Goal: Task Accomplishment & Management: Manage account settings

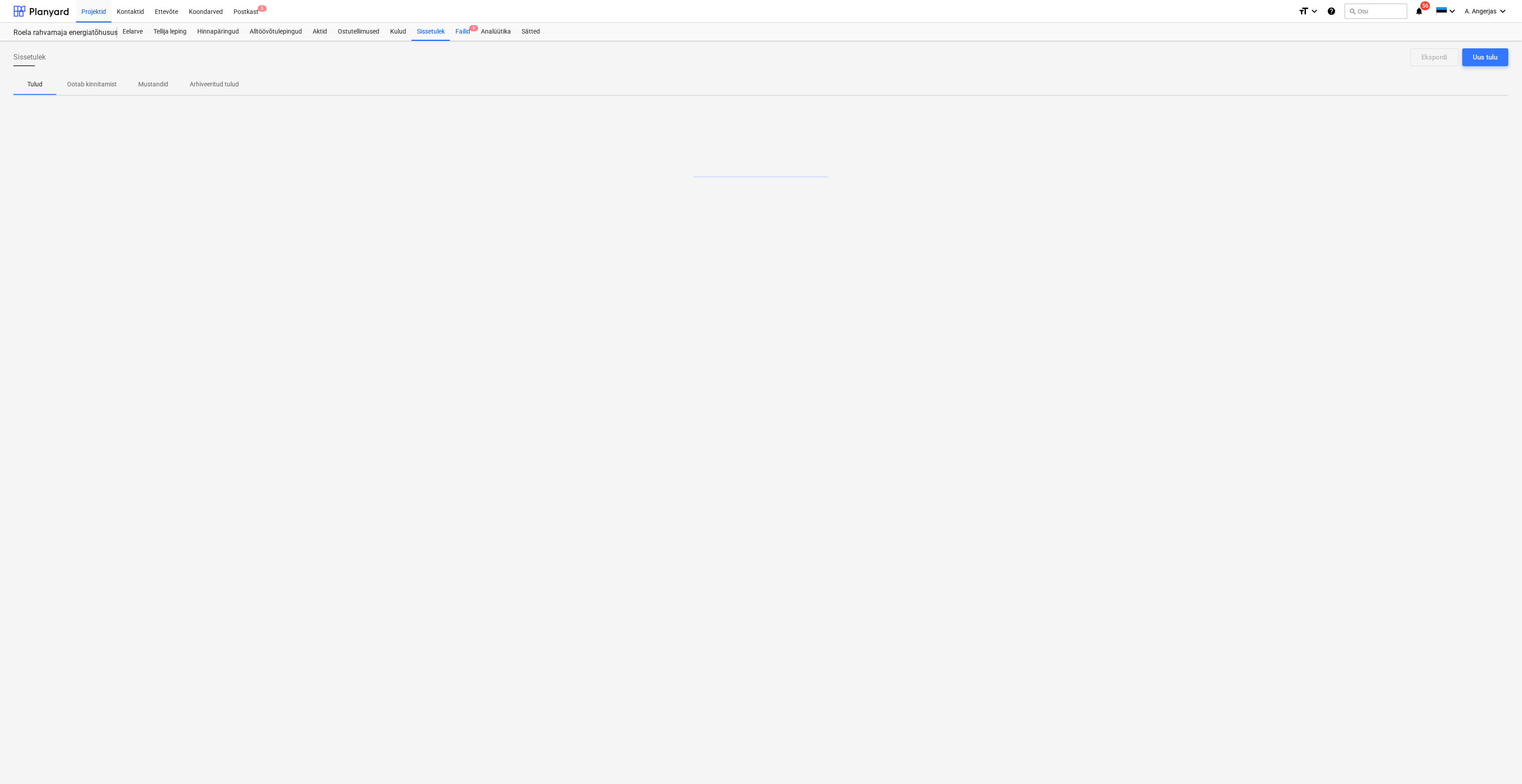
click at [466, 33] on div "Failid 5" at bounding box center [463, 32] width 25 height 18
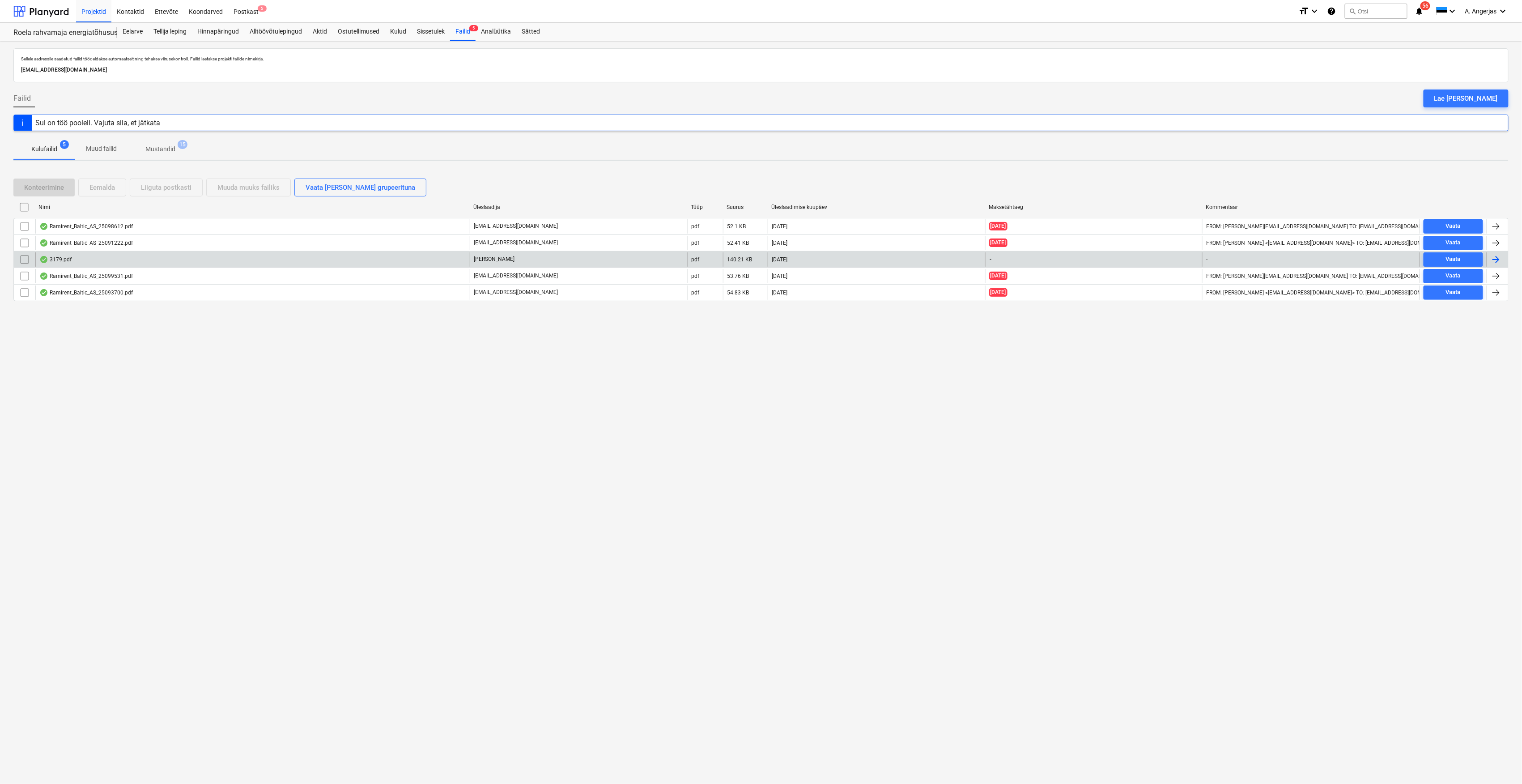
click at [178, 256] on div "3179.pdf" at bounding box center [252, 259] width 434 height 14
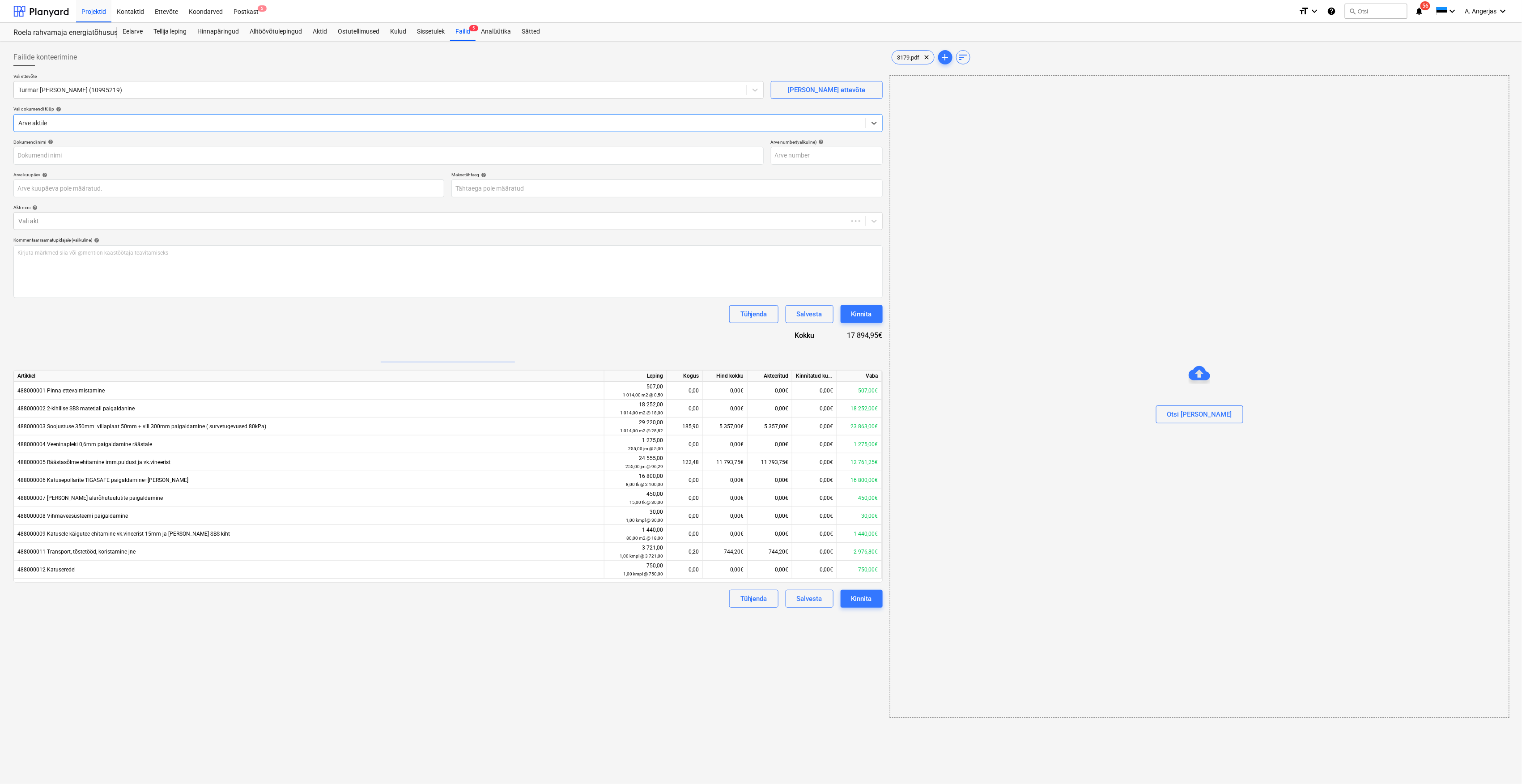
type input "3179.pdf"
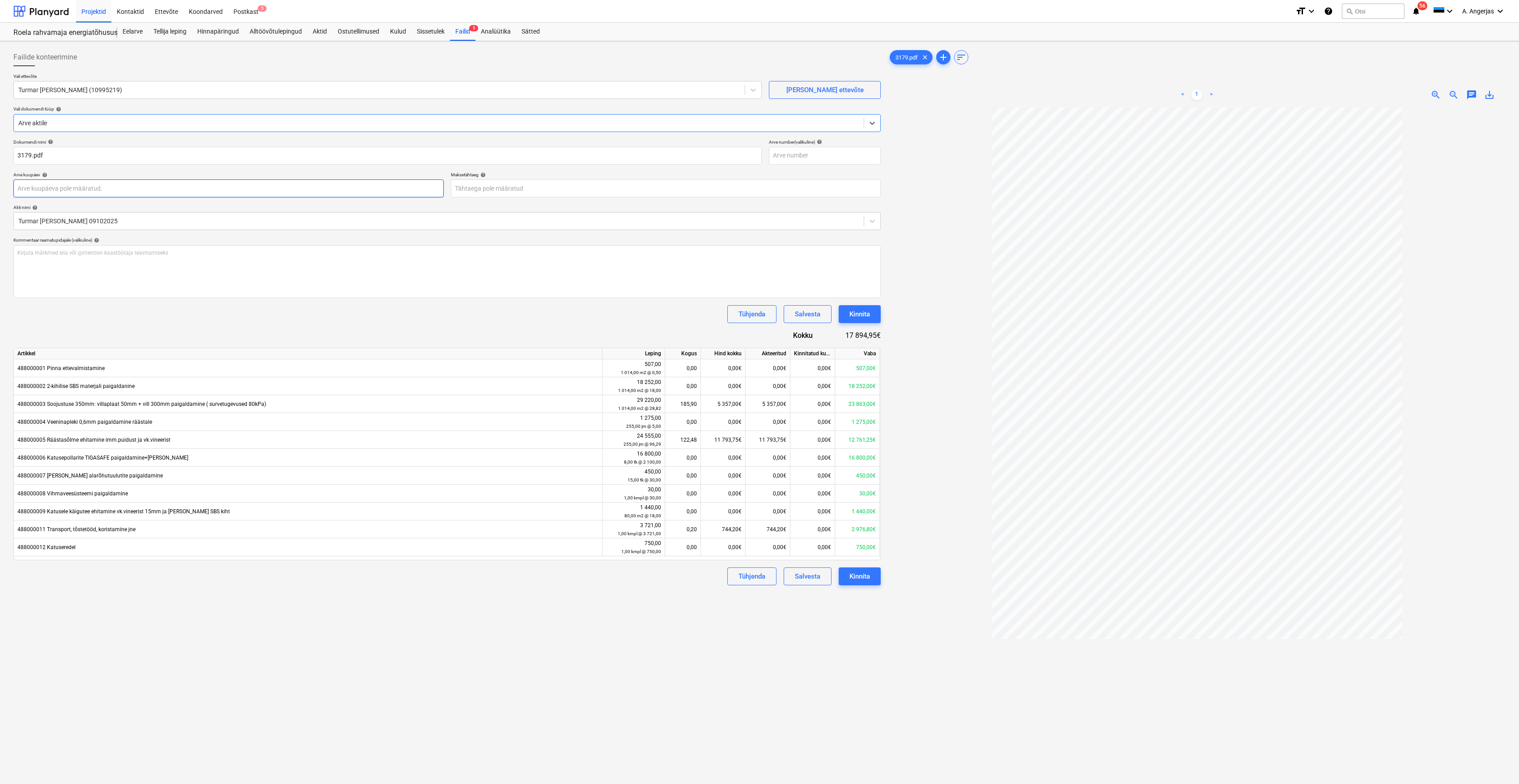
click at [138, 190] on body "Projektid Kontaktid Ettevõte Koondarved Postkast 5 format_size keyboard_arrow_d…" at bounding box center [759, 392] width 1519 height 784
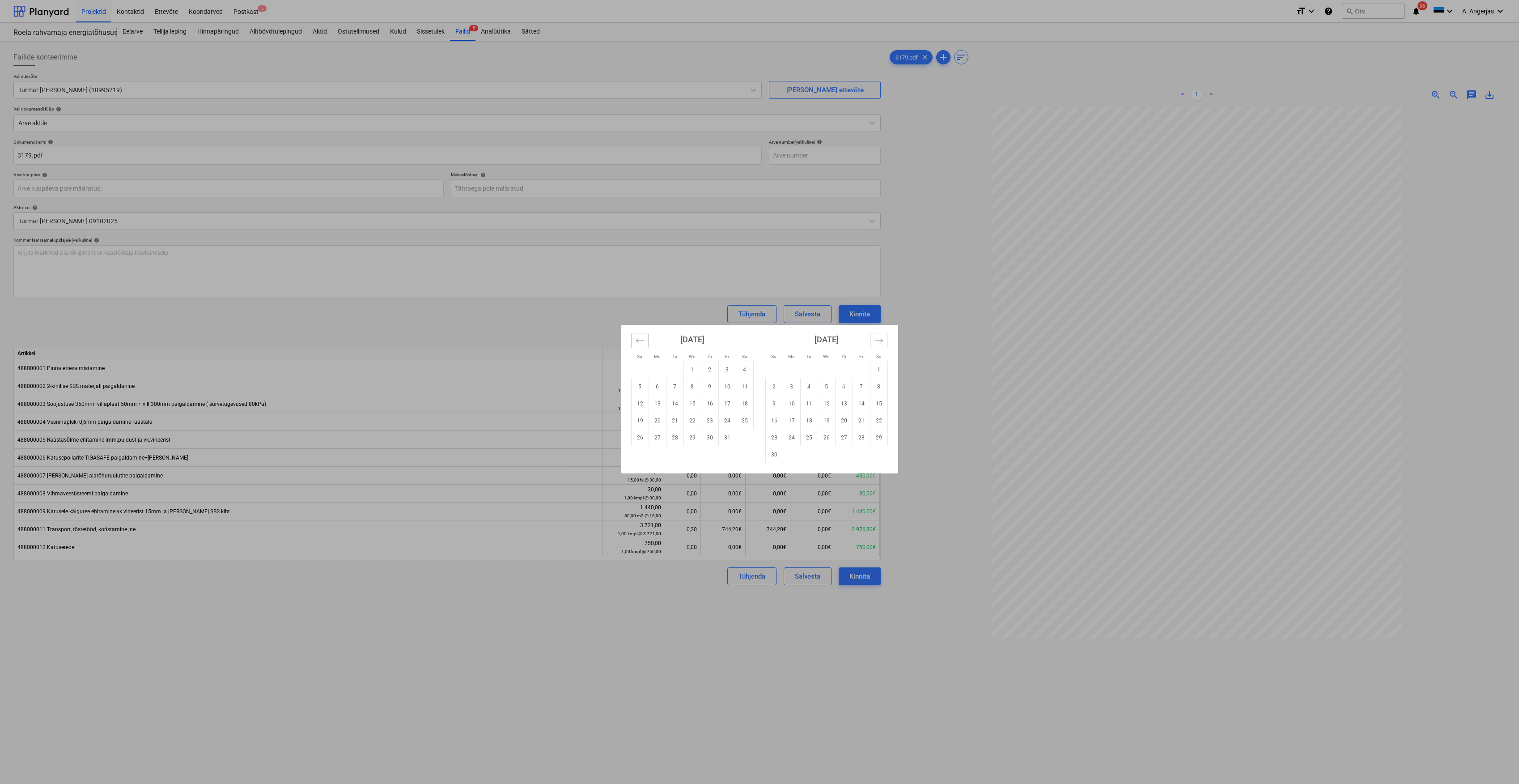
click at [640, 340] on icon "Move backward to switch to the previous month." at bounding box center [640, 340] width 8 height 8
click at [675, 441] on td "30" at bounding box center [675, 437] width 18 height 17
type input "[DATE]"
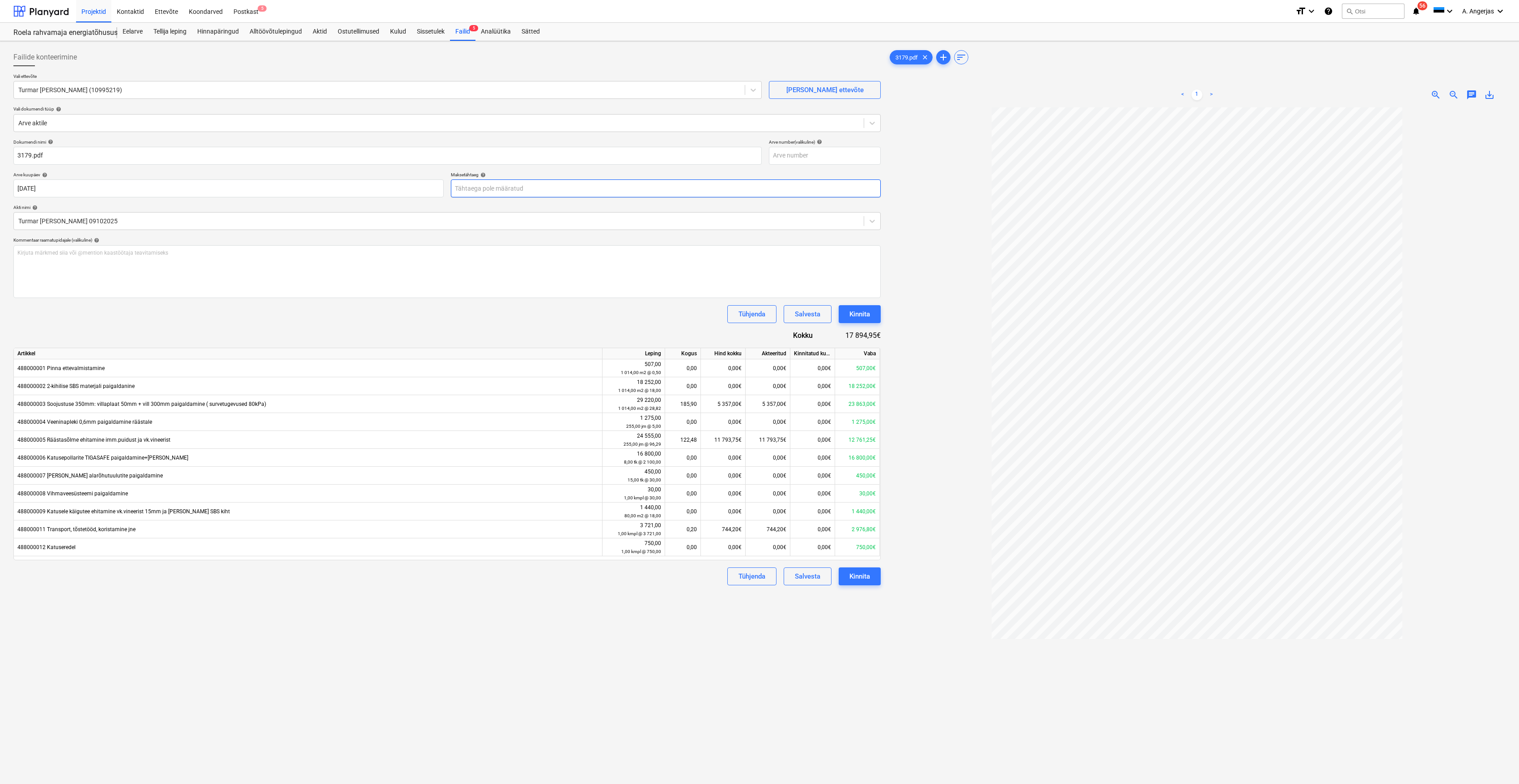
click at [573, 187] on body "Projektid Kontaktid Ettevõte Koondarved Postkast 5 format_size keyboard_arrow_d…" at bounding box center [759, 392] width 1519 height 784
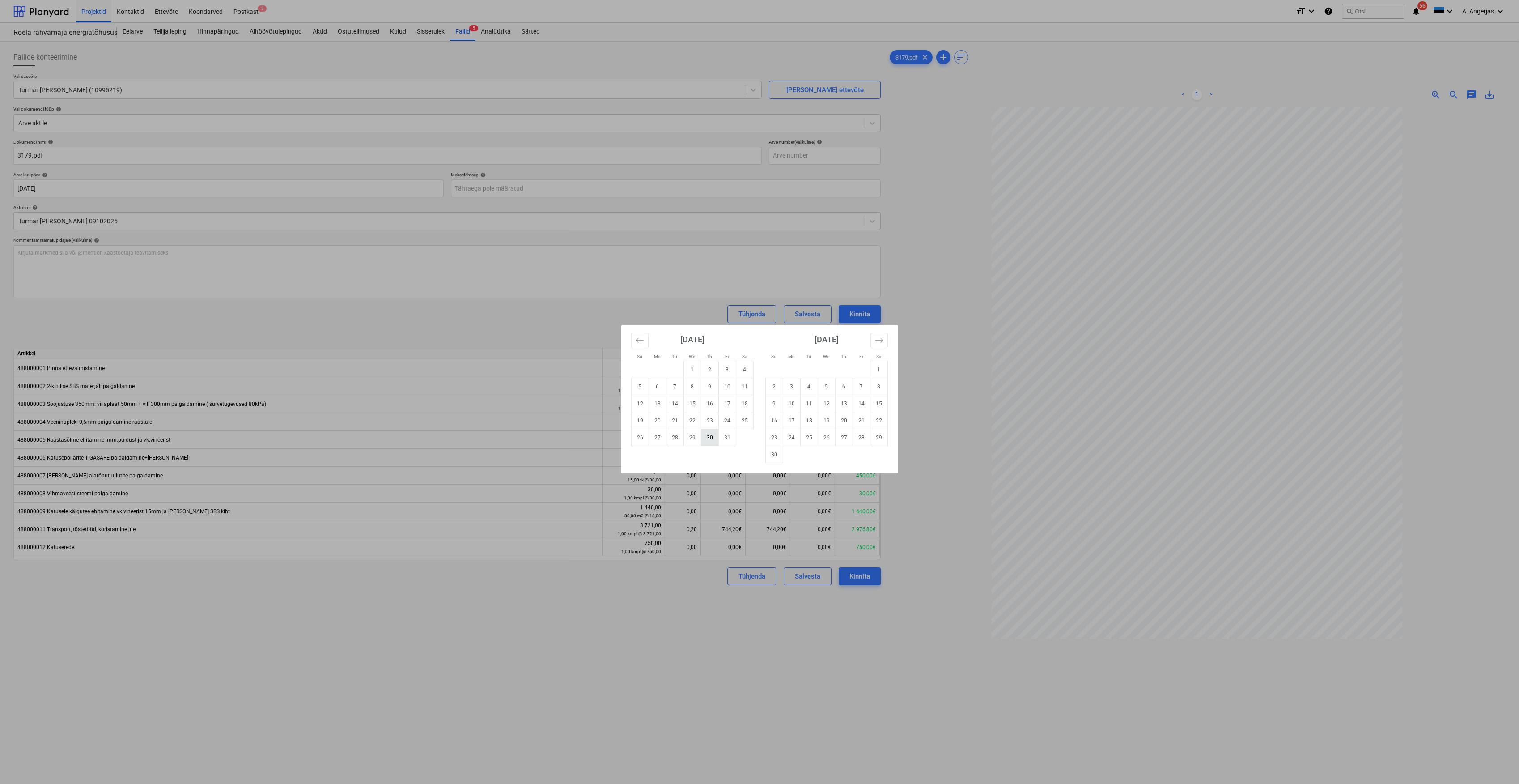
click at [714, 443] on td "30" at bounding box center [710, 437] width 18 height 17
type input "[DATE]"
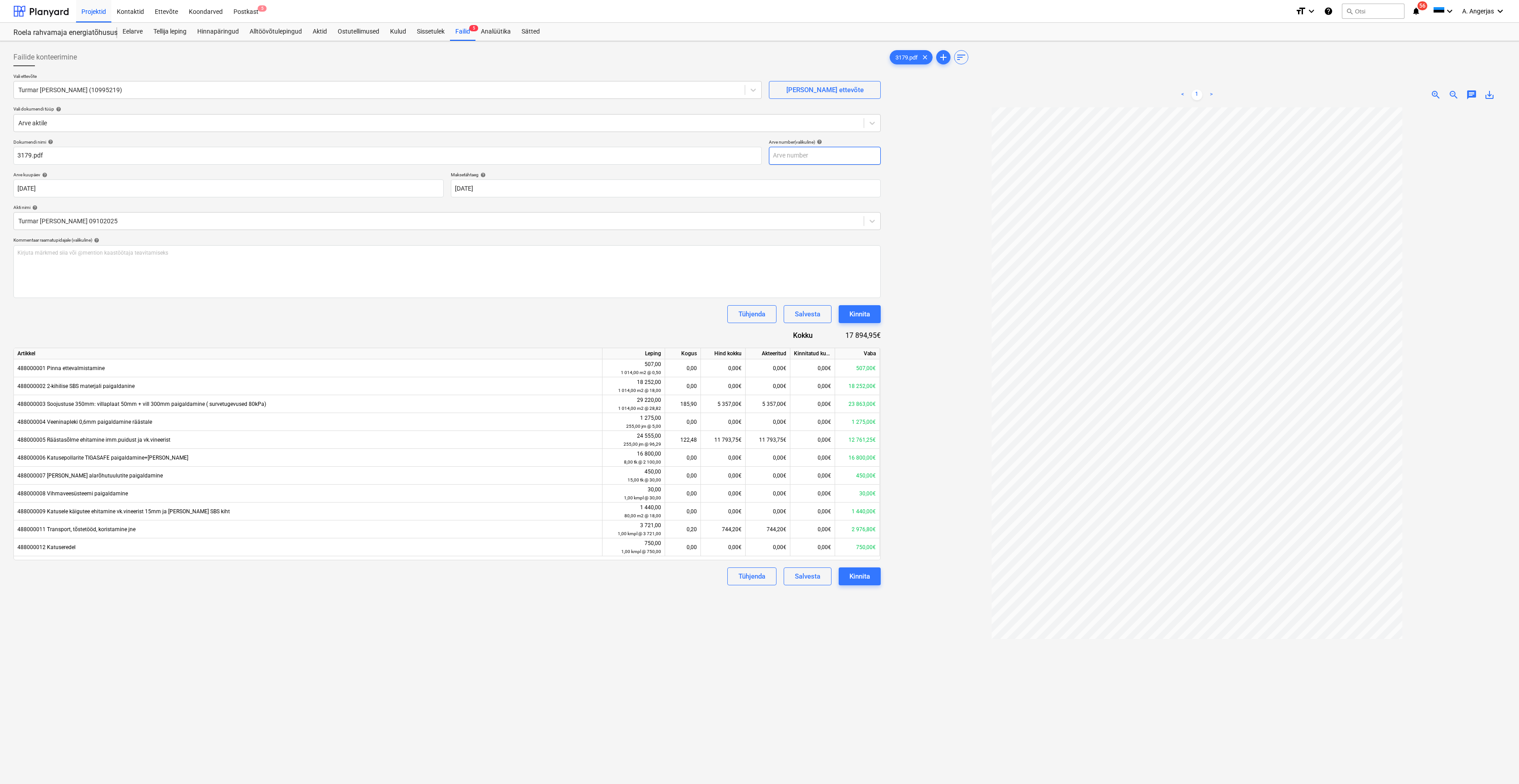
click at [836, 158] on input "text" at bounding box center [825, 155] width 112 height 18
type input "3179"
click at [941, 157] on div at bounding box center [1197, 487] width 618 height 759
click at [860, 578] on div "Kinnita" at bounding box center [860, 576] width 21 height 12
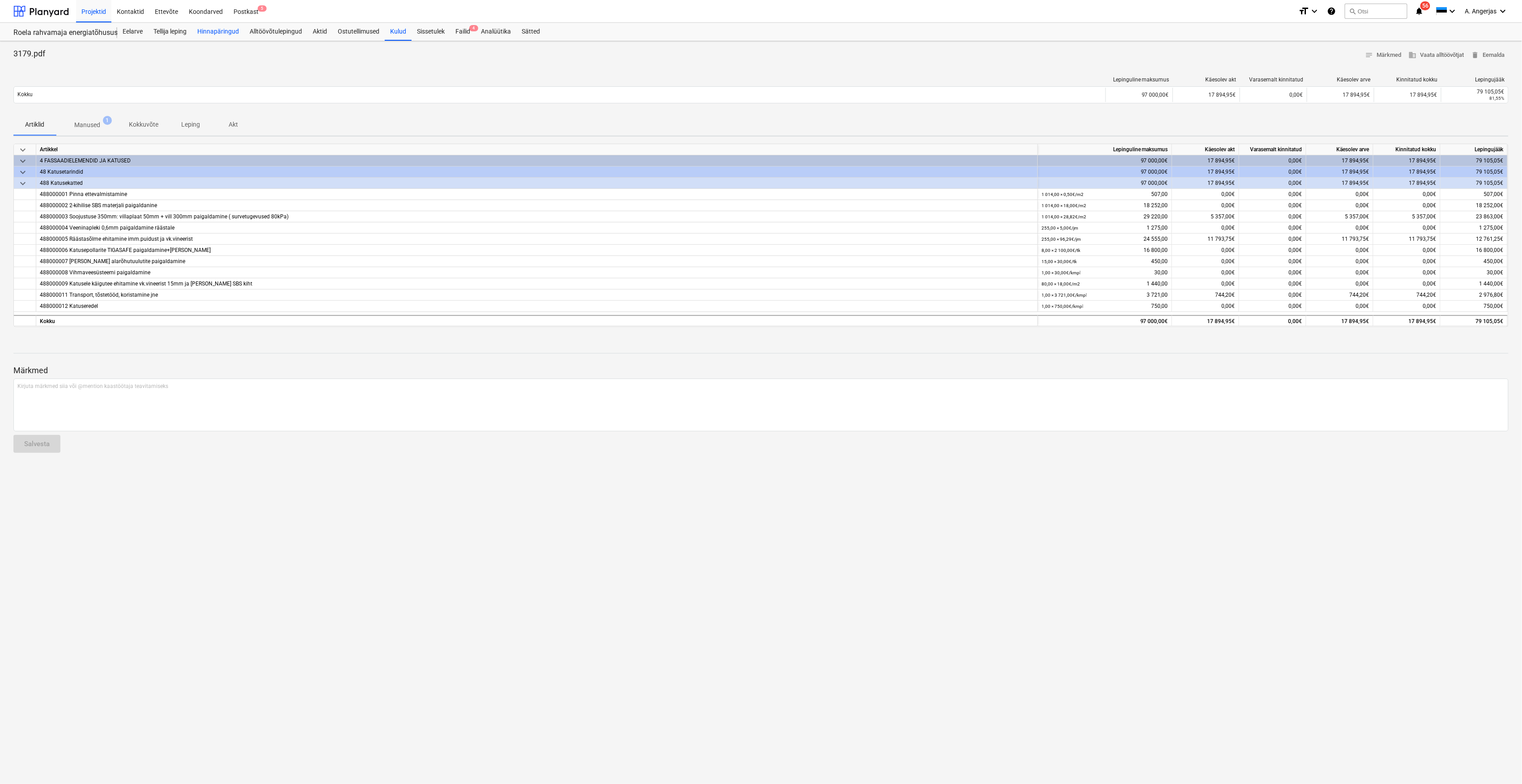
click at [239, 36] on div "Hinnapäringud" at bounding box center [218, 32] width 53 height 18
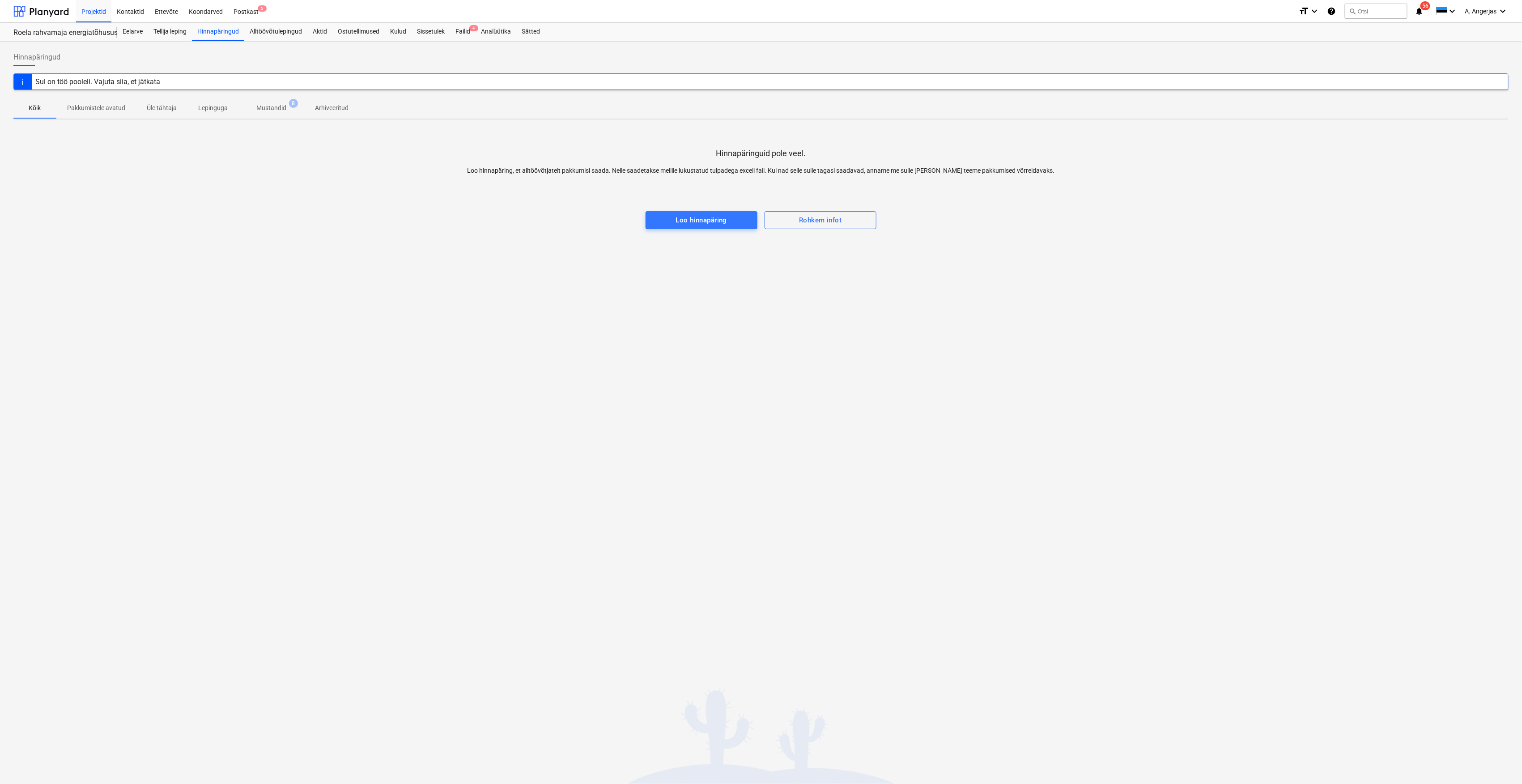
click at [283, 104] on p "Mustandid" at bounding box center [271, 108] width 30 height 9
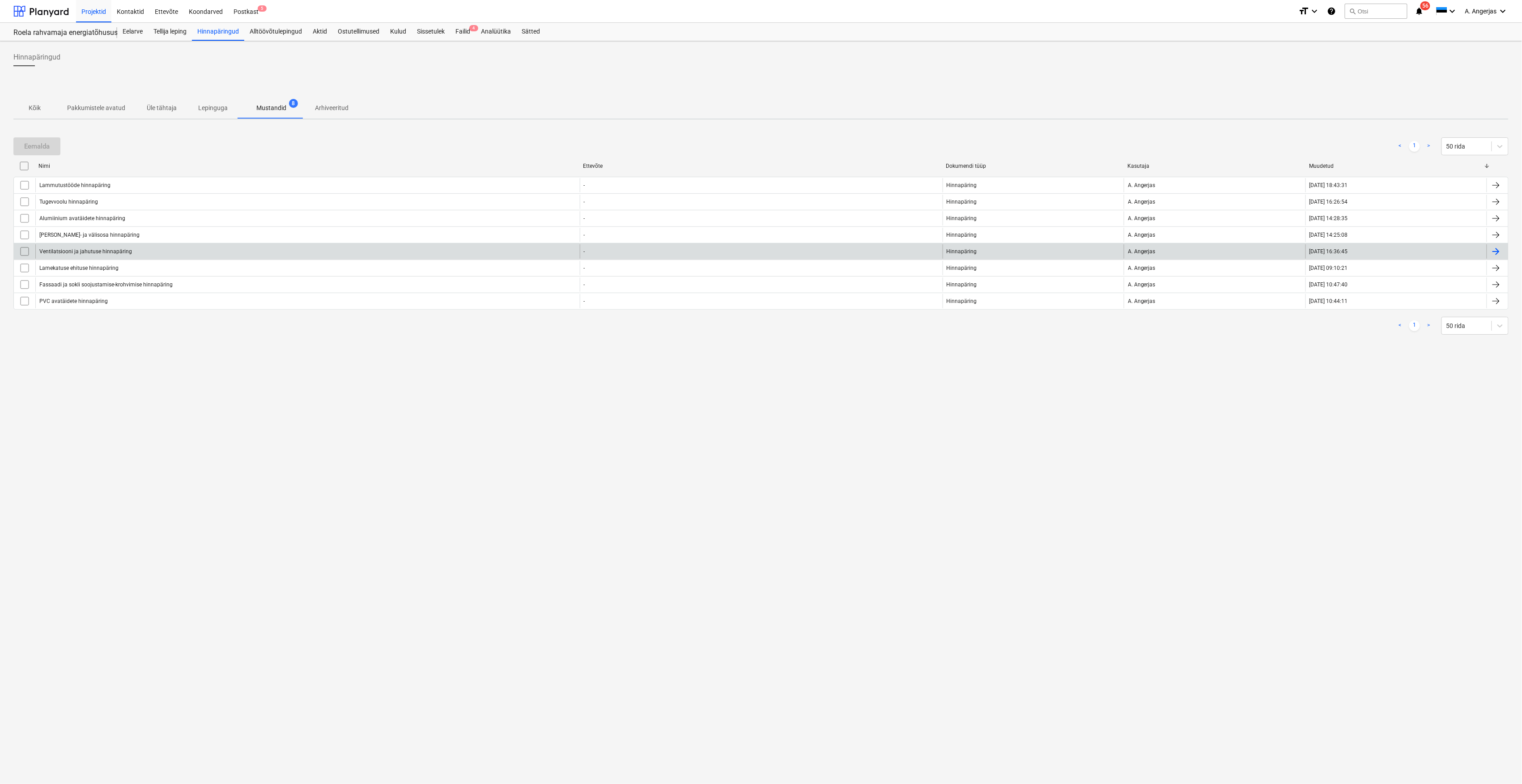
click at [110, 258] on div "Ventilatsiooni ja jahutuse hinnapäring" at bounding box center [308, 251] width 545 height 14
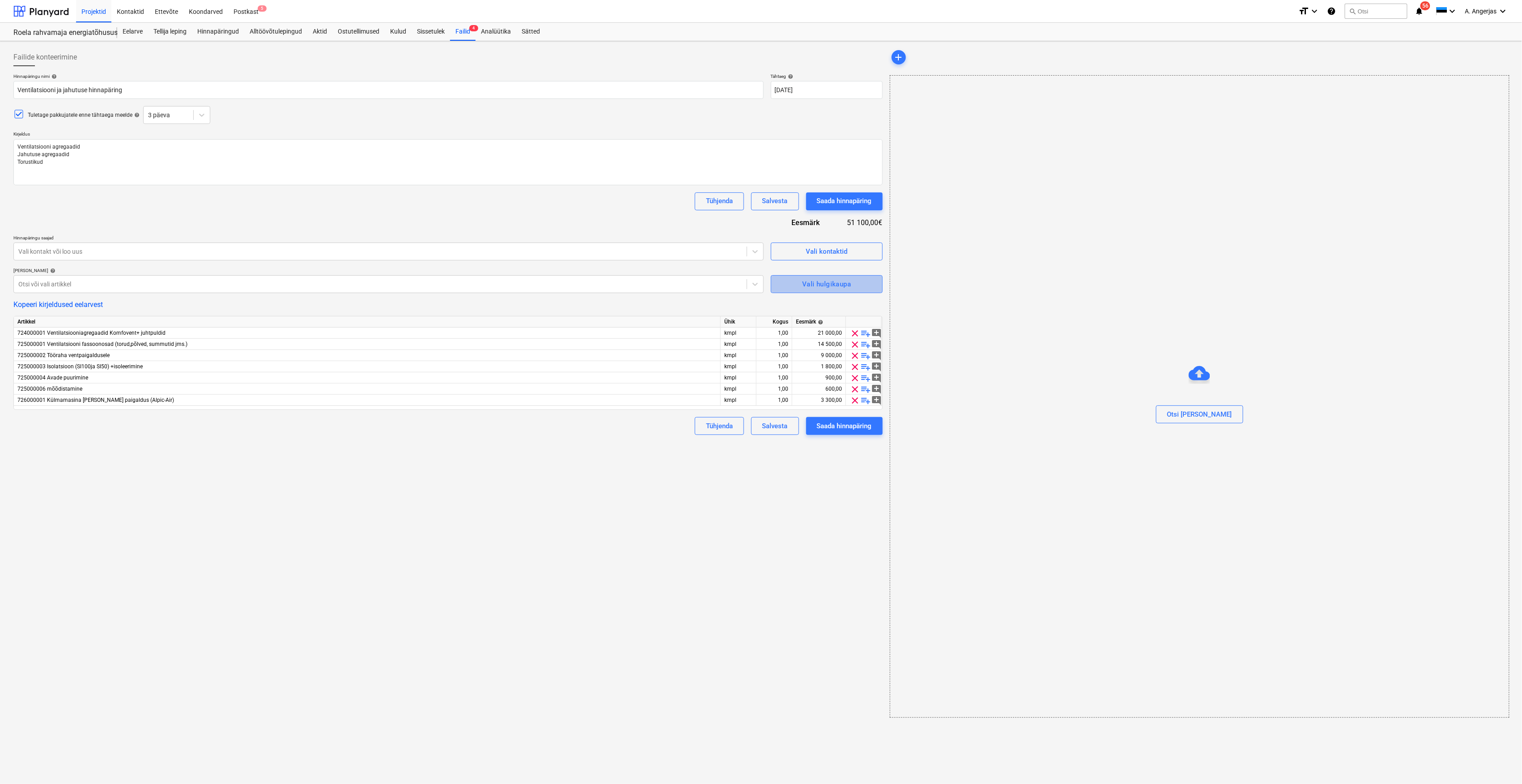
click at [830, 285] on div "Vali hulgikaupa" at bounding box center [827, 284] width 49 height 12
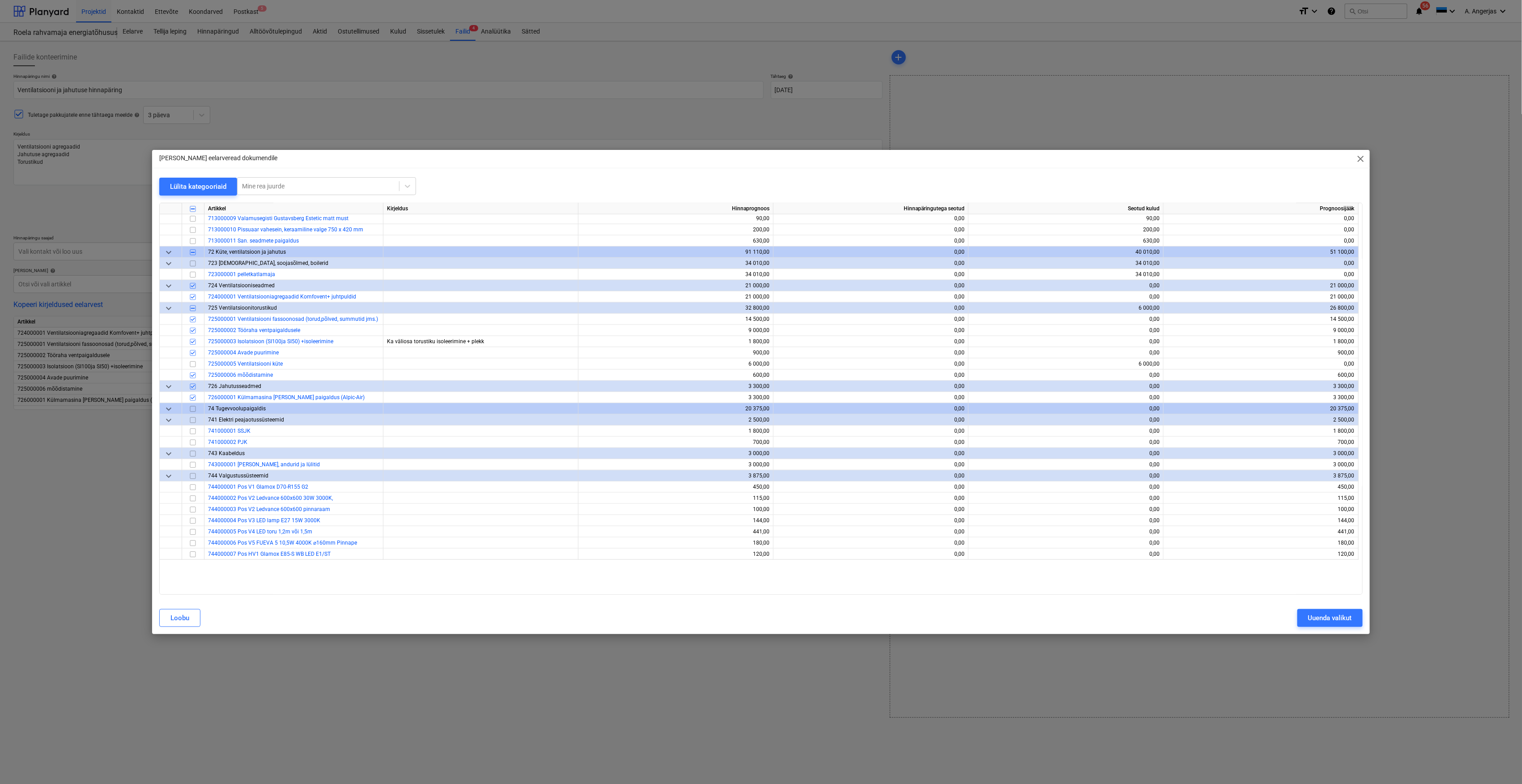
scroll to position [2803, 0]
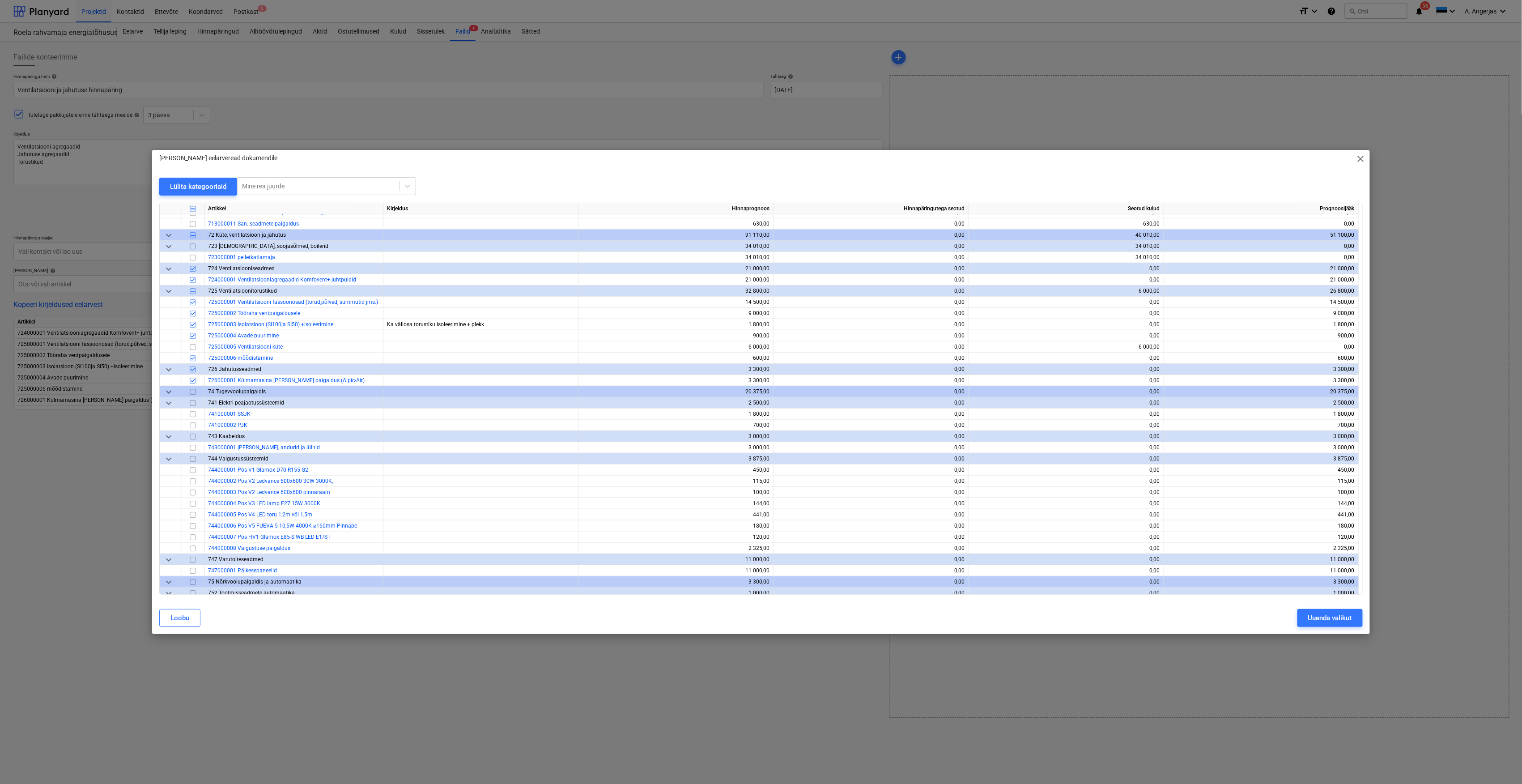
click at [1368, 158] on div "Lisa eelarveread dokumendile close" at bounding box center [760, 159] width 1218 height 18
click at [1361, 155] on span "close" at bounding box center [1361, 159] width 11 height 11
type textarea "x"
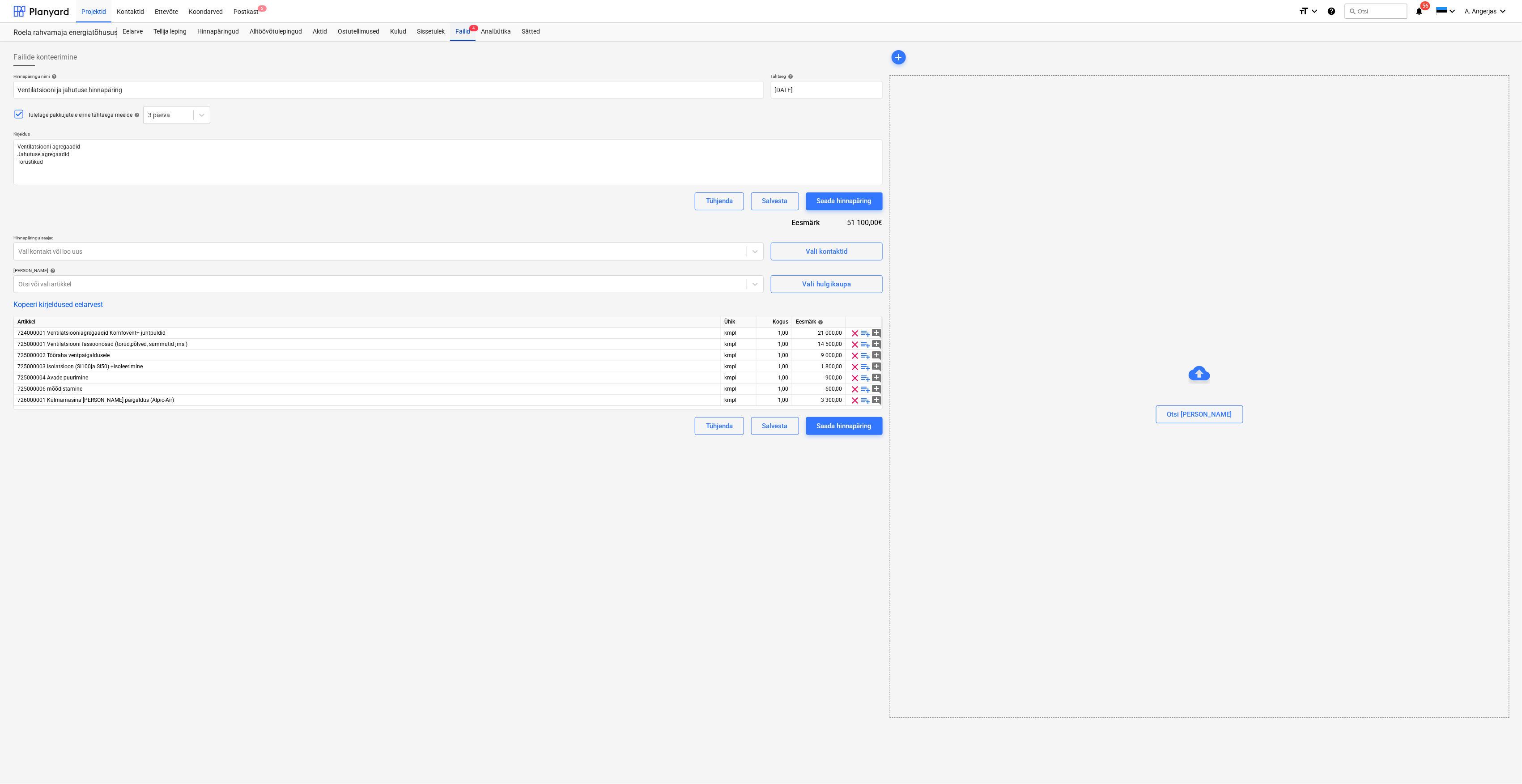
click at [466, 33] on div "Failid 4" at bounding box center [463, 32] width 25 height 18
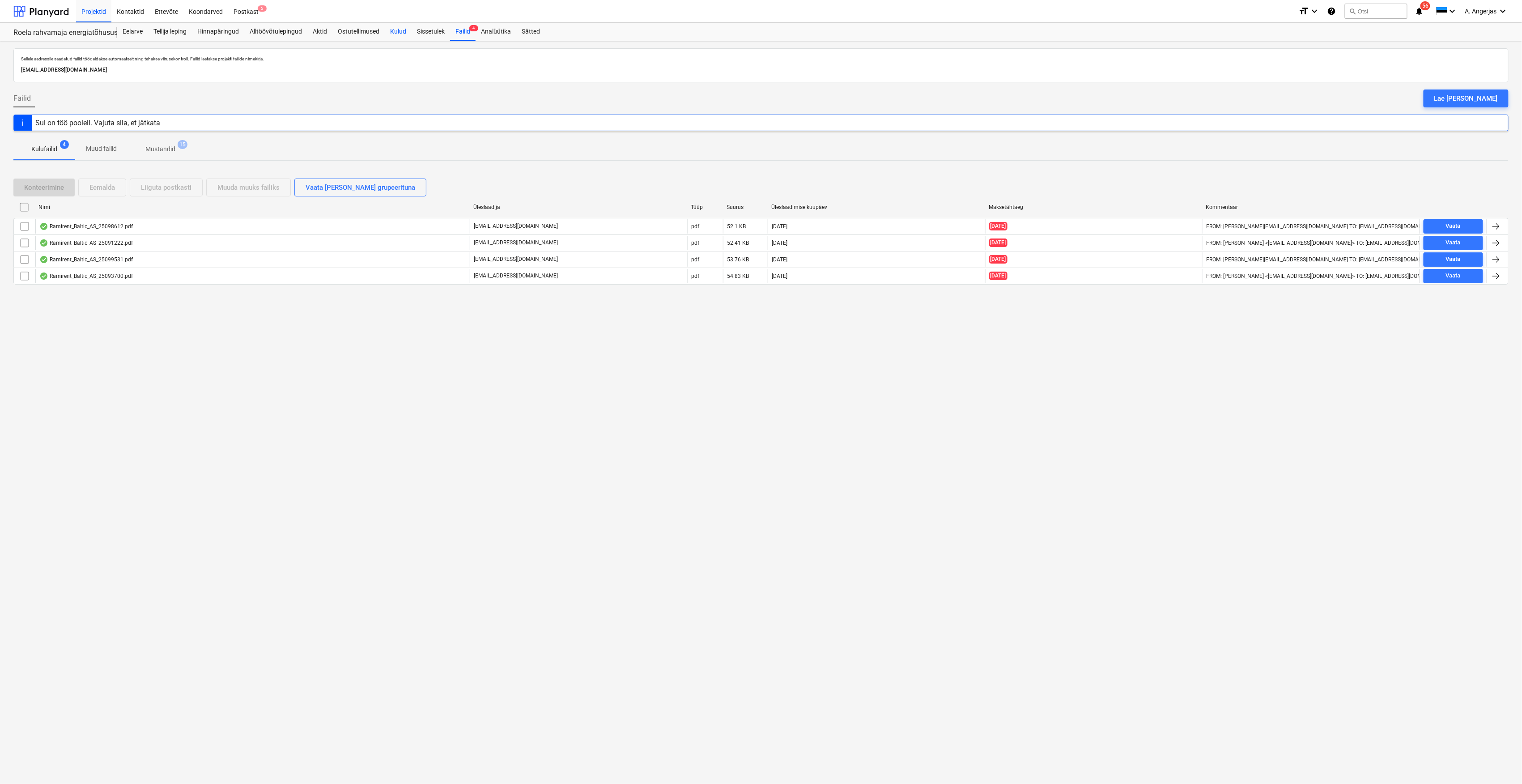
click at [395, 25] on div "Kulud" at bounding box center [398, 32] width 27 height 18
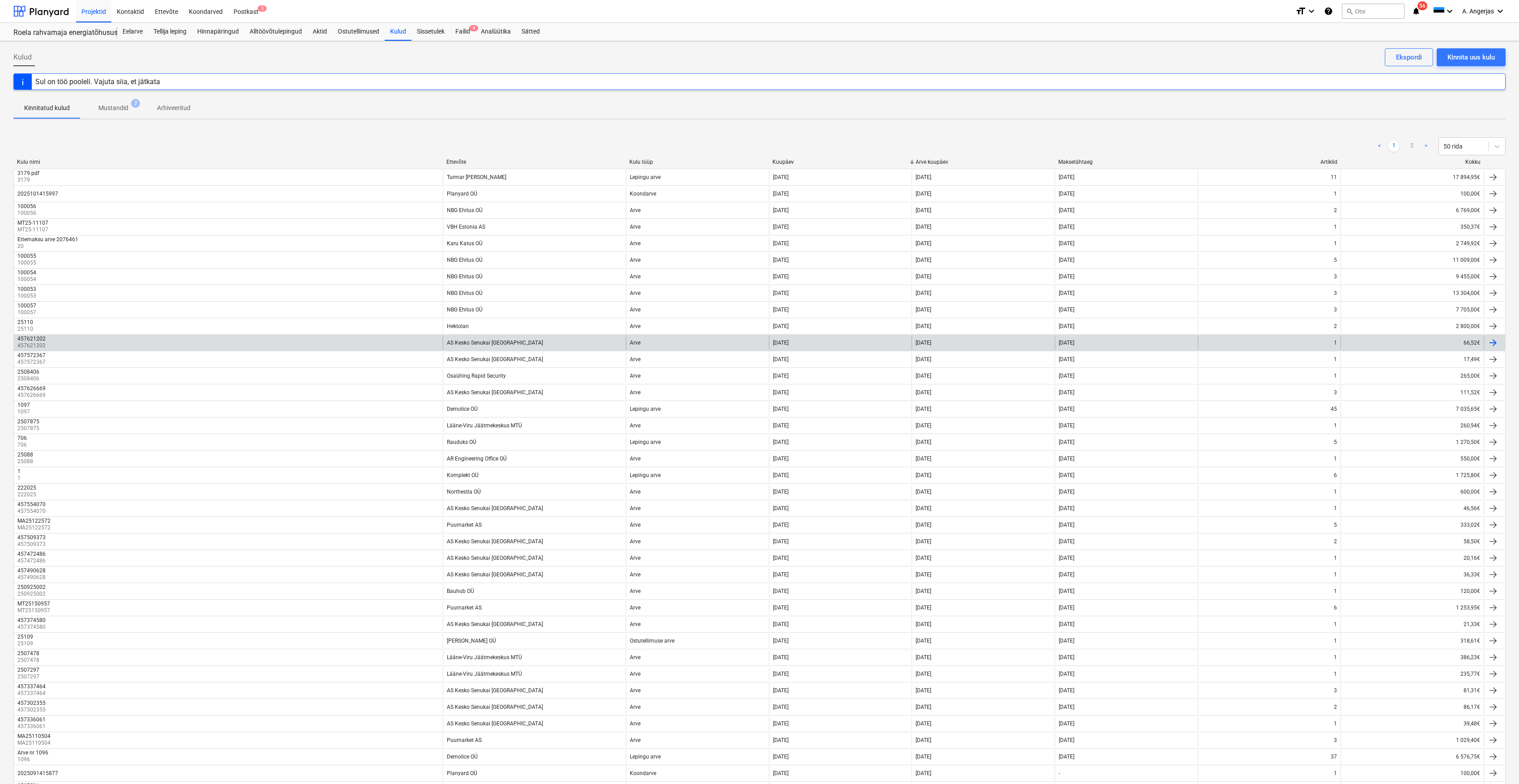
click at [507, 337] on div "457621202 457621202 AS Kesko Senukai Estonia Arve 09 Oct 2025 04 Oct 2025 03 No…" at bounding box center [760, 343] width 1492 height 17
click at [505, 350] on div "AS Kesko Senukai [GEOGRAPHIC_DATA]" at bounding box center [535, 343] width 183 height 14
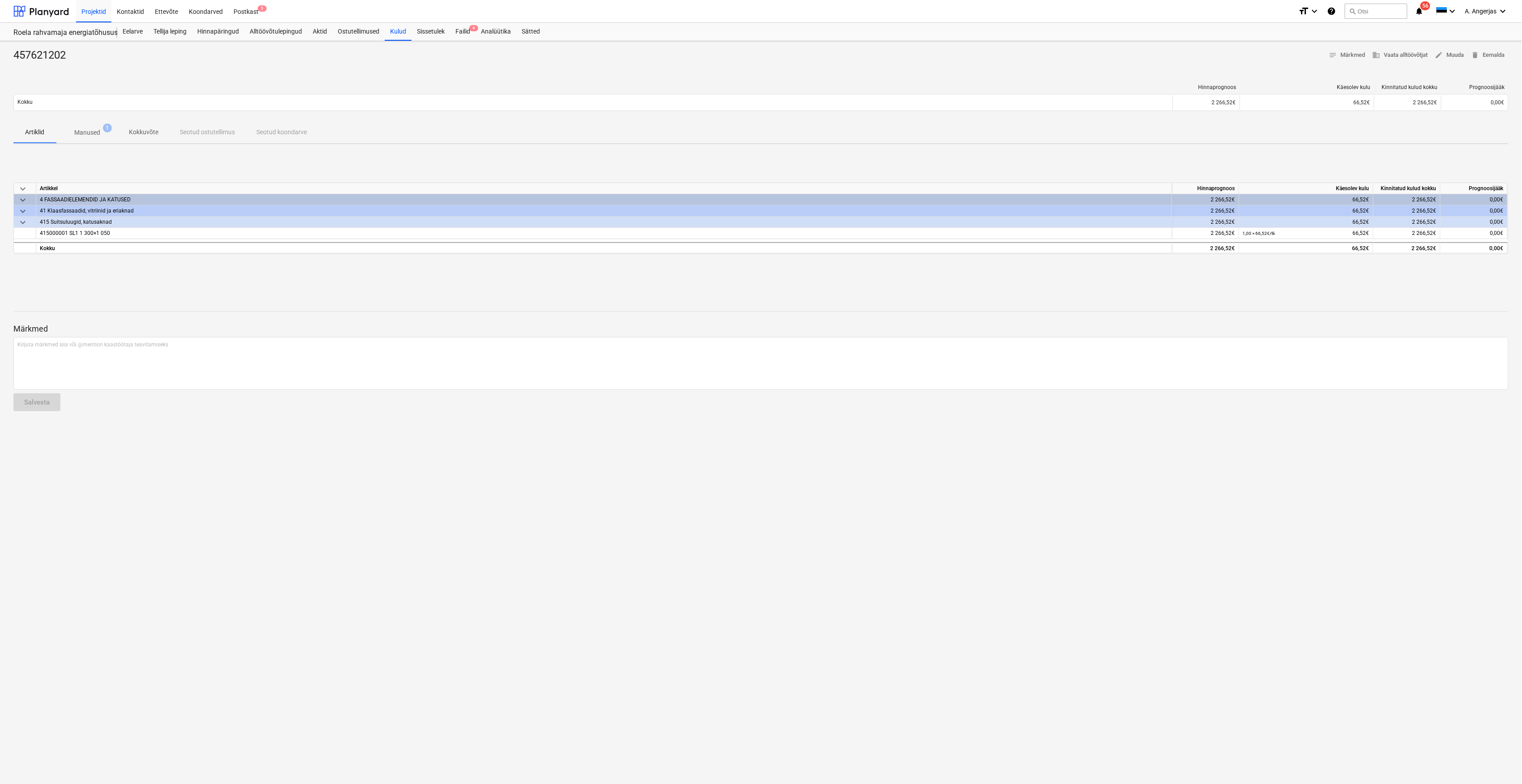
click at [1383, 12] on div "E-mail saadetud" at bounding box center [1397, 9] width 242 height 19
click at [1373, 10] on div "E-mail saadetud" at bounding box center [1397, 9] width 242 height 19
click at [1360, 22] on div "Projektid Kontaktid Ettevõte Koondarved Postkast 5 format_size keyboard_arrow_d…" at bounding box center [761, 11] width 1522 height 23
click at [1369, 8] on div "E-mail saadetud" at bounding box center [1397, 9] width 242 height 19
click at [51, 11] on div at bounding box center [41, 11] width 56 height 22
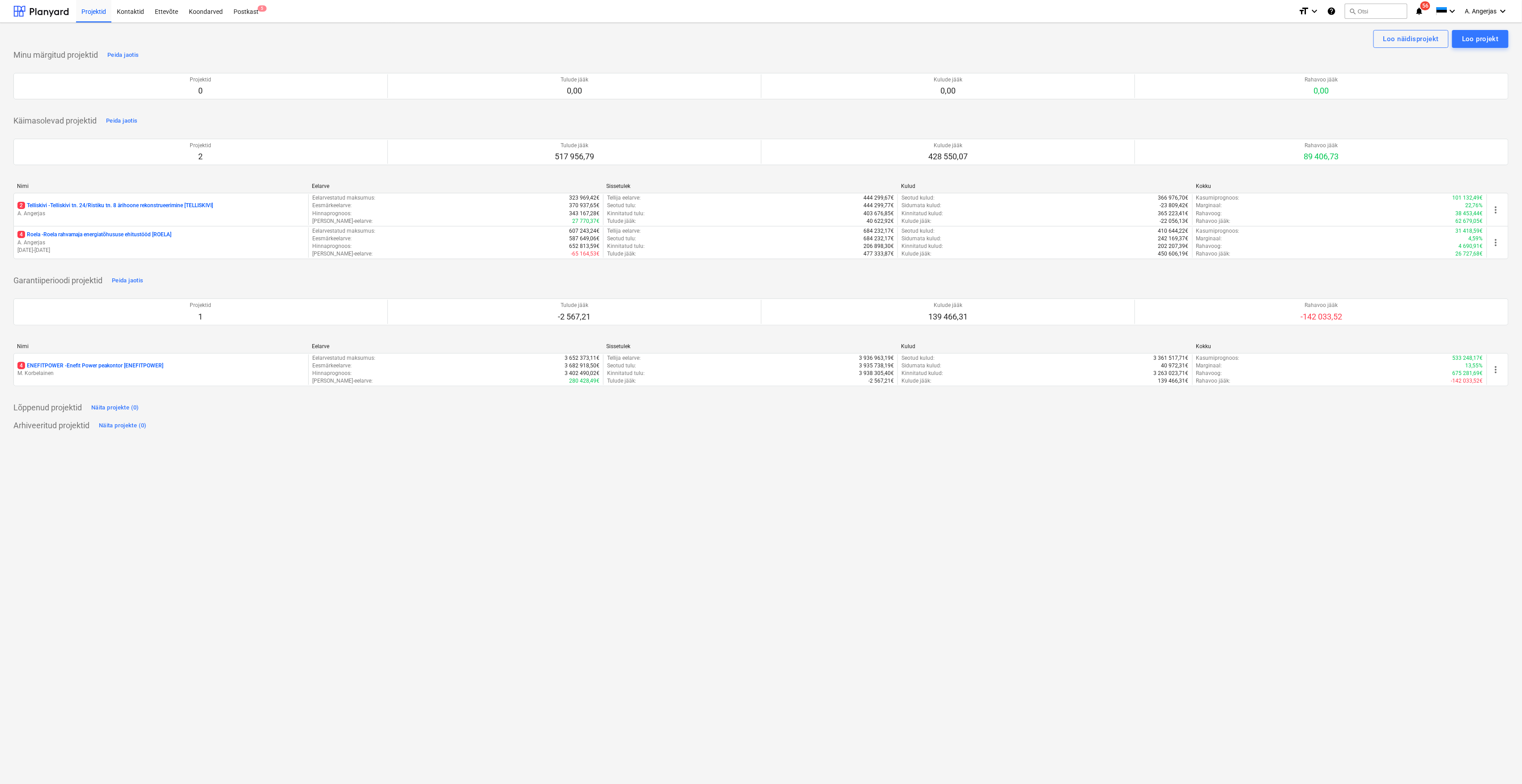
click at [1365, 14] on div "E-mail saadetud" at bounding box center [1397, 9] width 242 height 19
click at [1375, 8] on div "E-mail saadetud" at bounding box center [1397, 9] width 242 height 19
click at [1369, 14] on div "E-mail saadetud" at bounding box center [1397, 9] width 242 height 19
drag, startPoint x: 1173, startPoint y: 42, endPoint x: 1287, endPoint y: 25, distance: 115.3
click at [1175, 41] on div "Loo näidisprojekt Loo projekt" at bounding box center [761, 39] width 1495 height 18
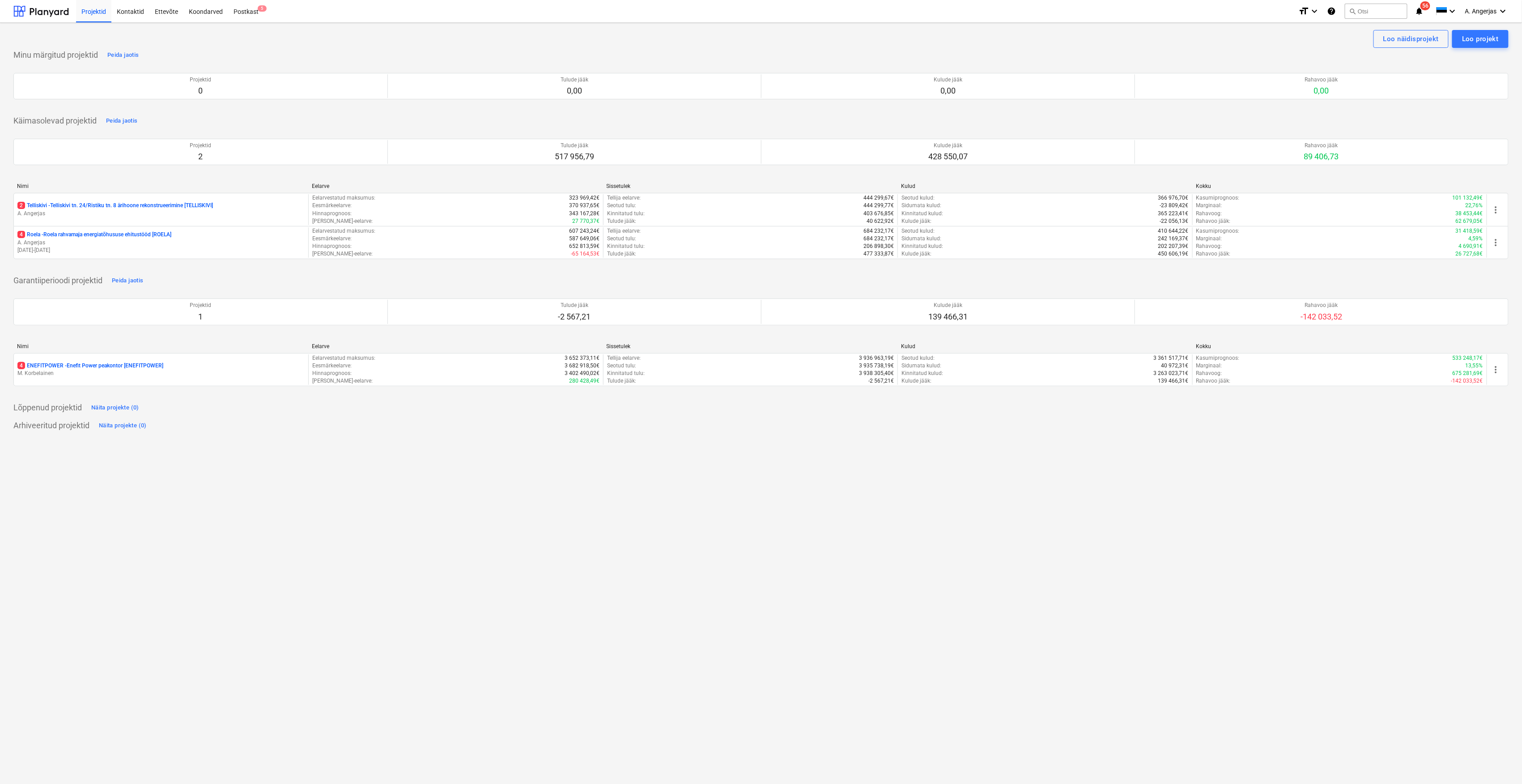
click at [1373, 18] on div "E-mail saadetud" at bounding box center [1397, 9] width 242 height 19
click at [1371, 8] on div "E-mail saadetud" at bounding box center [1397, 9] width 242 height 19
click at [1369, 11] on div "E-mail saadetud" at bounding box center [1397, 9] width 242 height 19
click at [1366, 12] on div "E-mail saadetud" at bounding box center [1397, 9] width 242 height 19
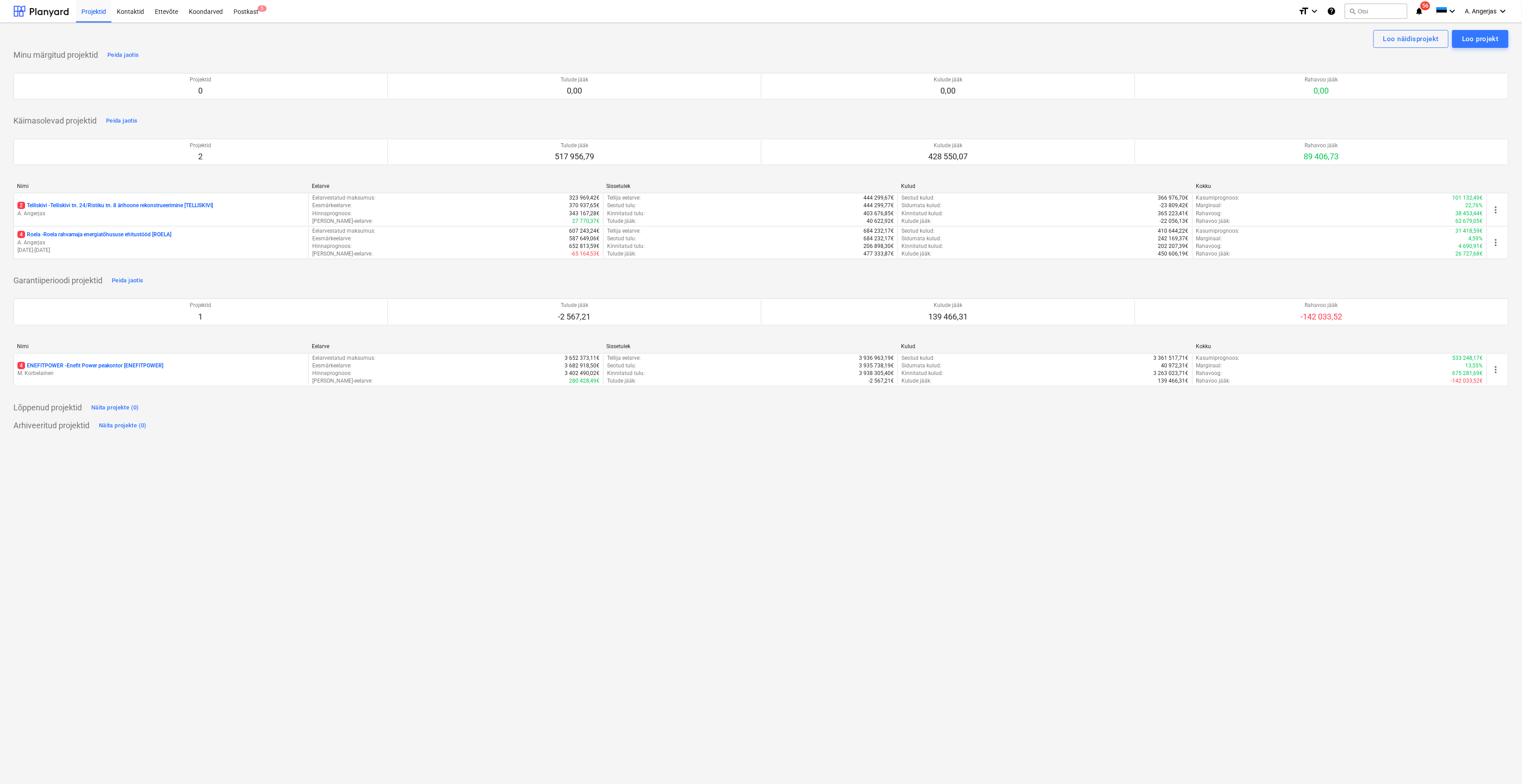
click at [1366, 12] on div "E-mail saadetud" at bounding box center [1397, 9] width 242 height 19
click at [1359, 10] on div "E-mail saadetud" at bounding box center [1397, 9] width 242 height 19
click at [239, 15] on div "Postkast 5" at bounding box center [246, 11] width 36 height 23
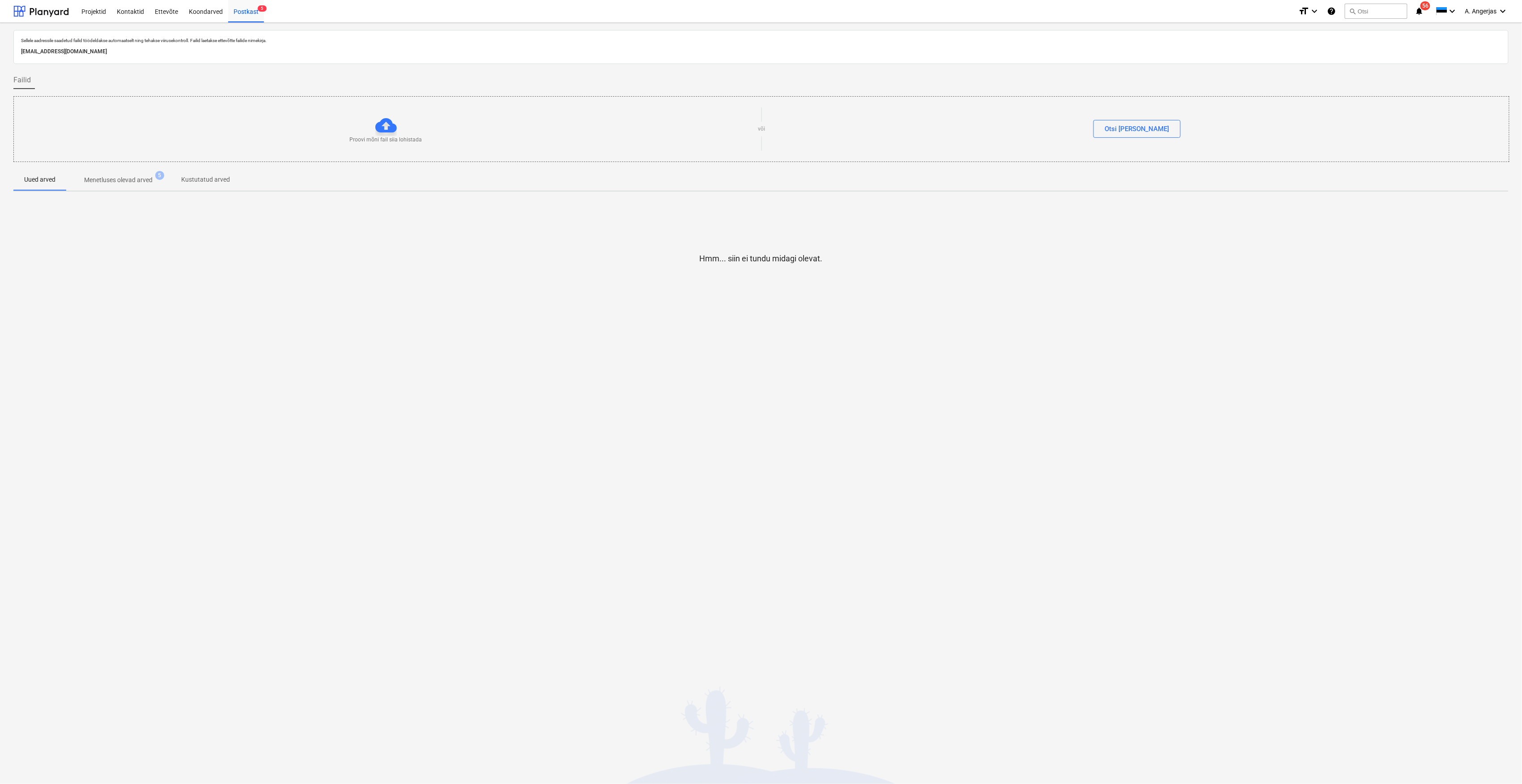
click at [1370, 6] on div "E-mail saadetud" at bounding box center [1397, 9] width 242 height 19
click at [84, 9] on div "Projektid" at bounding box center [94, 11] width 35 height 23
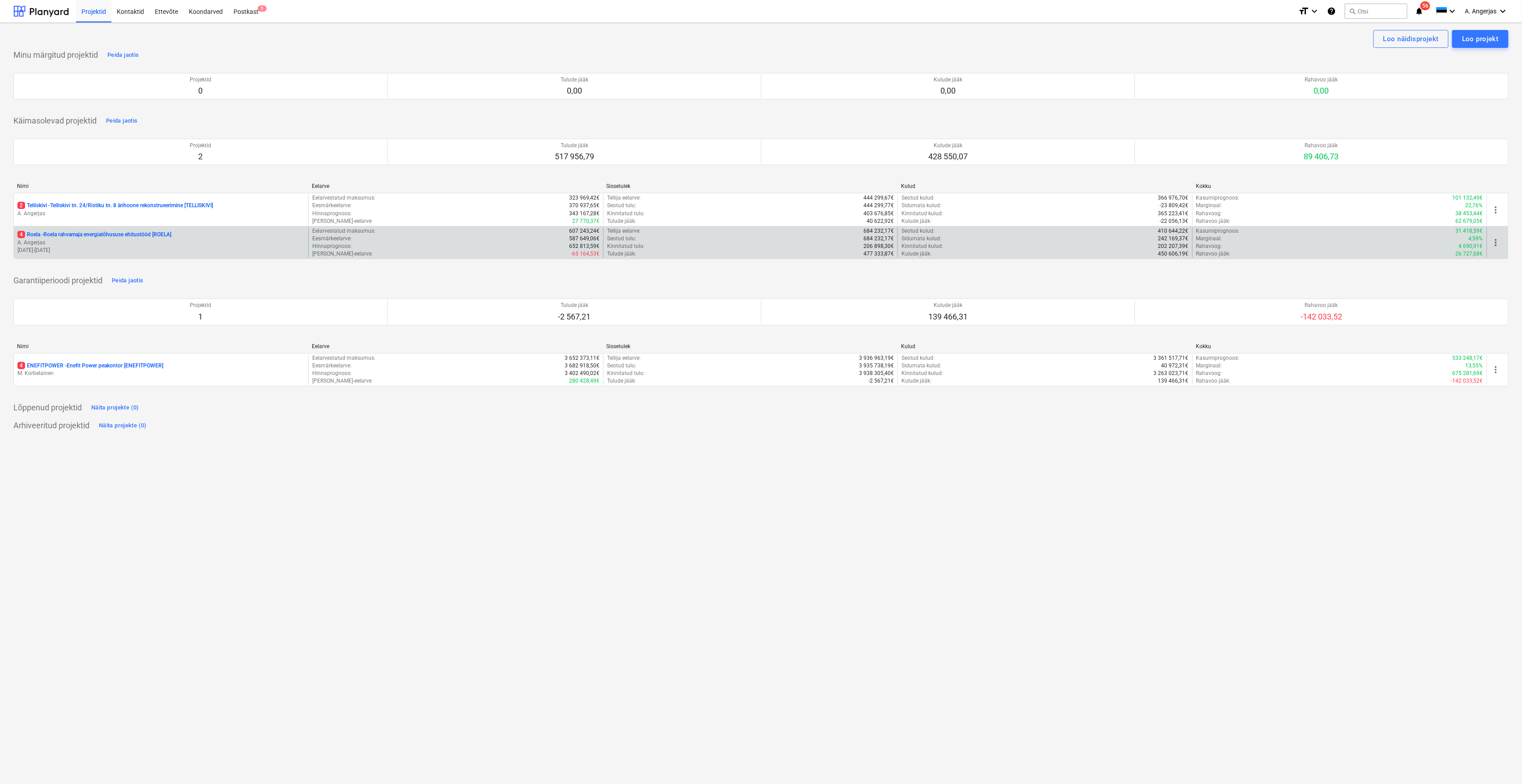
click at [118, 246] on p "A. Angerjas" at bounding box center [161, 242] width 287 height 8
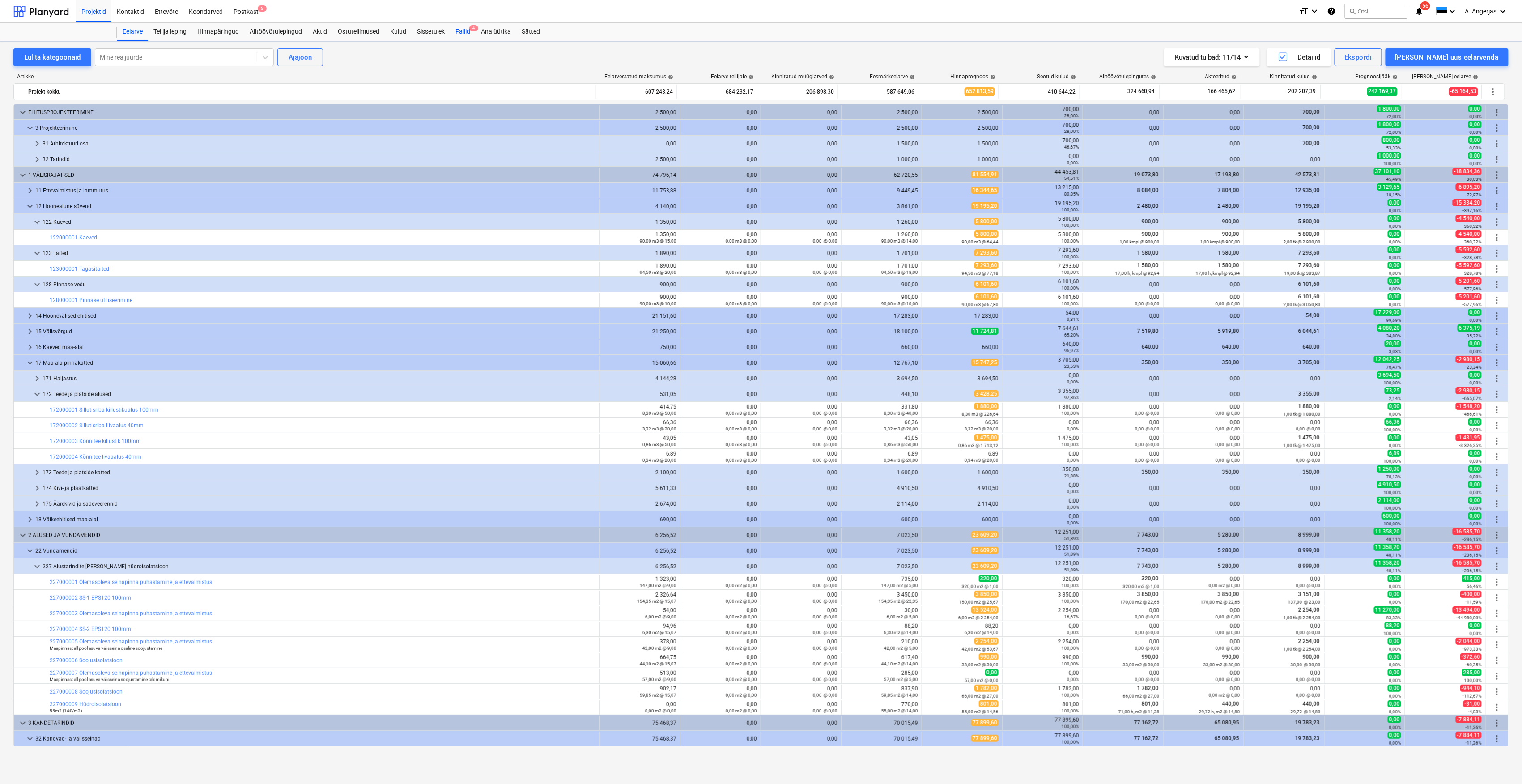
click at [468, 38] on div "Failid 4" at bounding box center [463, 32] width 25 height 18
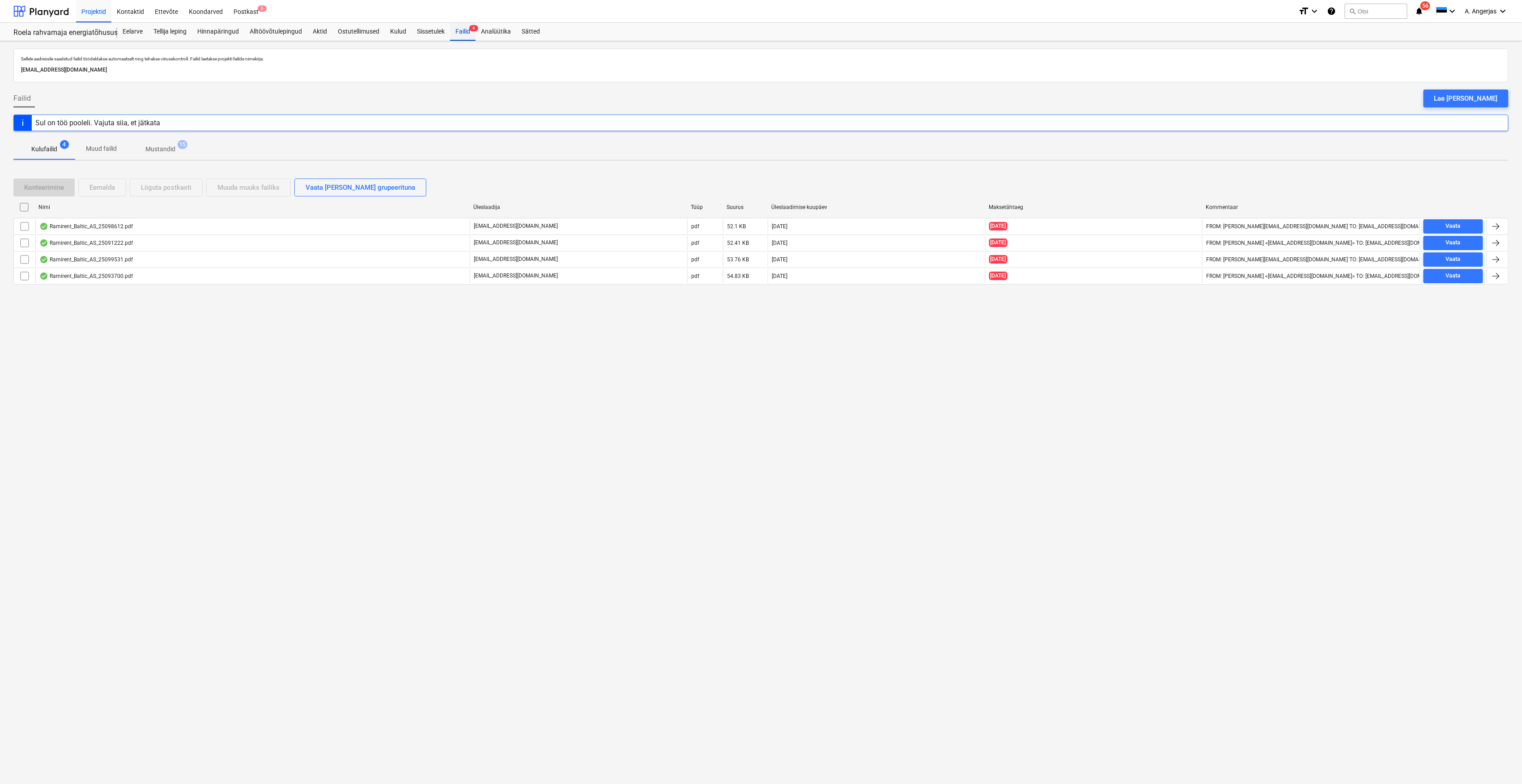
click at [468, 31] on div "Failid 4" at bounding box center [463, 32] width 25 height 18
click at [1357, 14] on div "E-mail saadetud" at bounding box center [1397, 9] width 242 height 19
click at [471, 36] on div "Failid 4" at bounding box center [463, 32] width 25 height 18
click at [434, 34] on div "Sissetulek" at bounding box center [431, 32] width 38 height 18
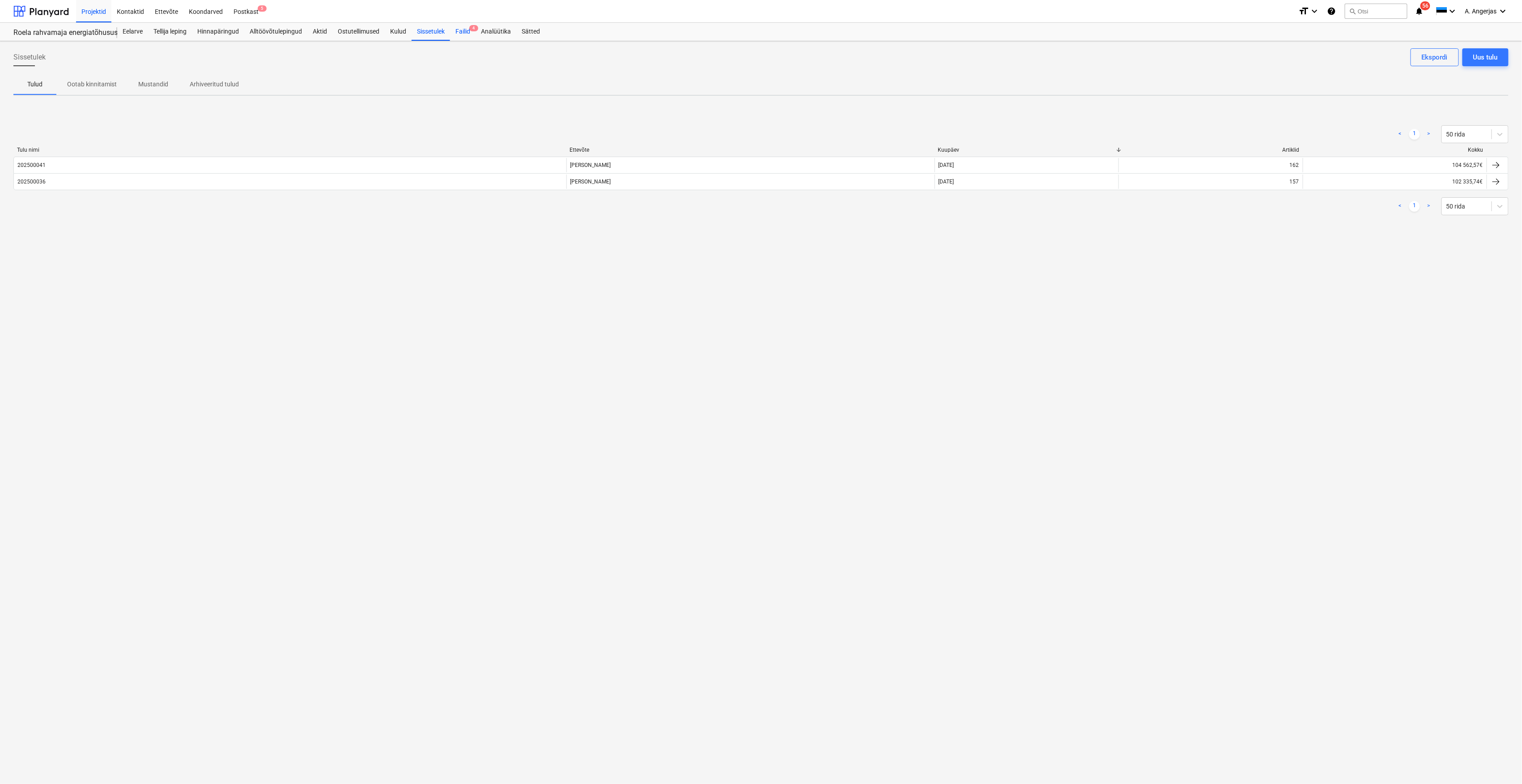
click at [471, 31] on div "Failid 4" at bounding box center [463, 32] width 25 height 18
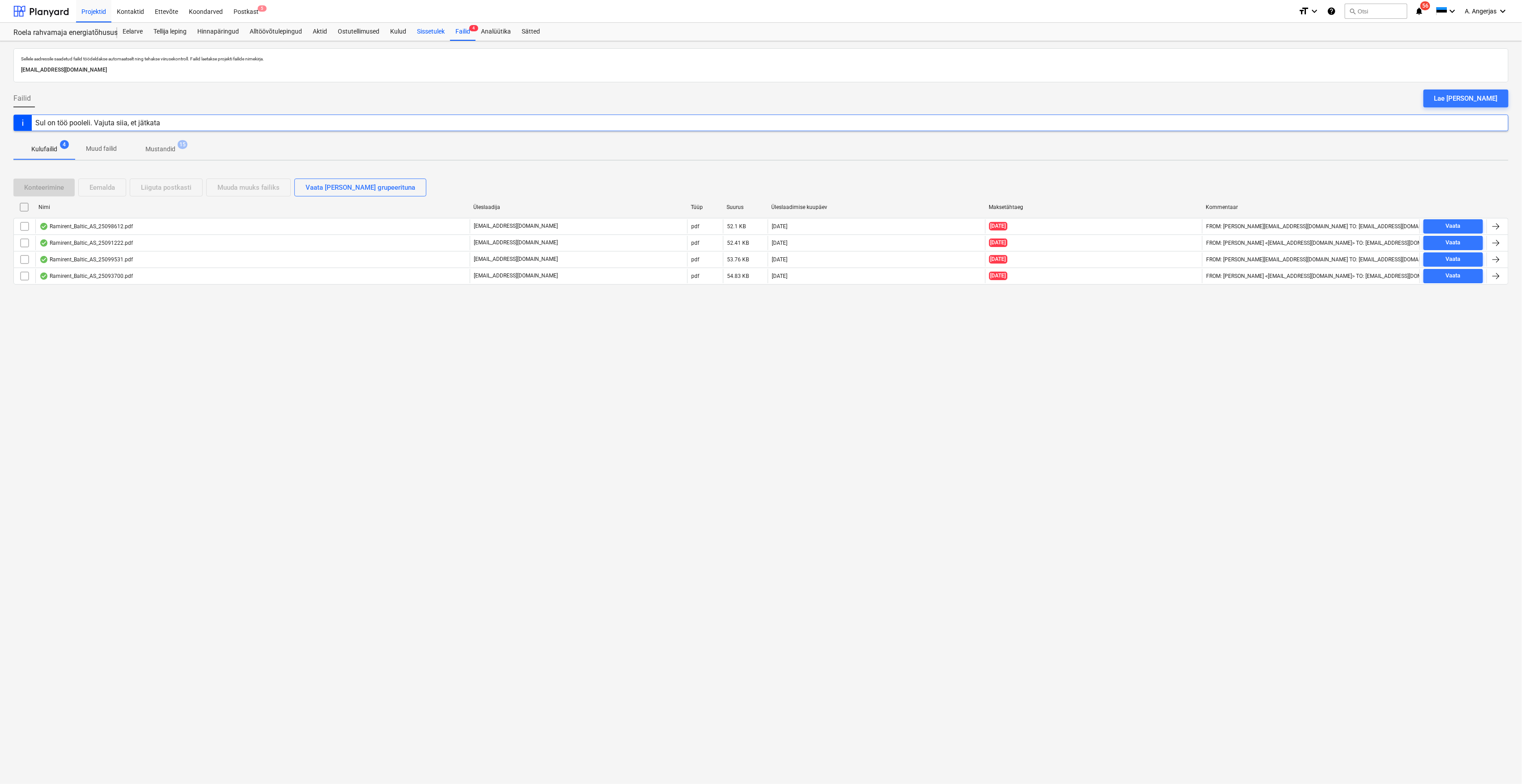
click at [435, 35] on div "Sissetulek" at bounding box center [431, 32] width 38 height 18
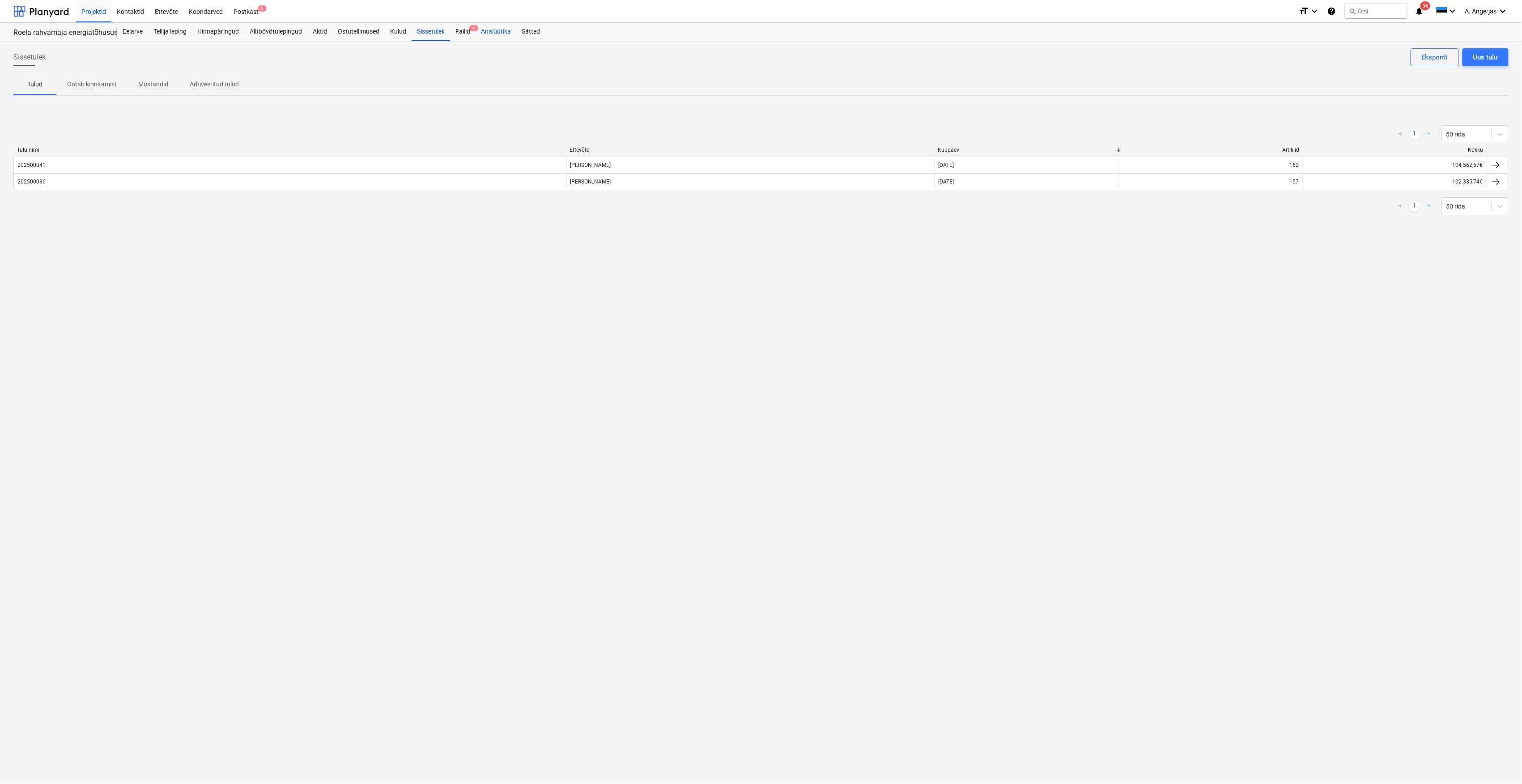
click at [480, 31] on div "Analüütika" at bounding box center [496, 32] width 41 height 18
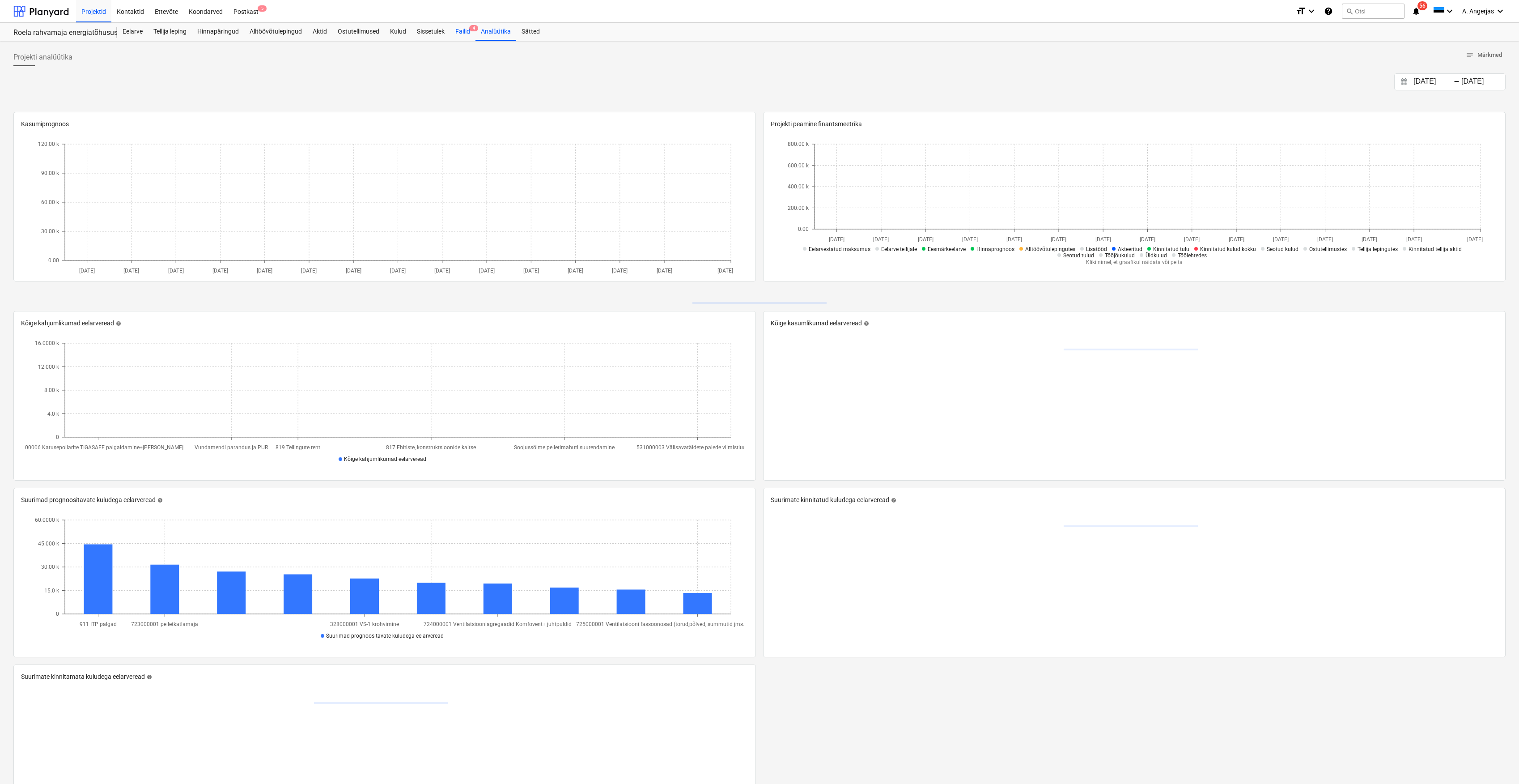
click at [474, 38] on div "Failid 4" at bounding box center [463, 32] width 25 height 18
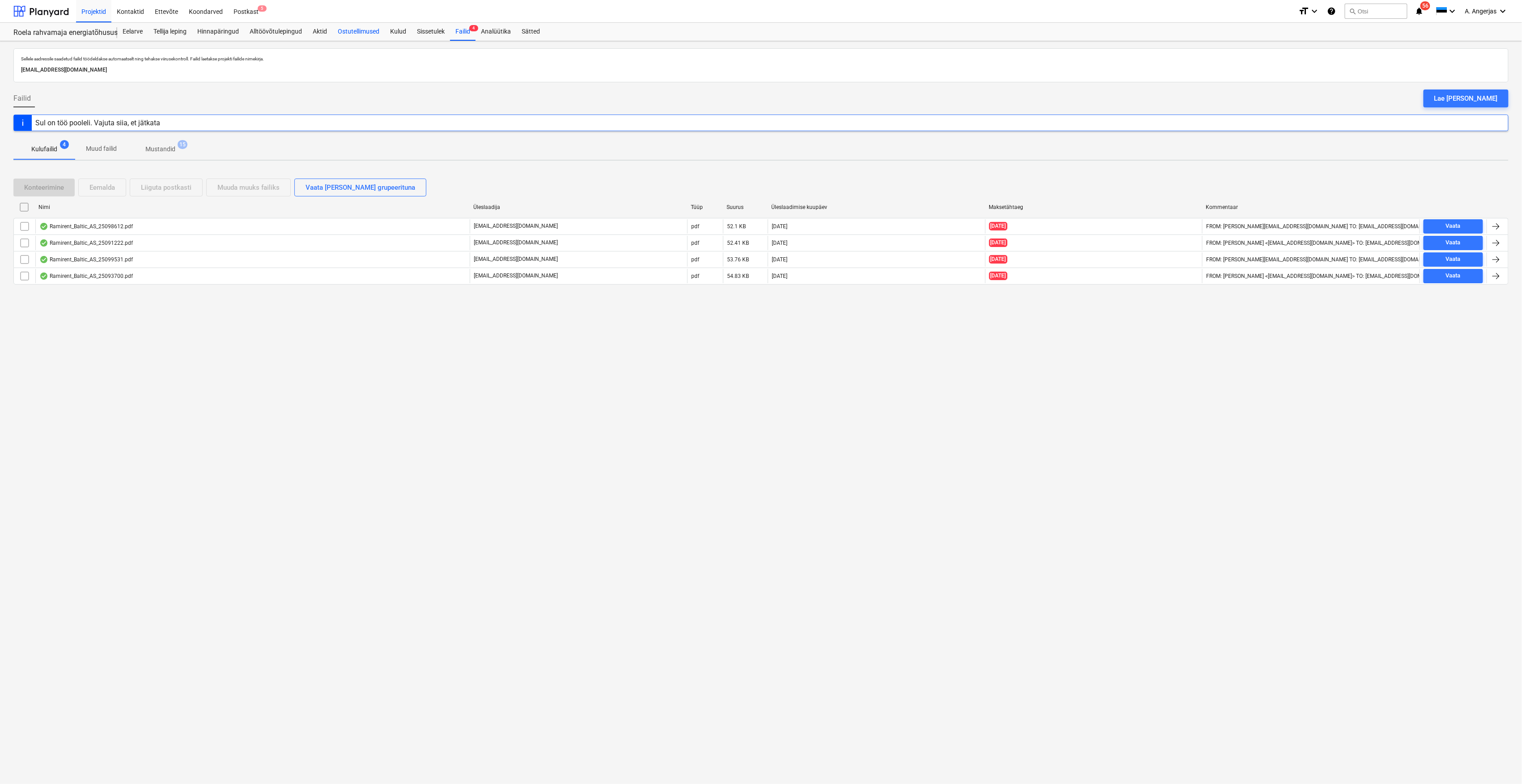
click at [355, 29] on div "Ostutellimused" at bounding box center [359, 32] width 53 height 18
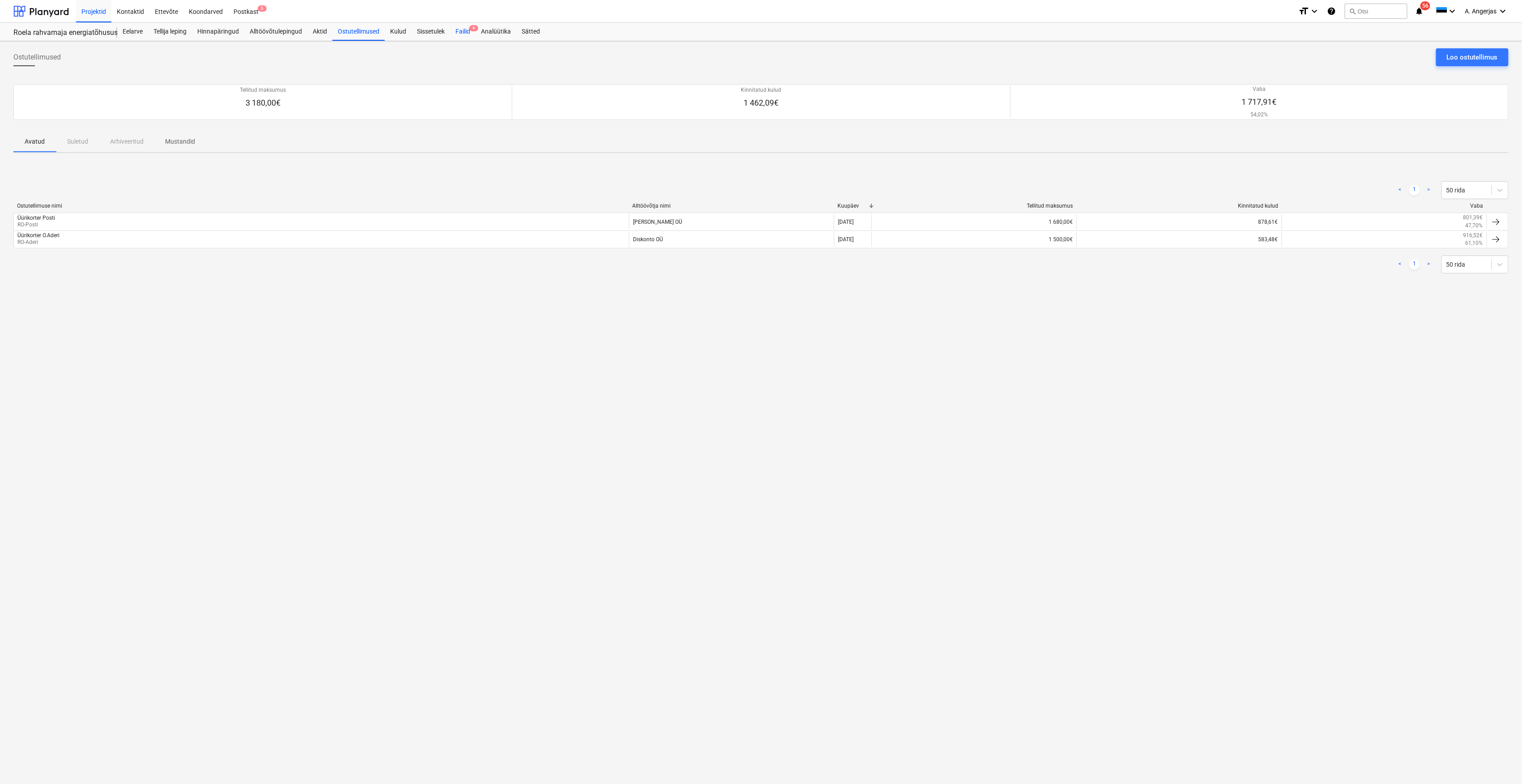
click at [465, 34] on div "Failid 4" at bounding box center [463, 32] width 25 height 18
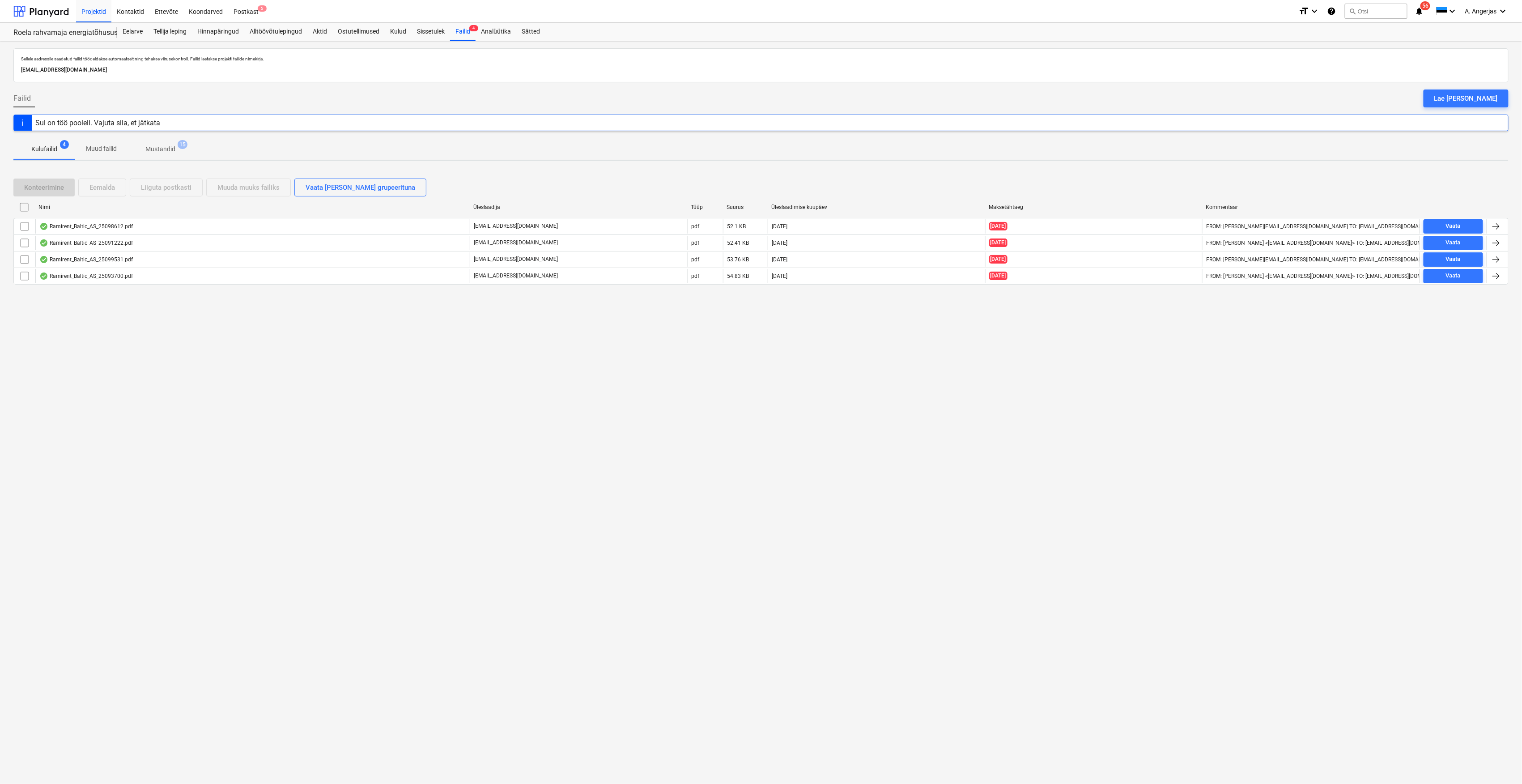
click at [1383, 6] on div "E-mail saadetud" at bounding box center [1397, 9] width 242 height 19
click at [1367, 4] on div "E-mail saadetud" at bounding box center [1397, 9] width 242 height 19
click at [1367, 8] on div "E-mail saadetud" at bounding box center [1397, 9] width 242 height 19
click at [614, 56] on p "Sellele aadressile saadetud failid töödeldakse automaatselt ning tehakse viirus…" at bounding box center [761, 59] width 1480 height 6
click at [1369, 4] on div "E-mail saadetud" at bounding box center [1397, 9] width 242 height 19
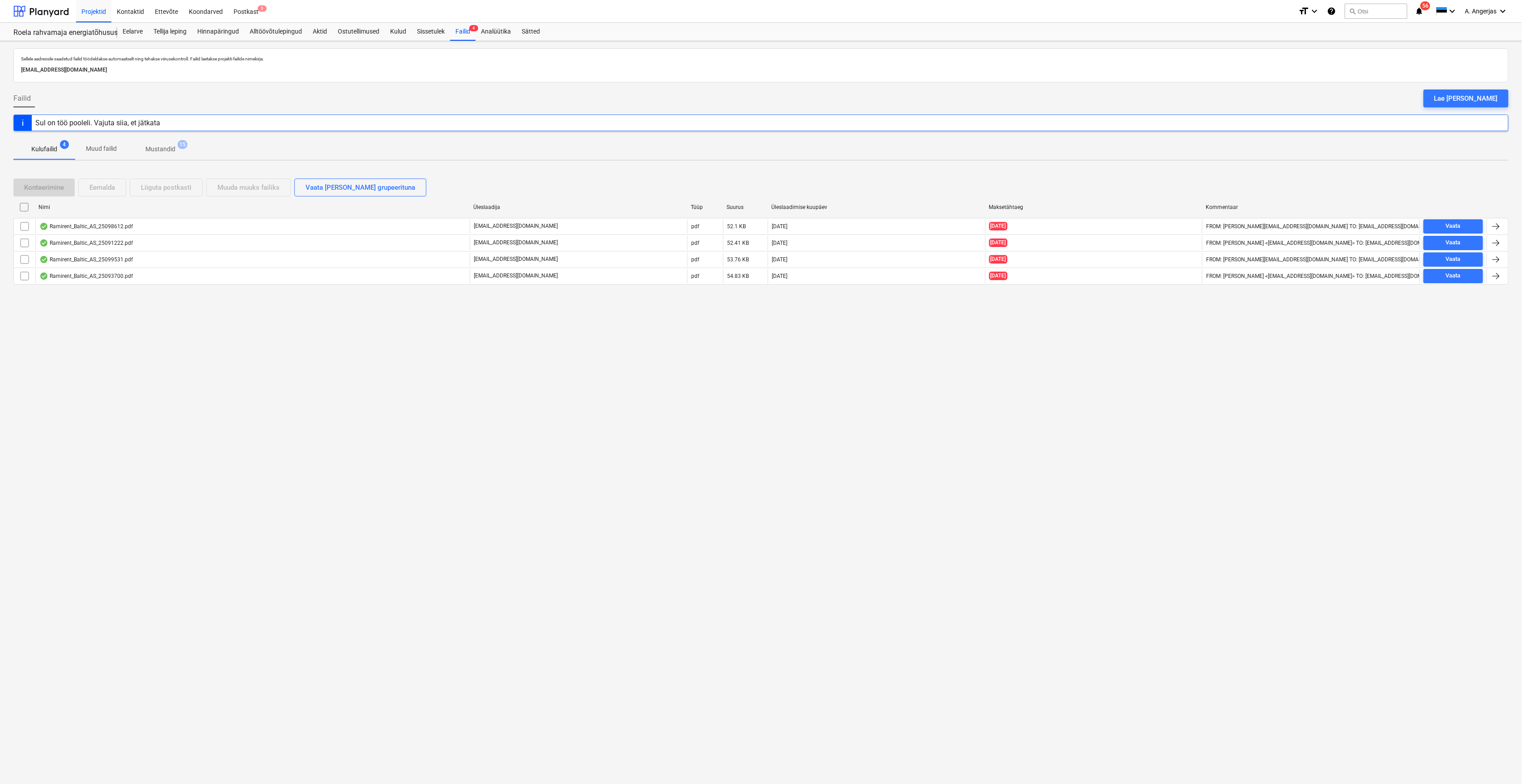
click at [1370, 9] on div "E-mail saadetud" at bounding box center [1397, 9] width 242 height 19
click at [1368, 10] on button "search Otsi" at bounding box center [1376, 11] width 63 height 15
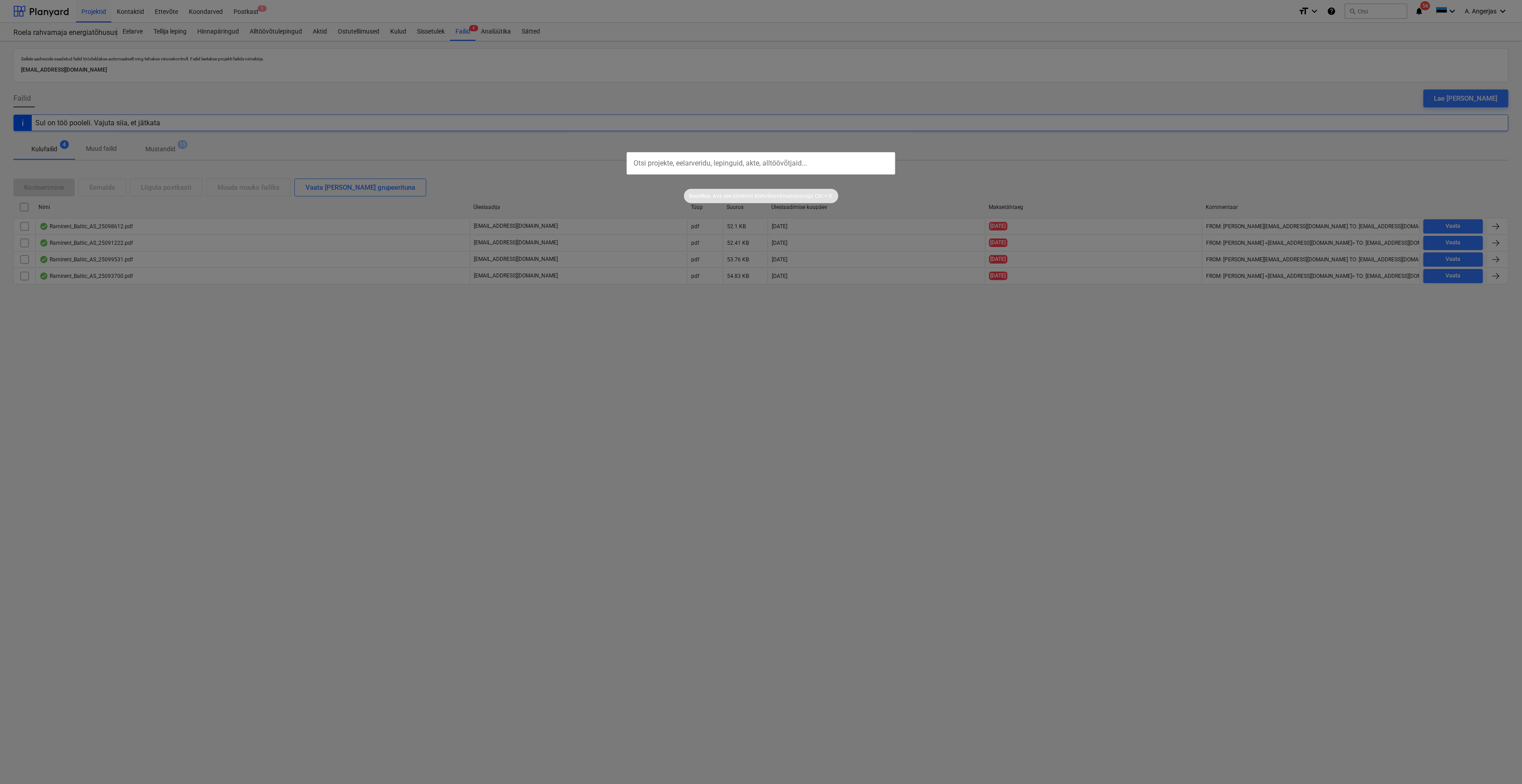
click at [702, 161] on input "text" at bounding box center [761, 163] width 268 height 22
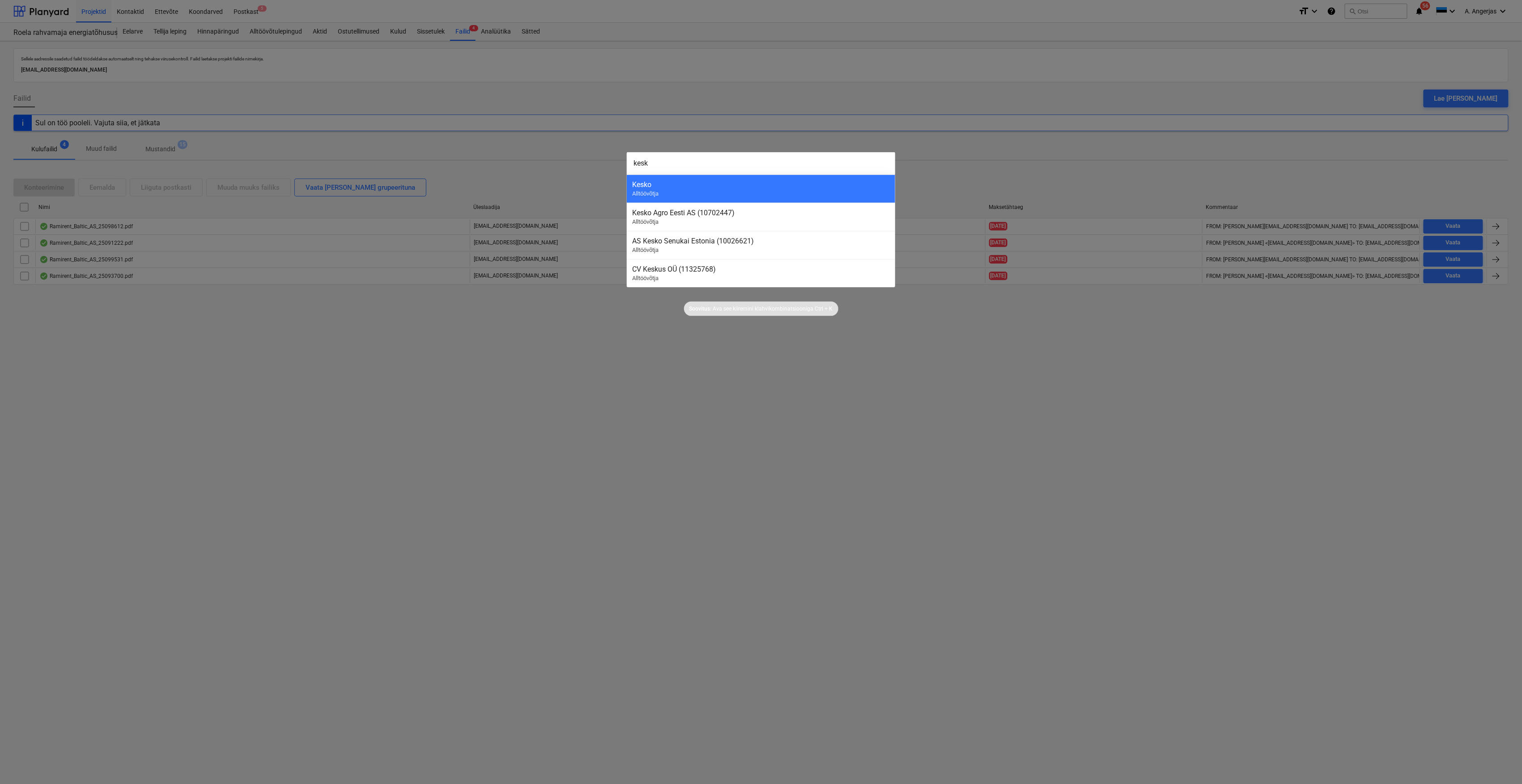
type input "kesko"
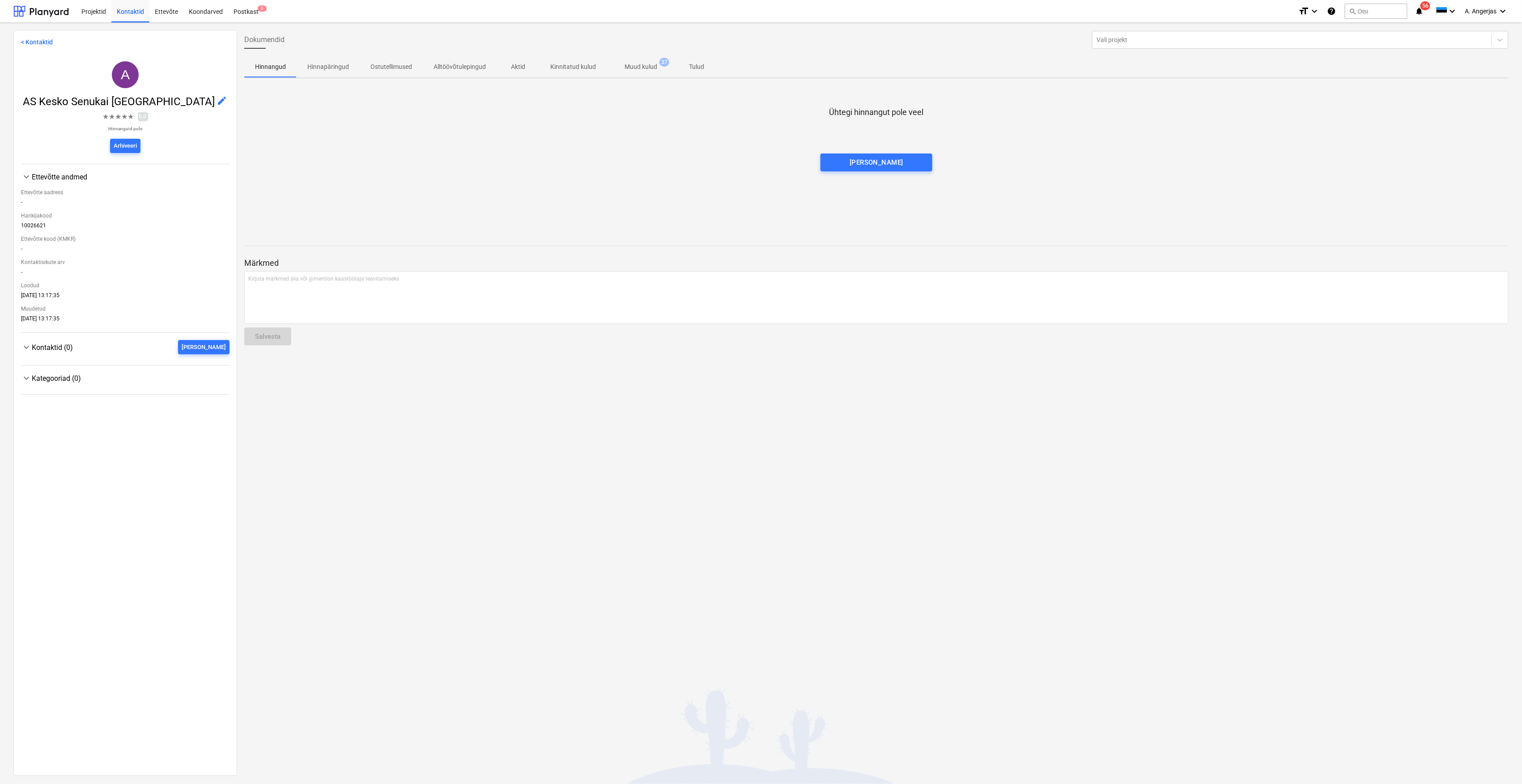
click at [643, 68] on p "Muud kulud" at bounding box center [640, 67] width 32 height 9
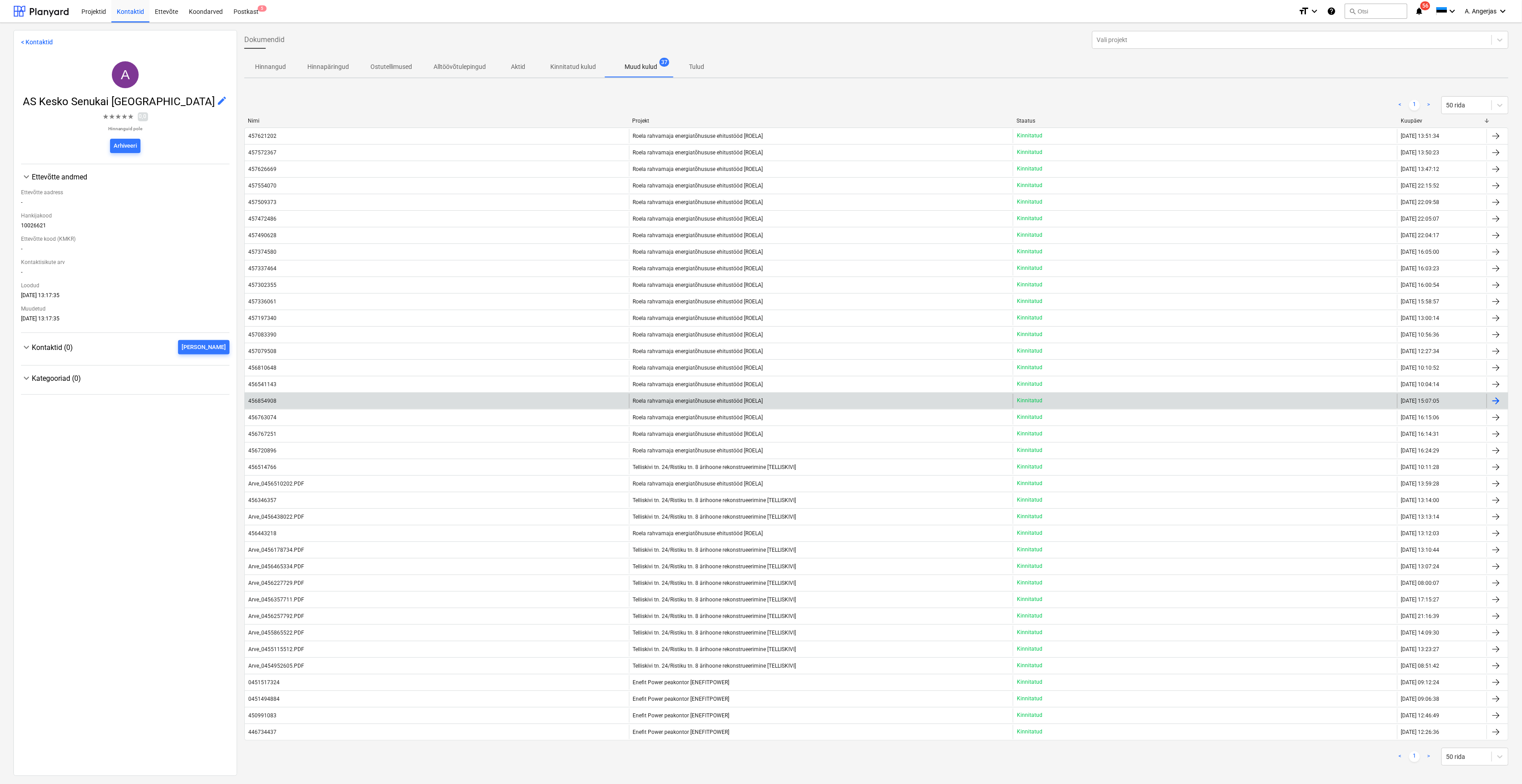
click at [760, 408] on div "Roela rahvamaja energiatõhususe ehitustööd [ROELA]" at bounding box center [821, 401] width 384 height 14
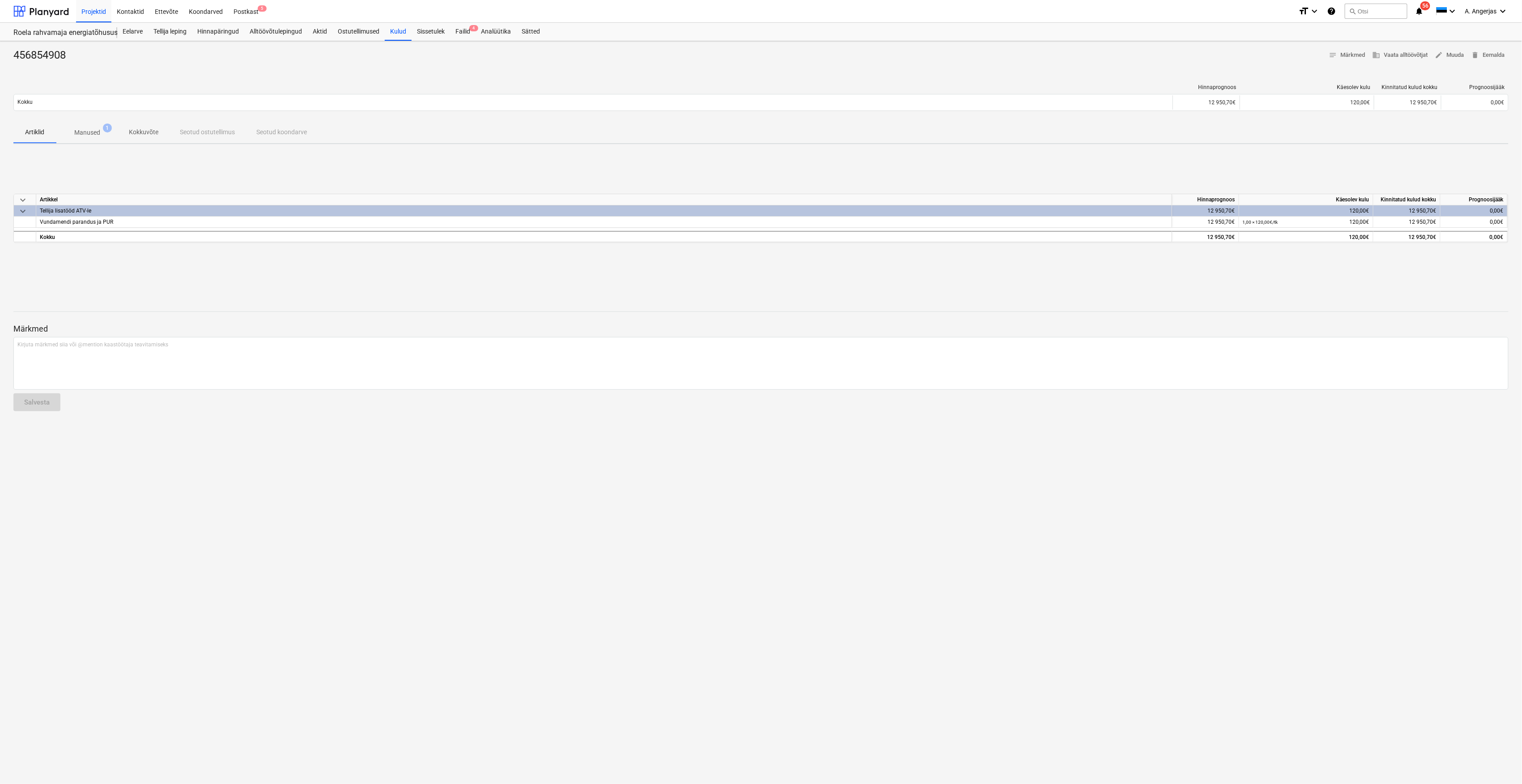
drag, startPoint x: 125, startPoint y: 149, endPoint x: 138, endPoint y: 148, distance: 13.0
click at [125, 149] on div "456854908 notes Märkmed business Vaata alltöövõtjat edit Muuda delete Eemalda H…" at bounding box center [761, 412] width 1522 height 743
click at [139, 134] on p "Kokkuvõte" at bounding box center [144, 132] width 30 height 9
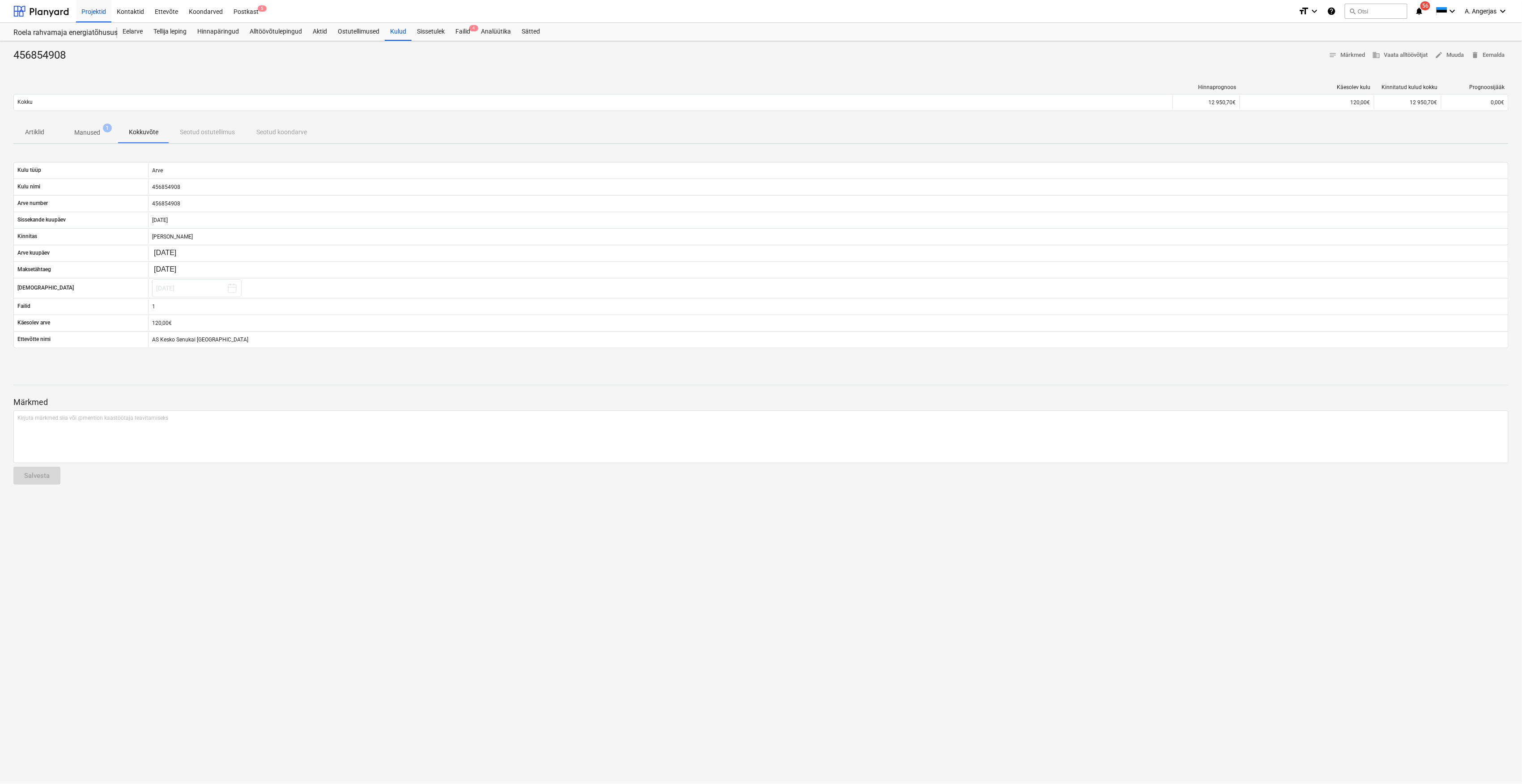
click at [106, 135] on span "Manused 1" at bounding box center [87, 133] width 40 height 9
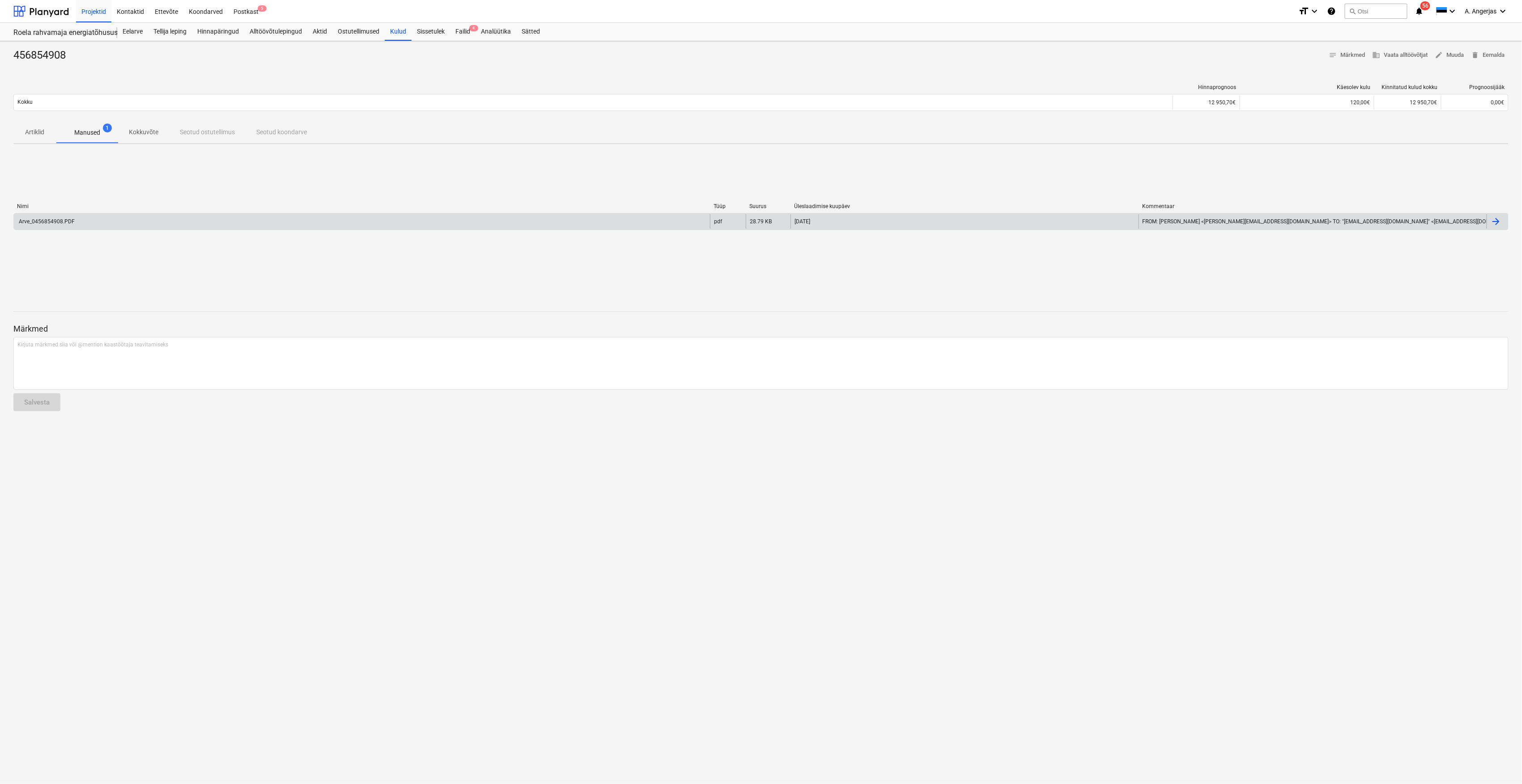
click at [111, 222] on div "Arve_0456854908.PDF" at bounding box center [362, 222] width 696 height 14
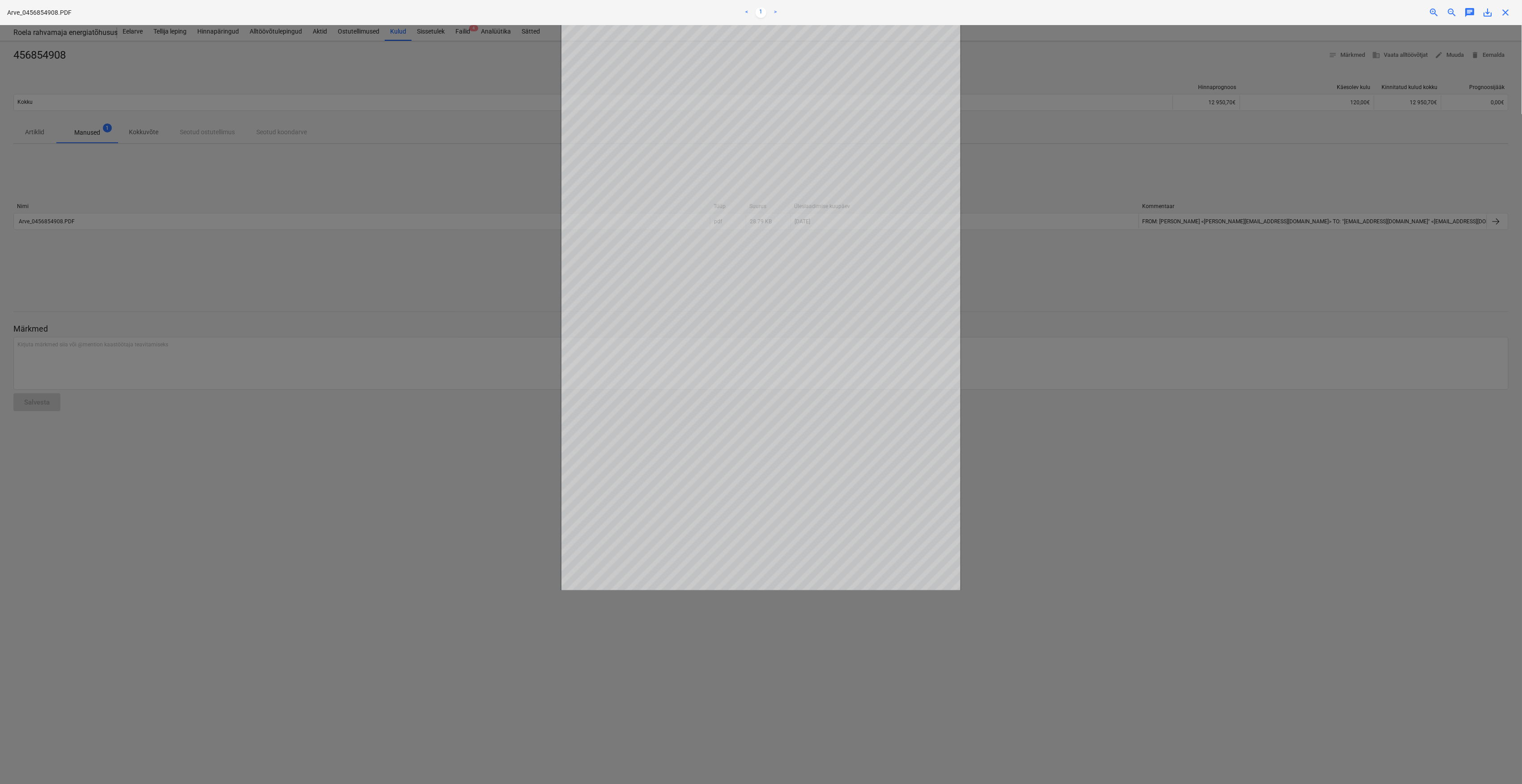
click at [399, 444] on div at bounding box center [761, 404] width 1522 height 759
click at [1509, 16] on span "close" at bounding box center [1506, 12] width 11 height 11
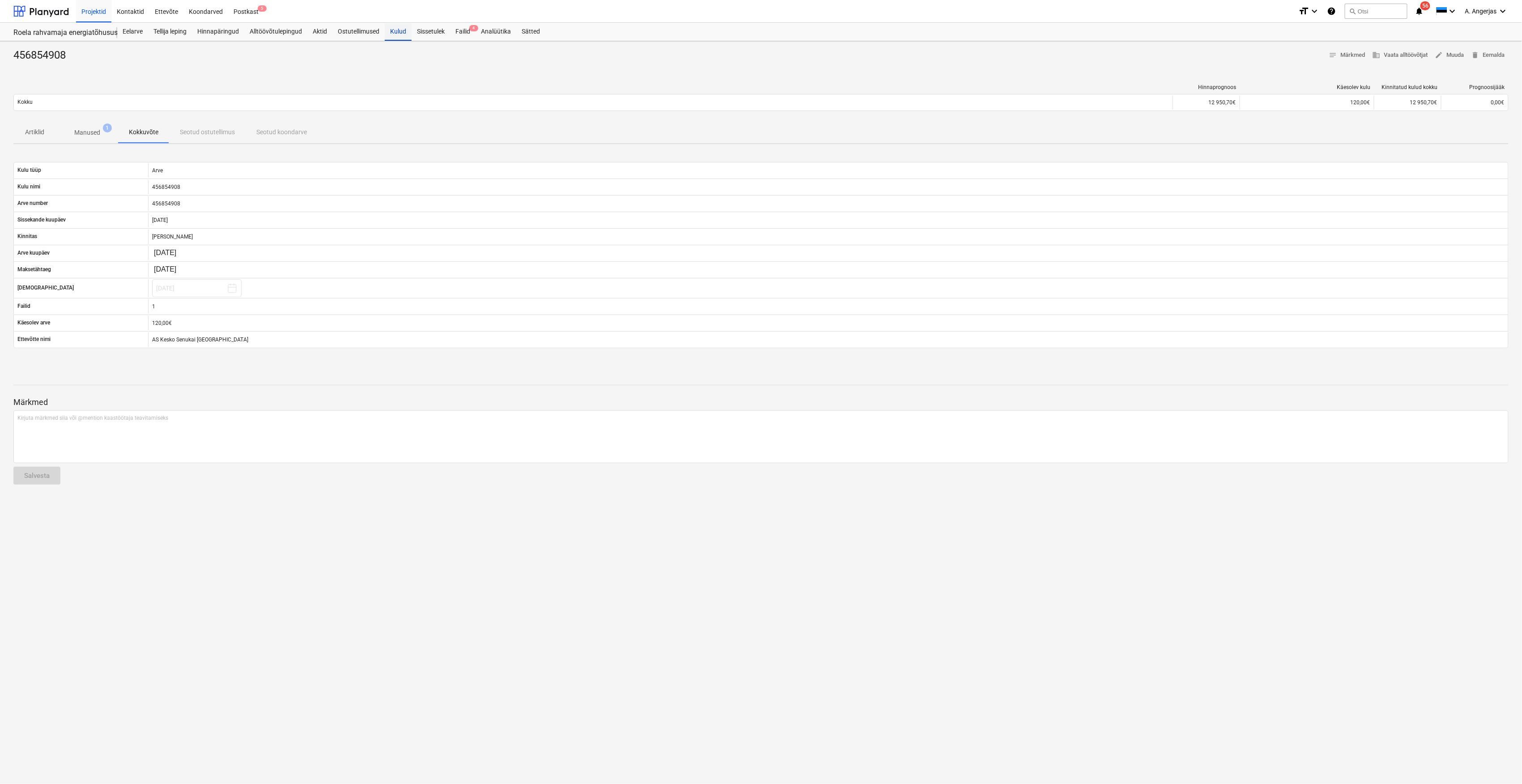
click at [398, 30] on div "Kulud" at bounding box center [398, 32] width 27 height 18
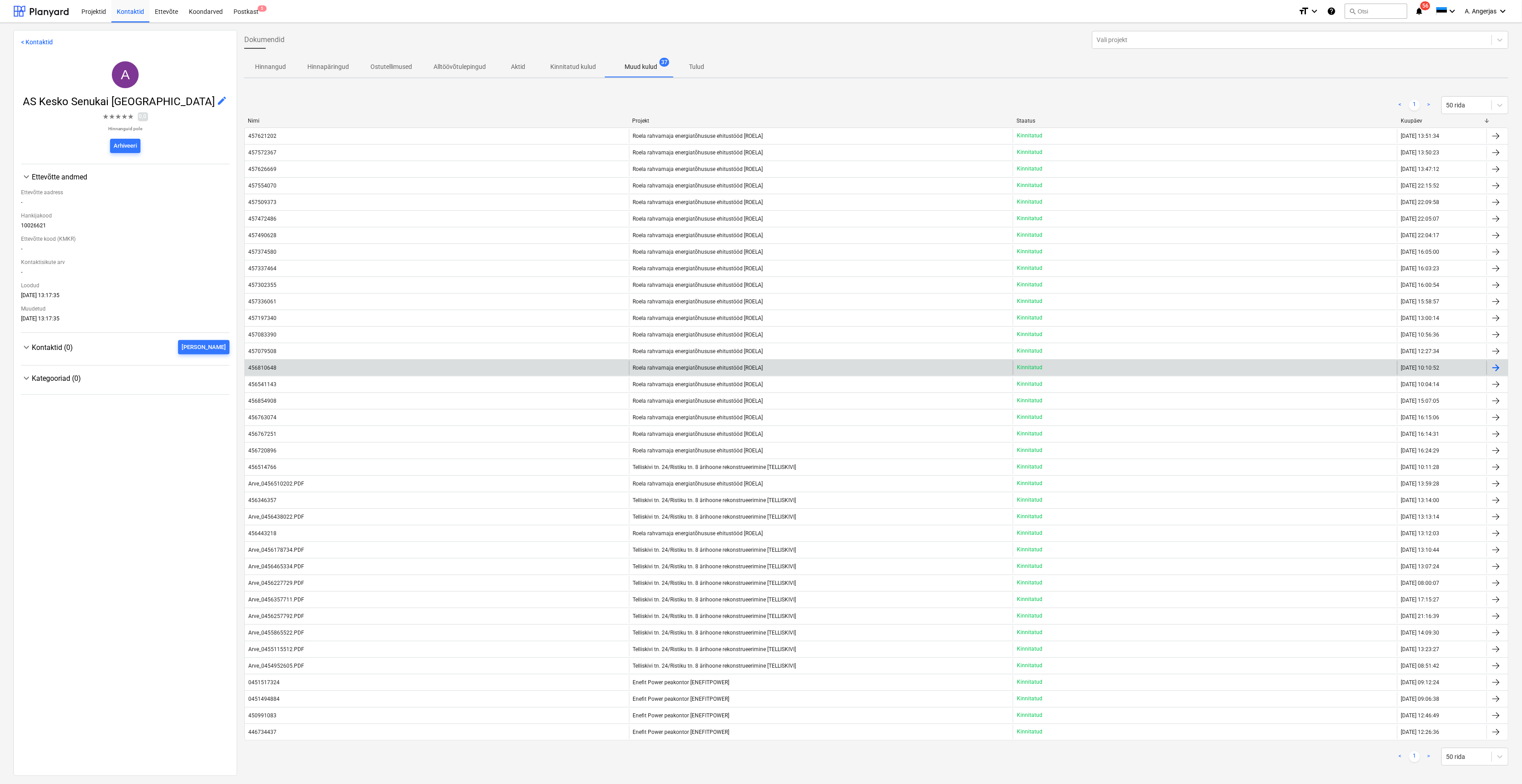
click at [285, 370] on div "456810648" at bounding box center [437, 367] width 384 height 14
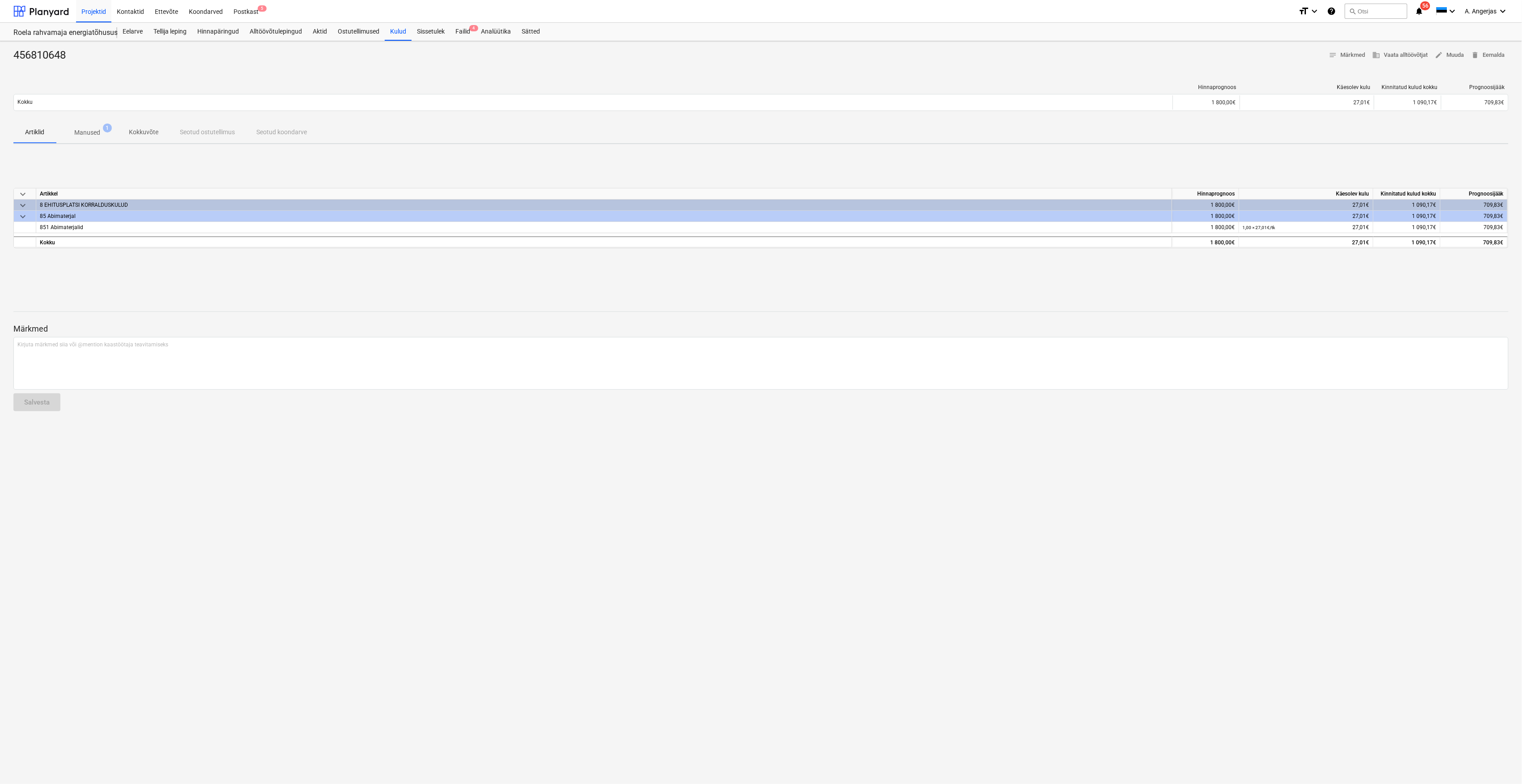
click at [93, 132] on p "Manused" at bounding box center [87, 133] width 26 height 9
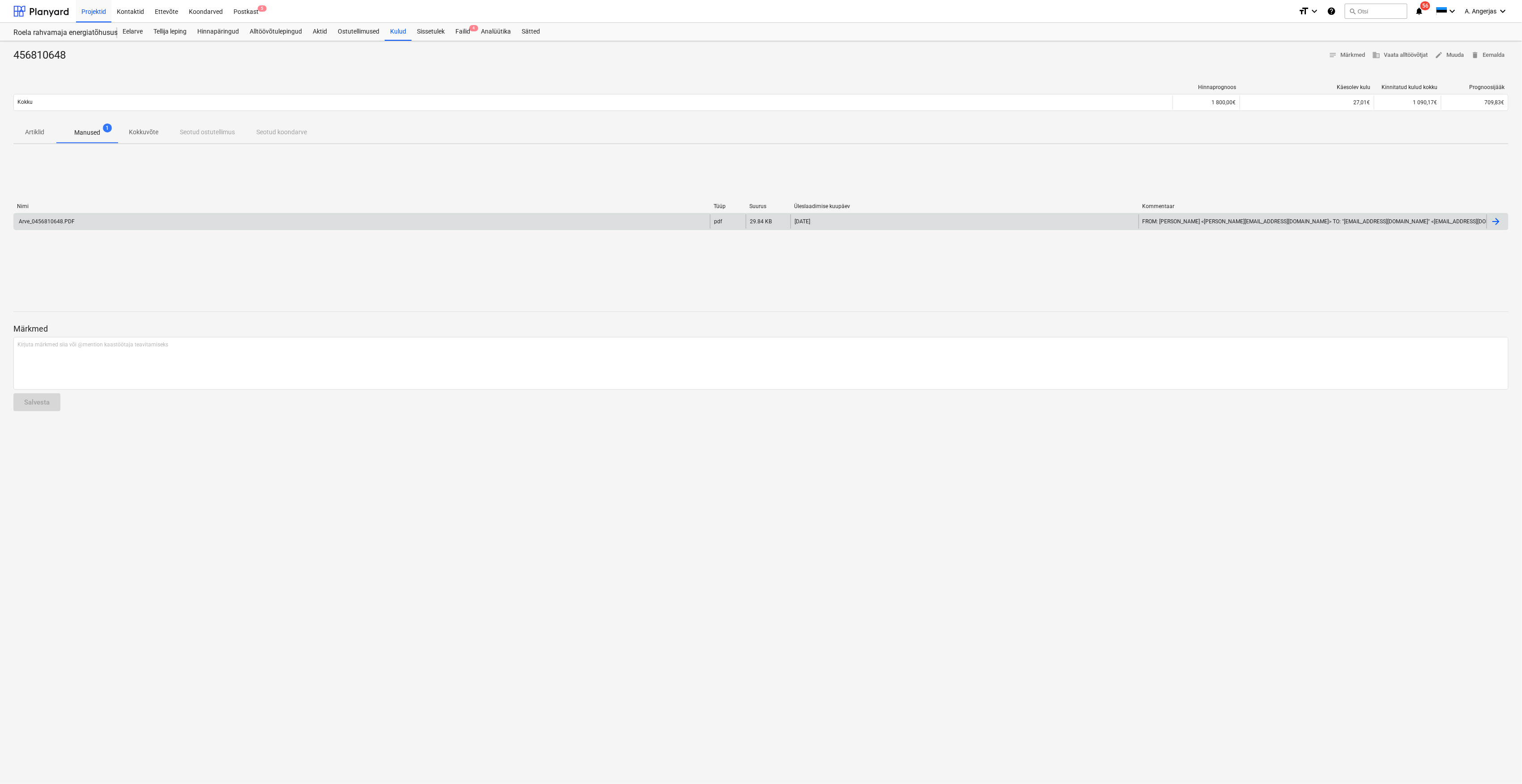
click at [219, 220] on div "Arve_0456810648.PDF" at bounding box center [362, 222] width 696 height 14
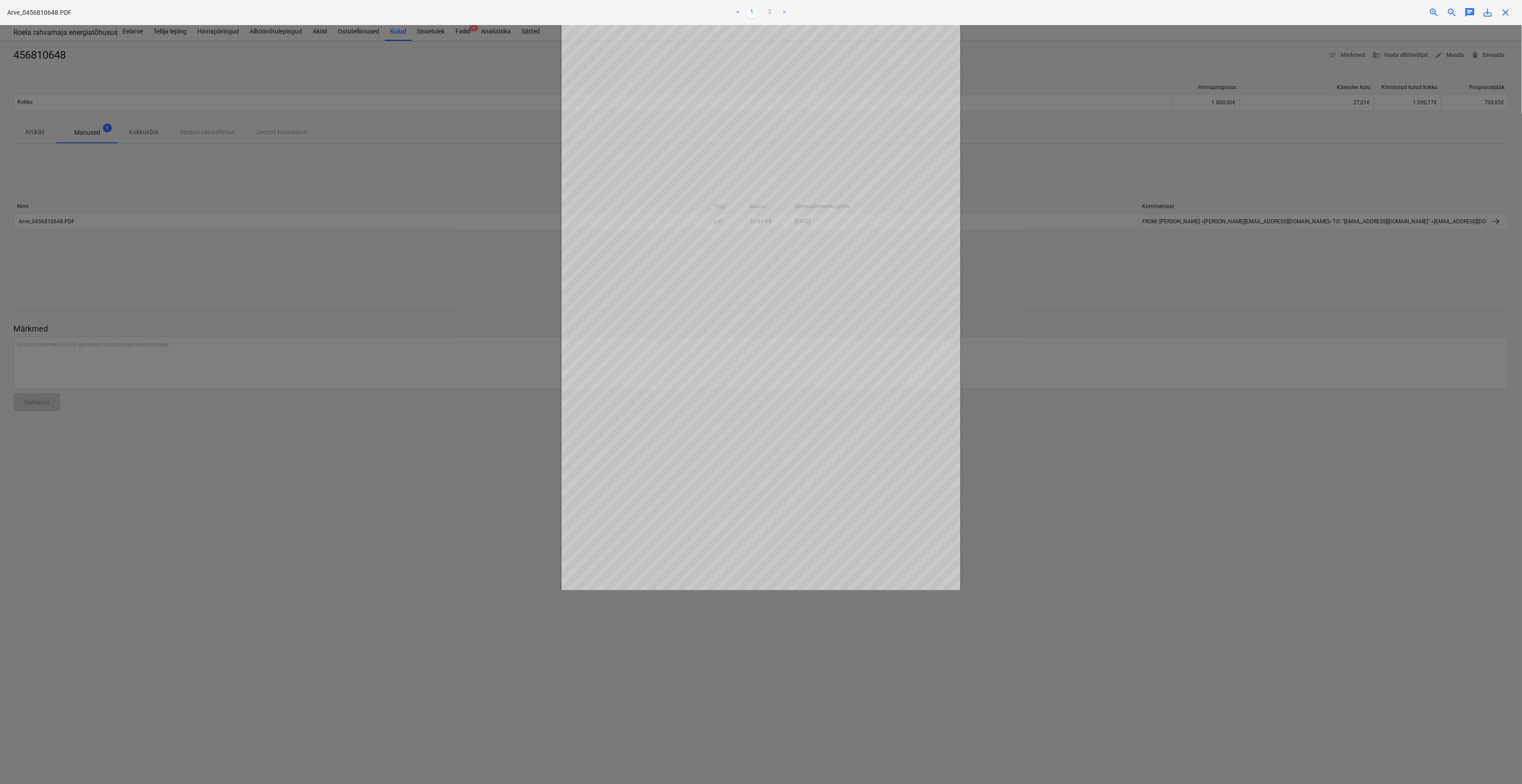
click at [388, 295] on div at bounding box center [761, 404] width 1522 height 759
click at [1510, 12] on span "close" at bounding box center [1506, 12] width 11 height 11
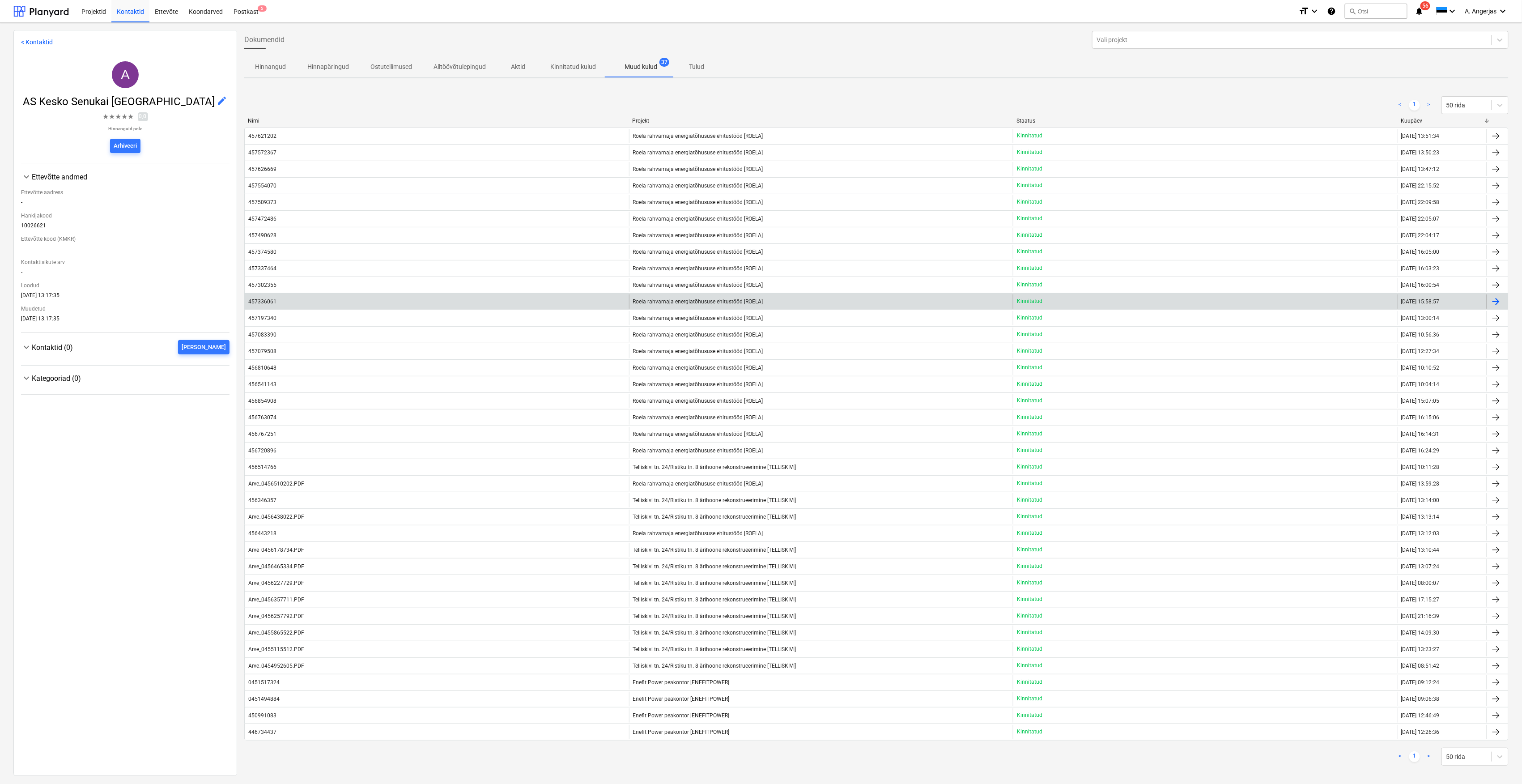
click at [978, 308] on div "Roela rahvamaja energiatõhususe ehitustööd [ROELA]" at bounding box center [821, 301] width 384 height 14
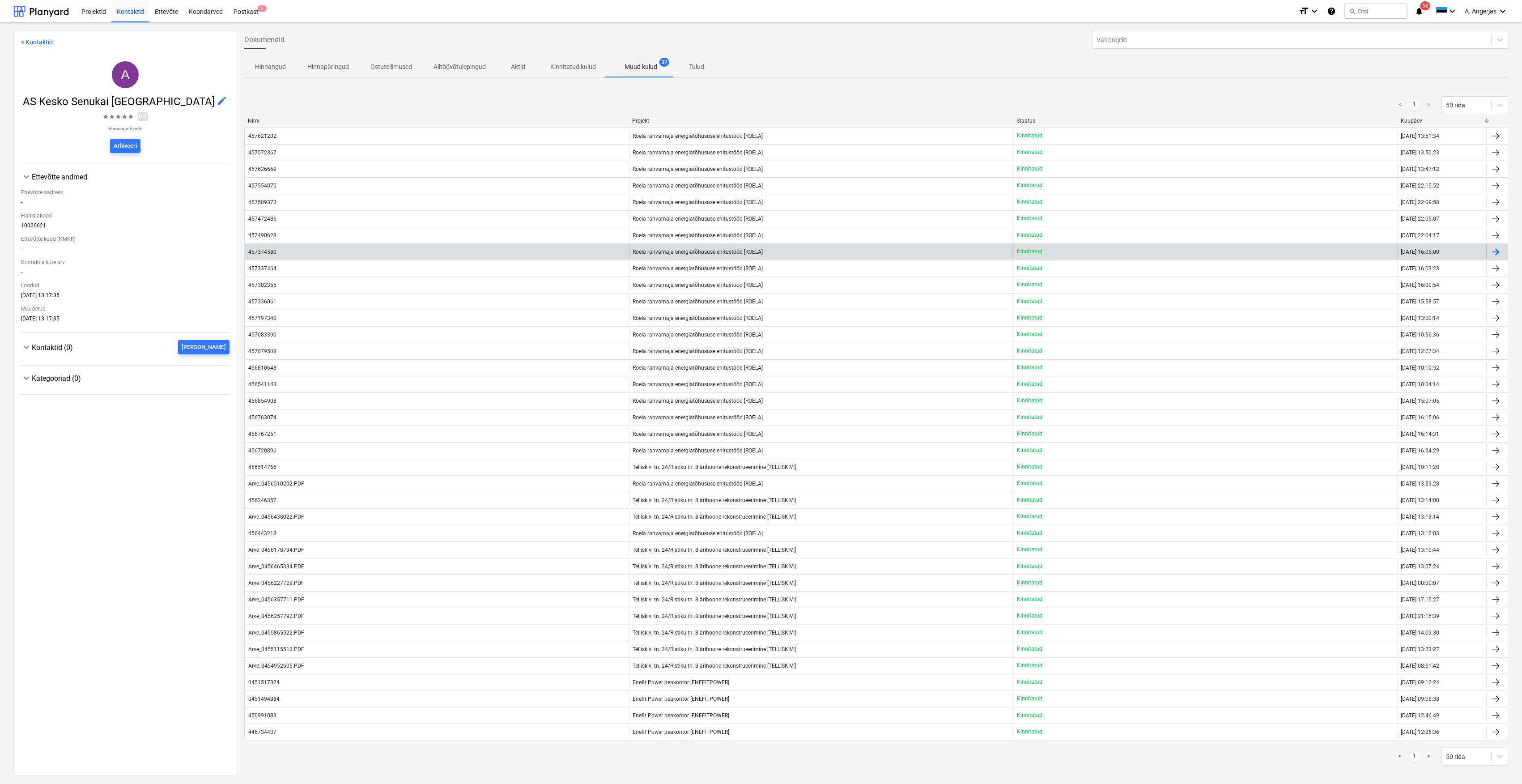
click at [458, 252] on div "457374580" at bounding box center [437, 252] width 384 height 14
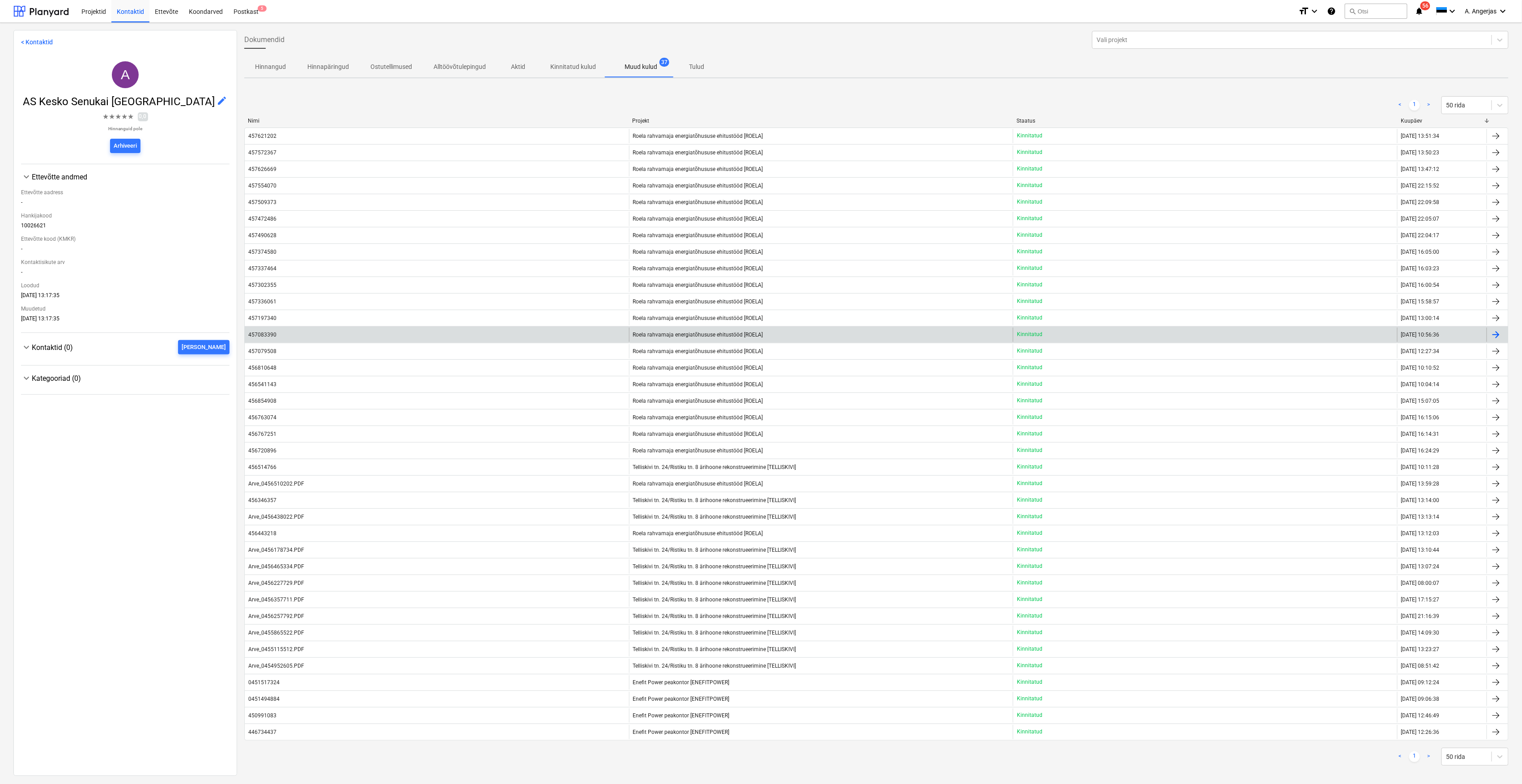
click at [573, 339] on div "457083390" at bounding box center [437, 334] width 384 height 14
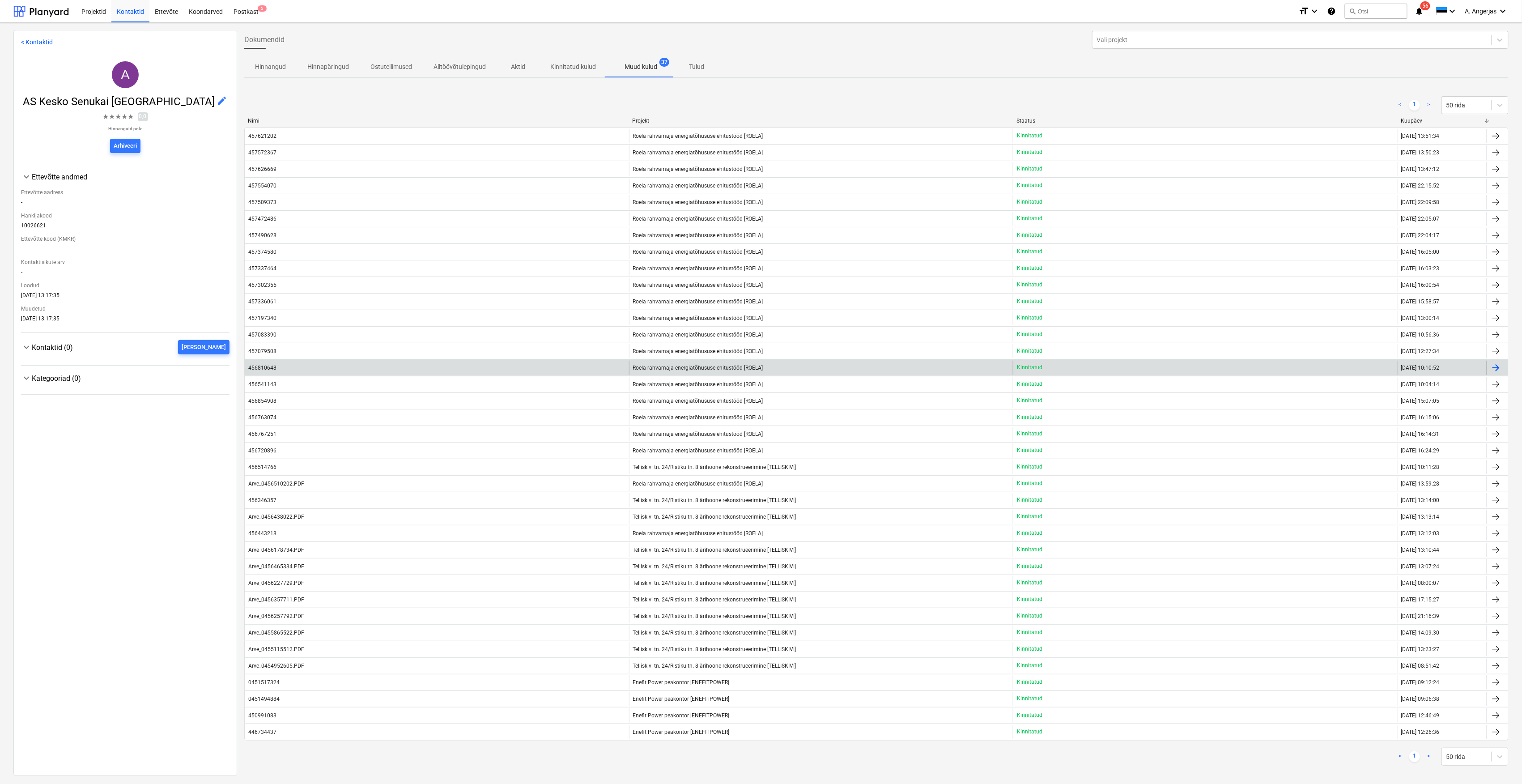
click at [277, 367] on div "456810648" at bounding box center [263, 367] width 30 height 6
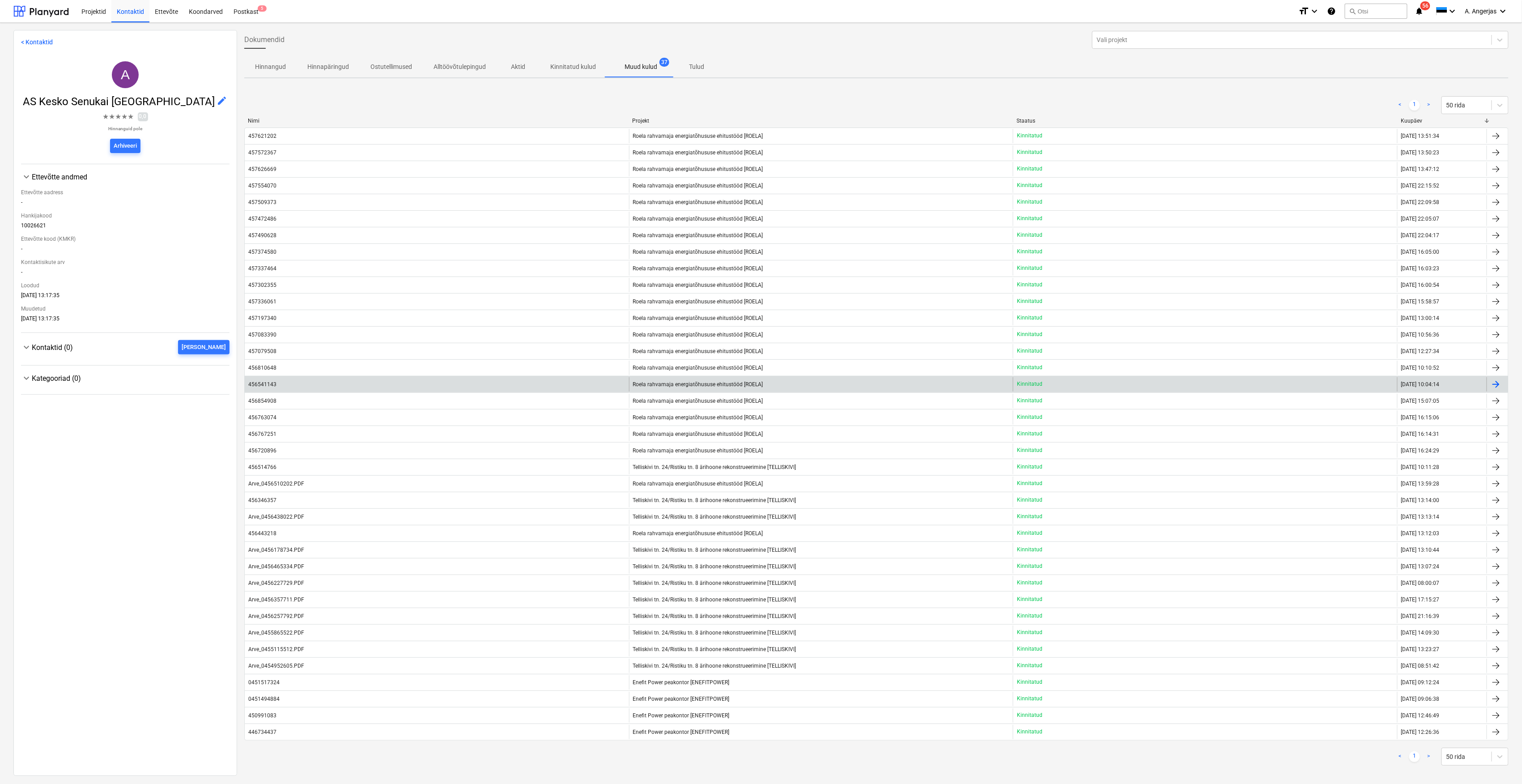
click at [273, 381] on div "456541143" at bounding box center [437, 384] width 384 height 14
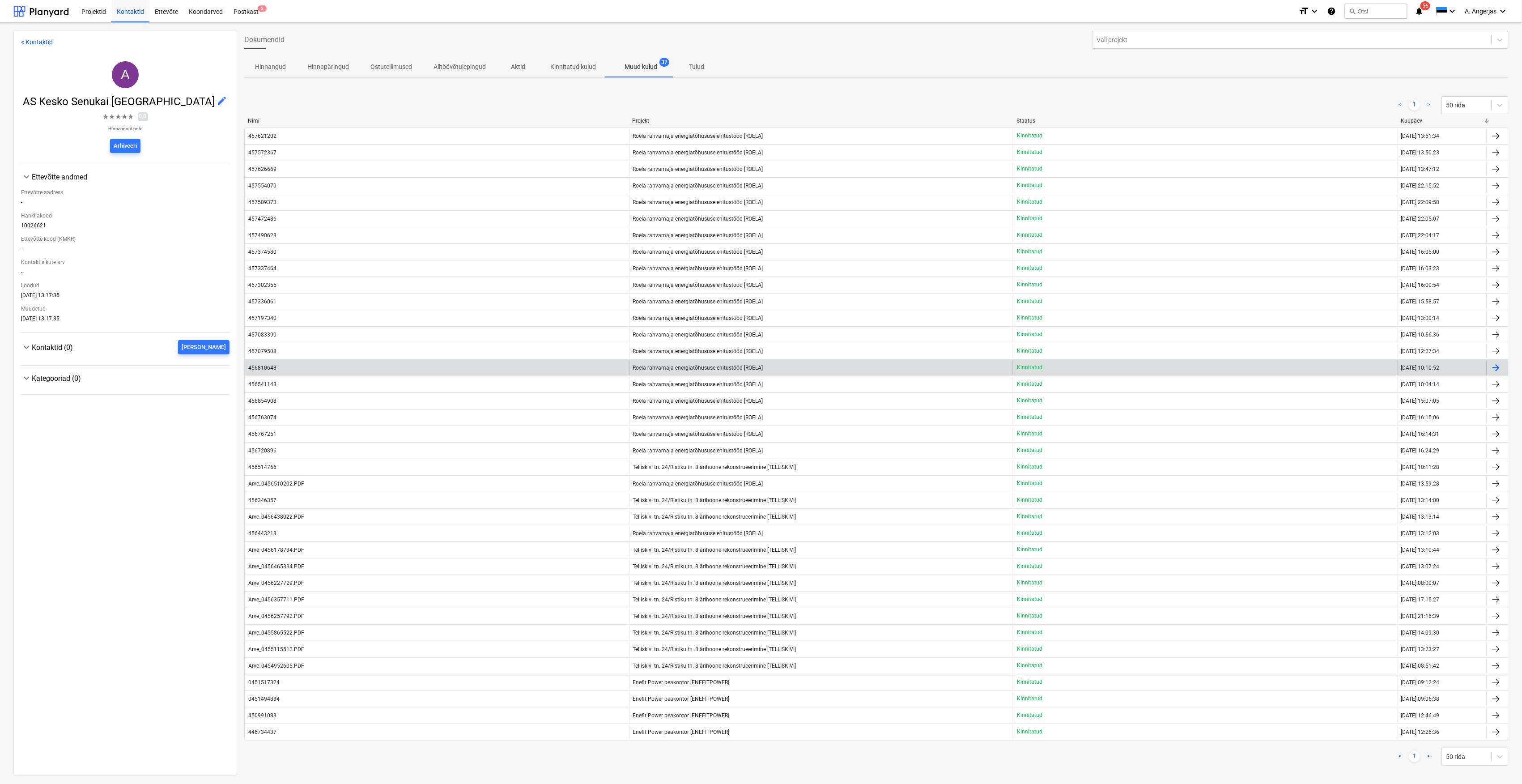
click at [310, 367] on div "456810648" at bounding box center [437, 367] width 384 height 14
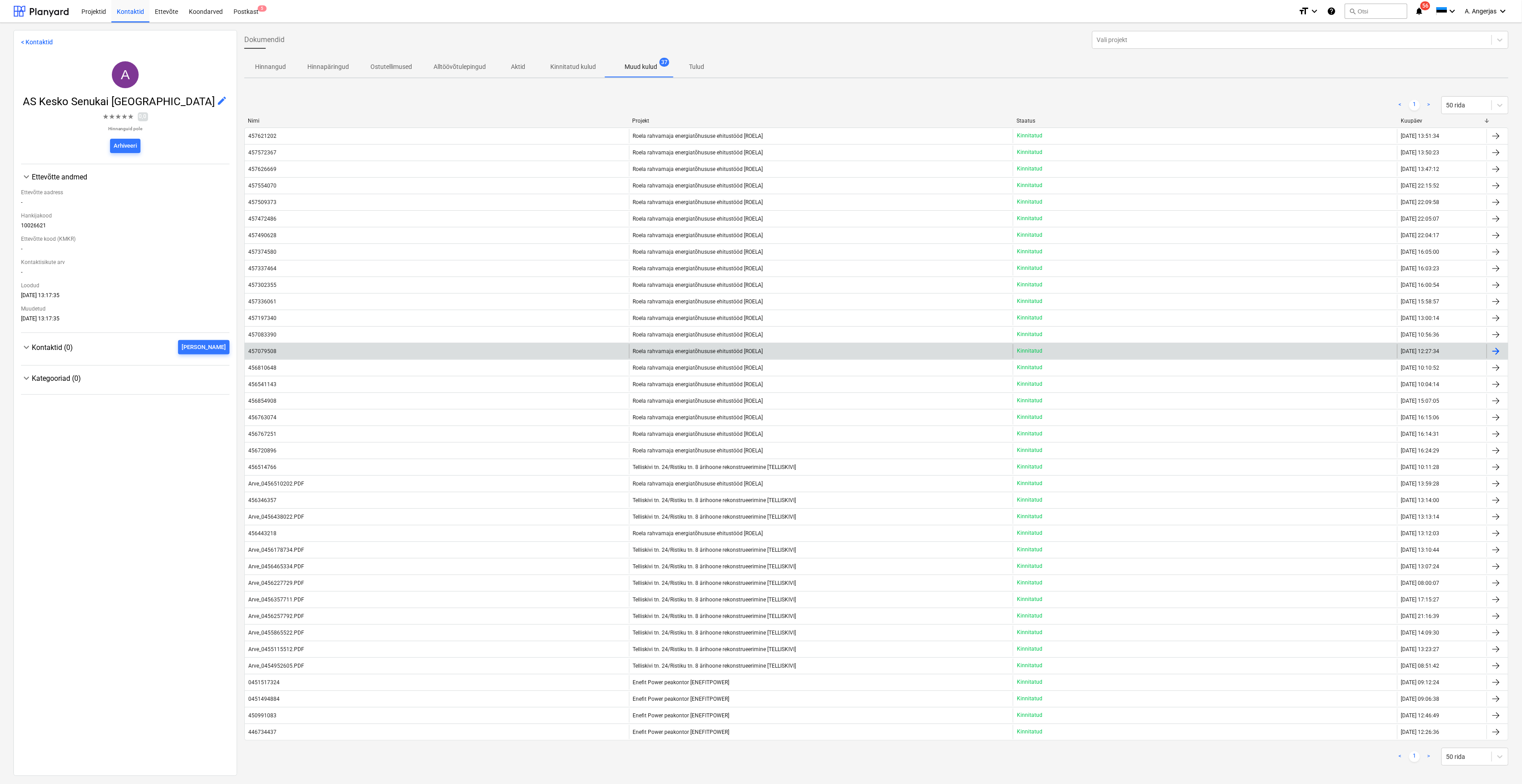
click at [775, 354] on div "Roela rahvamaja energiatõhususe ehitustööd [ROELA]" at bounding box center [821, 351] width 384 height 14
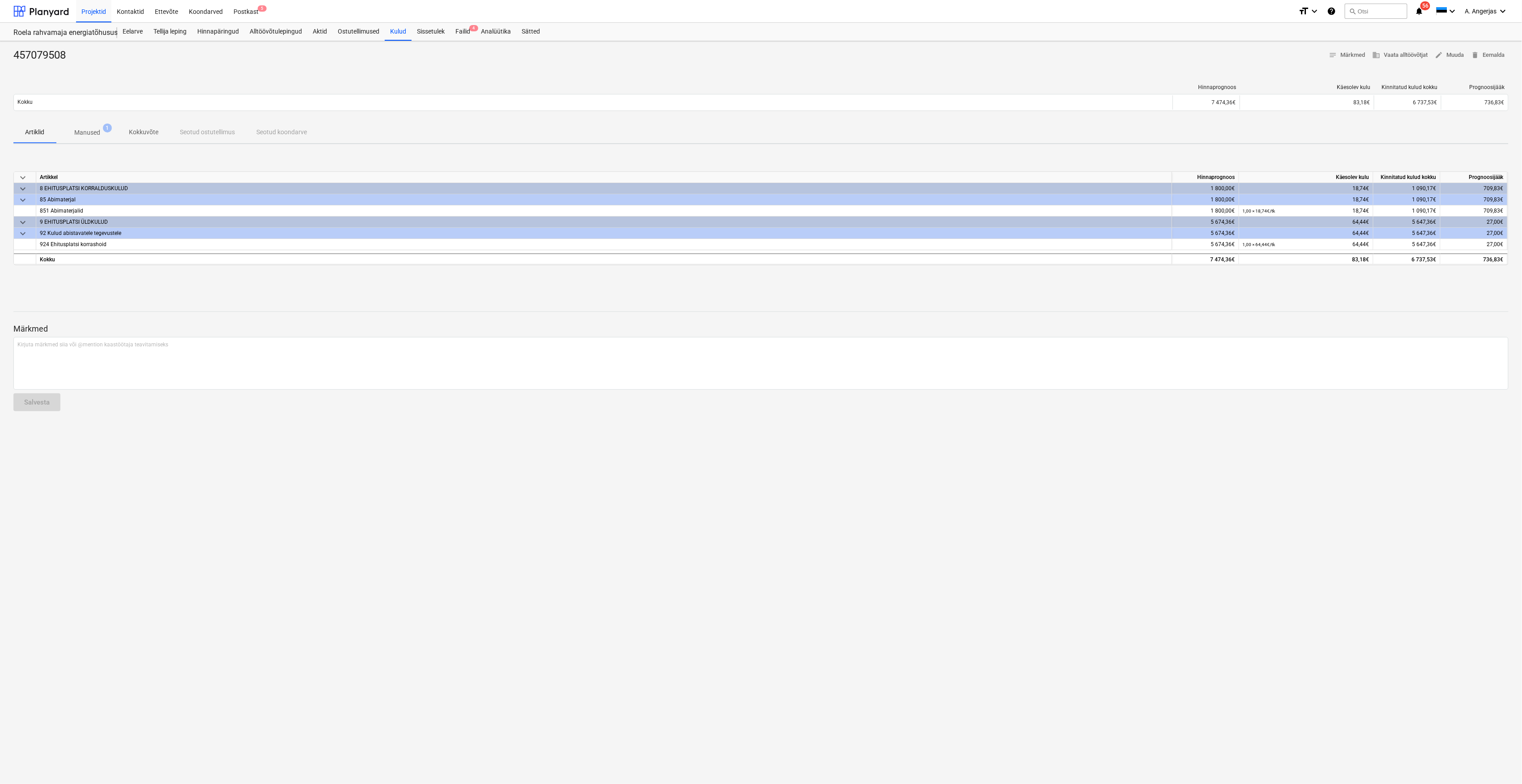
click at [87, 134] on p "Manused" at bounding box center [87, 133] width 26 height 9
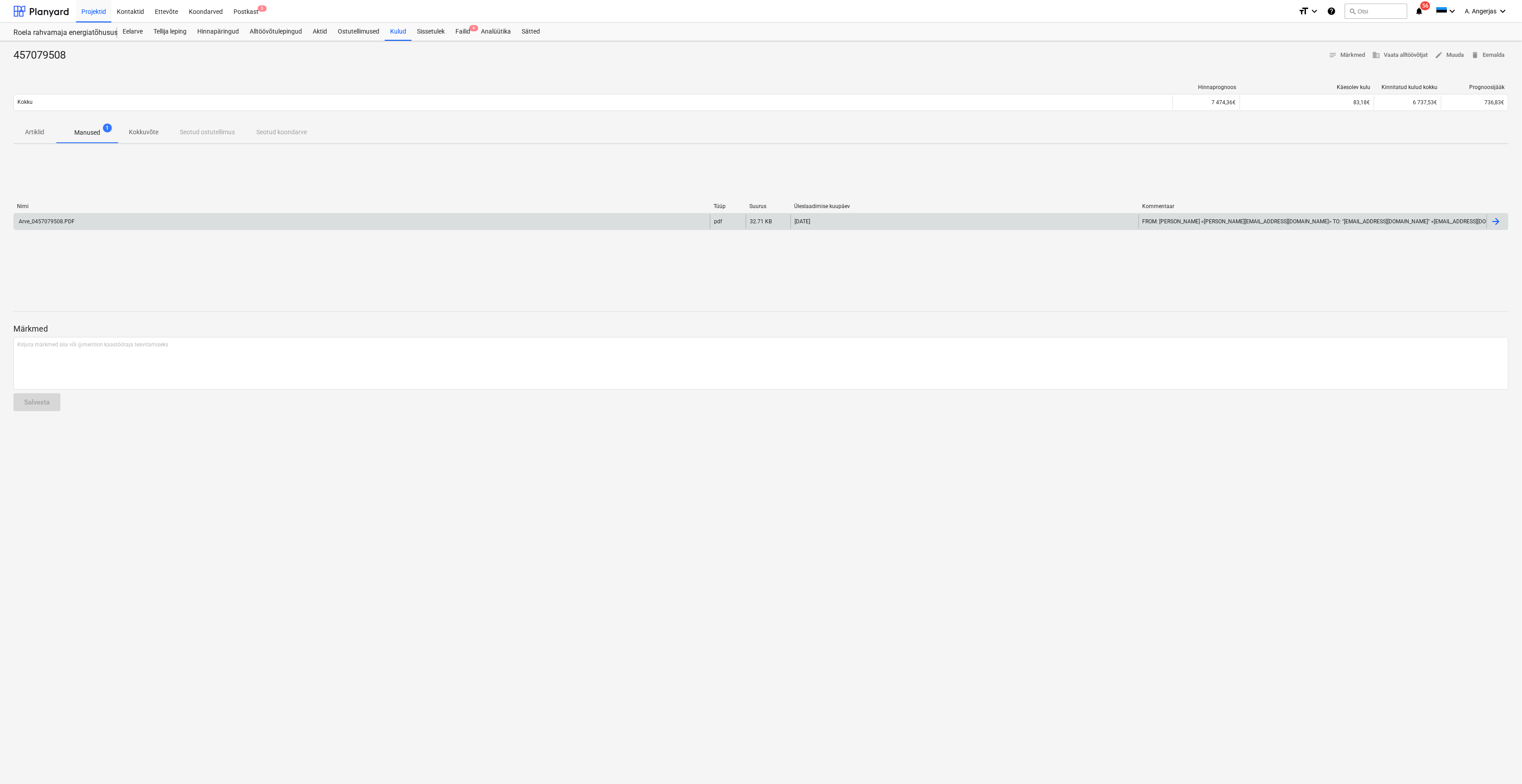
click at [141, 226] on div "Arve_0457079508.PDF" at bounding box center [362, 222] width 696 height 14
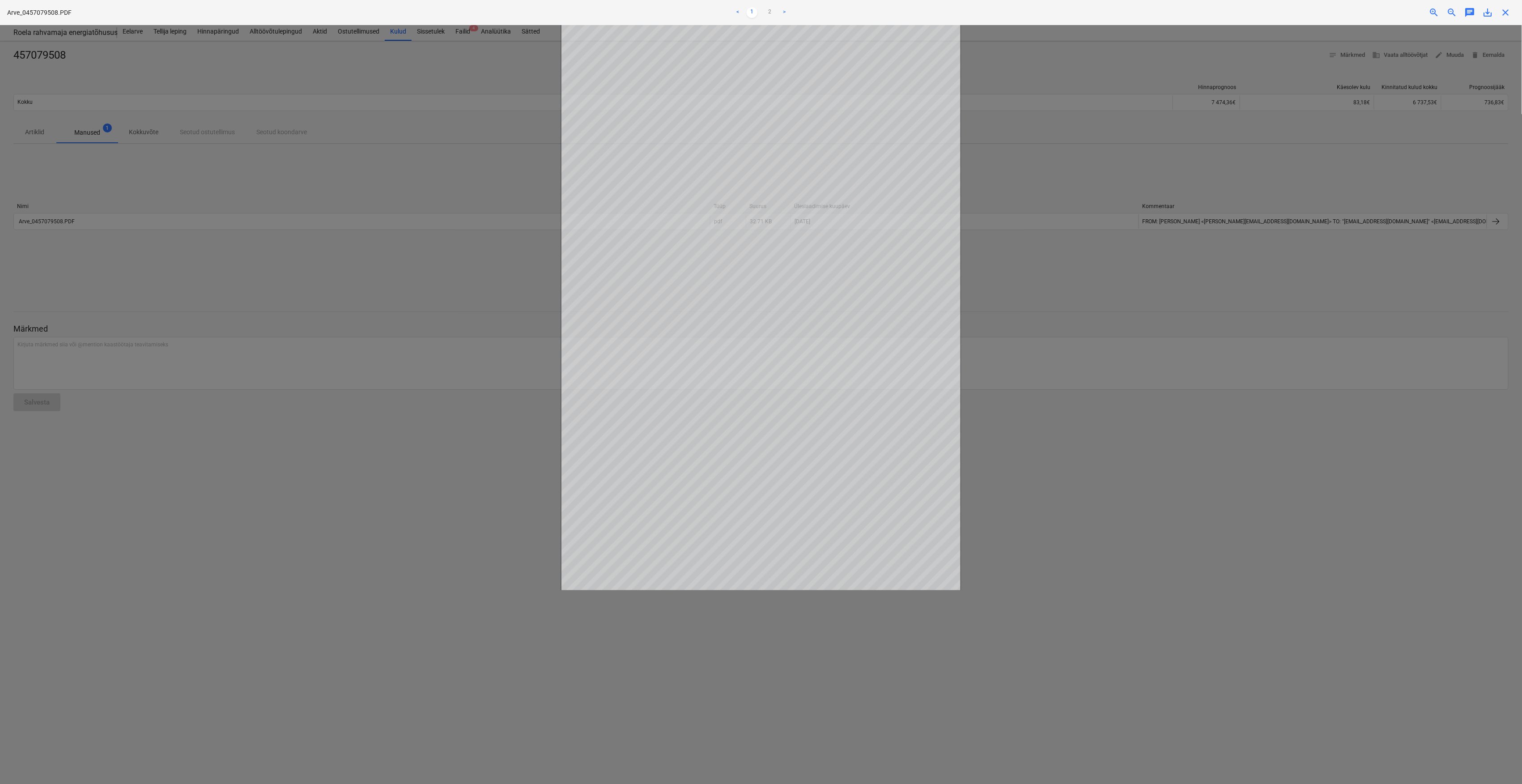
click at [247, 271] on div at bounding box center [761, 404] width 1522 height 759
click at [1508, 15] on span "close" at bounding box center [1506, 12] width 11 height 11
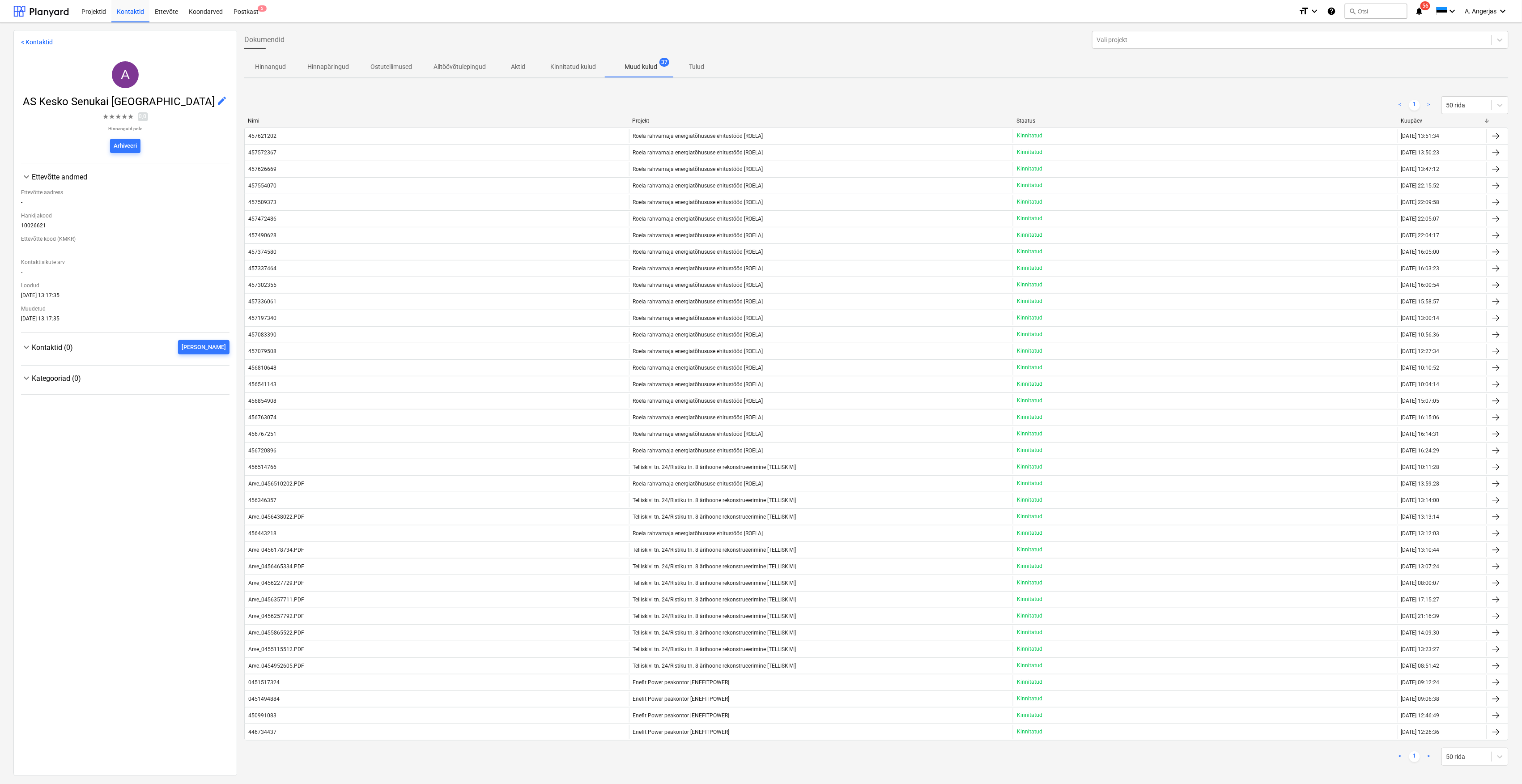
click at [80, 455] on div "< Kontaktid A AS Kesko Senukai Estonia edit ★ ★ ★ ★ ★ 0,0 Hinnanguid pole Arhiv…" at bounding box center [125, 403] width 224 height 746
click at [1495, 108] on icon at bounding box center [1500, 105] width 9 height 9
click at [11, 15] on div "Projektid Kontaktid Ettevõte Koondarved Postkast 5 format_size keyboard_arrow_d…" at bounding box center [761, 11] width 1522 height 23
click at [34, 12] on div at bounding box center [41, 11] width 56 height 22
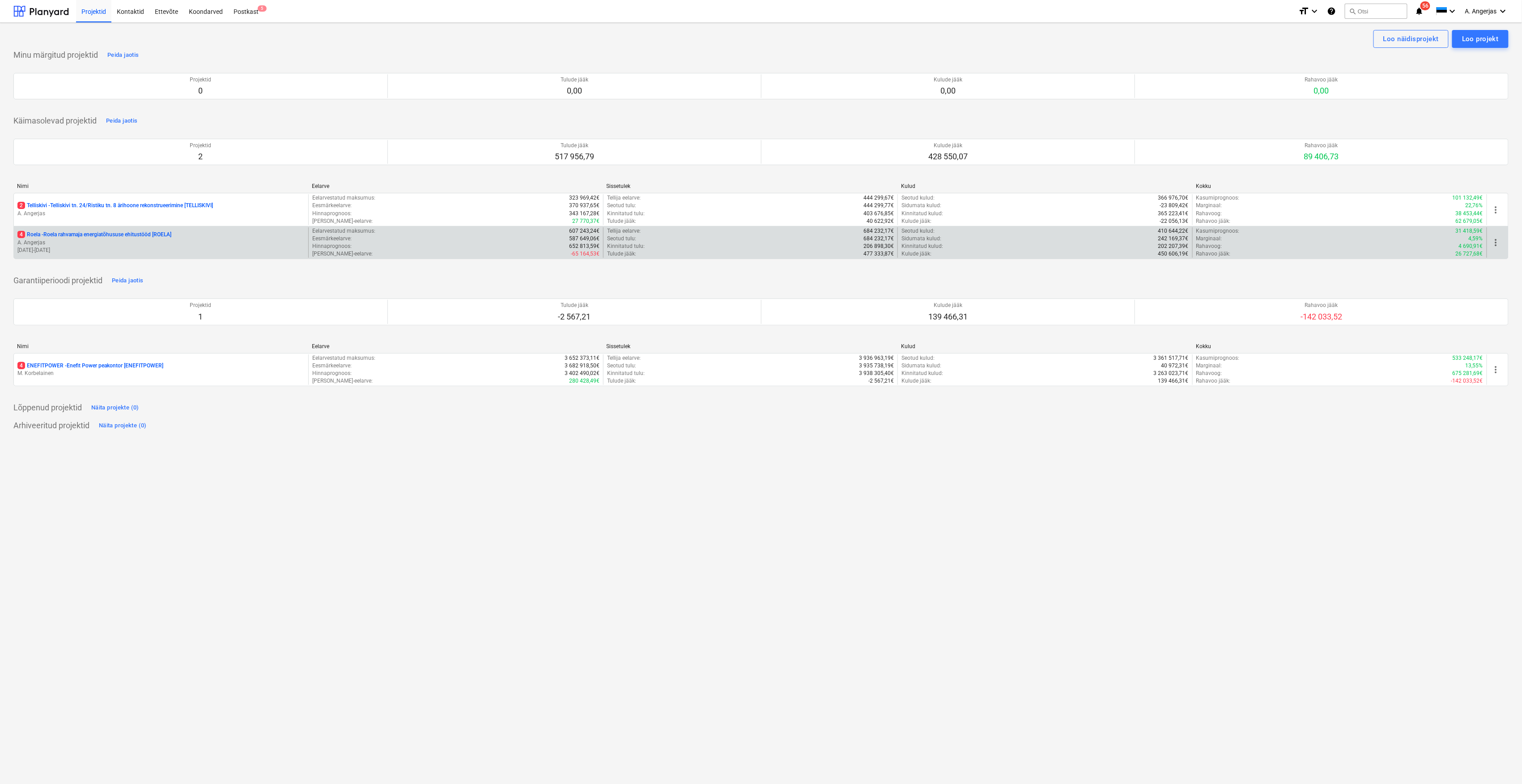
click at [56, 244] on p "A. Angerjas" at bounding box center [161, 242] width 287 height 8
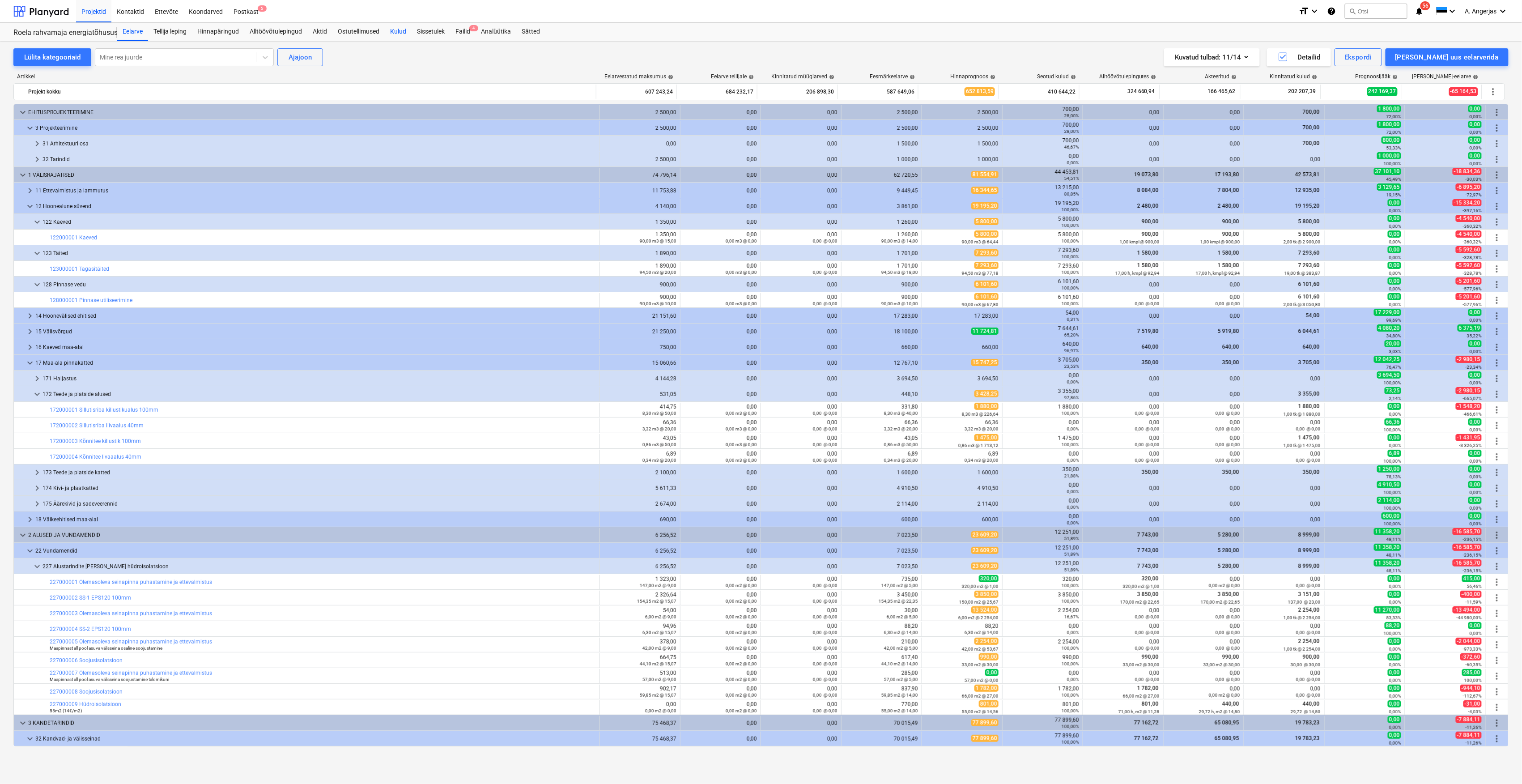
click at [404, 34] on div "Kulud" at bounding box center [398, 32] width 27 height 18
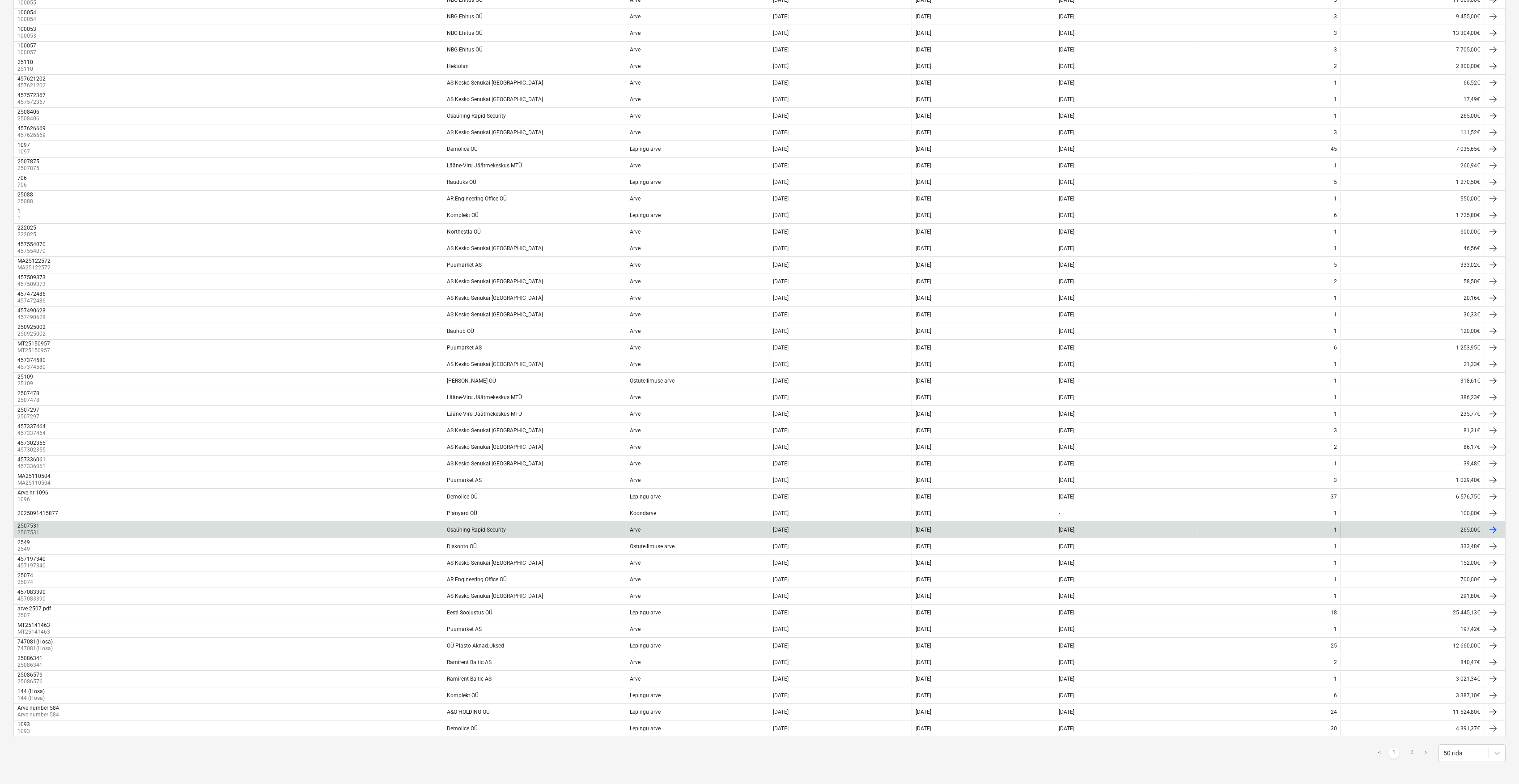
scroll to position [271, 0]
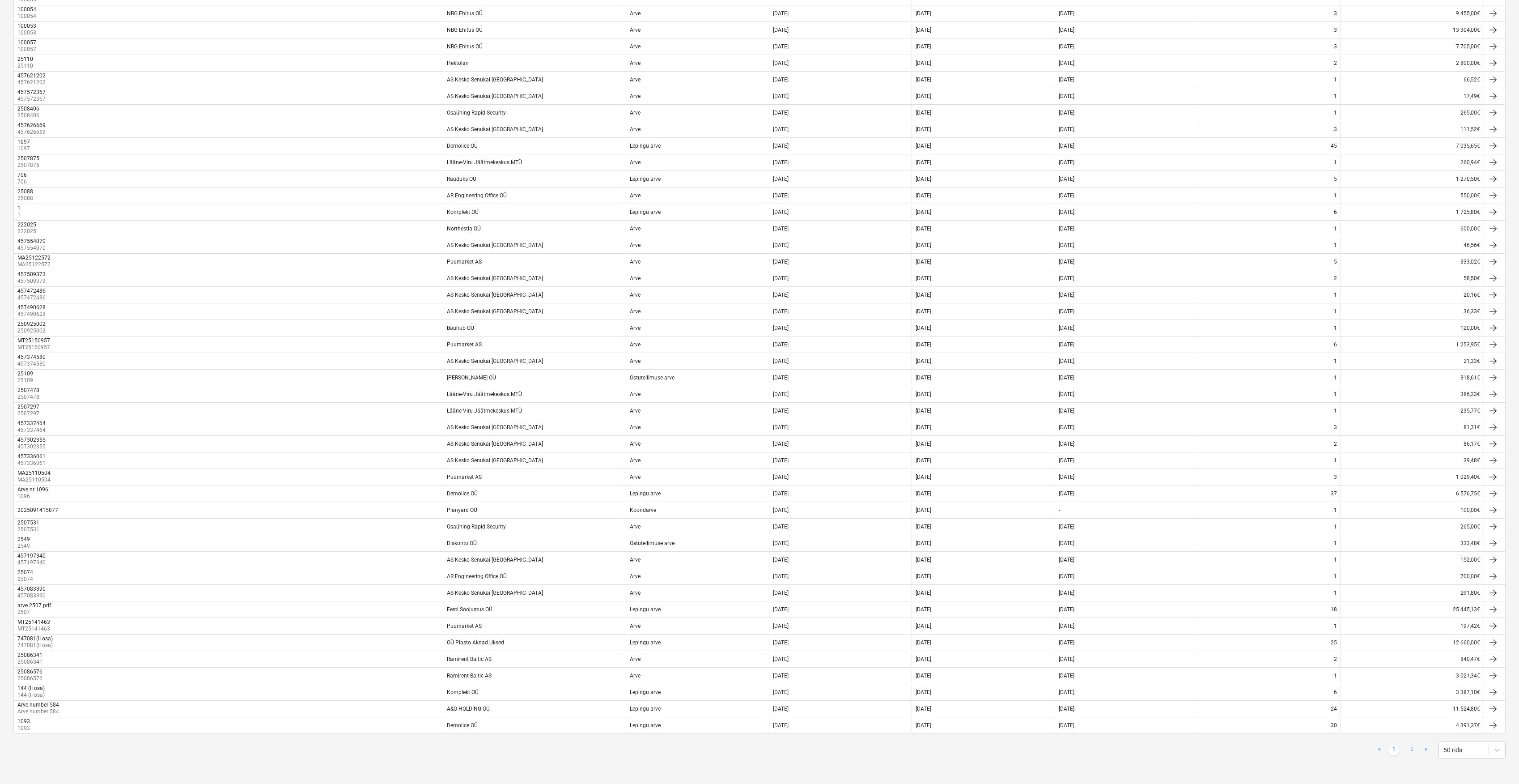
click at [1413, 747] on link "2" at bounding box center [1412, 750] width 11 height 11
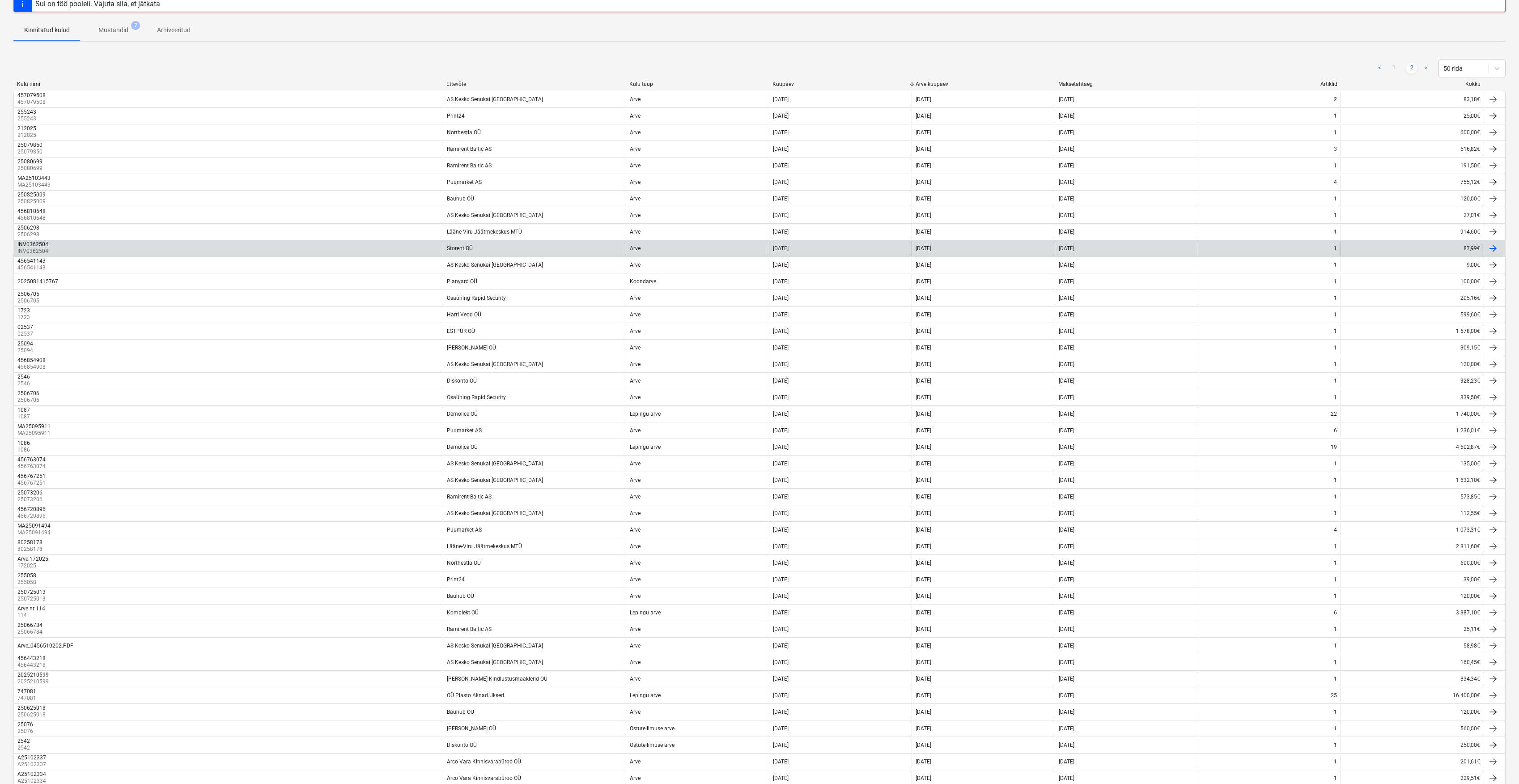
scroll to position [18, 0]
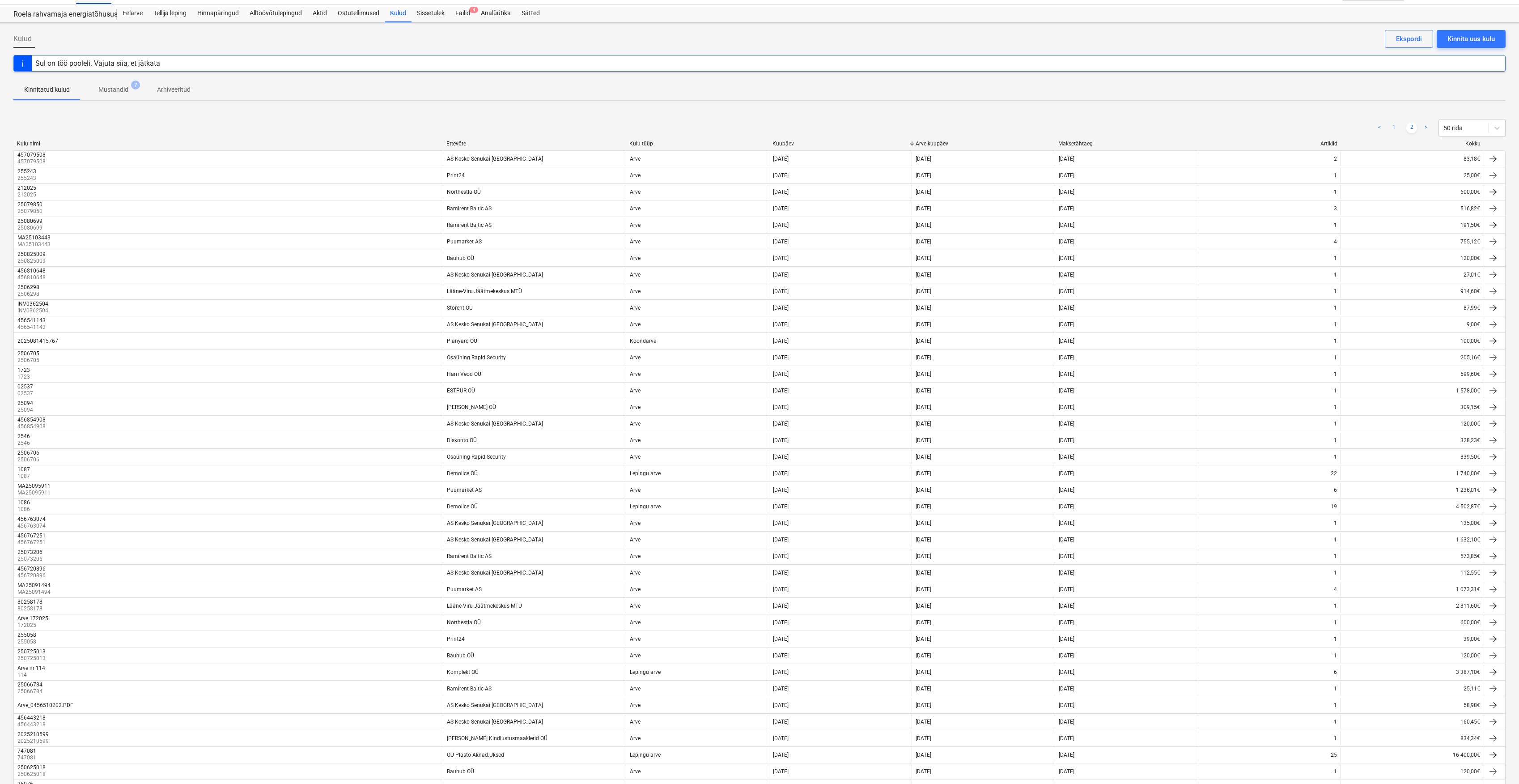
click at [1392, 124] on link "1" at bounding box center [1394, 128] width 11 height 11
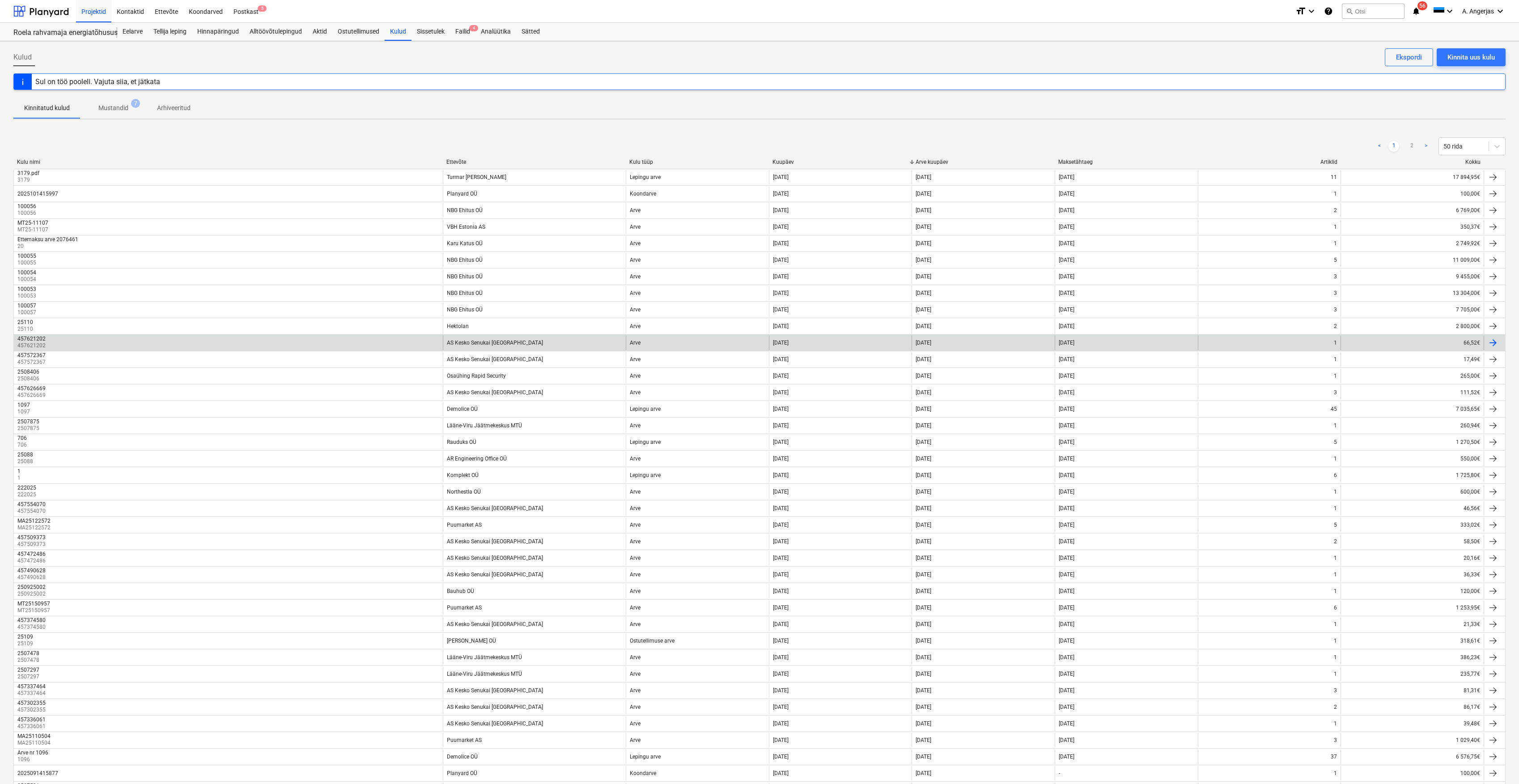
scroll to position [271, 0]
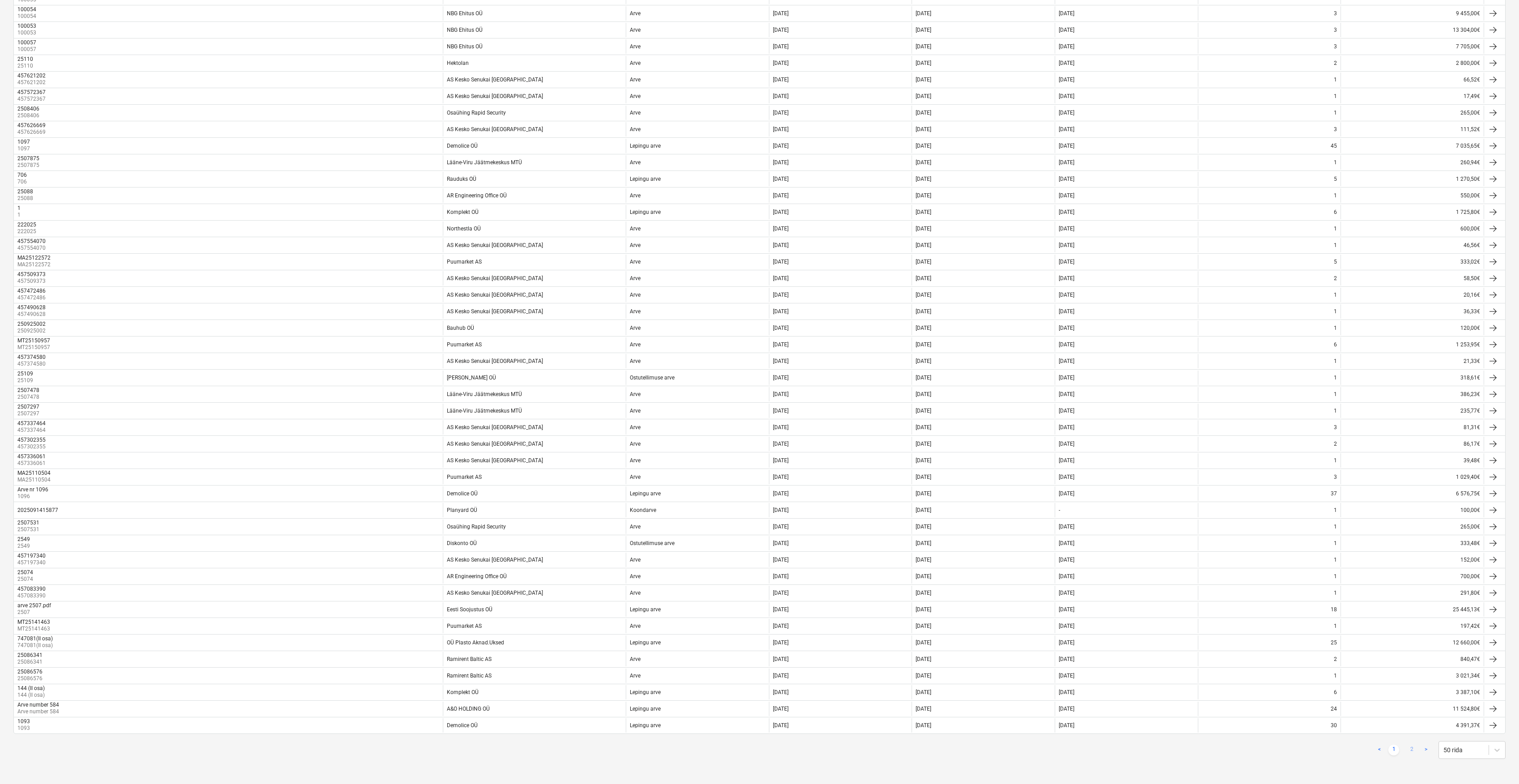
click at [1409, 745] on link "2" at bounding box center [1412, 750] width 11 height 11
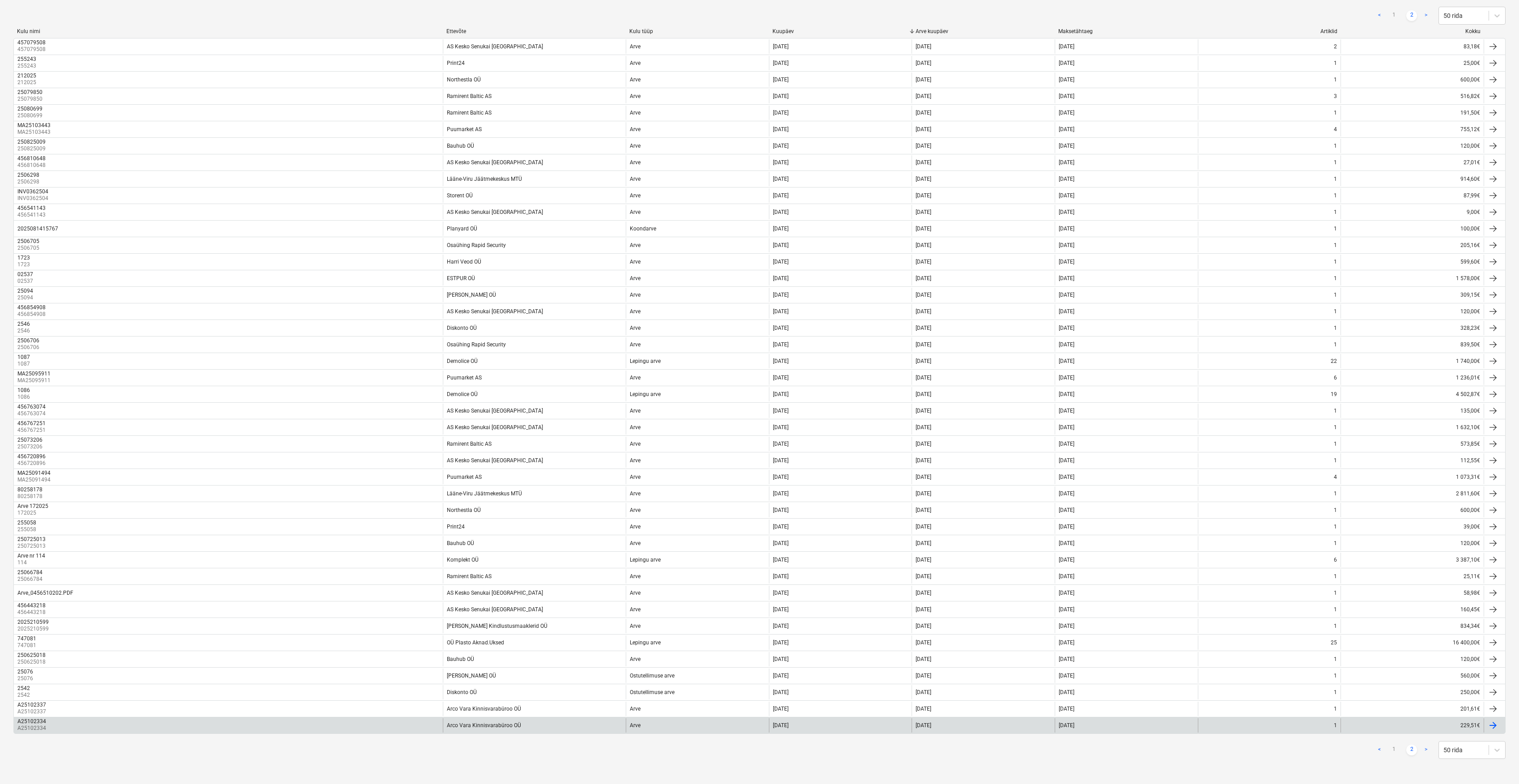
scroll to position [78, 0]
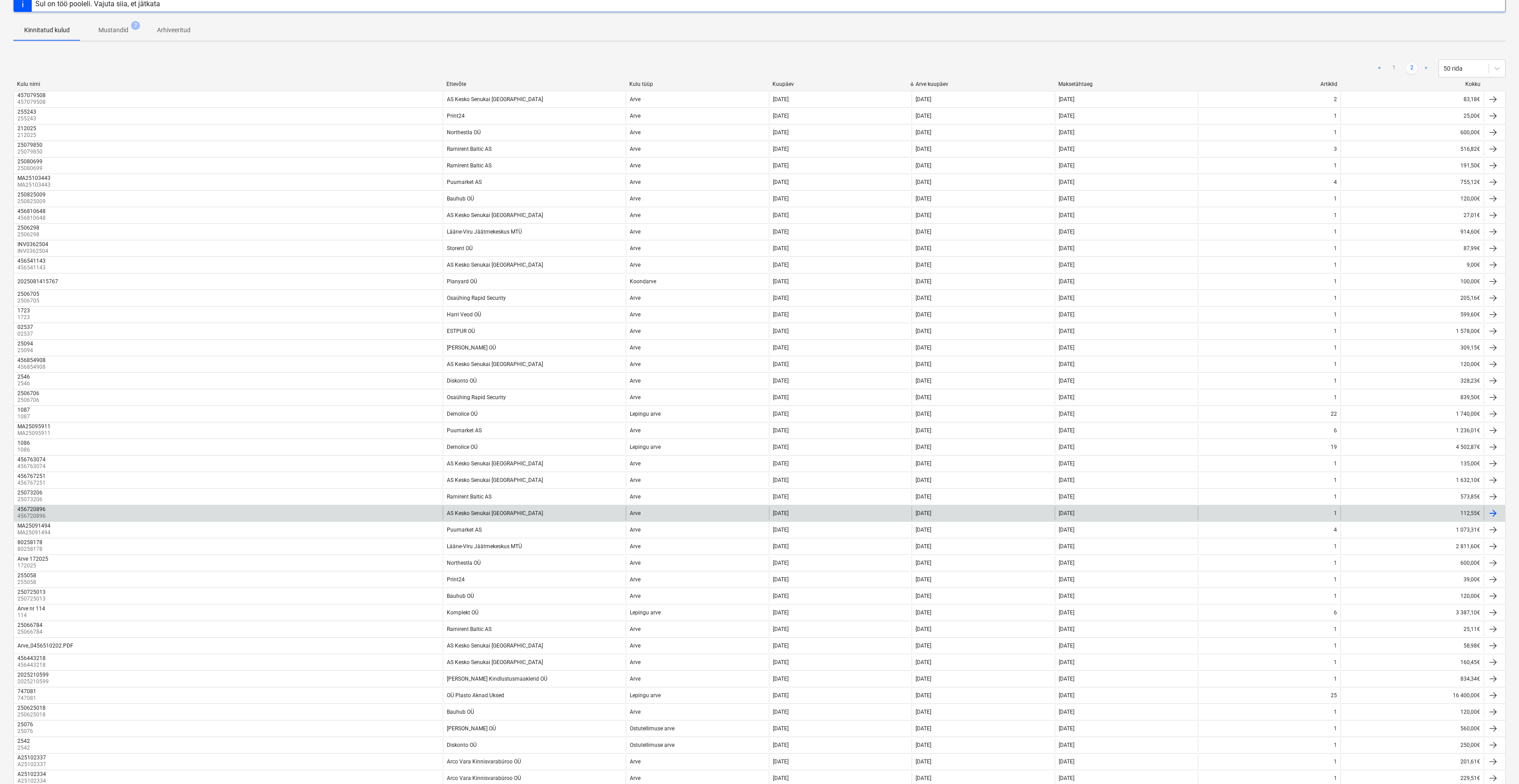
click at [1438, 515] on div "112,55€" at bounding box center [1412, 513] width 143 height 14
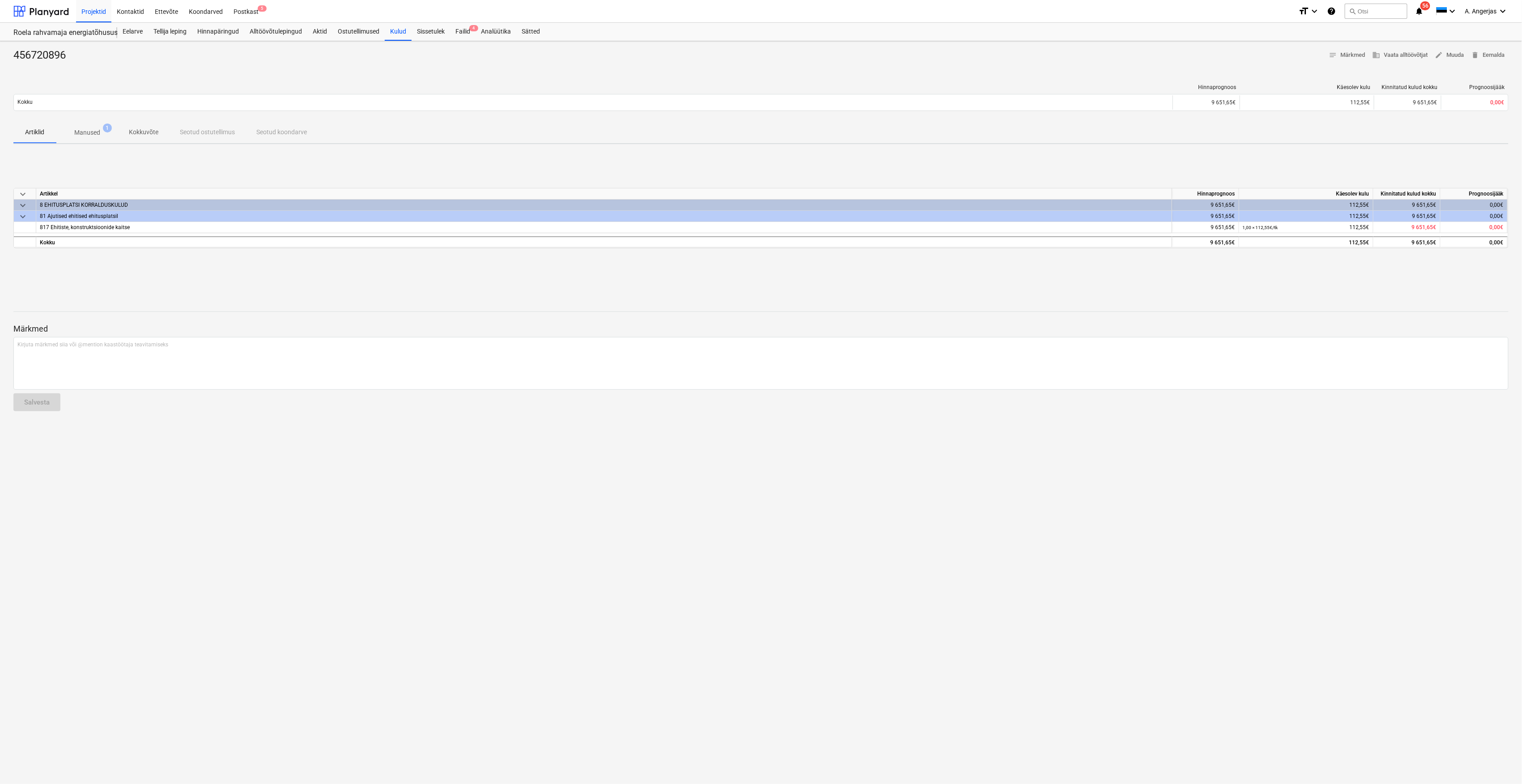
click at [90, 130] on p "Manused" at bounding box center [87, 133] width 26 height 9
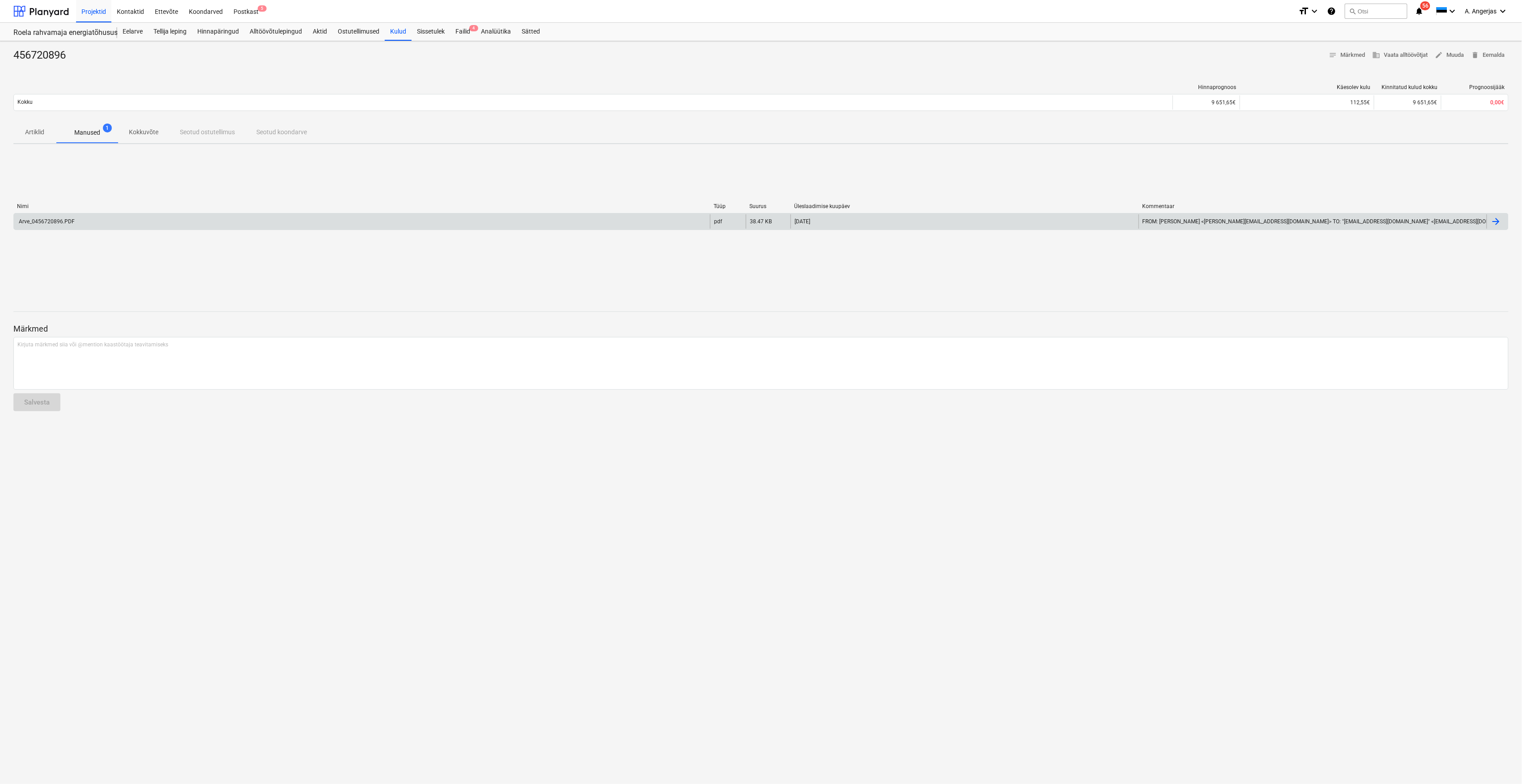
click at [121, 227] on div "Arve_0456720896.PDF" at bounding box center [362, 222] width 696 height 14
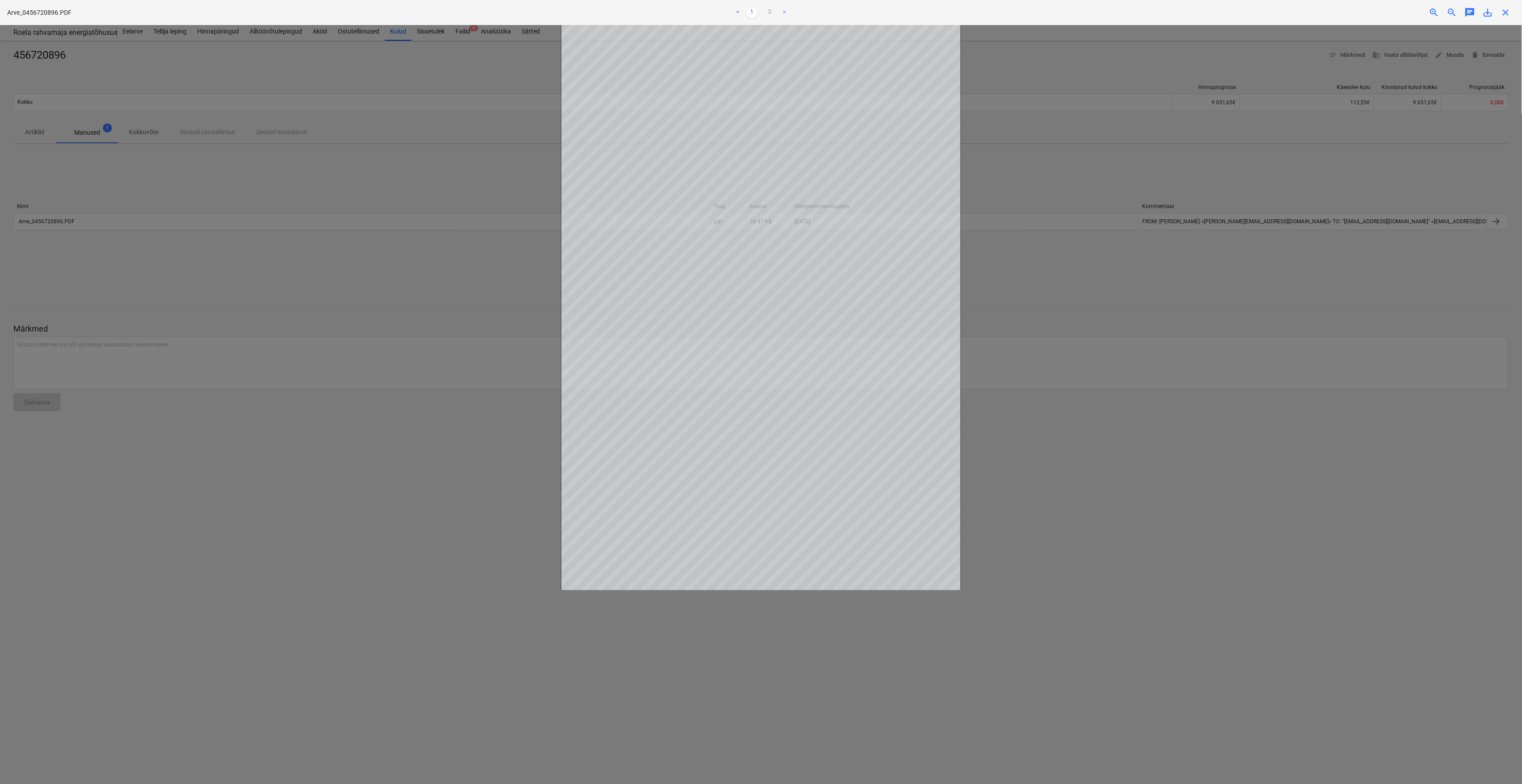
click at [173, 226] on div at bounding box center [761, 404] width 1522 height 759
click at [1504, 14] on span "close" at bounding box center [1506, 12] width 11 height 11
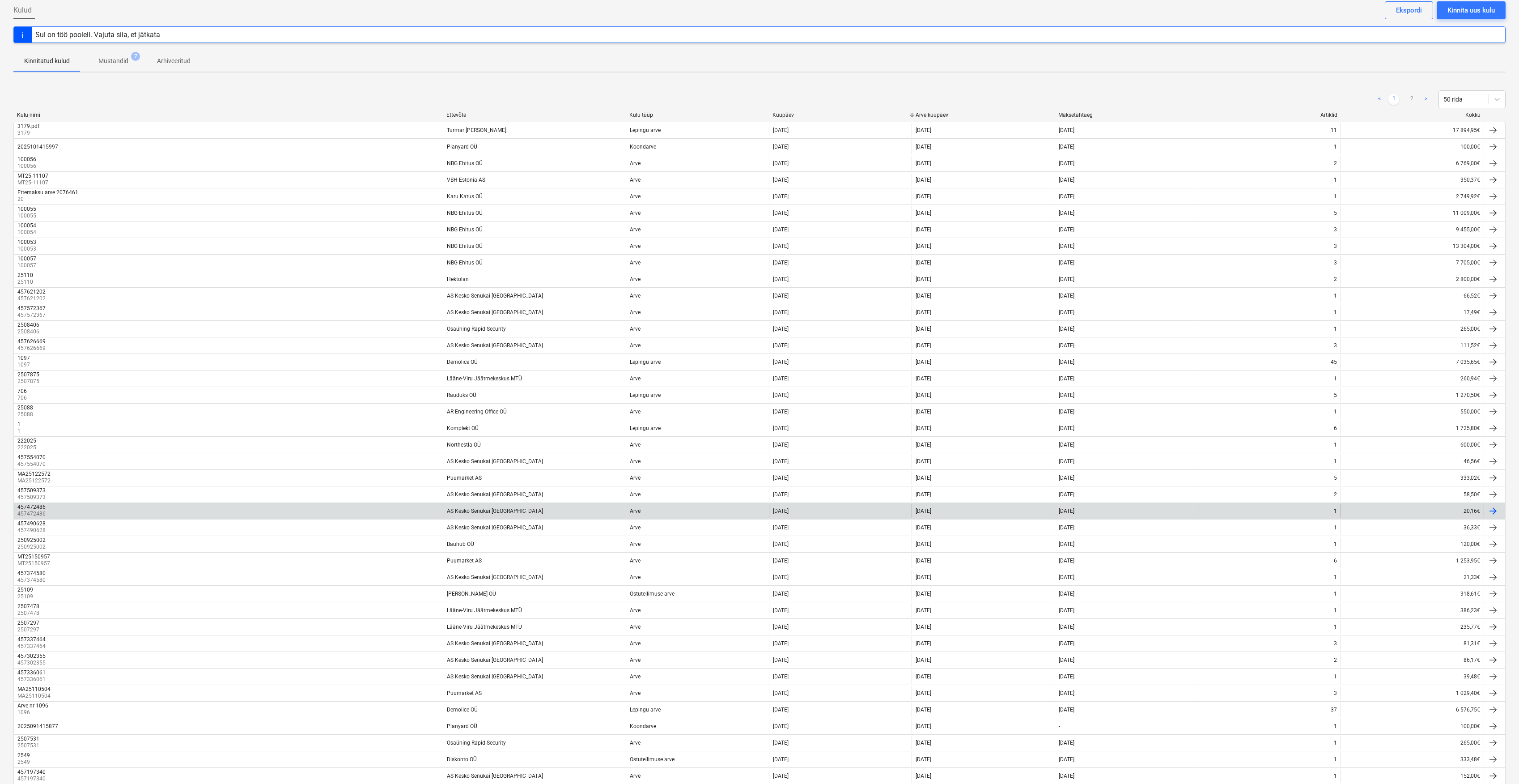
scroll to position [18, 0]
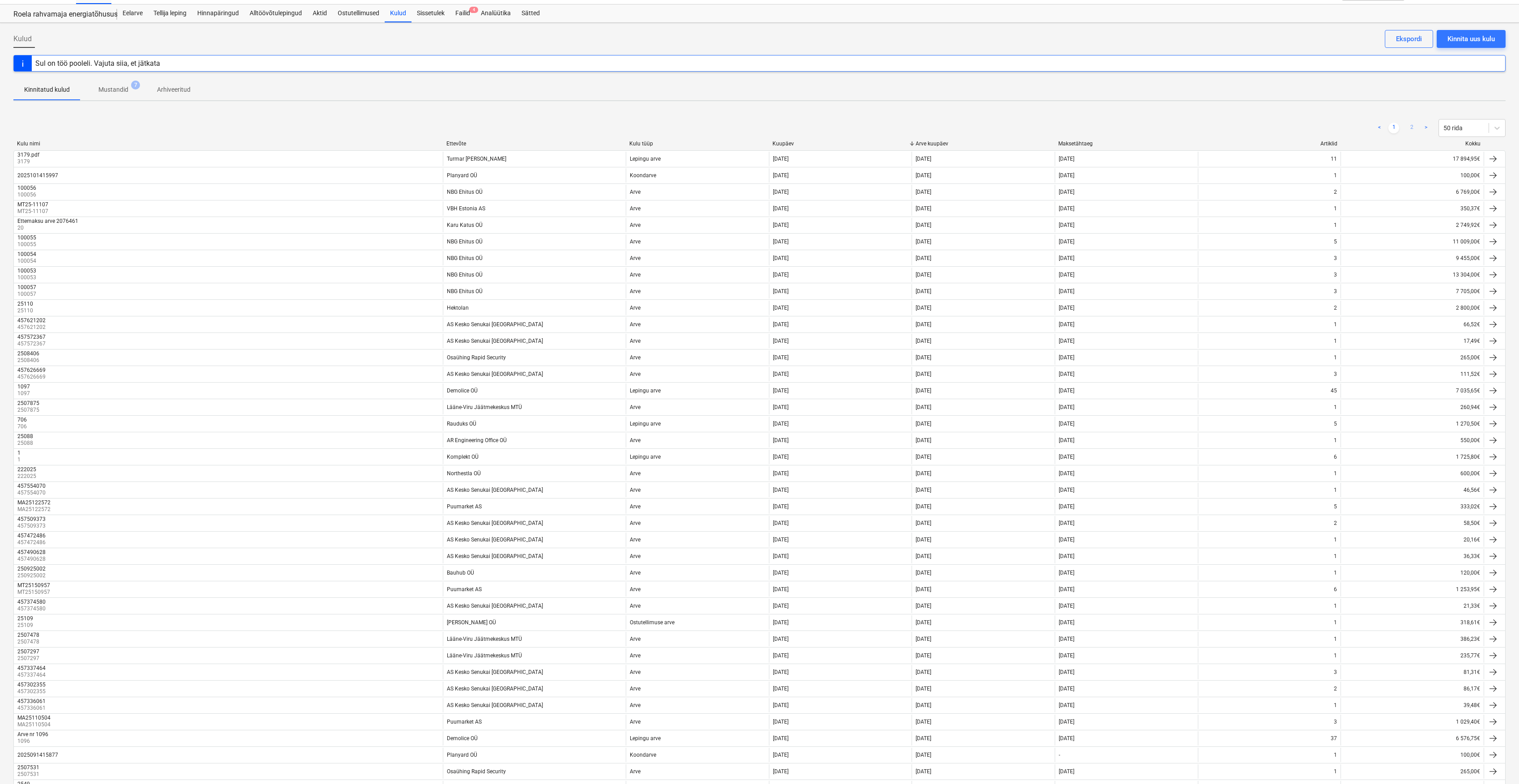
click at [1409, 122] on link "2" at bounding box center [1412, 128] width 11 height 11
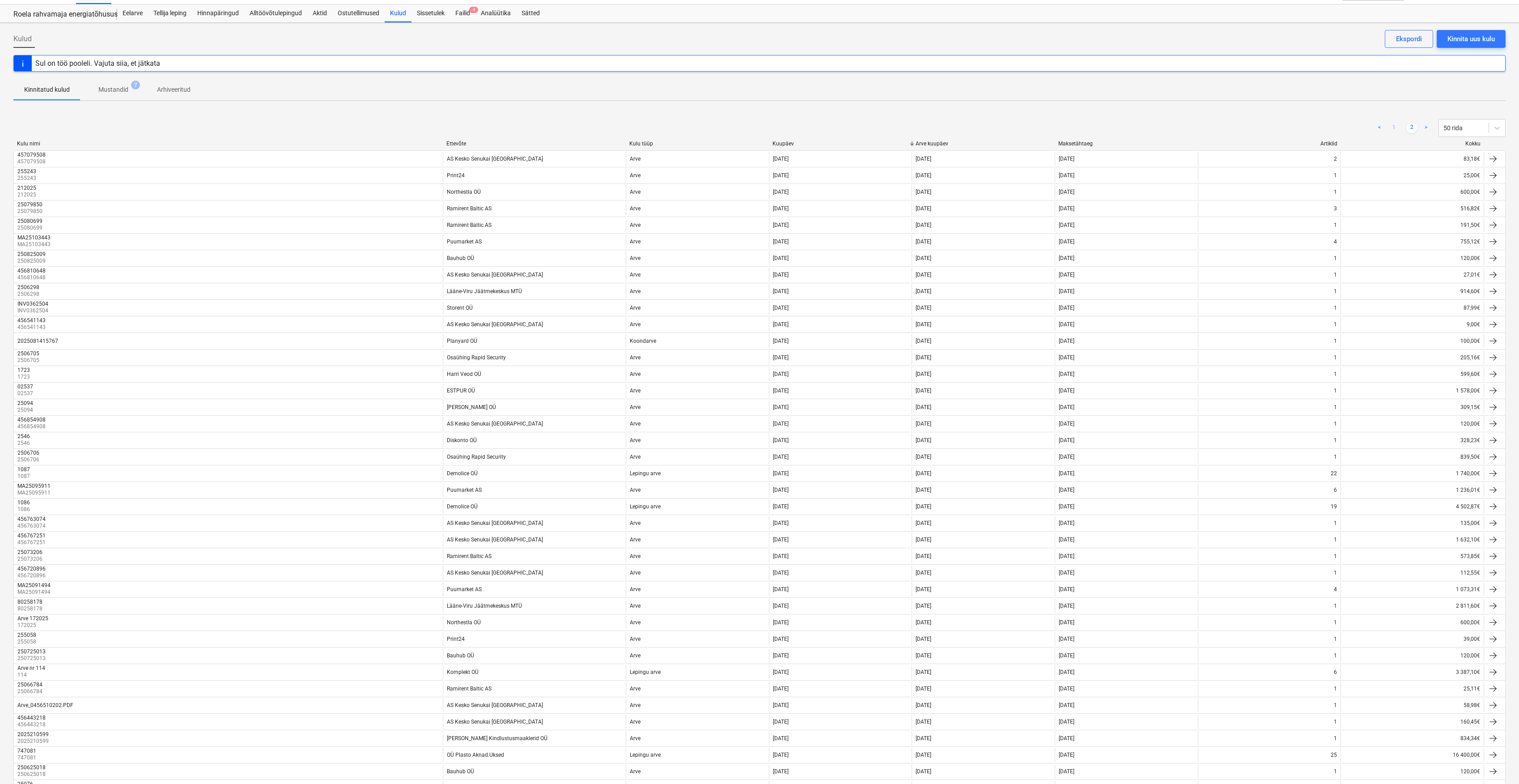
click at [1393, 131] on link "1" at bounding box center [1394, 128] width 11 height 11
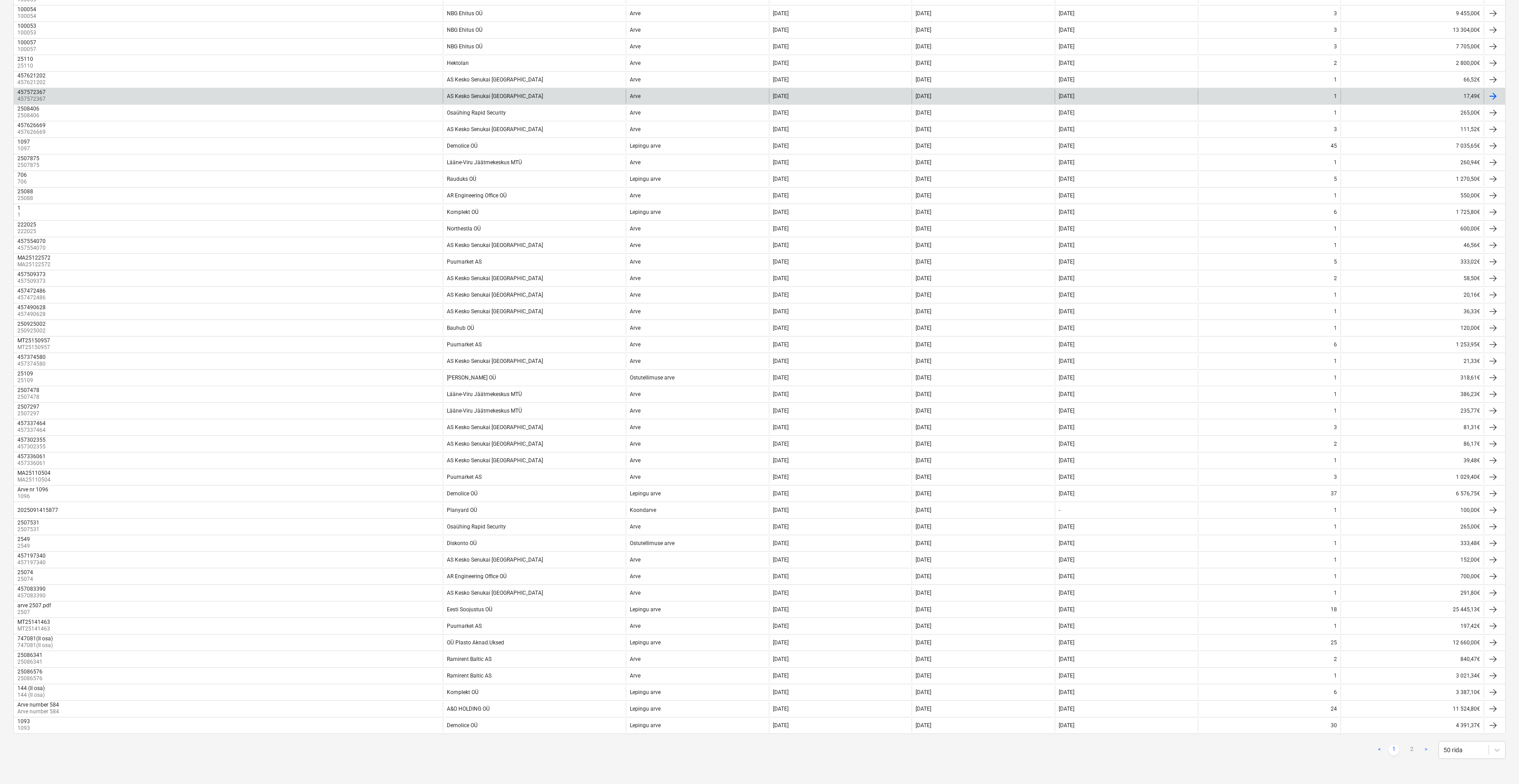
scroll to position [271, 0]
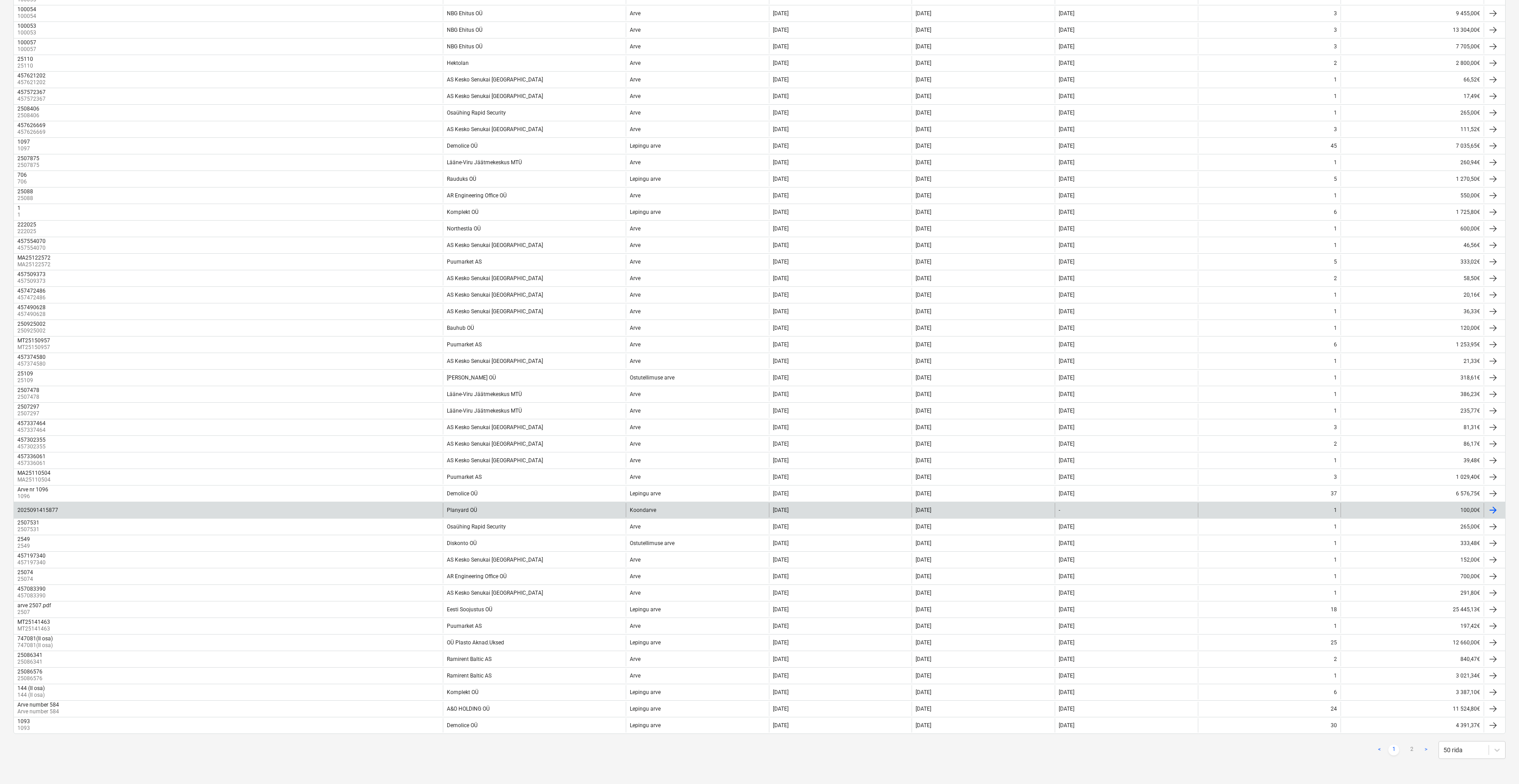
click at [1435, 507] on div "100,00€" at bounding box center [1412, 510] width 143 height 14
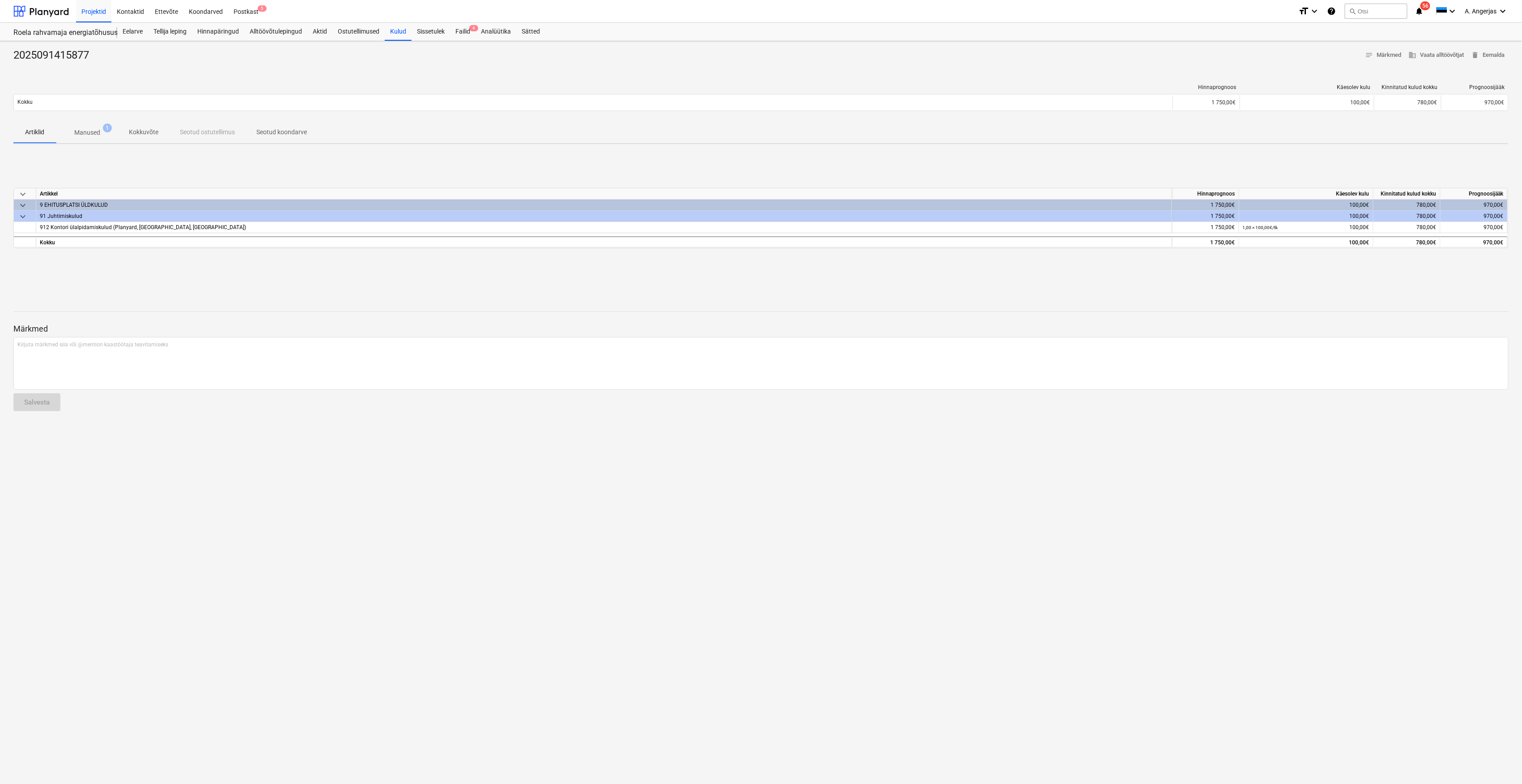
click at [100, 131] on span "Manused 1" at bounding box center [87, 133] width 40 height 9
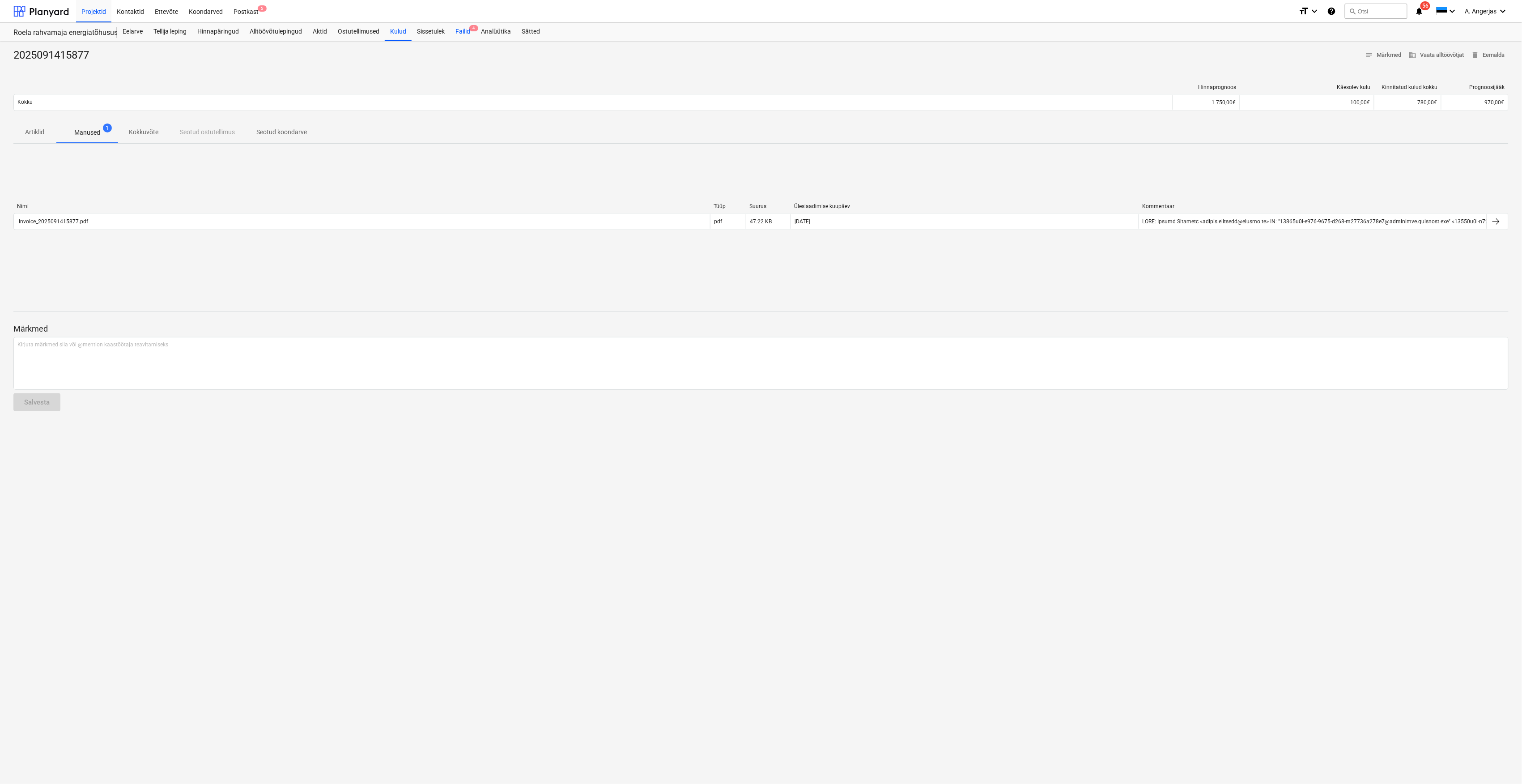
click at [457, 32] on div "Failid 4" at bounding box center [463, 32] width 25 height 18
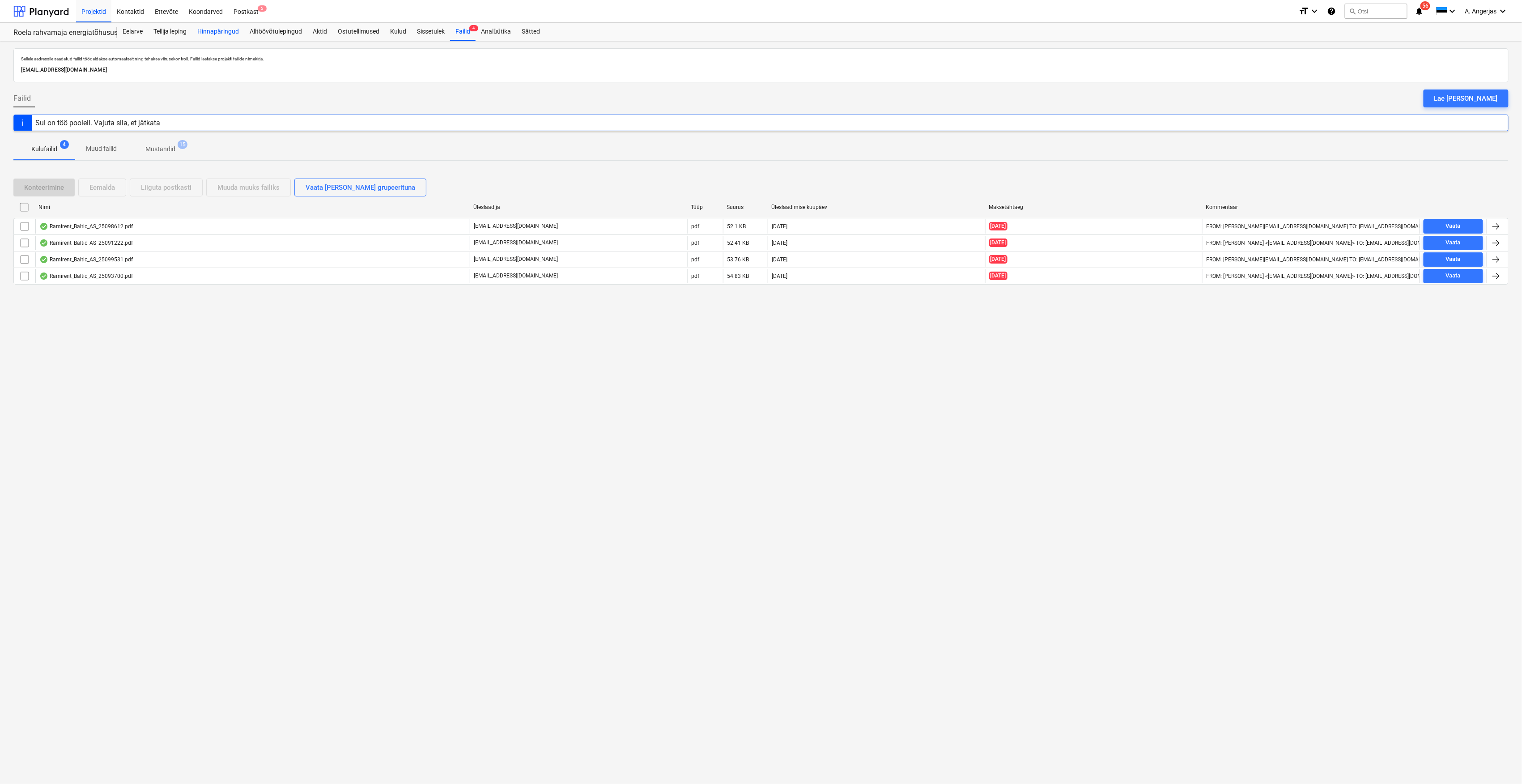
click at [213, 37] on div "Hinnapäringud" at bounding box center [218, 32] width 53 height 18
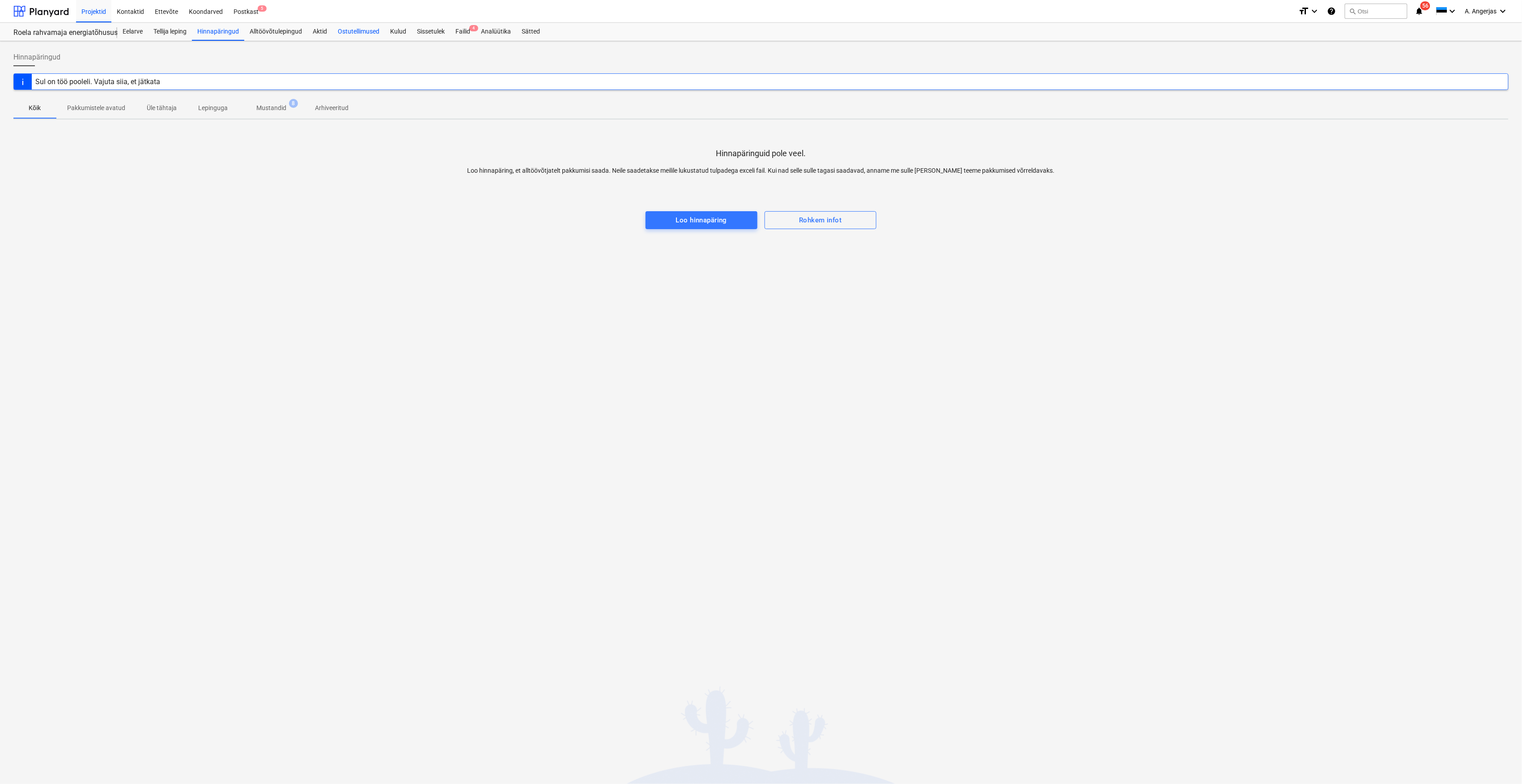
click at [379, 34] on div "Ostutellimused" at bounding box center [359, 32] width 53 height 18
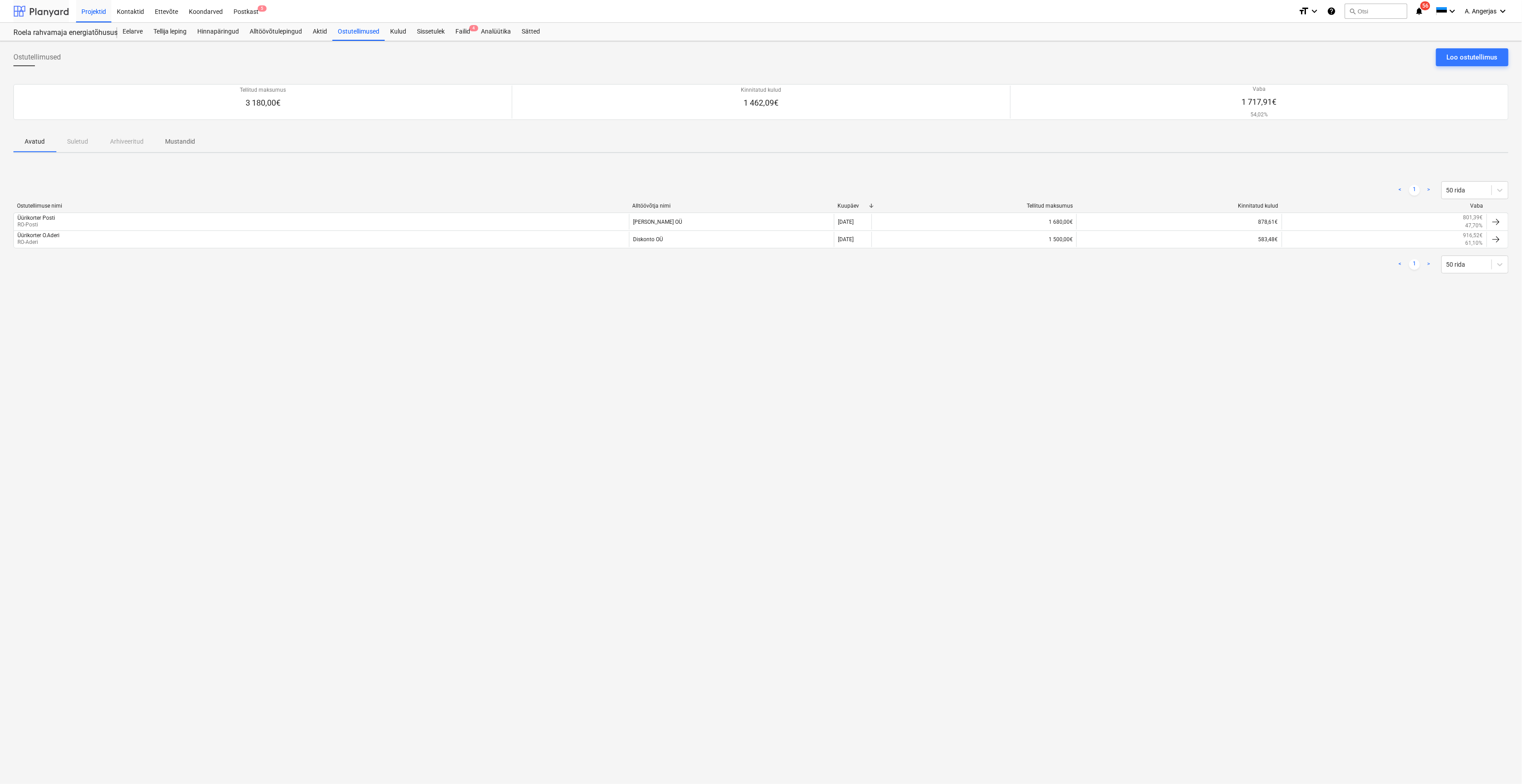
click at [49, 17] on div at bounding box center [41, 11] width 56 height 22
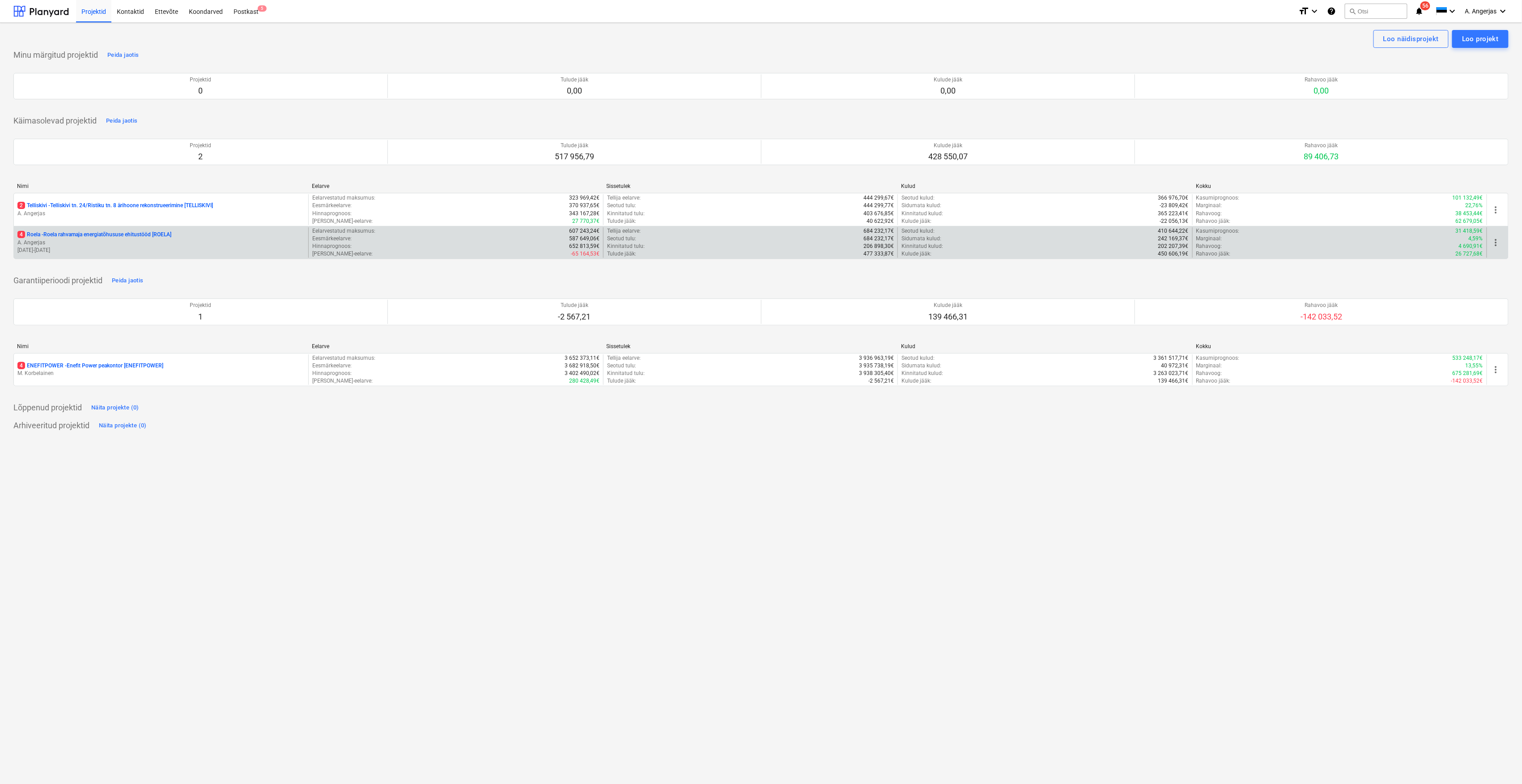
click at [70, 239] on p "4 Roela - Roela rahvamaja energiatõhususe ehitustööd [ROELA]" at bounding box center [95, 235] width 154 height 8
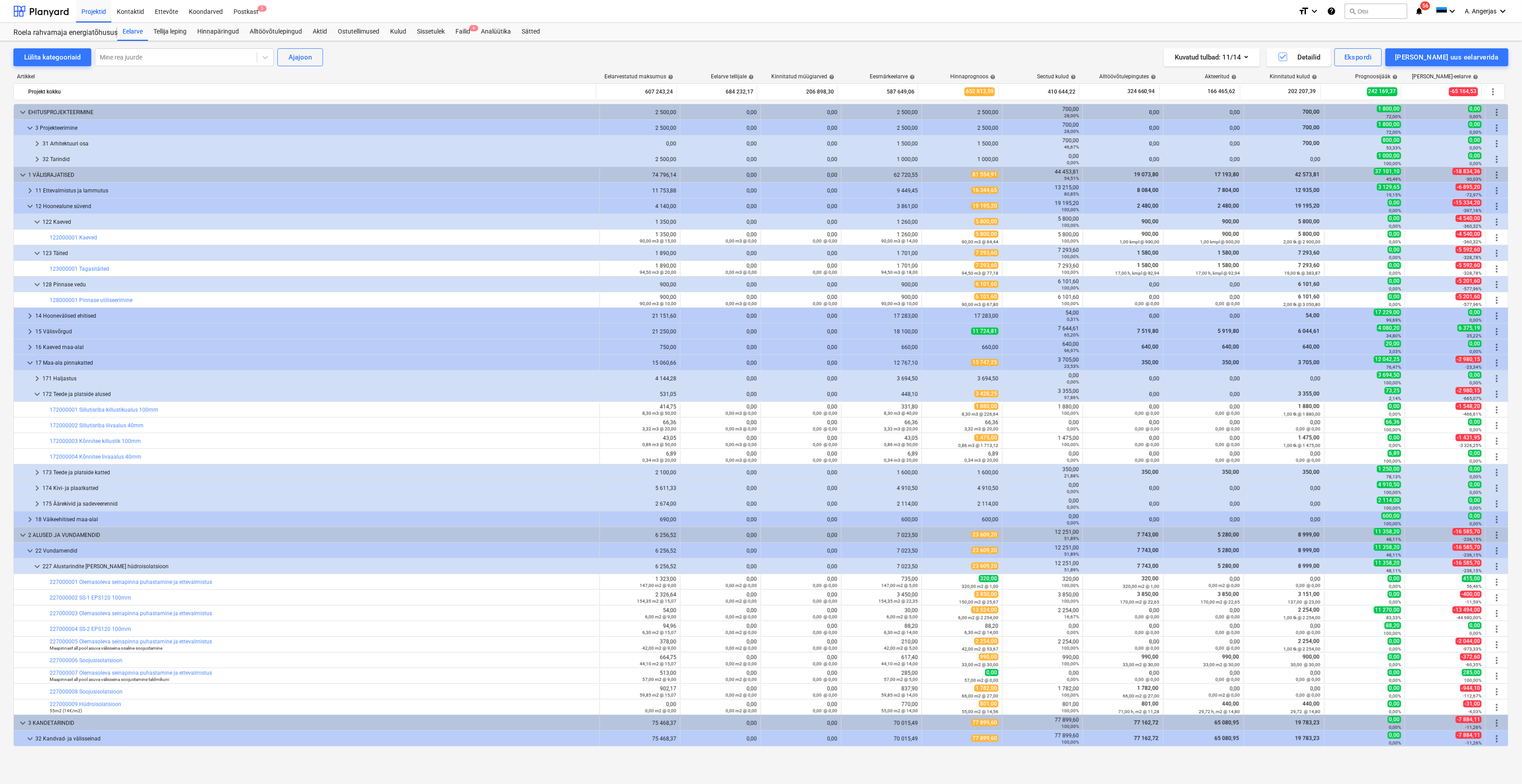
scroll to position [179, 0]
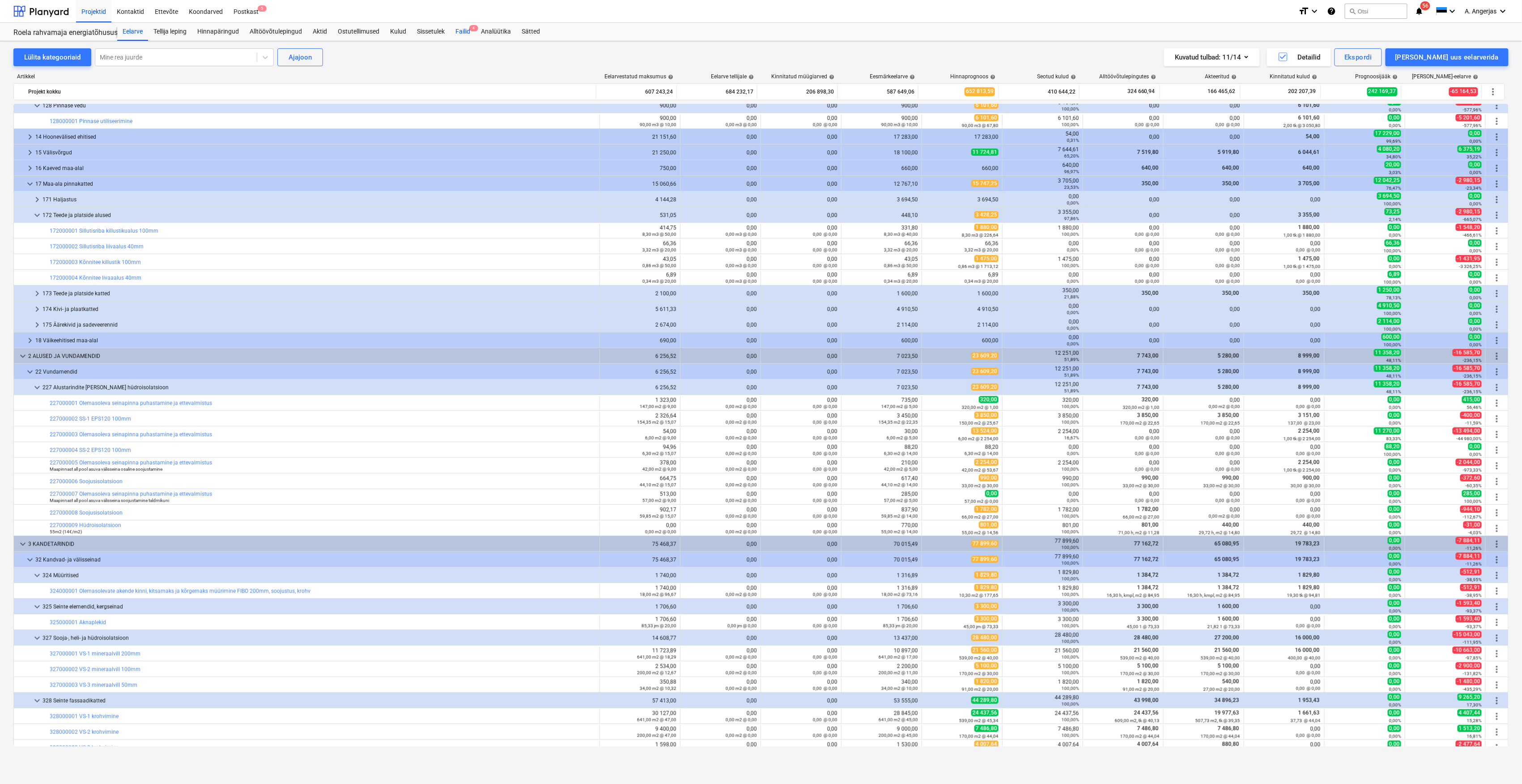
click at [462, 32] on div "Failid 4" at bounding box center [463, 32] width 25 height 18
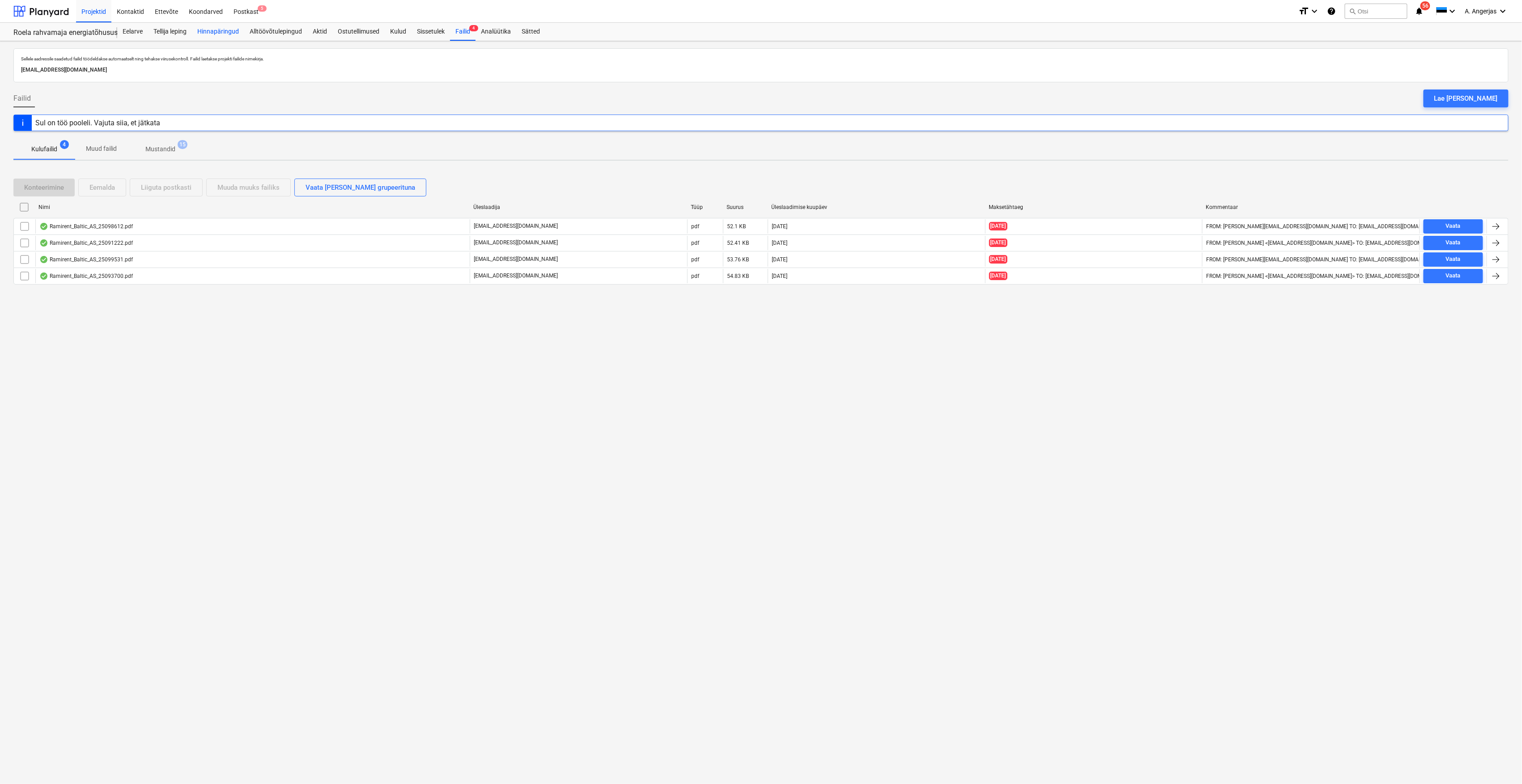
click at [219, 38] on div "Hinnapäringud" at bounding box center [218, 32] width 53 height 18
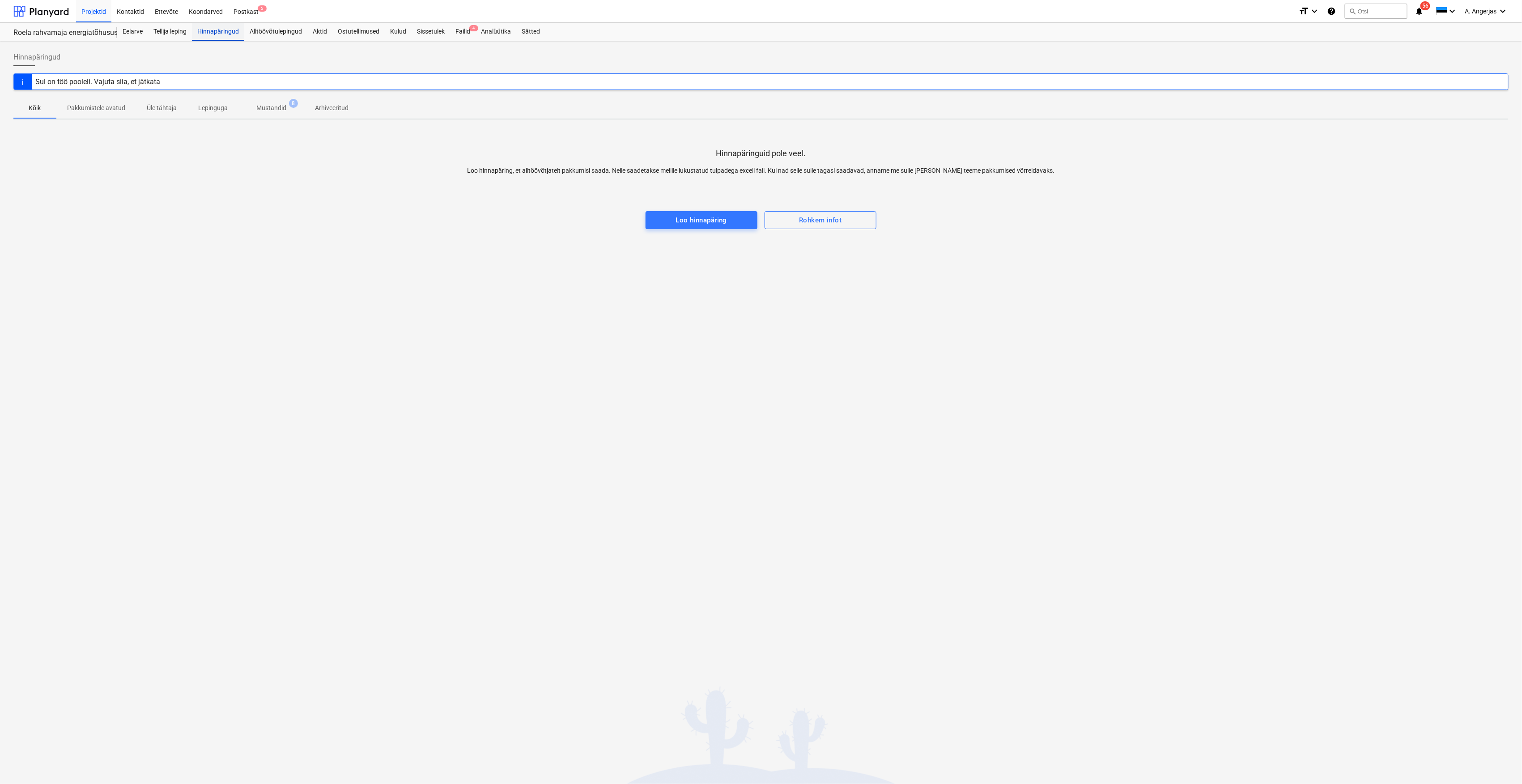
click at [231, 33] on div "Hinnapäringud" at bounding box center [218, 32] width 53 height 18
click at [261, 108] on p "Mustandid" at bounding box center [271, 108] width 30 height 9
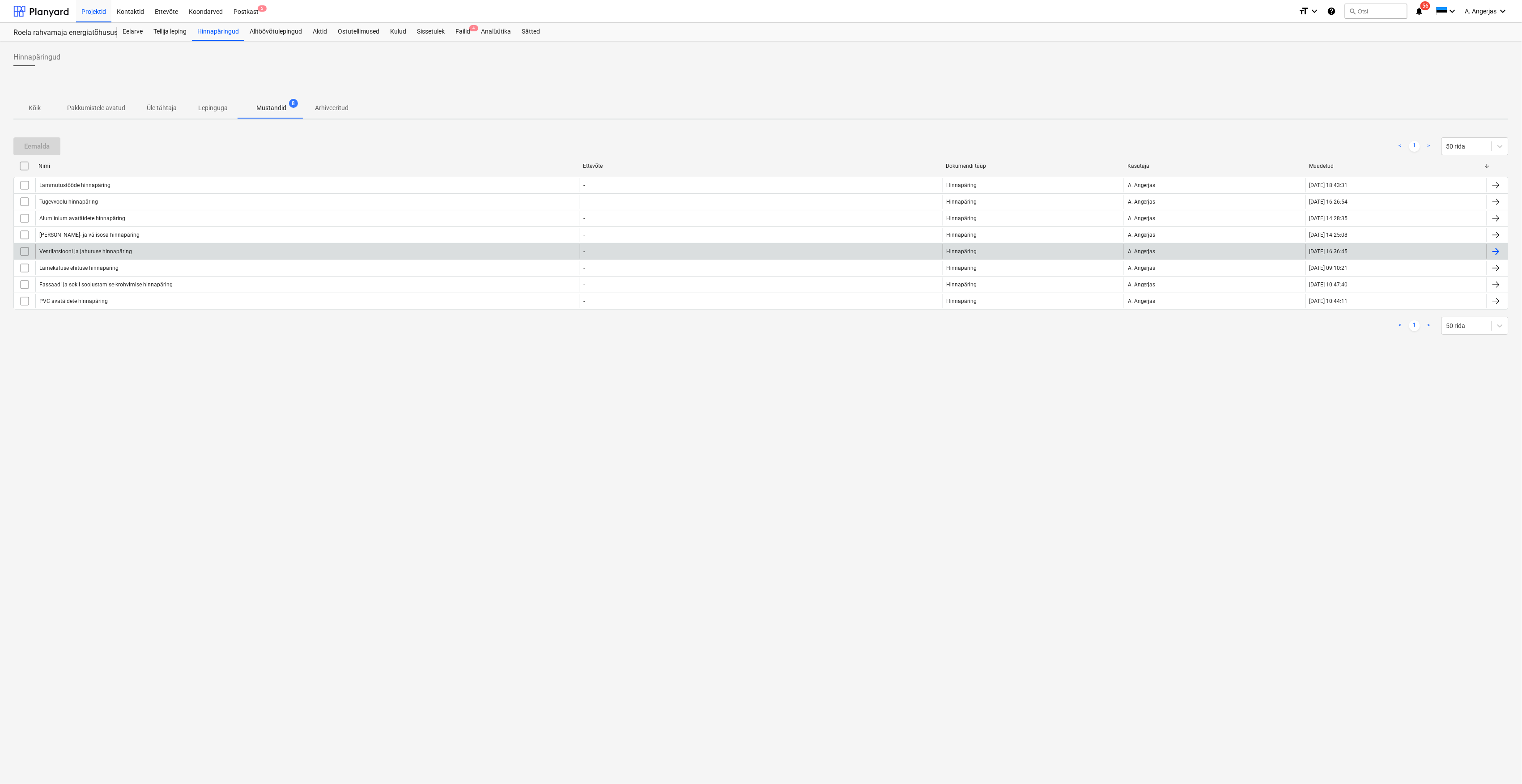
click at [75, 258] on div "Ventilatsiooni ja jahutuse hinnapäring" at bounding box center [308, 251] width 545 height 14
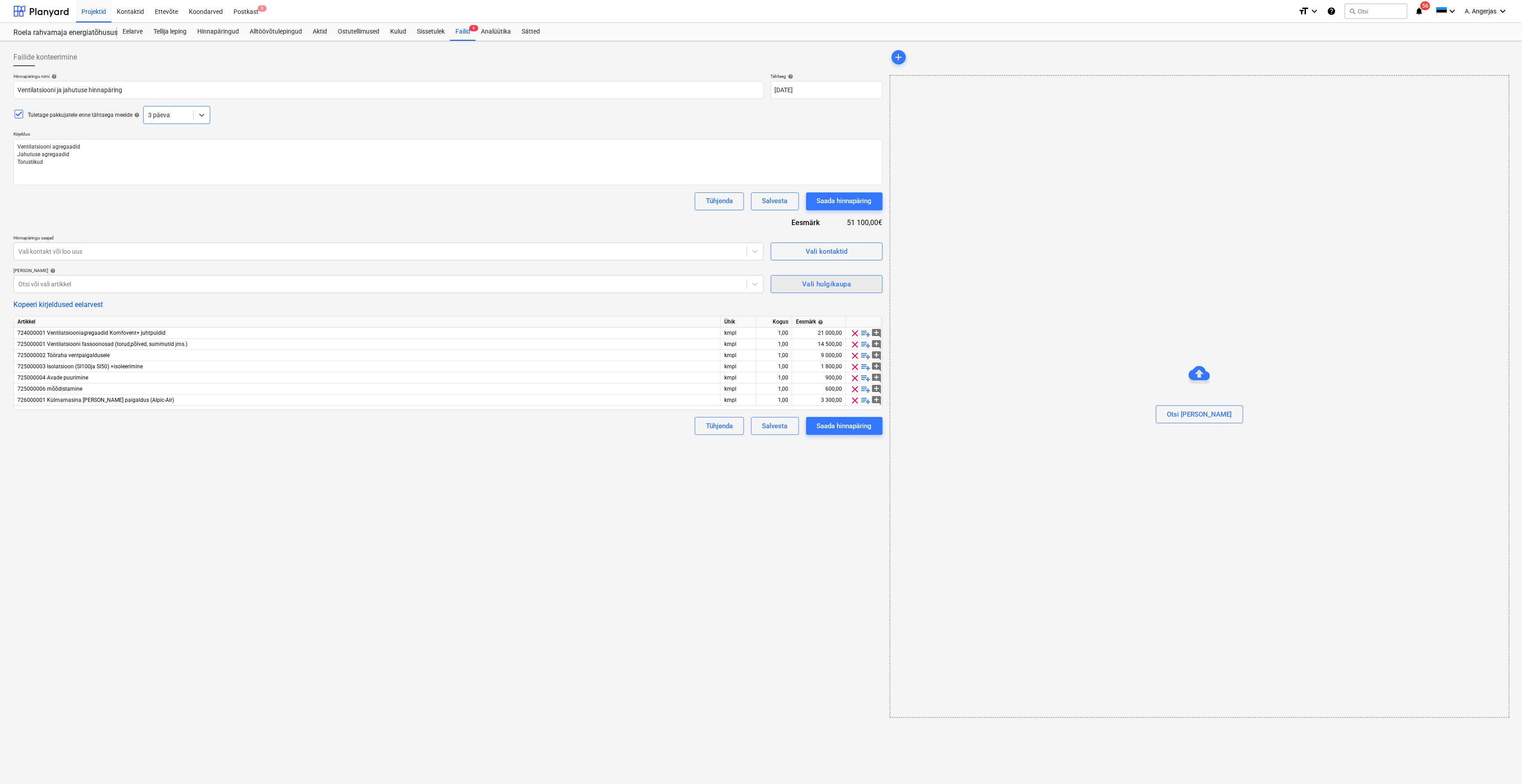
click at [814, 283] on div "Vali hulgikaupa" at bounding box center [827, 284] width 49 height 12
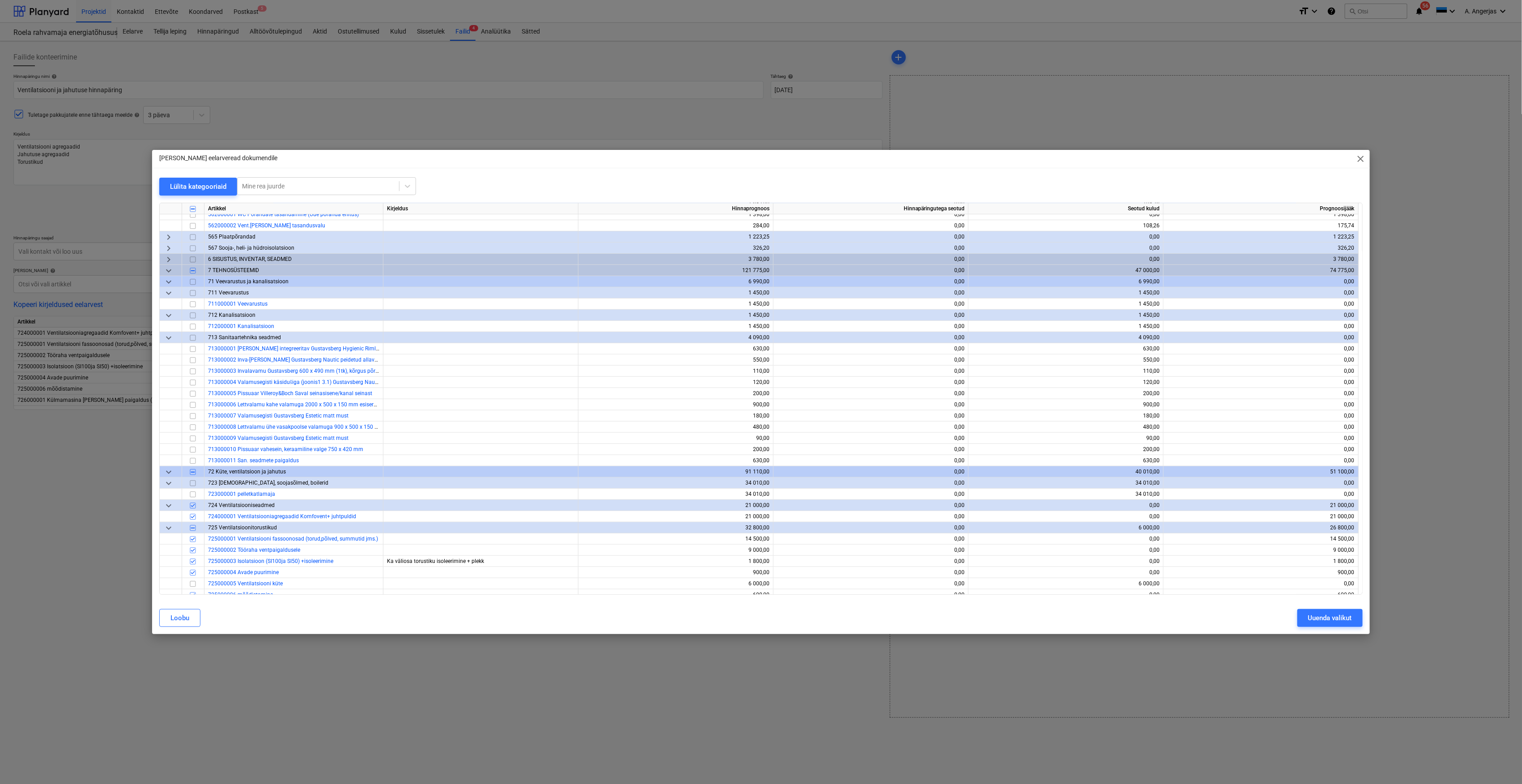
scroll to position [2744, 0]
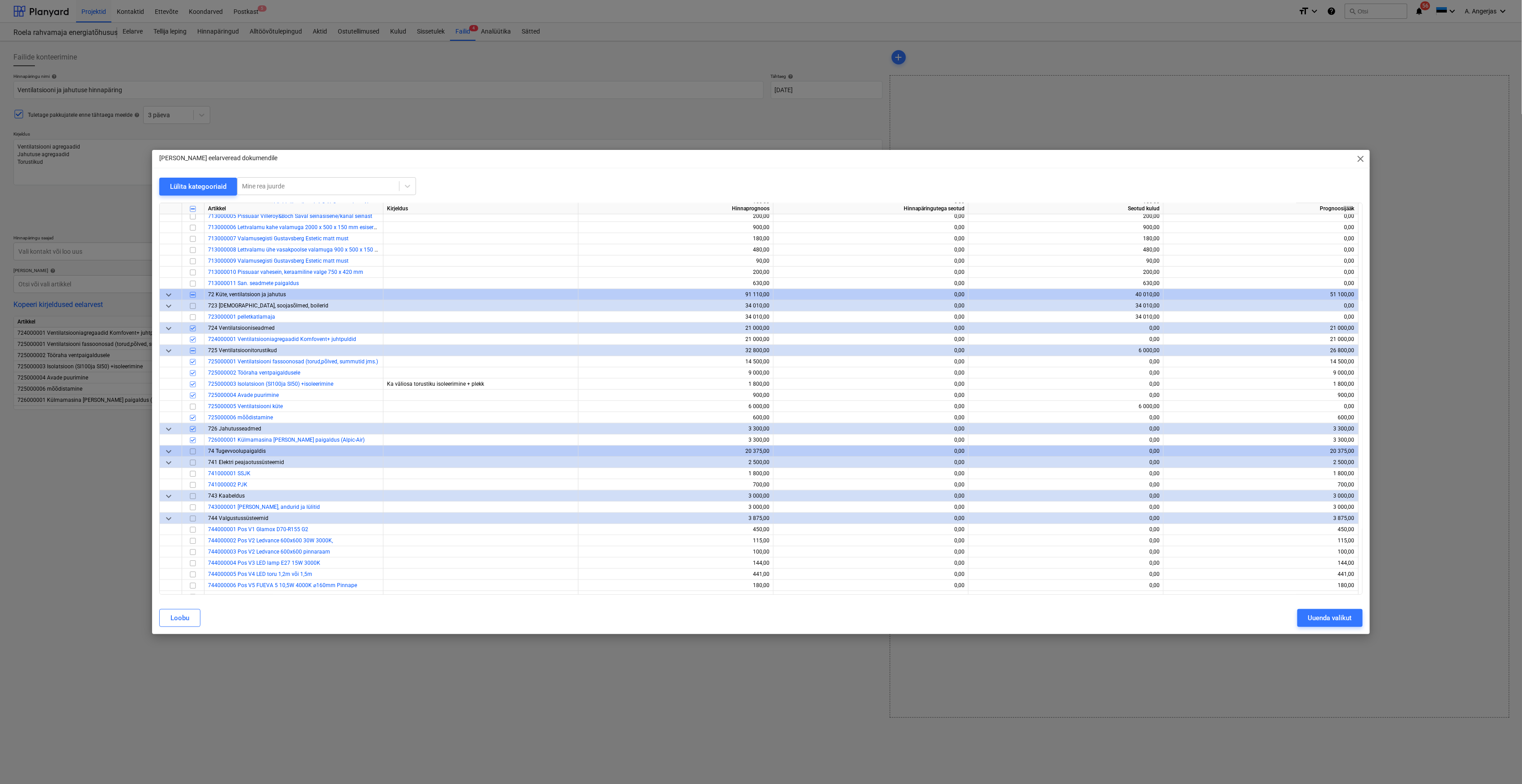
click at [666, 691] on div "[PERSON_NAME] eelarveread dokumendile close Lülita kategooriaid Mine rea juurde…" at bounding box center [761, 392] width 1522 height 784
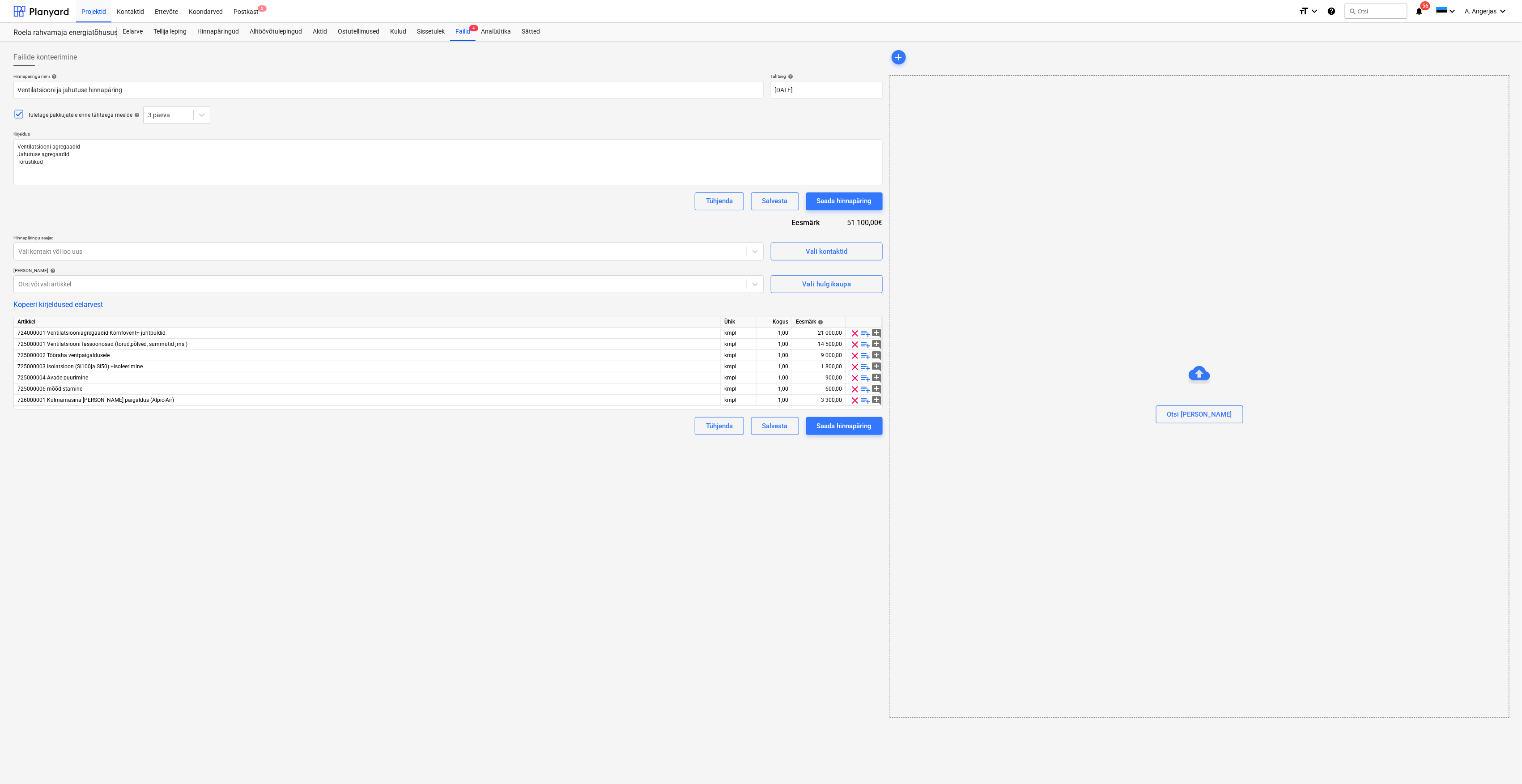
click at [788, 523] on div "Failide konteerimine Hinnapäringu nimi help Ventilatsiooni ja jahutuse hinnapär…" at bounding box center [448, 383] width 876 height 676
click at [807, 287] on div "Vali hulgikaupa" at bounding box center [827, 284] width 49 height 12
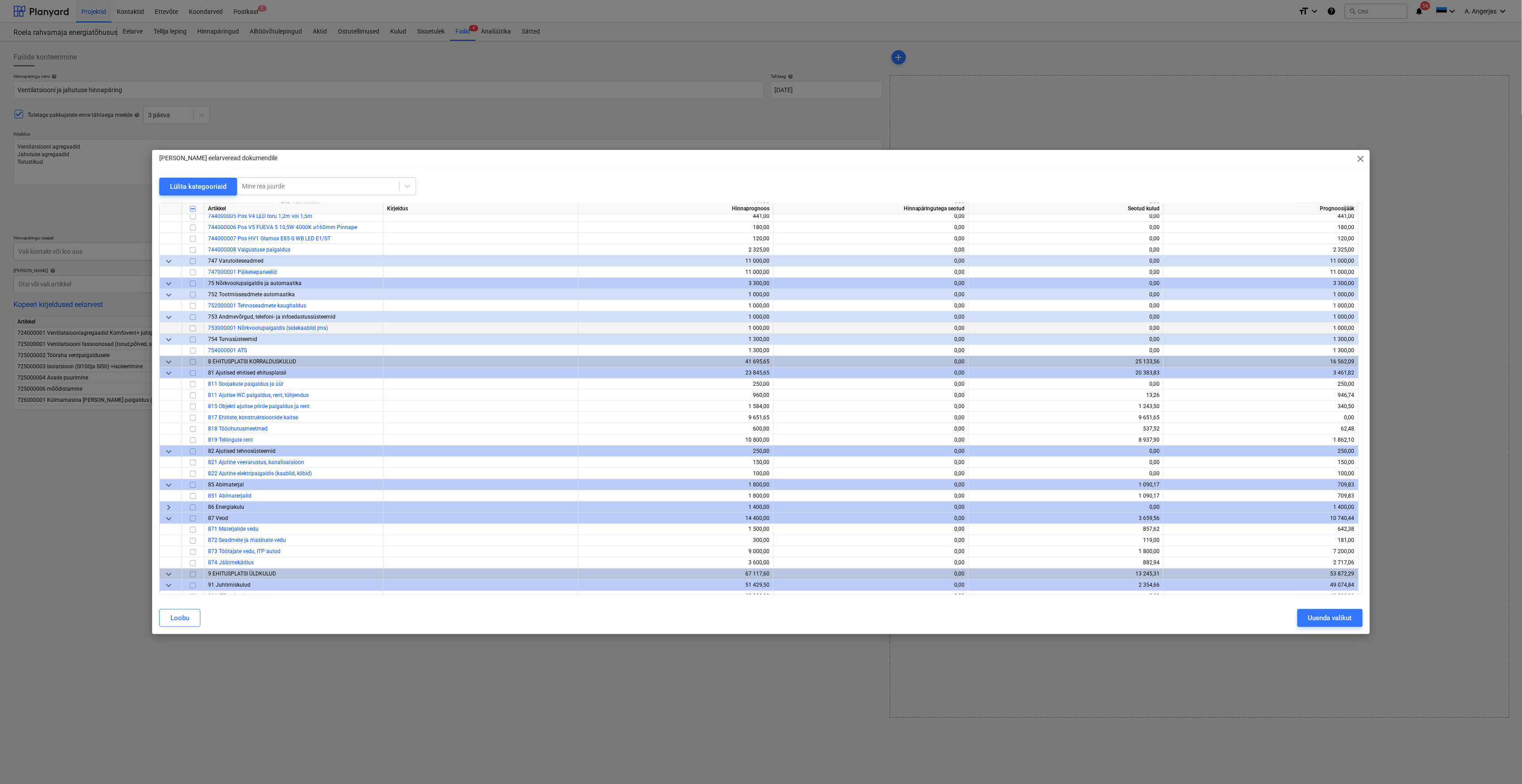
scroll to position [3042, 0]
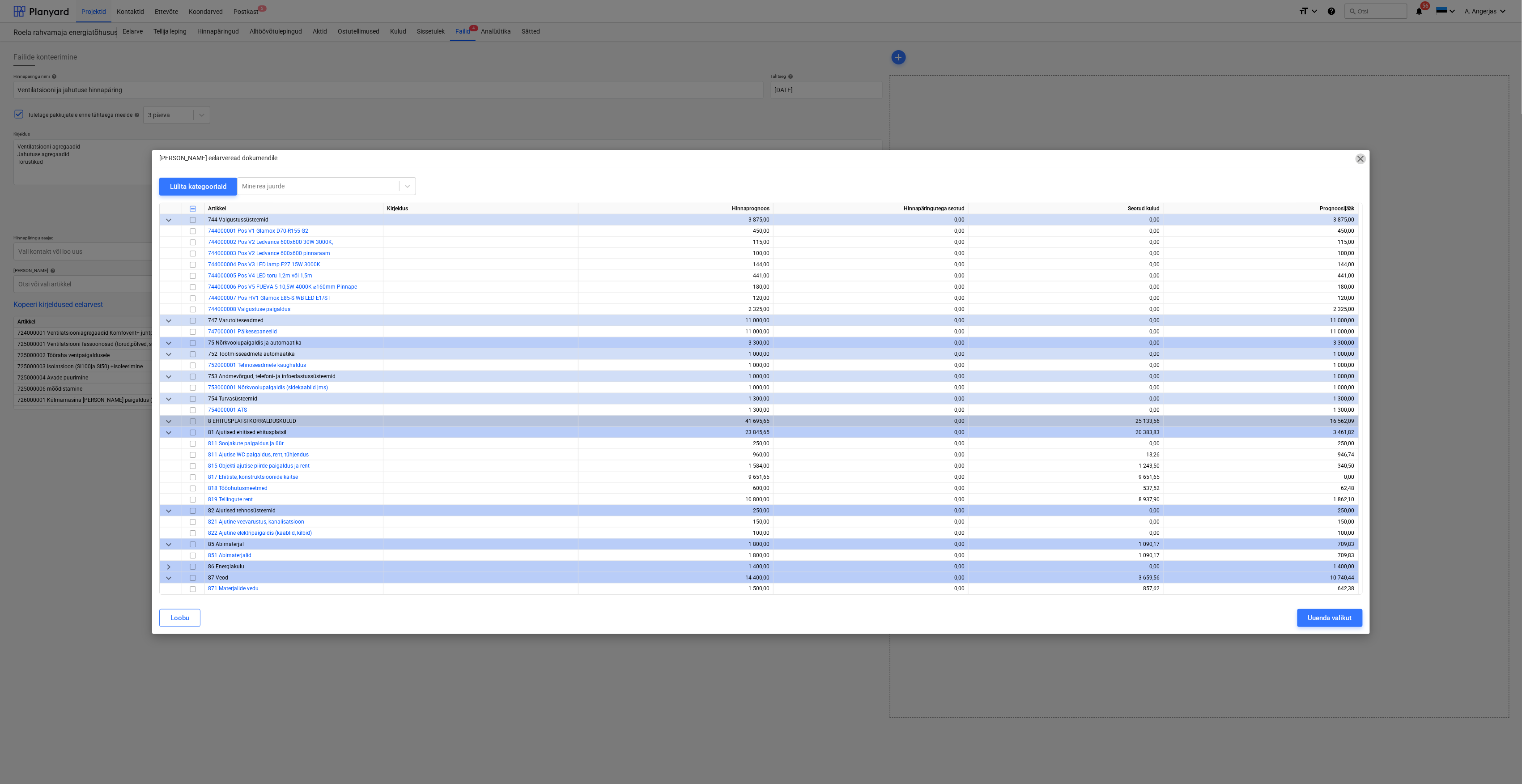
click at [1362, 161] on span "close" at bounding box center [1361, 159] width 11 height 11
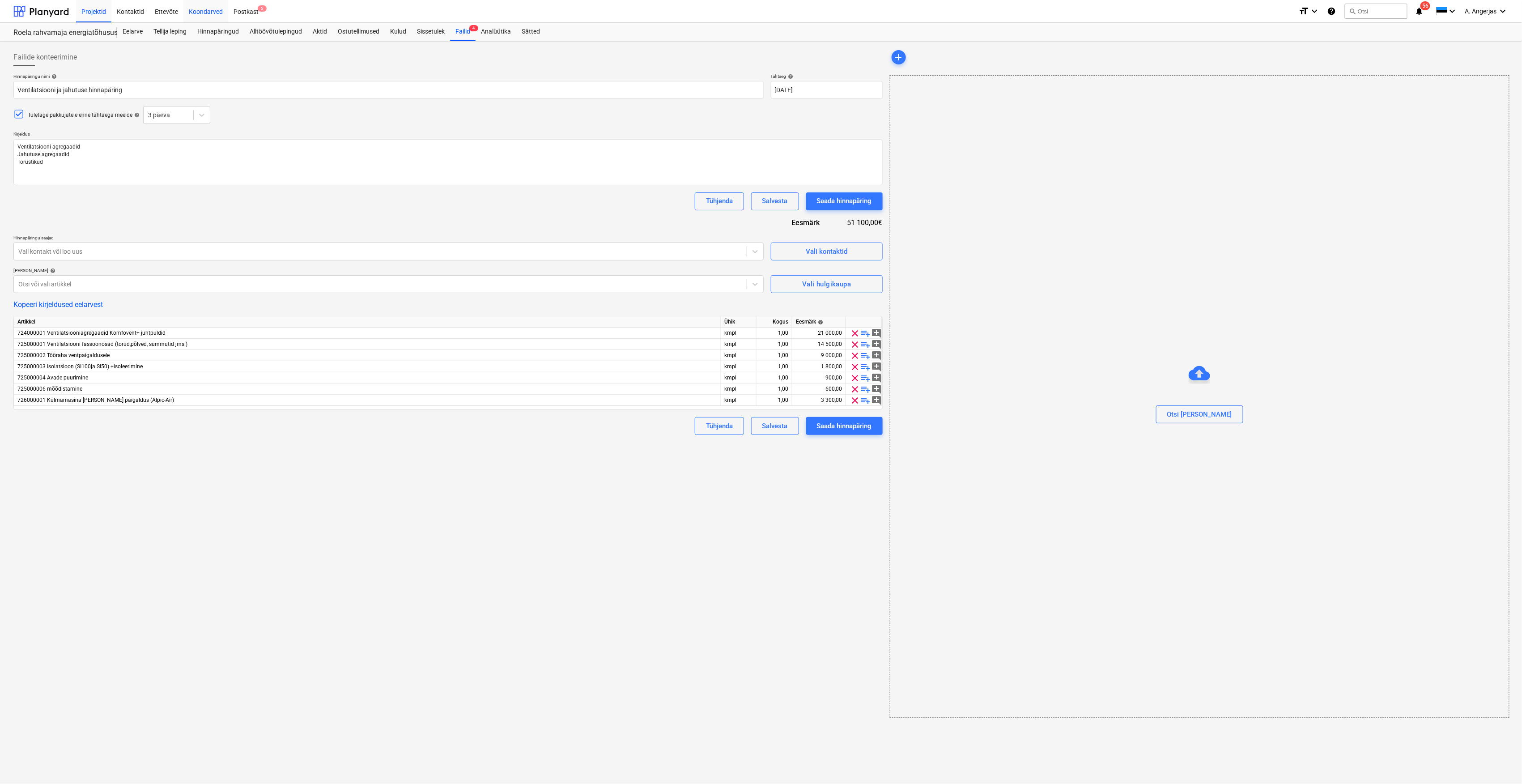
type textarea "x"
click at [247, 11] on div "Postkast 5" at bounding box center [246, 11] width 36 height 23
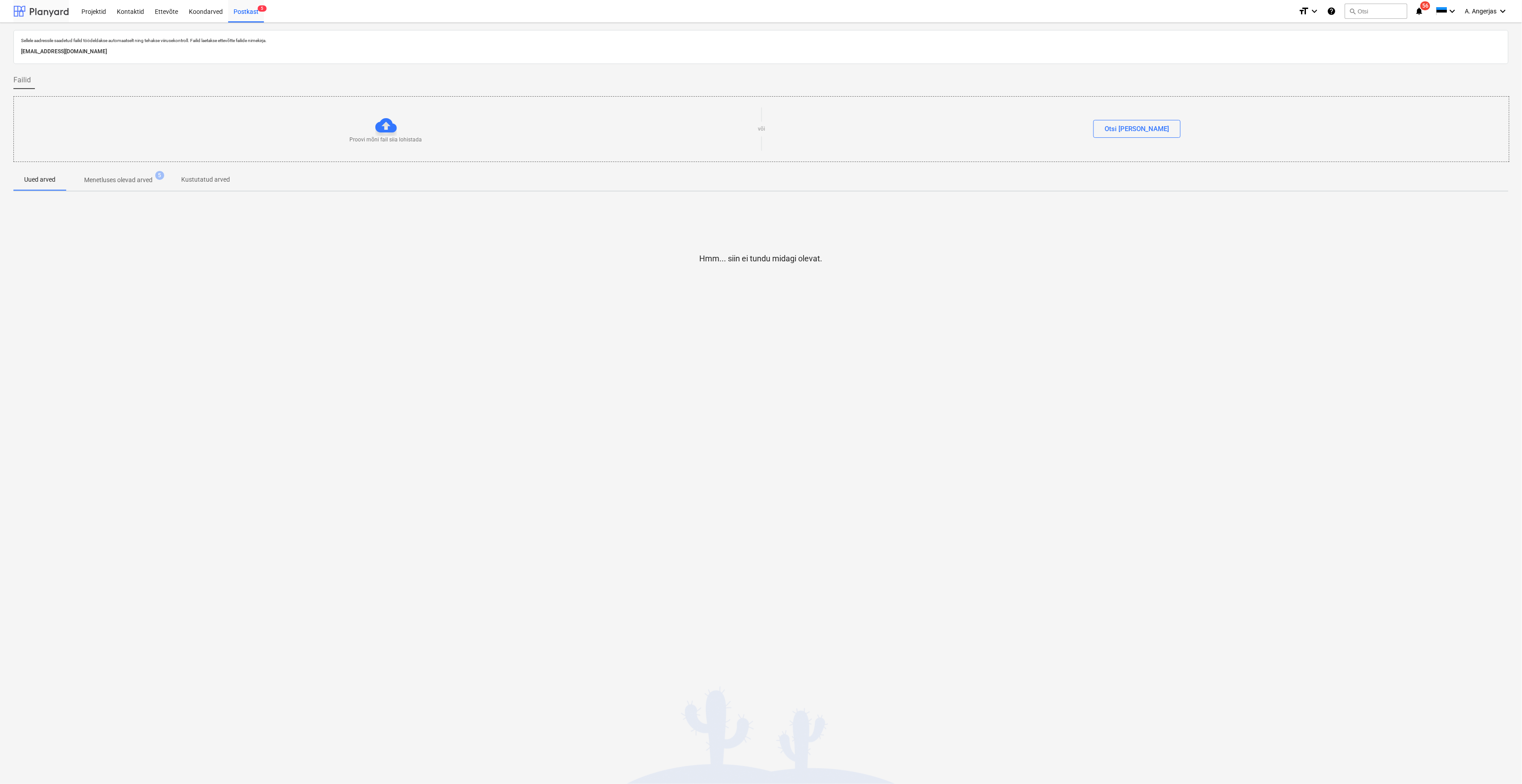
click at [22, 9] on div at bounding box center [41, 11] width 56 height 22
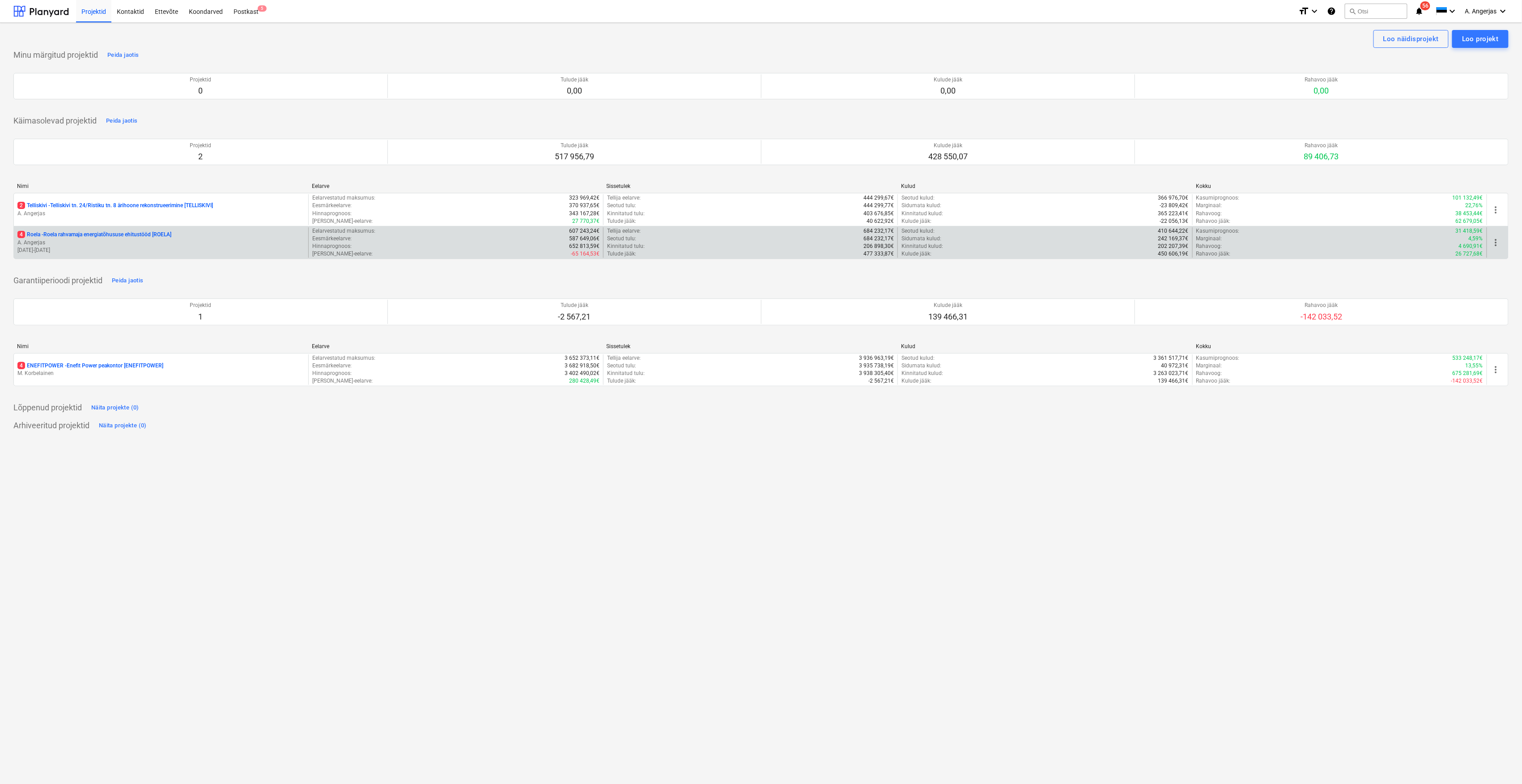
click at [105, 254] on p "[DATE] - [DATE]" at bounding box center [161, 250] width 287 height 8
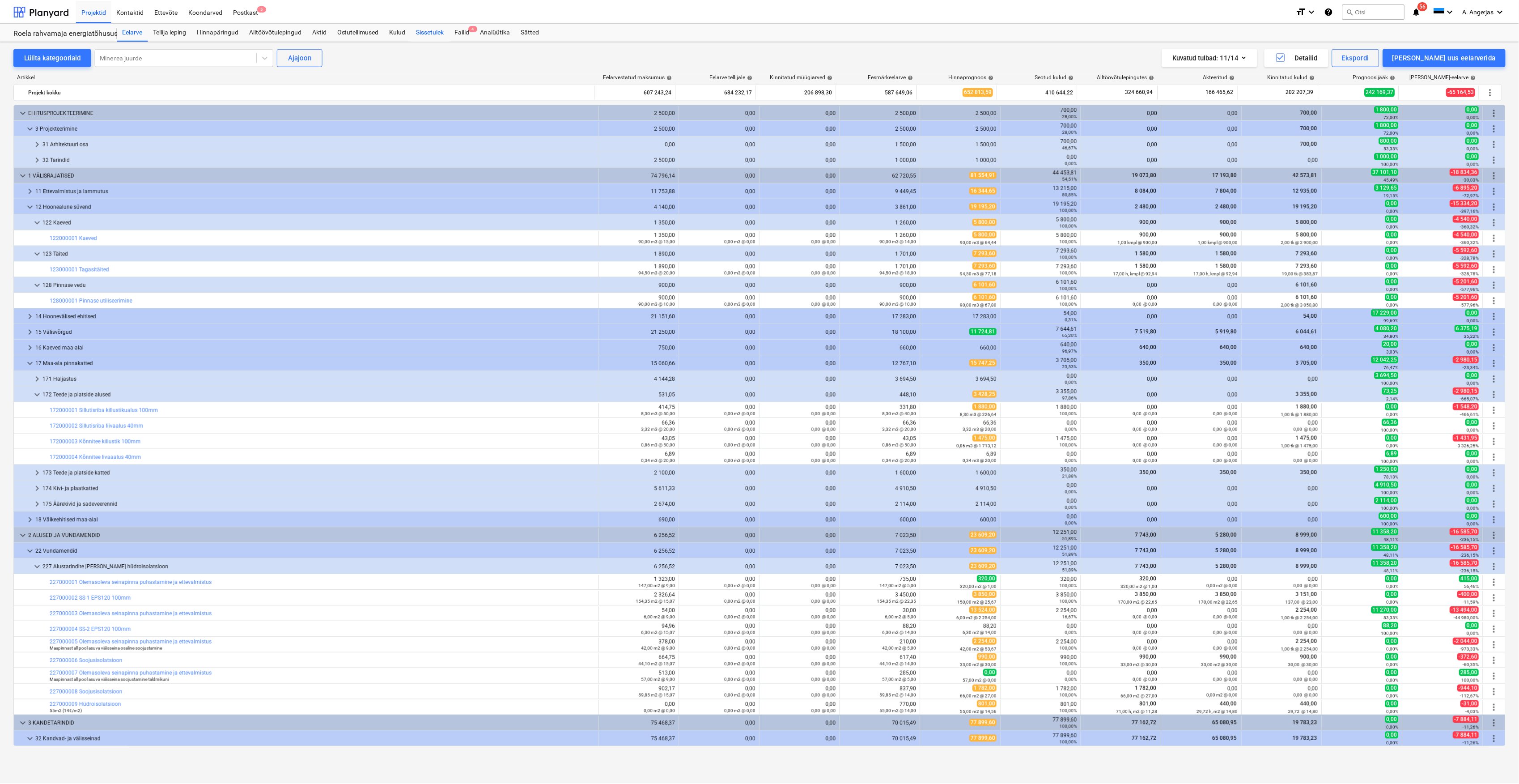
scroll to position [179, 0]
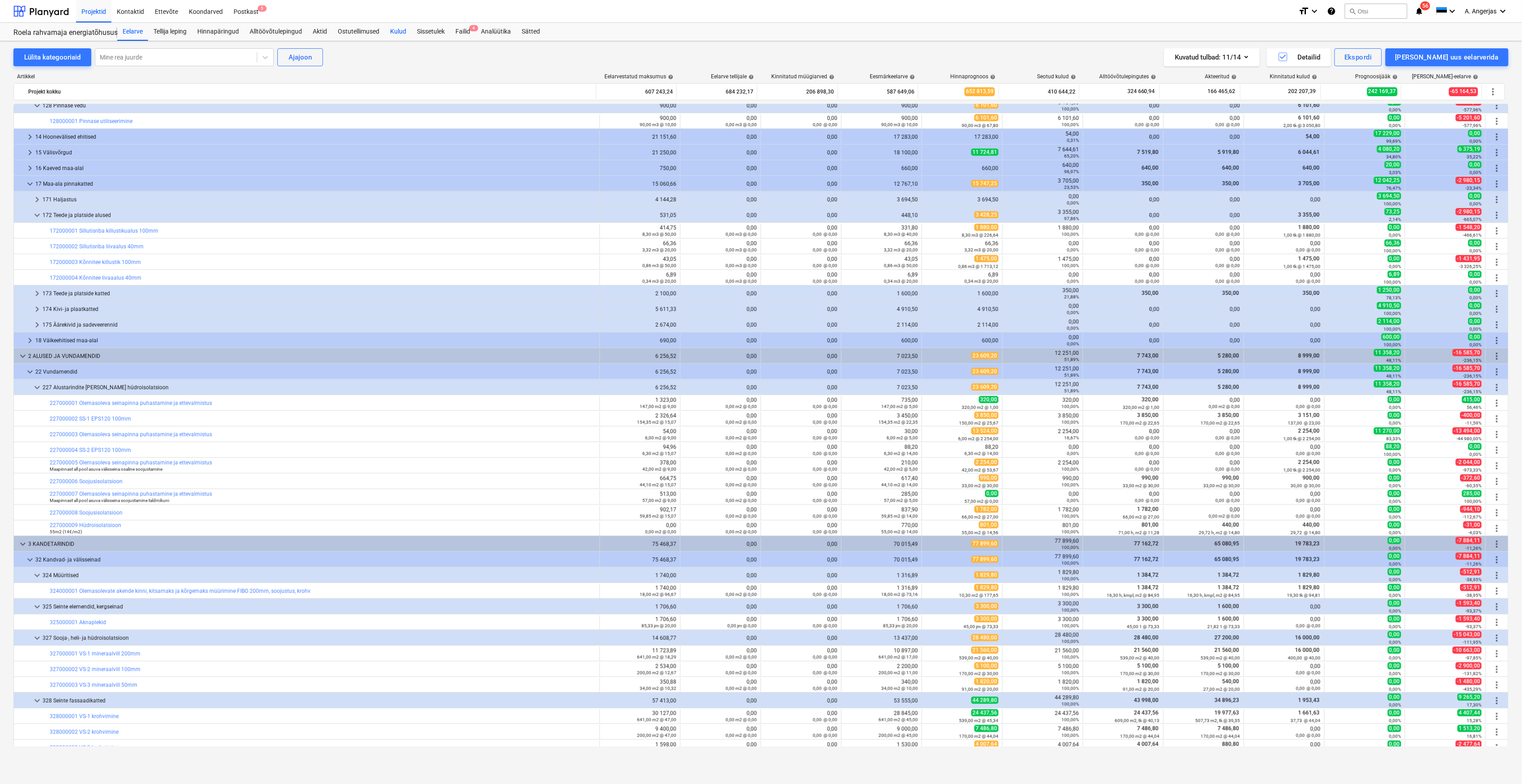
click at [407, 35] on div "Kulud" at bounding box center [398, 32] width 27 height 18
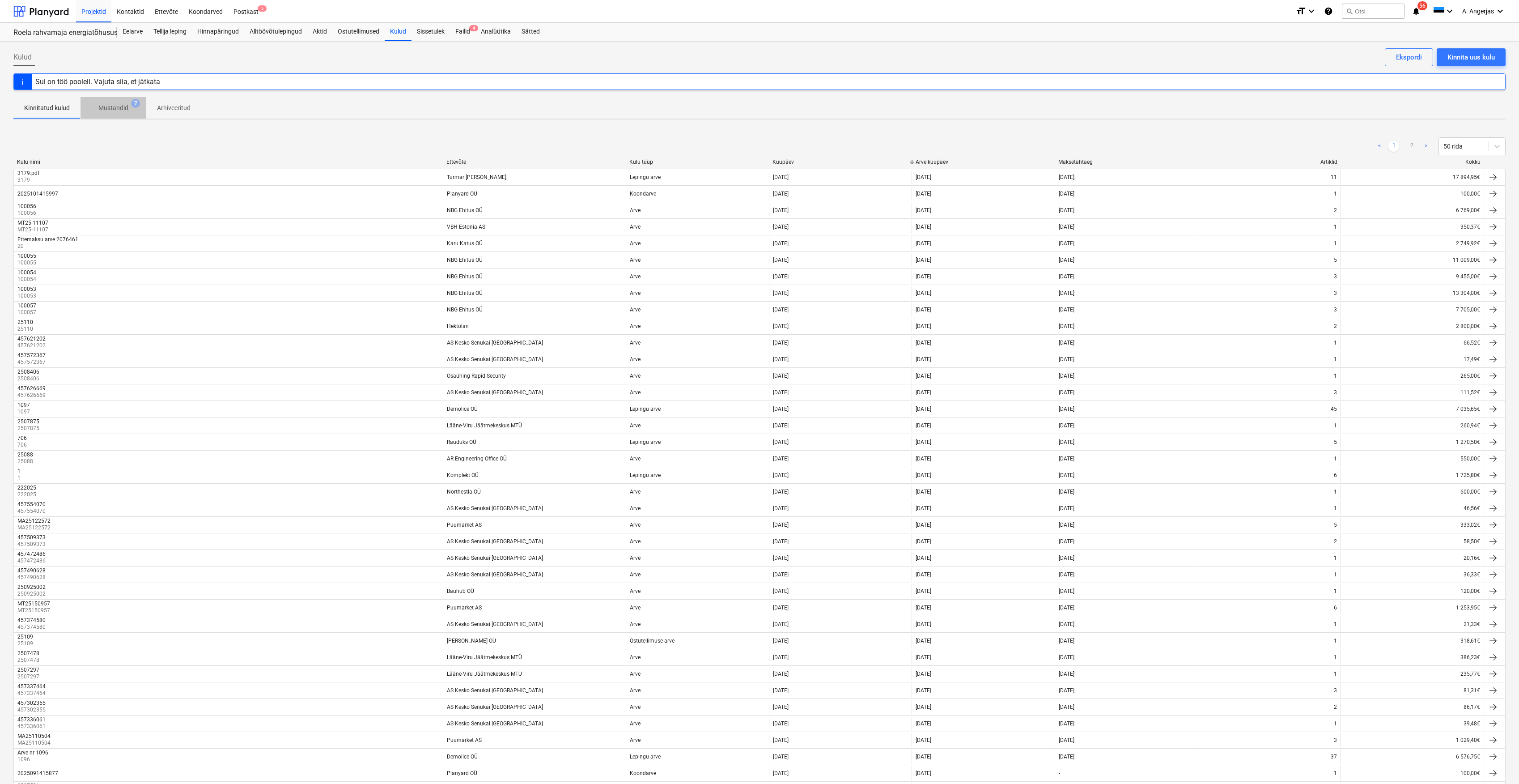
click at [111, 108] on p "Mustandid" at bounding box center [113, 108] width 30 height 9
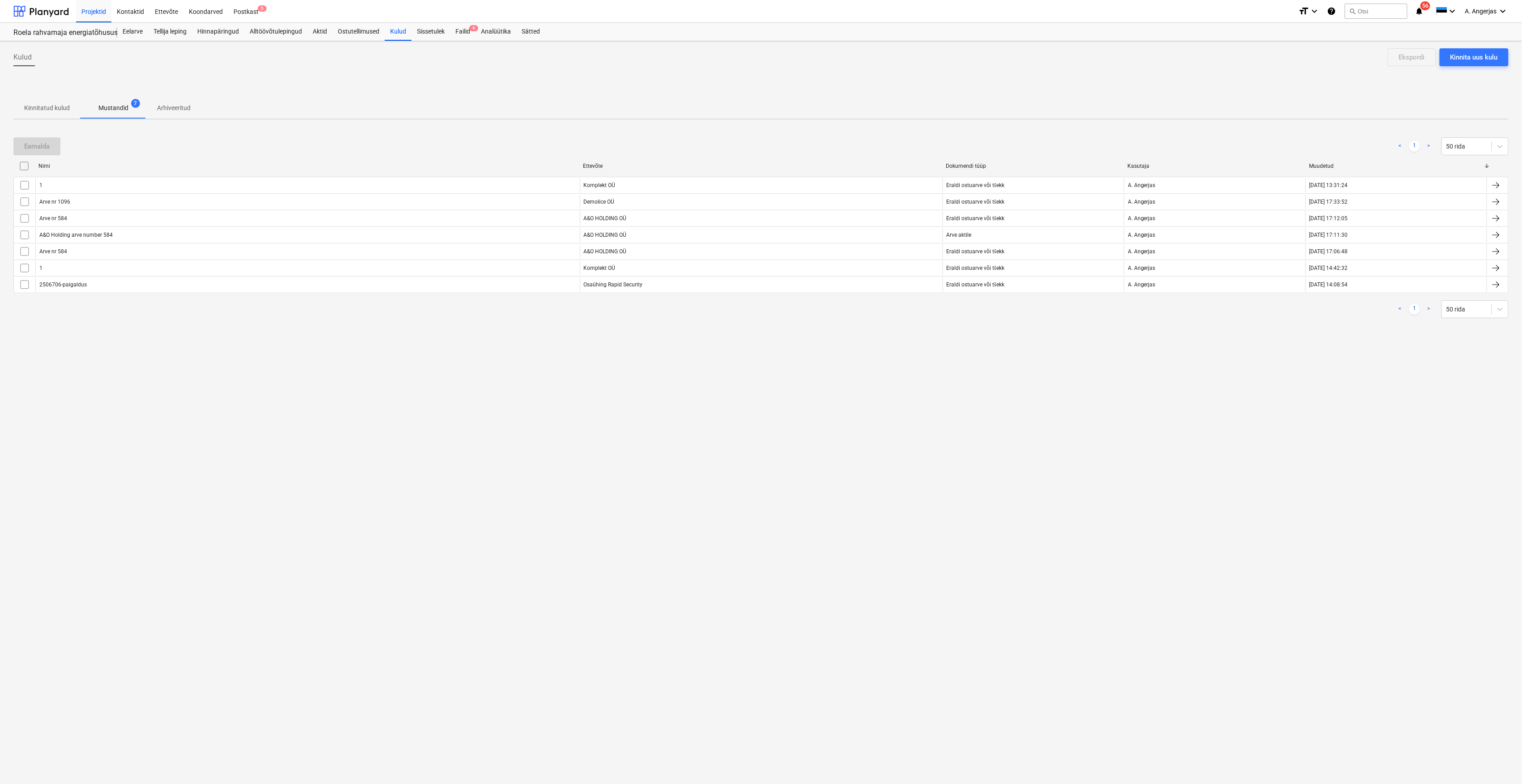
click at [180, 104] on p "Arhiveeritud" at bounding box center [174, 108] width 34 height 9
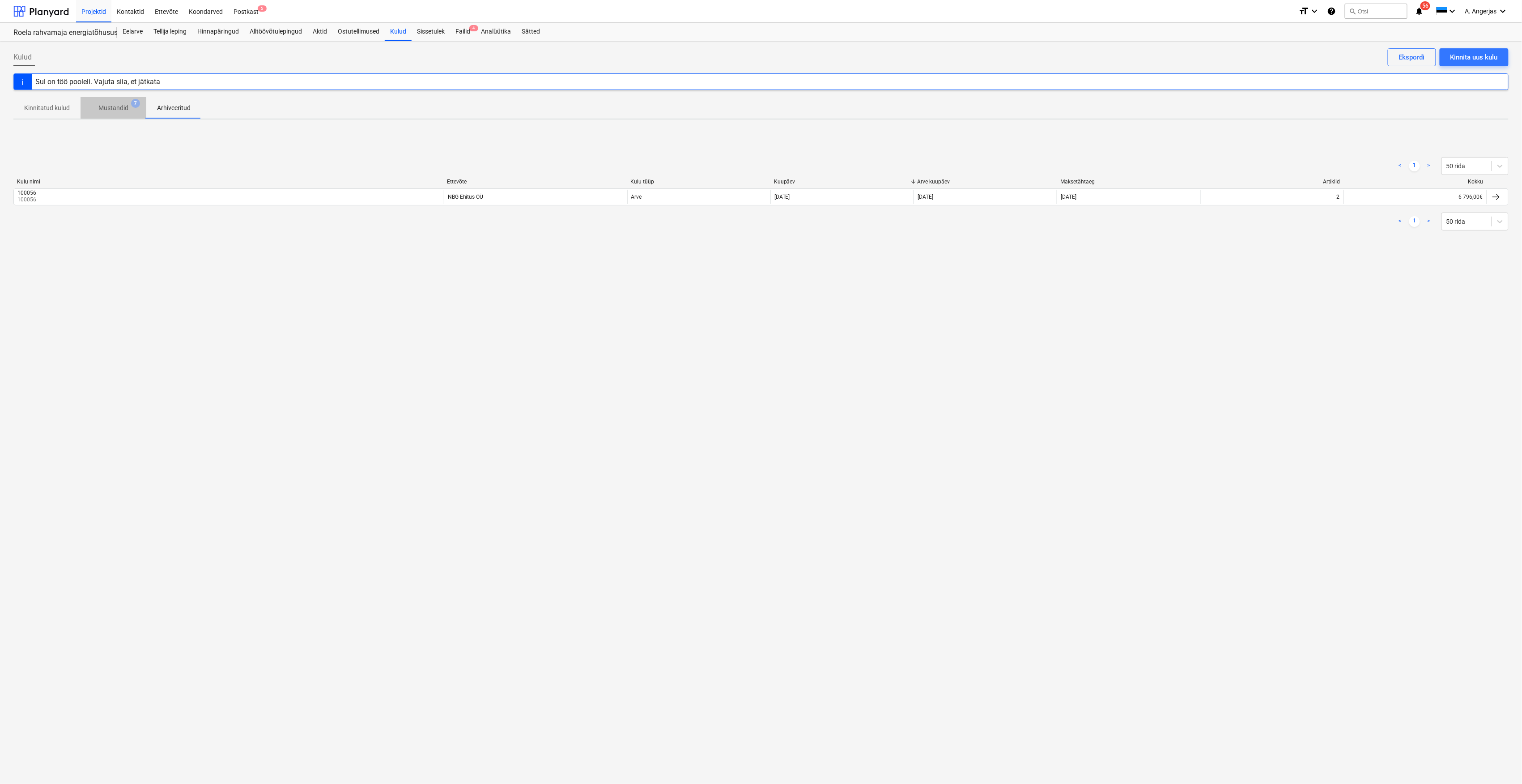
click at [110, 108] on p "Mustandid" at bounding box center [113, 108] width 30 height 9
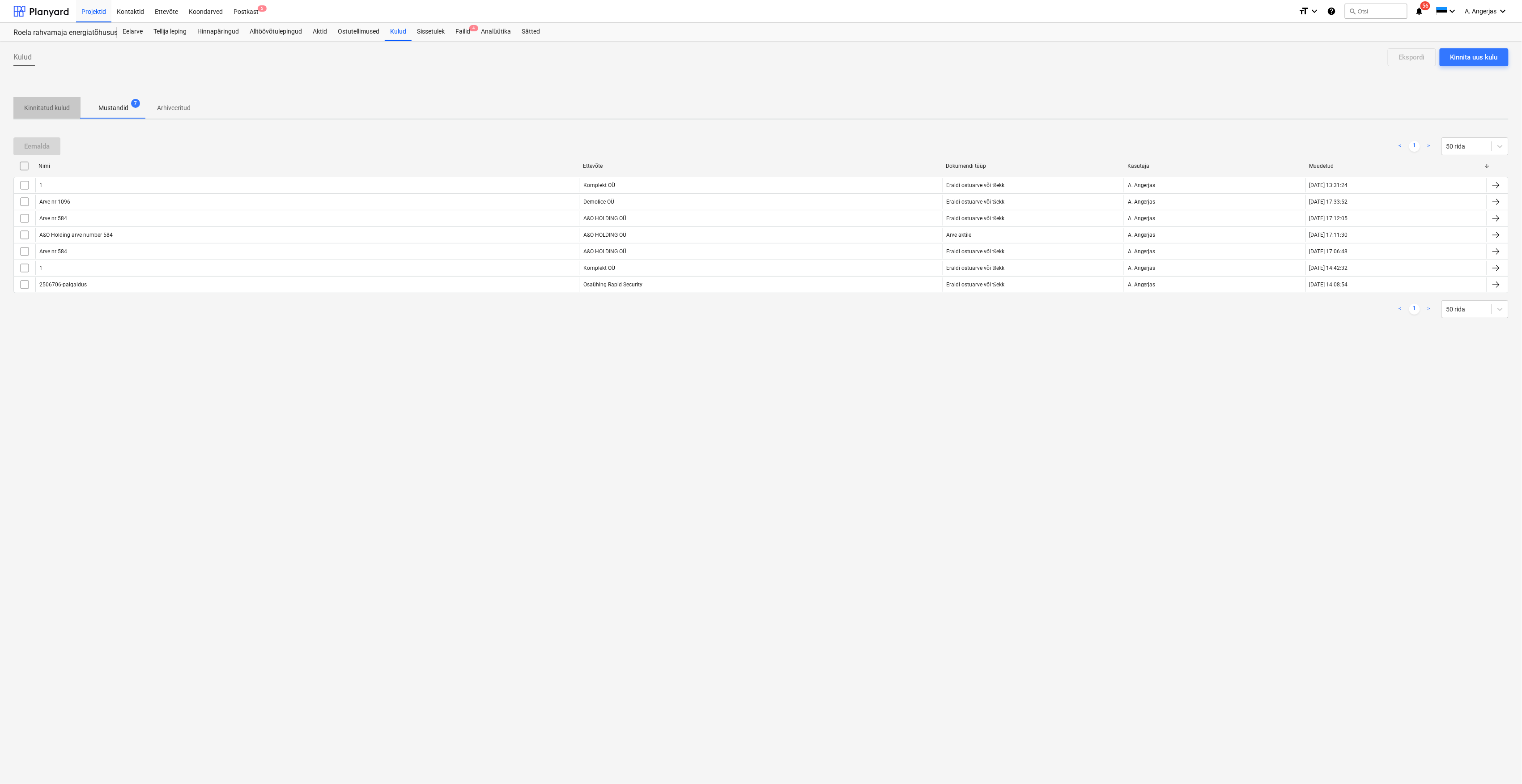
click at [56, 103] on p "Kinnitatud kulud" at bounding box center [47, 108] width 45 height 9
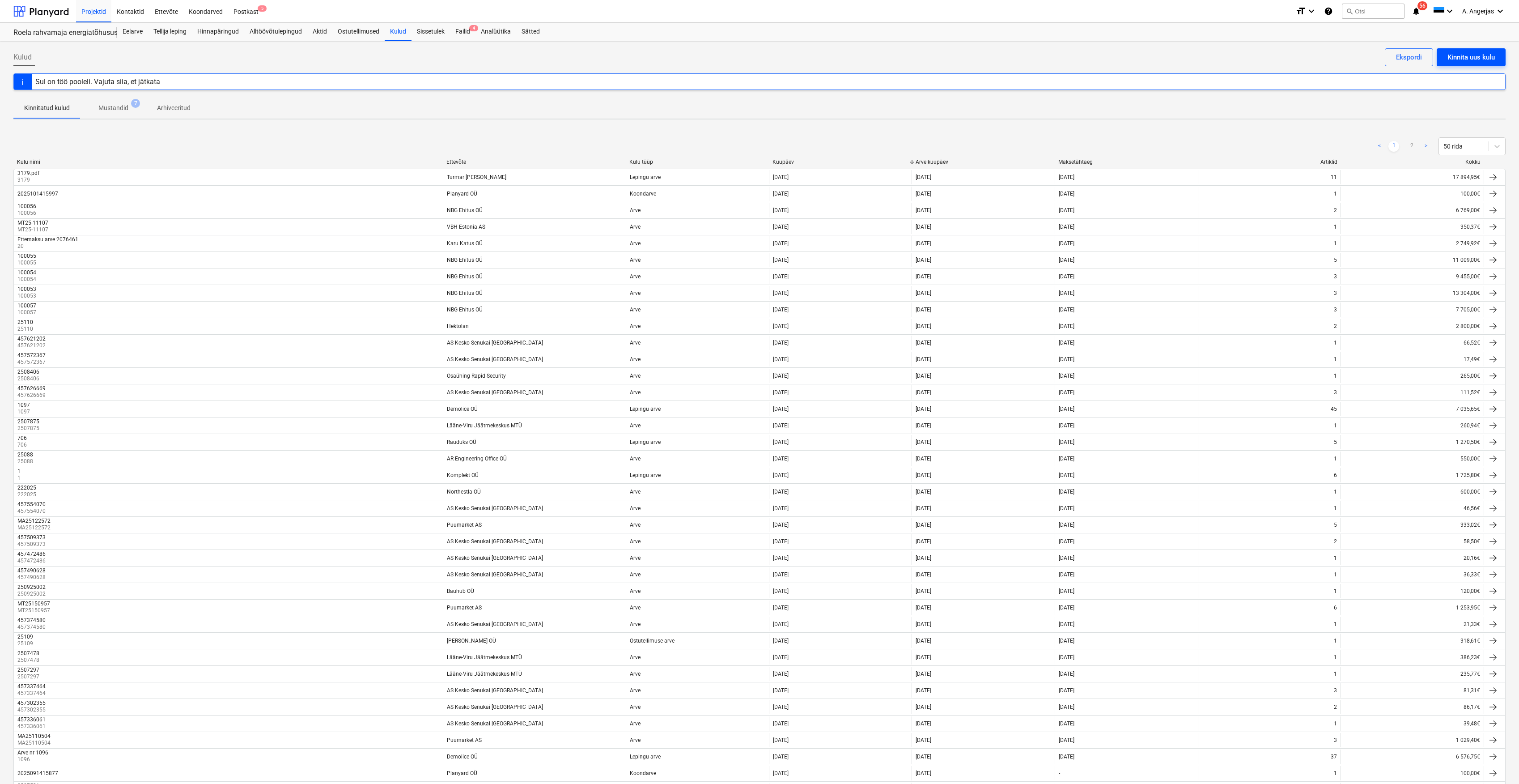
click at [1475, 57] on div "Kinnita uus kulu" at bounding box center [1471, 57] width 47 height 12
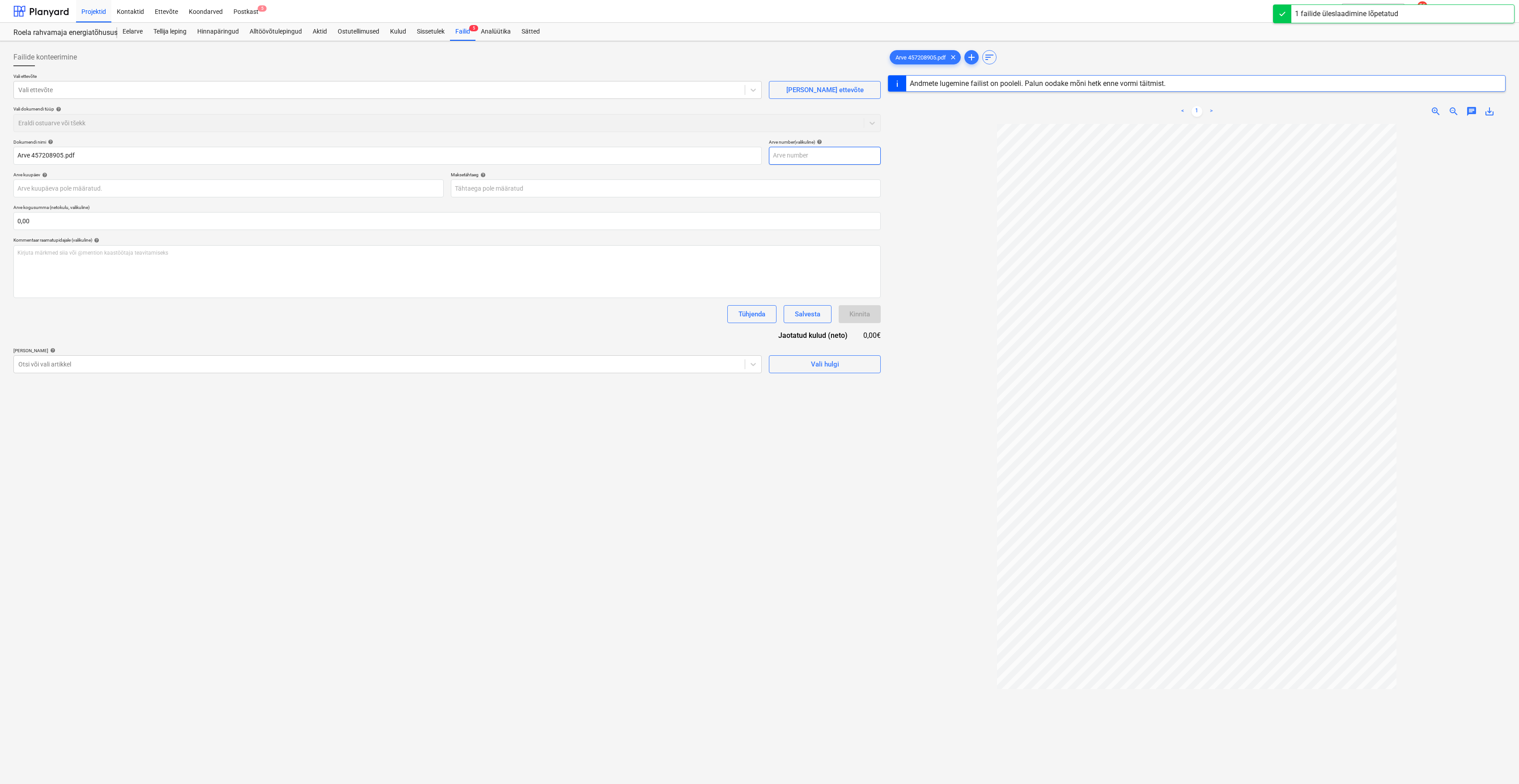
click at [821, 158] on input "text" at bounding box center [825, 155] width 112 height 18
type input "457208905"
type input "[DATE]"
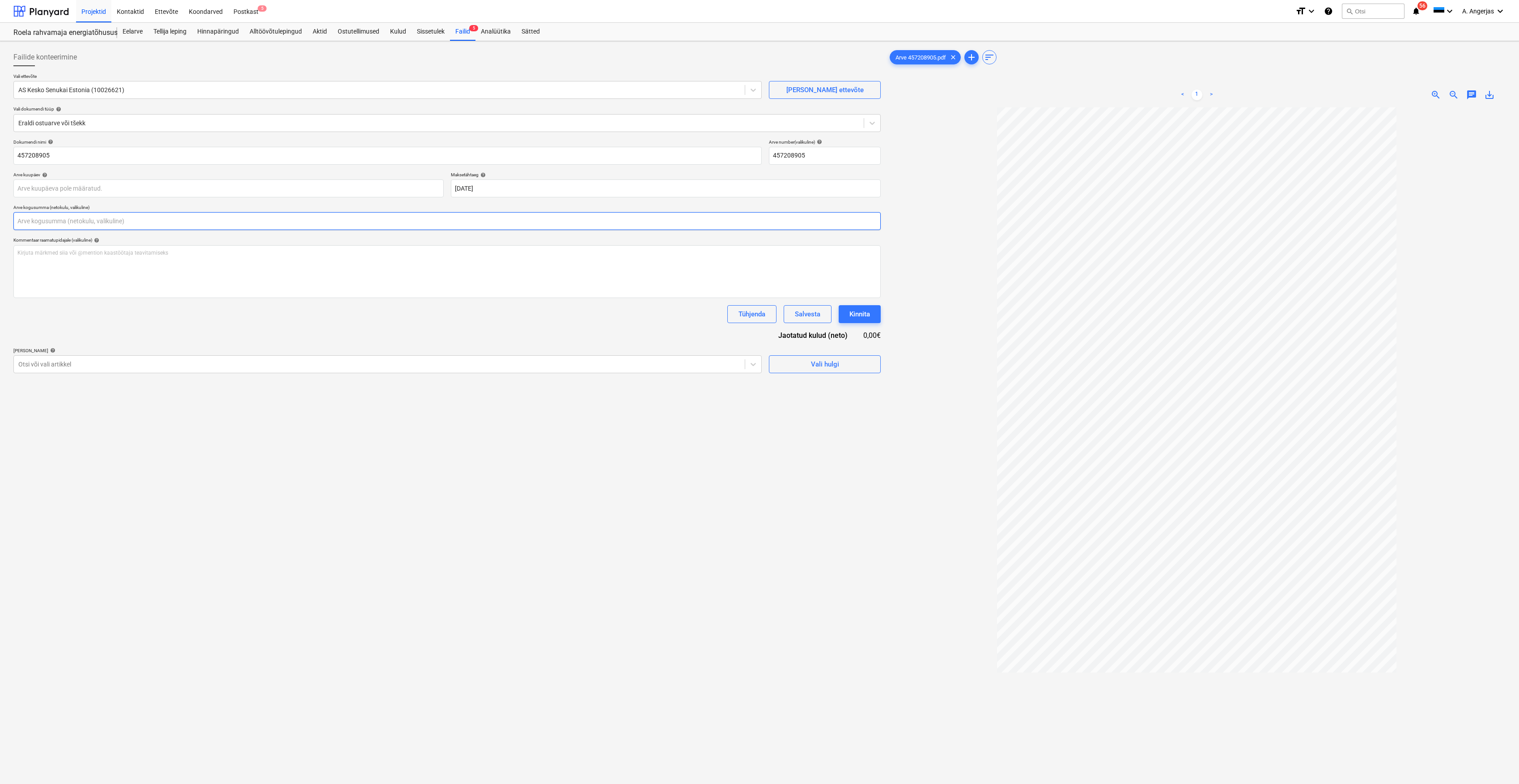
click at [365, 219] on input "text" at bounding box center [447, 221] width 867 height 18
type input "95,00"
click at [419, 518] on div "Failide konteerimine Vali ettevõte AS Kesko Senukai Estonia (10026621) [PERSON_…" at bounding box center [447, 457] width 874 height 825
click at [835, 385] on div "Vali hulgi" at bounding box center [825, 386] width 28 height 12
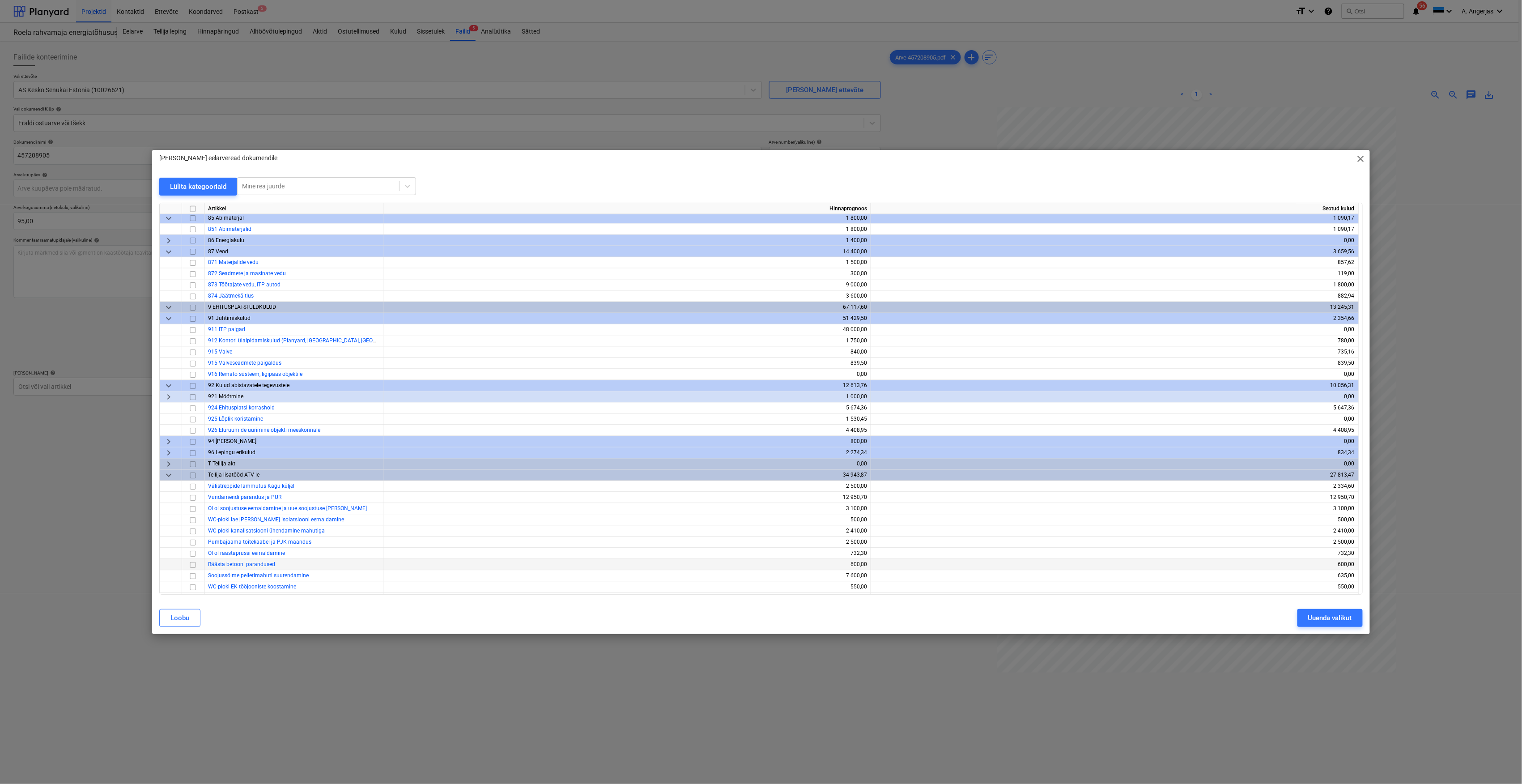
scroll to position [3389, 0]
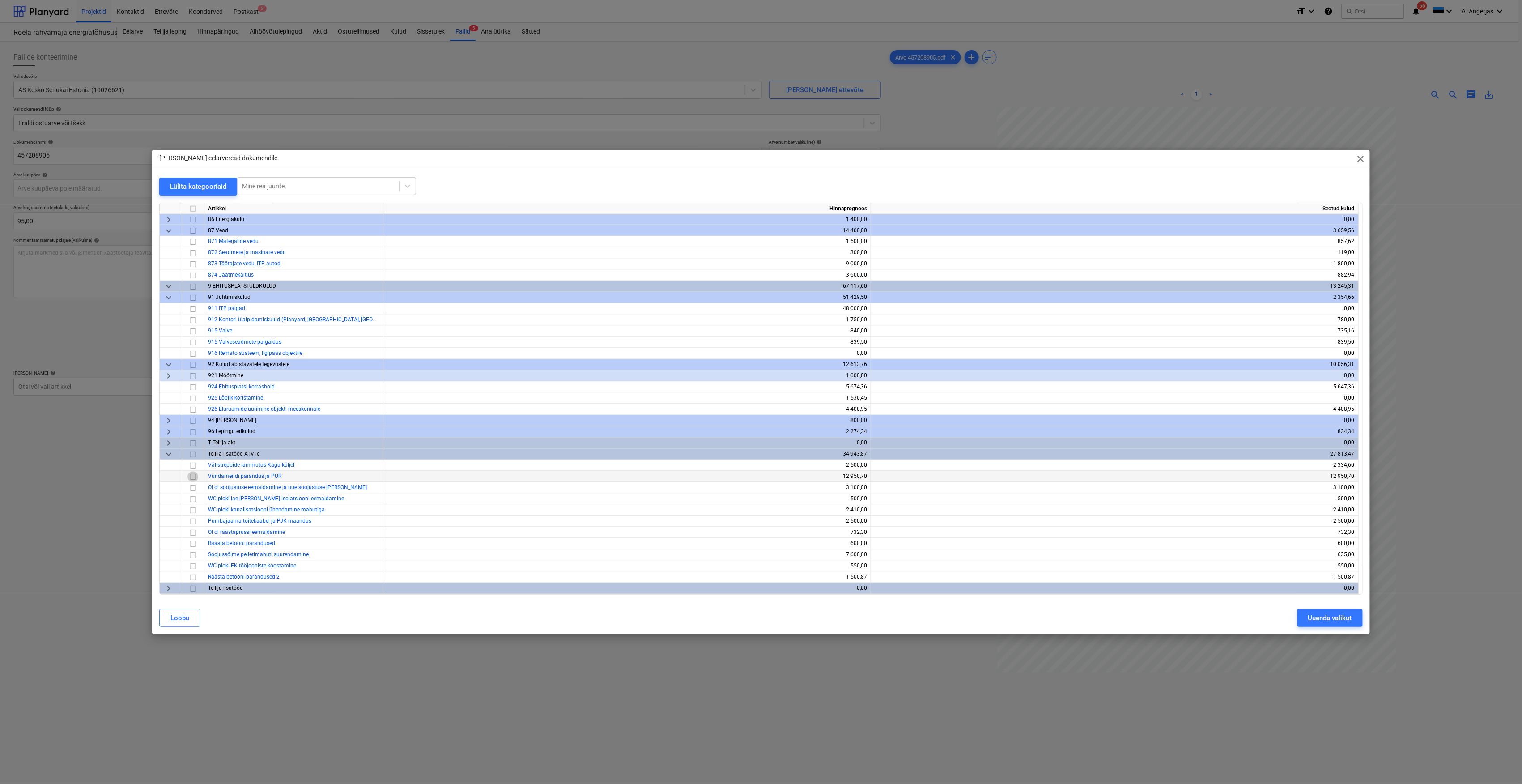
click at [192, 476] on input "checkbox" at bounding box center [193, 477] width 11 height 11
click at [1348, 620] on div "Uuenda valikut" at bounding box center [1330, 618] width 44 height 12
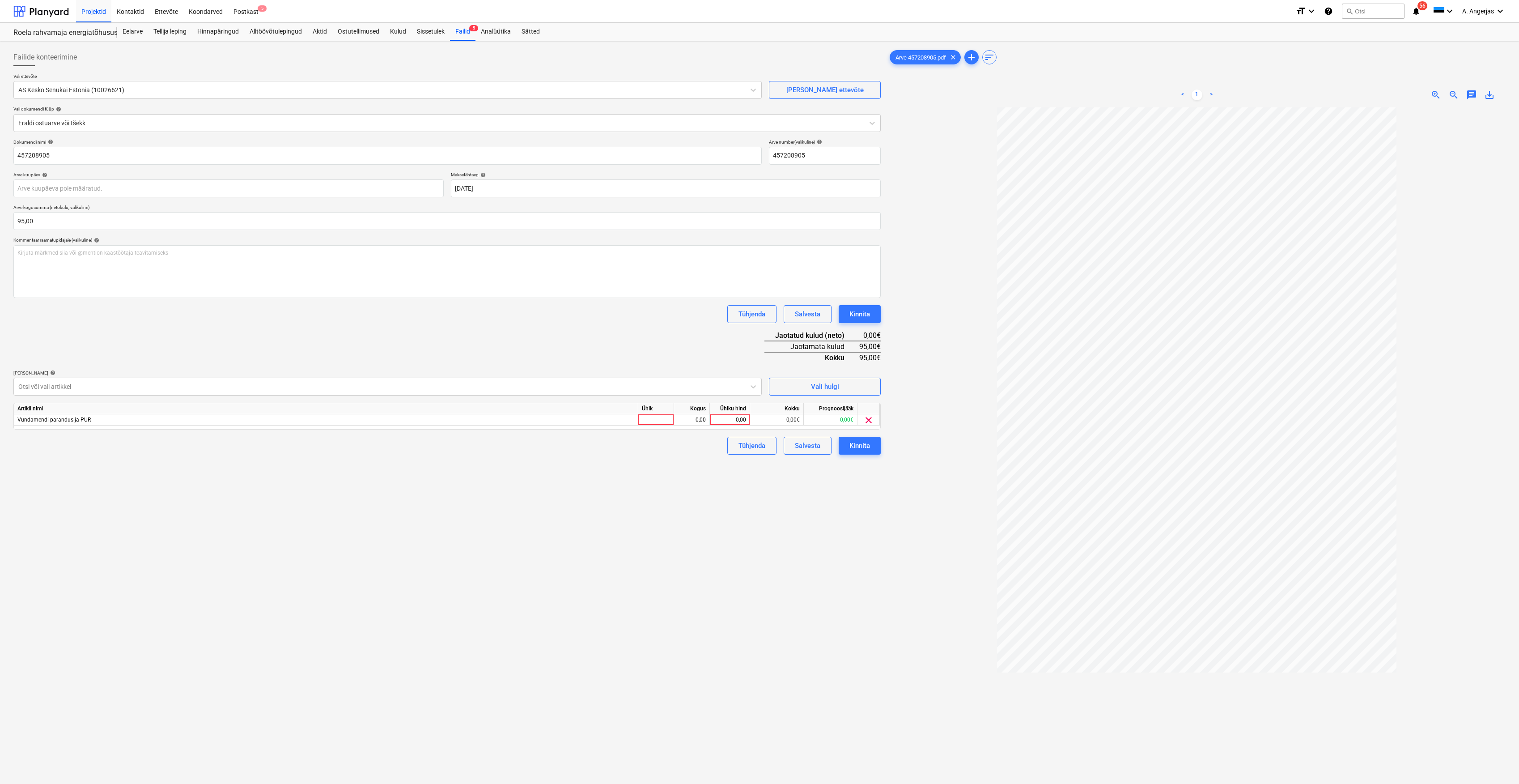
click at [656, 414] on div "Ühik" at bounding box center [656, 408] width 36 height 11
click at [658, 423] on div at bounding box center [656, 419] width 36 height 11
type input "tk"
click at [691, 415] on div "0,00" at bounding box center [692, 419] width 28 height 11
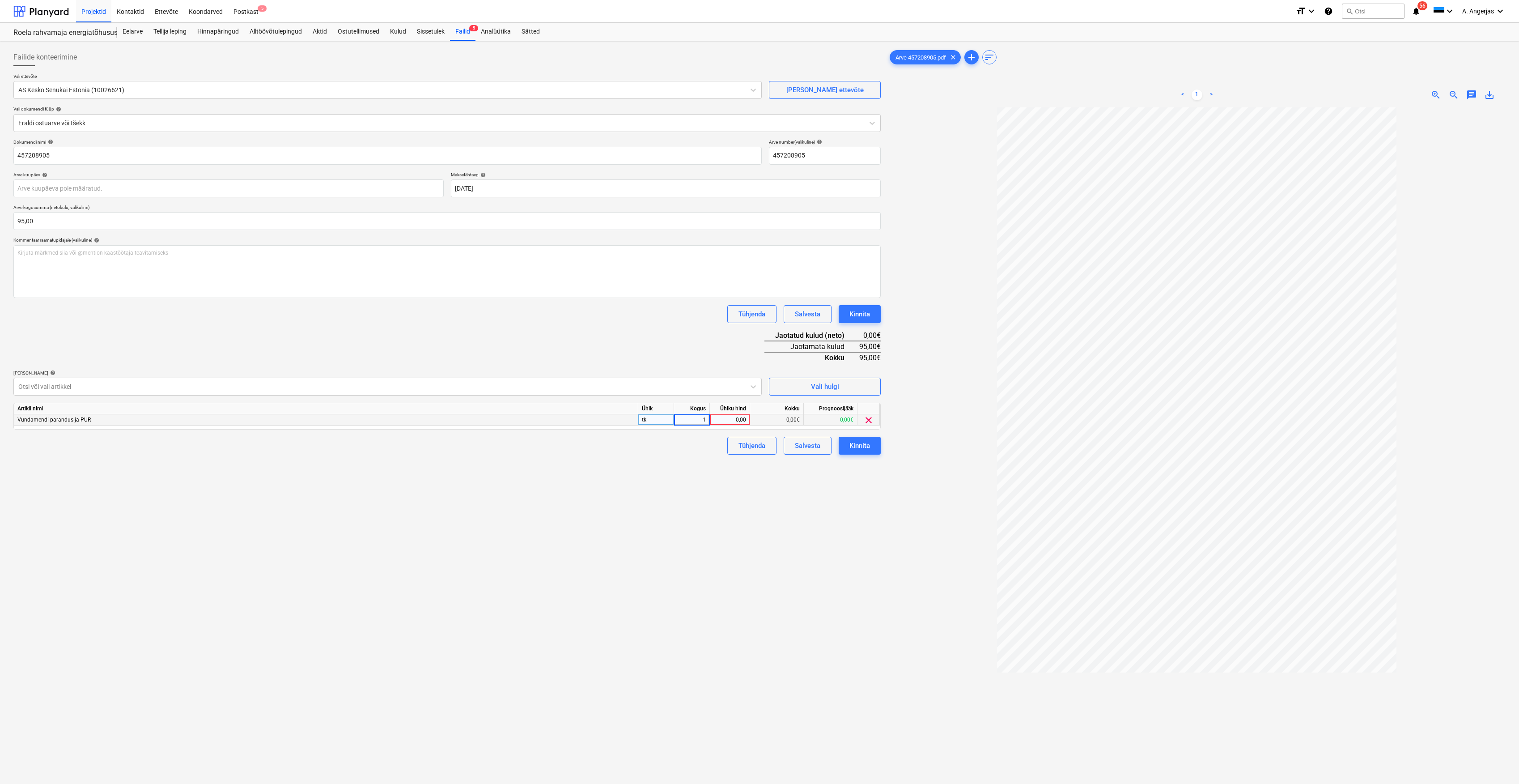
click at [740, 412] on div "Ühiku hind" at bounding box center [730, 408] width 40 height 11
click at [738, 417] on div "0,00" at bounding box center [730, 419] width 32 height 11
type input "95"
click at [832, 496] on div "Failide konteerimine Vali ettevõte AS Kesko Senukai Estonia (10026621) [PERSON_…" at bounding box center [447, 457] width 874 height 825
click at [251, 253] on p "Kirjuta märkmed siia või @mention kaastöötaja teavitamiseks ﻿" at bounding box center [447, 253] width 860 height 8
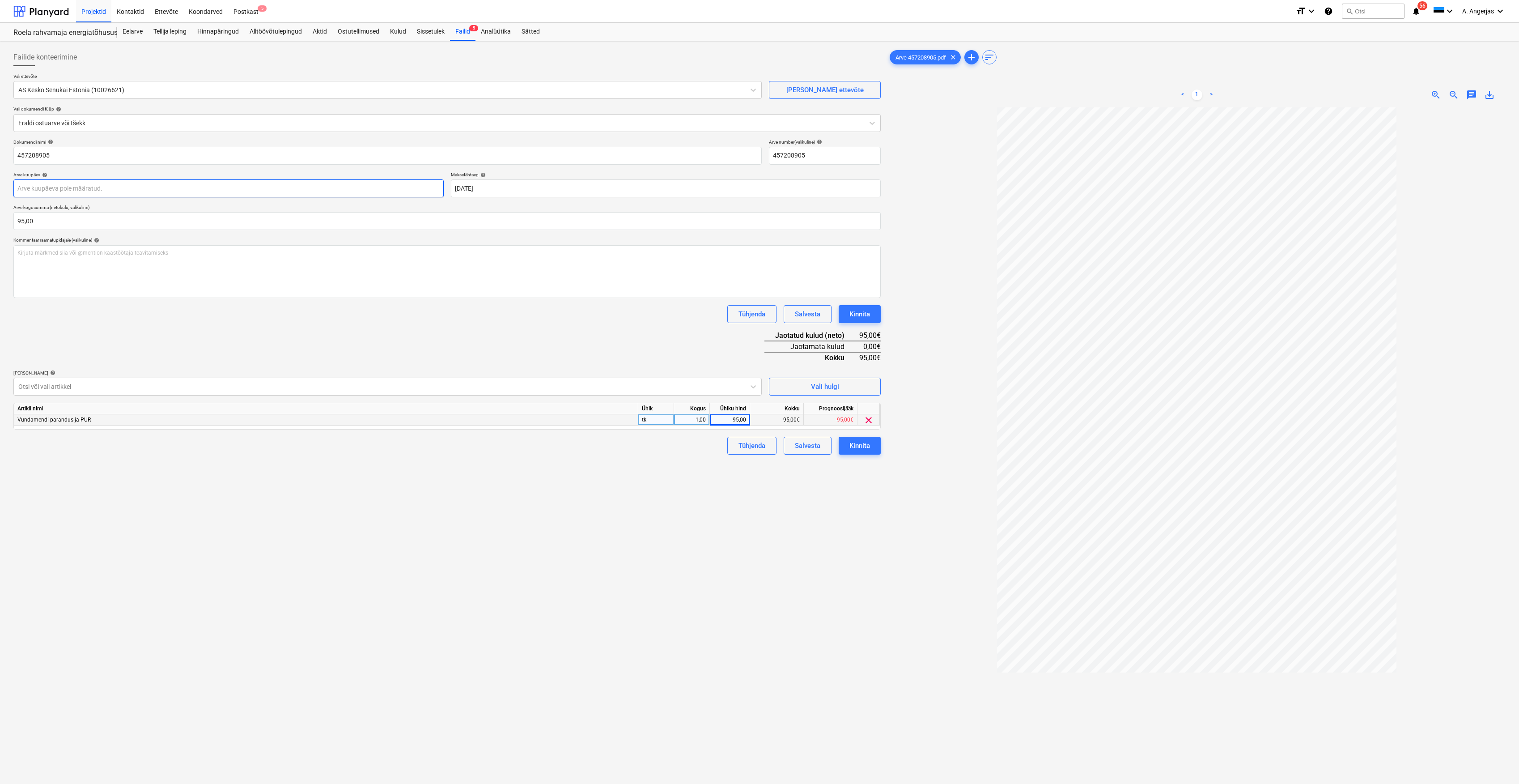
click at [269, 188] on body "Projektid Kontaktid Ettevõte Koondarved Postkast 5 format_size keyboard_arrow_d…" at bounding box center [759, 392] width 1519 height 784
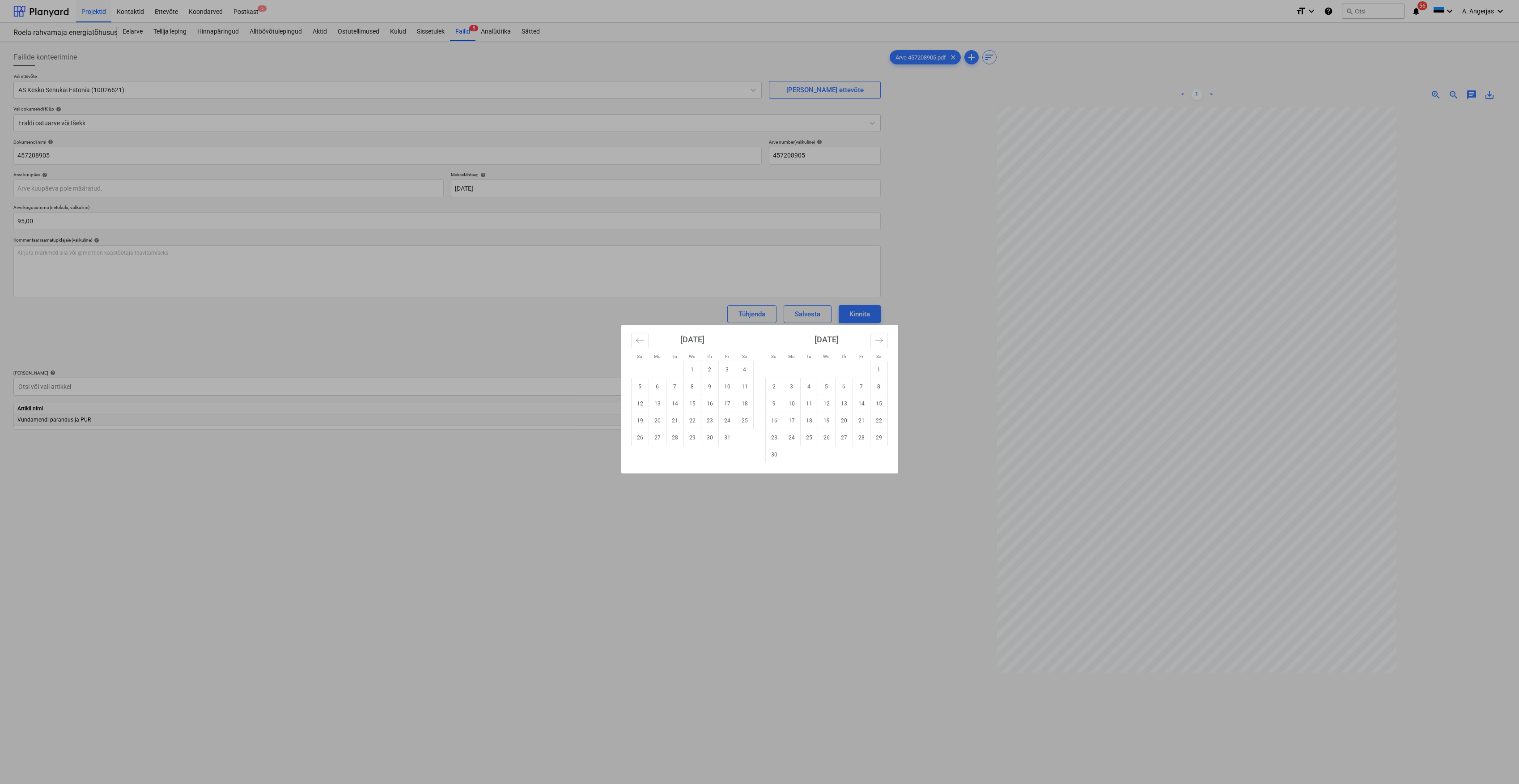
click at [572, 315] on div "Su Mo Tu We Th Fr Sa Su Mo Tu We Th Fr Sa [DATE] 1 2 3 4 5 6 7 8 9 10 11 12 13 …" at bounding box center [759, 392] width 1519 height 784
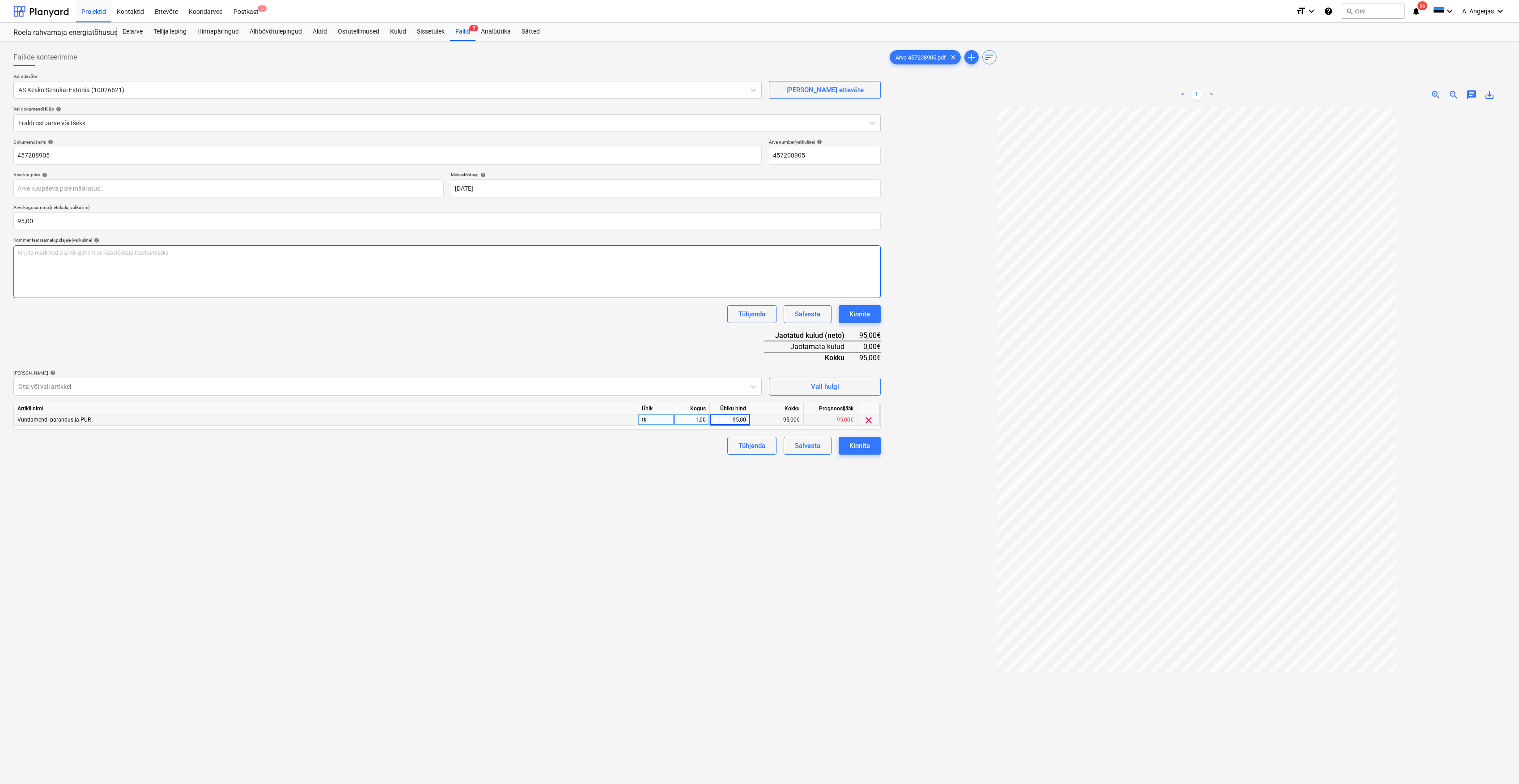
click at [539, 256] on p "Kirjuta märkmed siia või @mention kaastöötaja teavitamiseks ﻿" at bounding box center [447, 253] width 860 height 8
click at [861, 310] on div "Kinnita" at bounding box center [860, 314] width 21 height 12
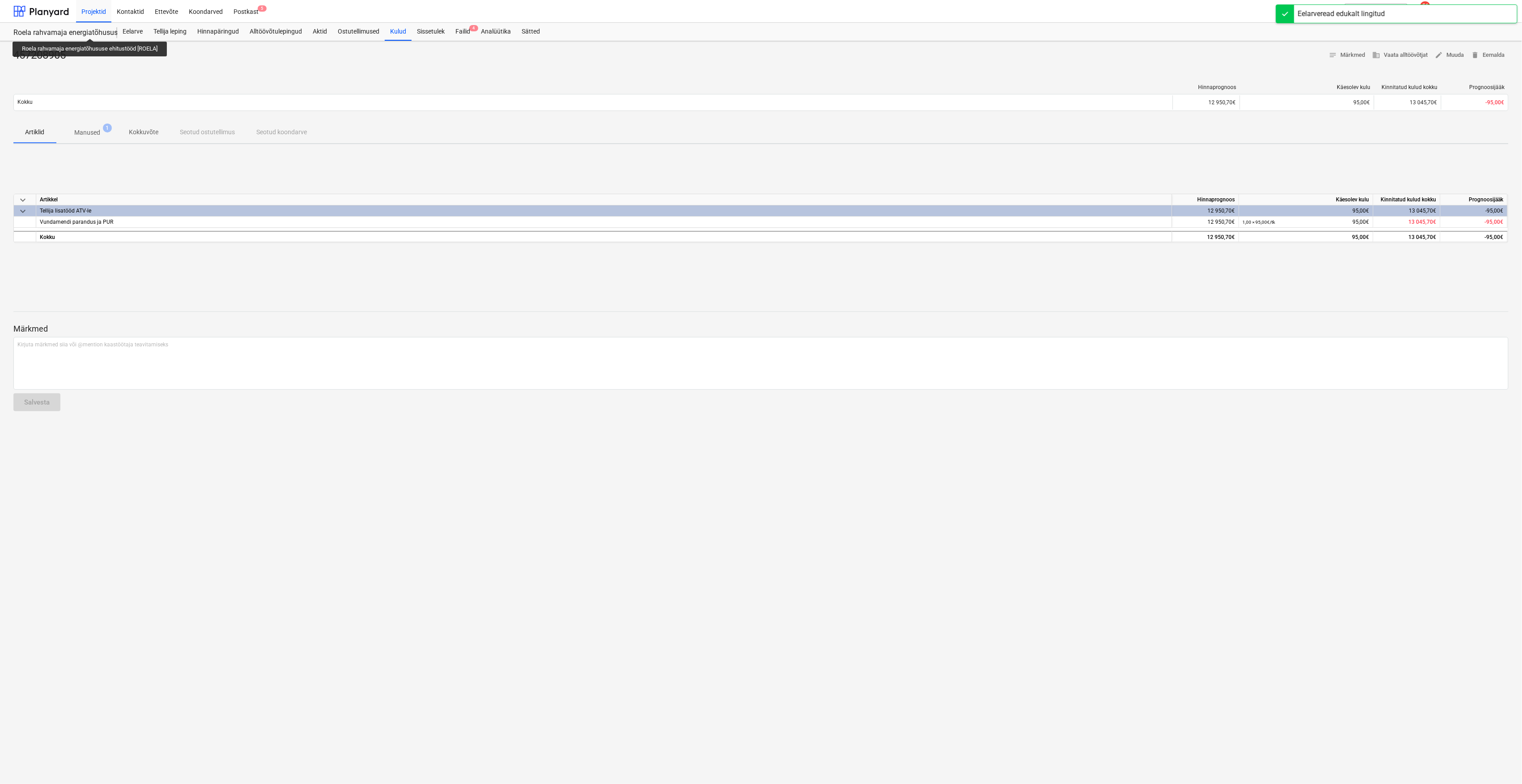
click at [91, 30] on div "Roela rahvamaja energiatõhususe ehitustööd [ROELA]" at bounding box center [60, 33] width 93 height 9
click at [125, 27] on div "Eelarve" at bounding box center [132, 32] width 31 height 18
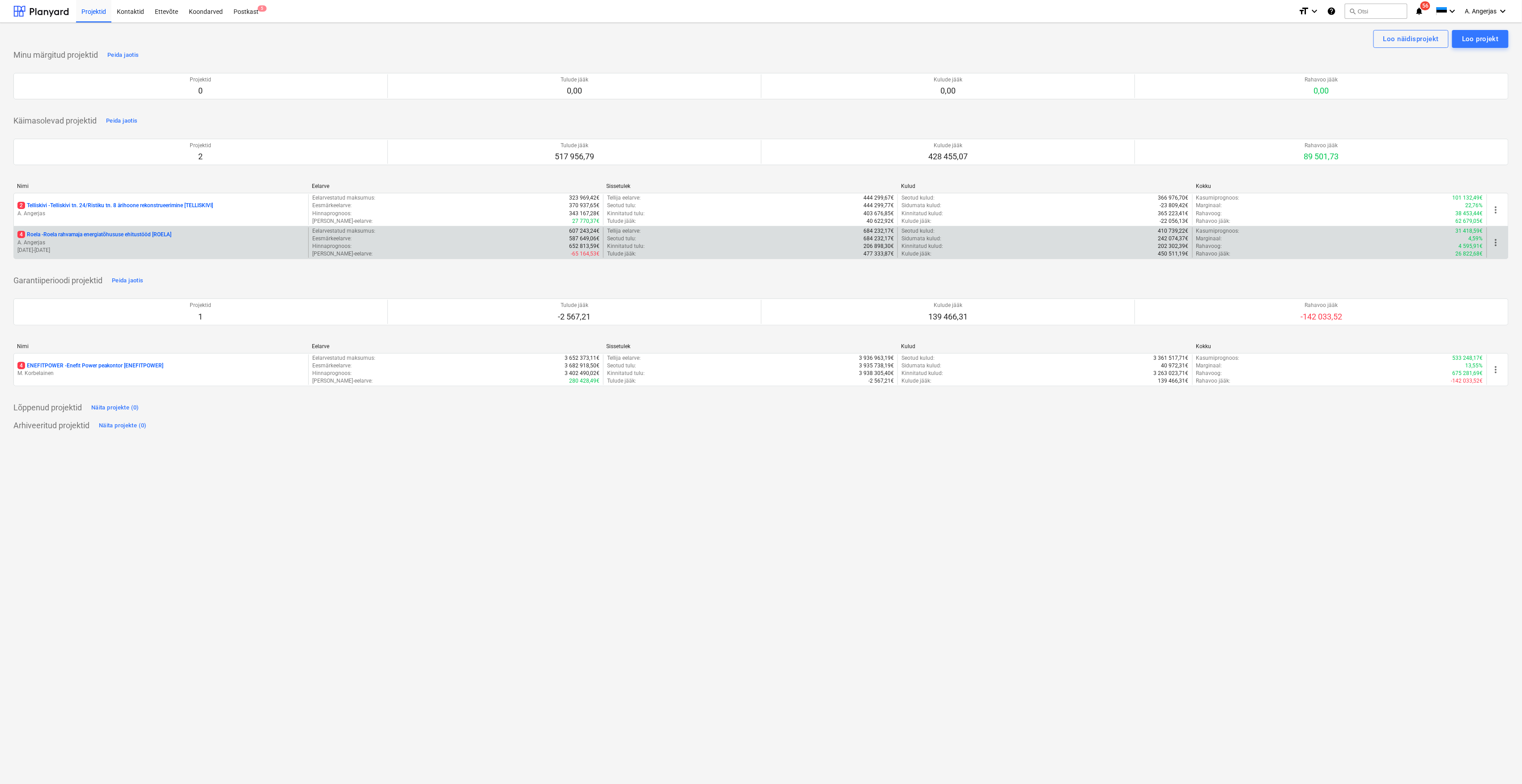
click at [64, 239] on p "4 Roela - Roela rahvamaja energiatõhususe ehitustööd [ROELA]" at bounding box center [95, 235] width 154 height 8
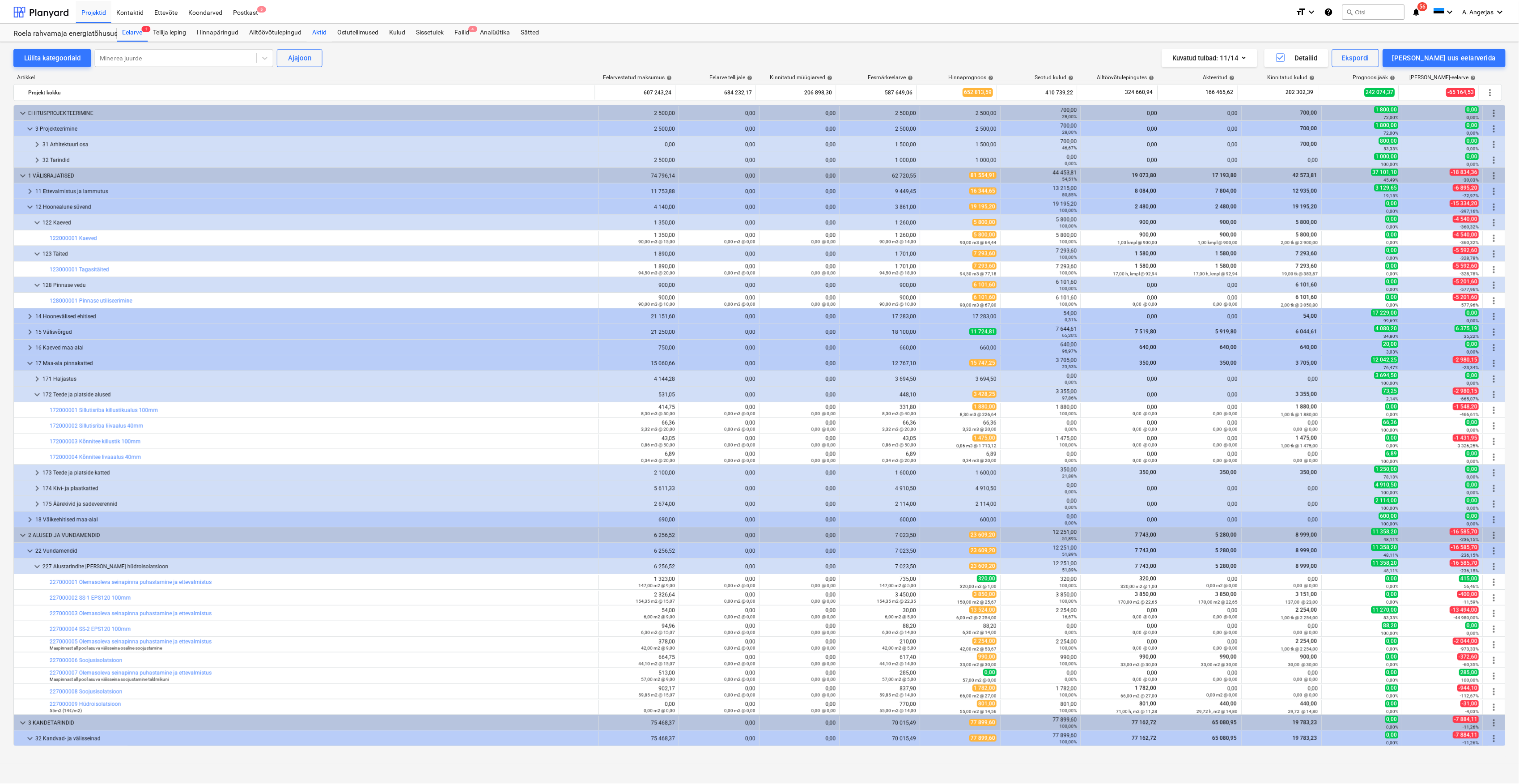
scroll to position [179, 0]
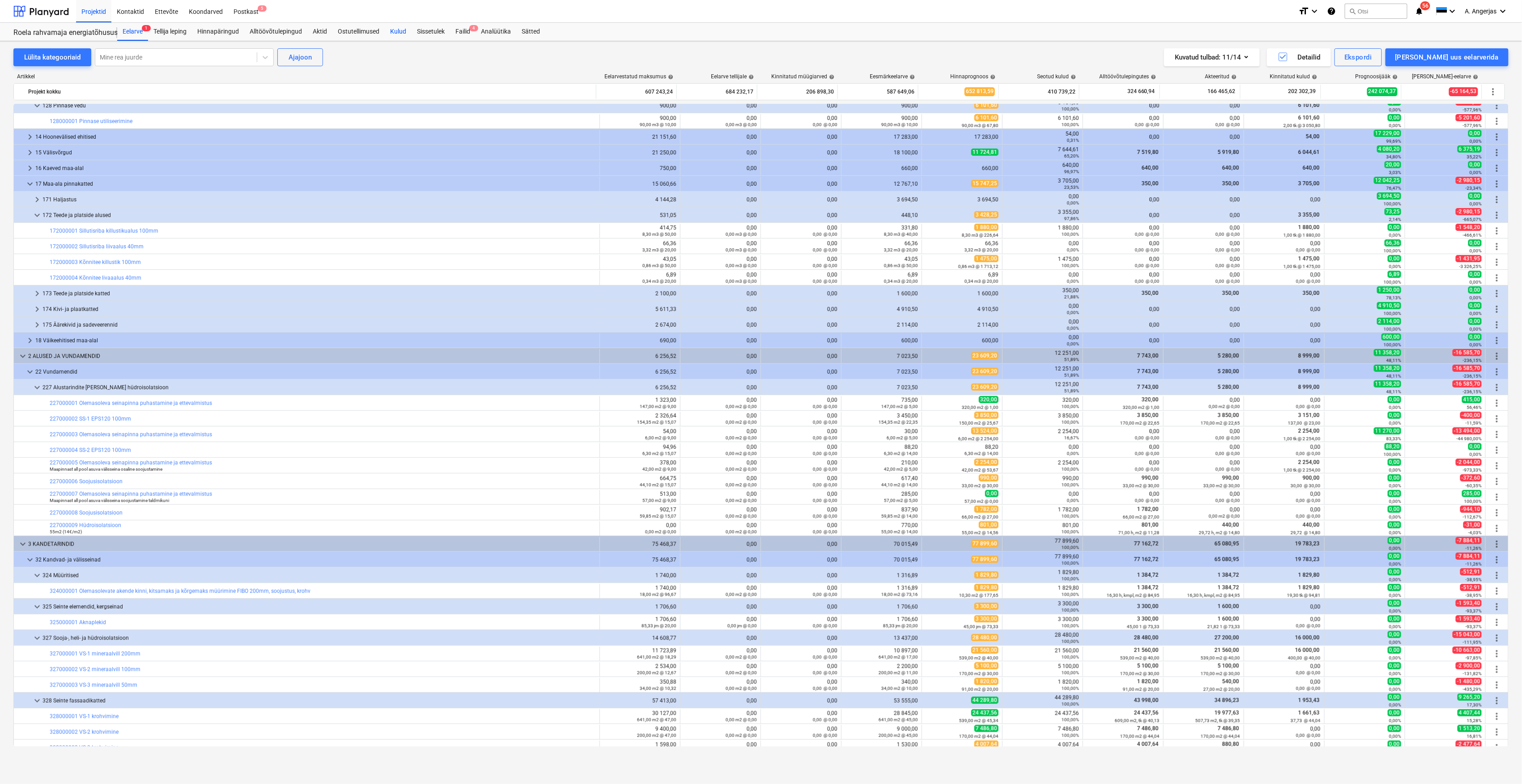
click at [402, 26] on div "Kulud" at bounding box center [398, 32] width 27 height 18
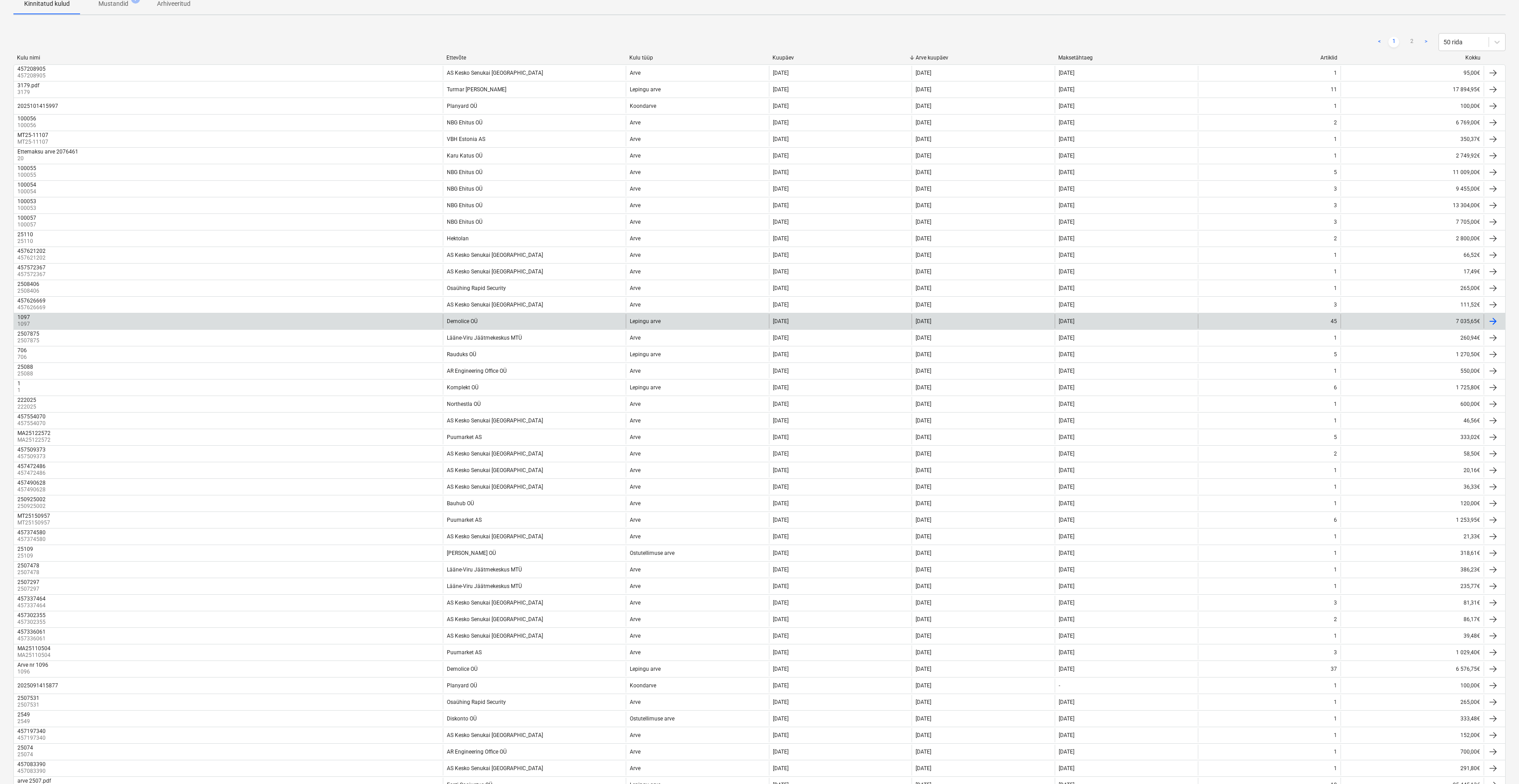
scroll to position [271, 0]
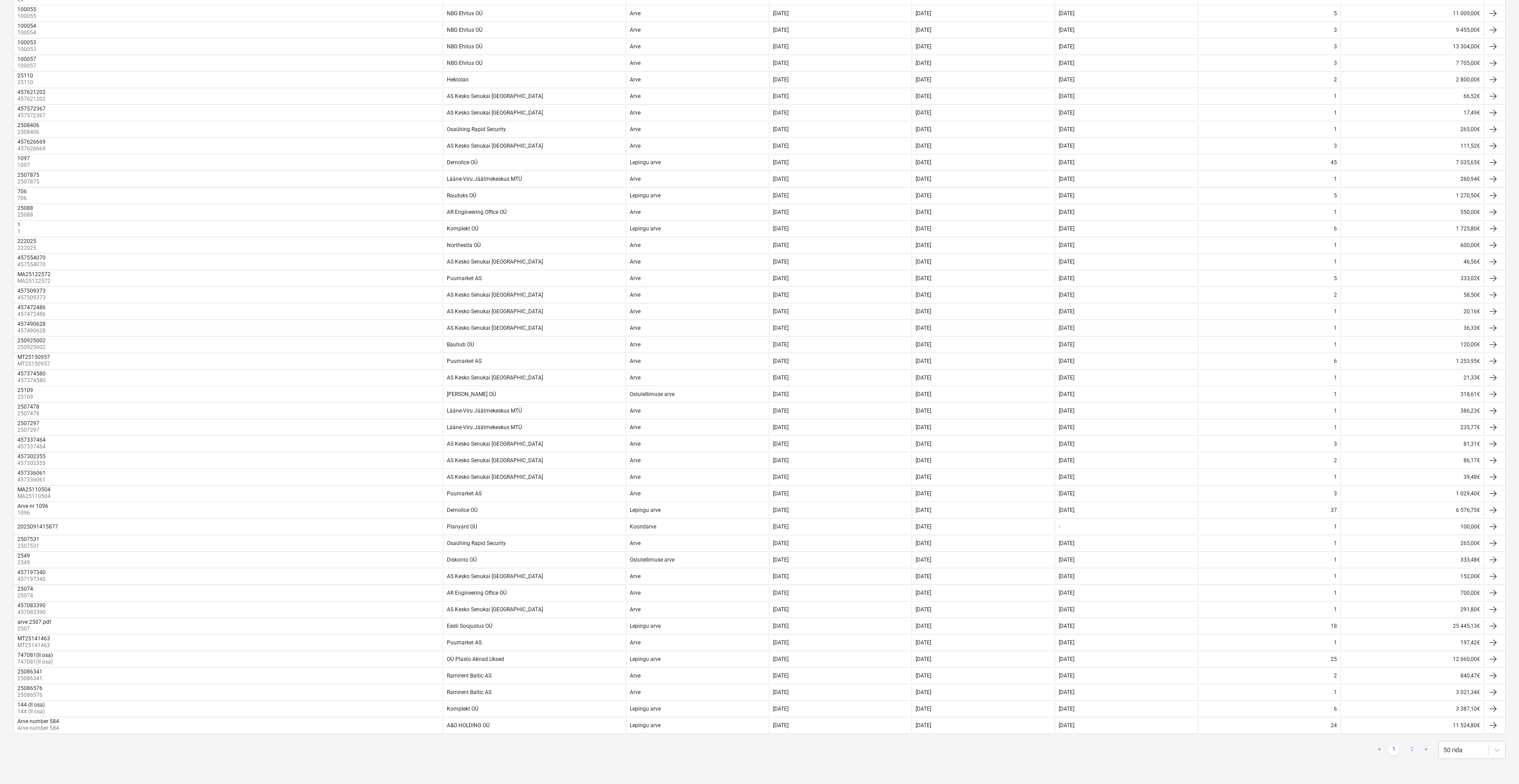
click at [1407, 750] on link "2" at bounding box center [1412, 750] width 11 height 11
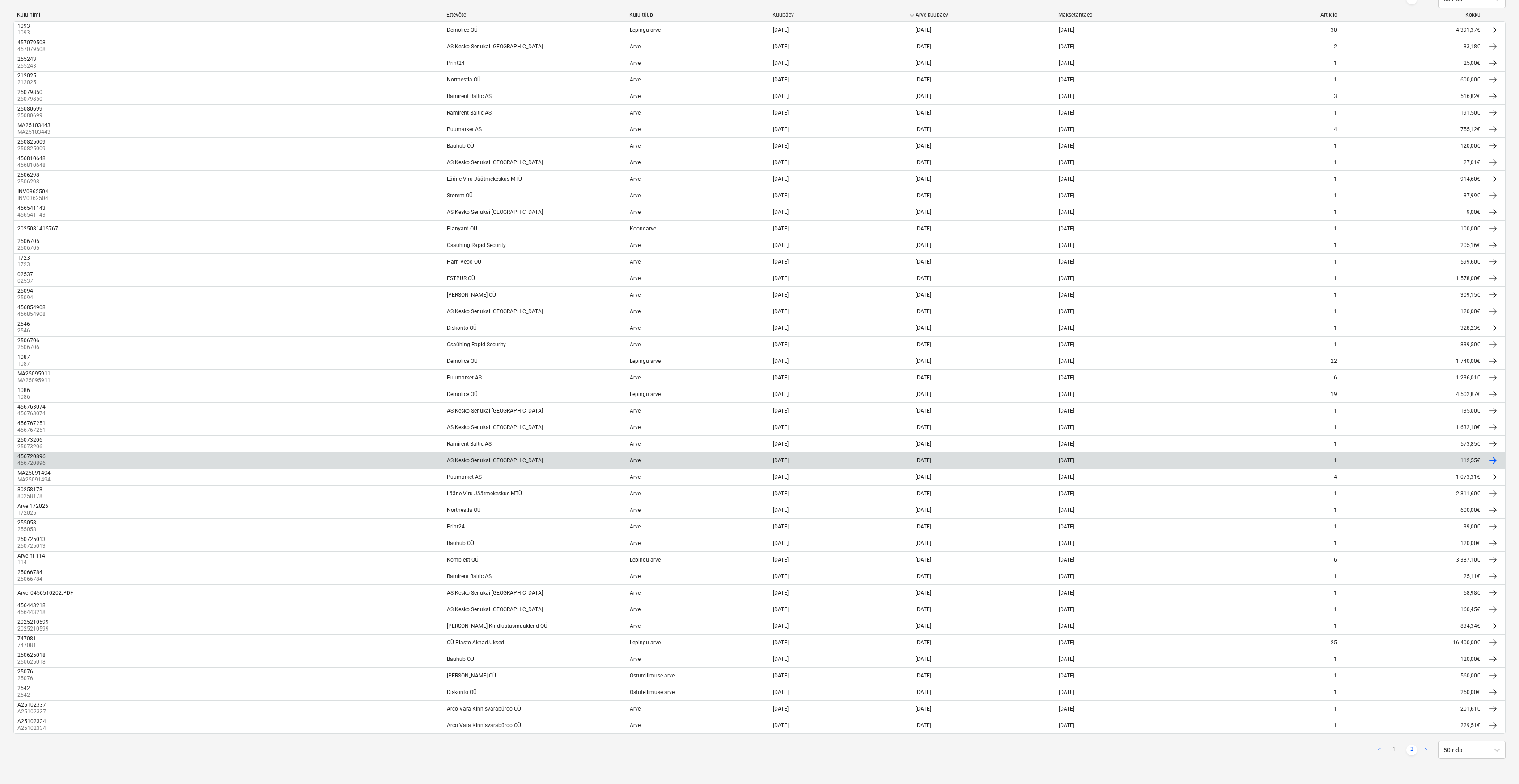
click at [525, 456] on div "AS Kesko Senukai [GEOGRAPHIC_DATA]" at bounding box center [535, 460] width 183 height 14
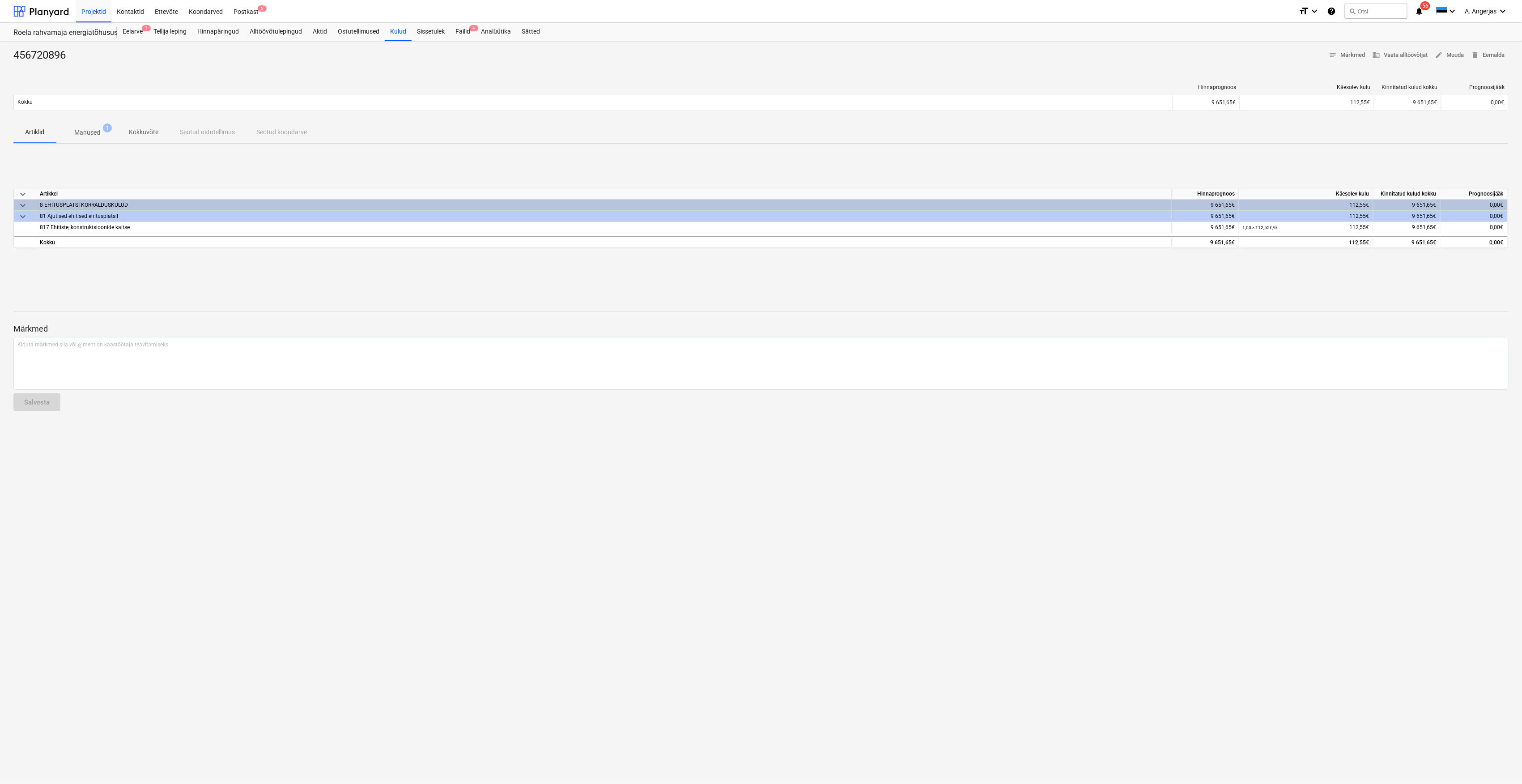
click at [89, 134] on p "Manused" at bounding box center [87, 133] width 26 height 9
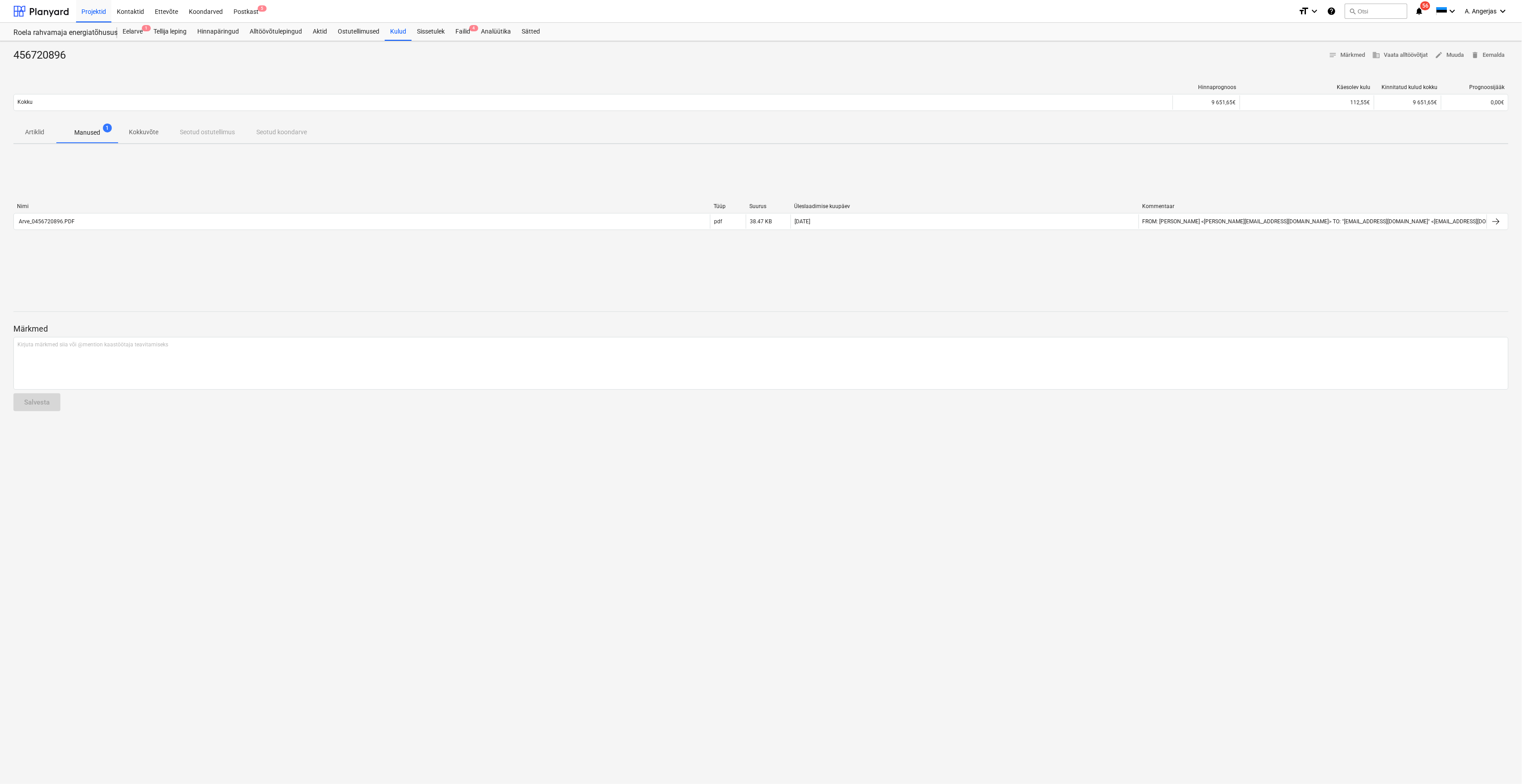
click at [60, 248] on div "Nimi Tüüp Suurus Üleslaadimise kuupäev Kommentaar Arve_0456720896.PDF pdf 38.47…" at bounding box center [761, 218] width 1495 height 134
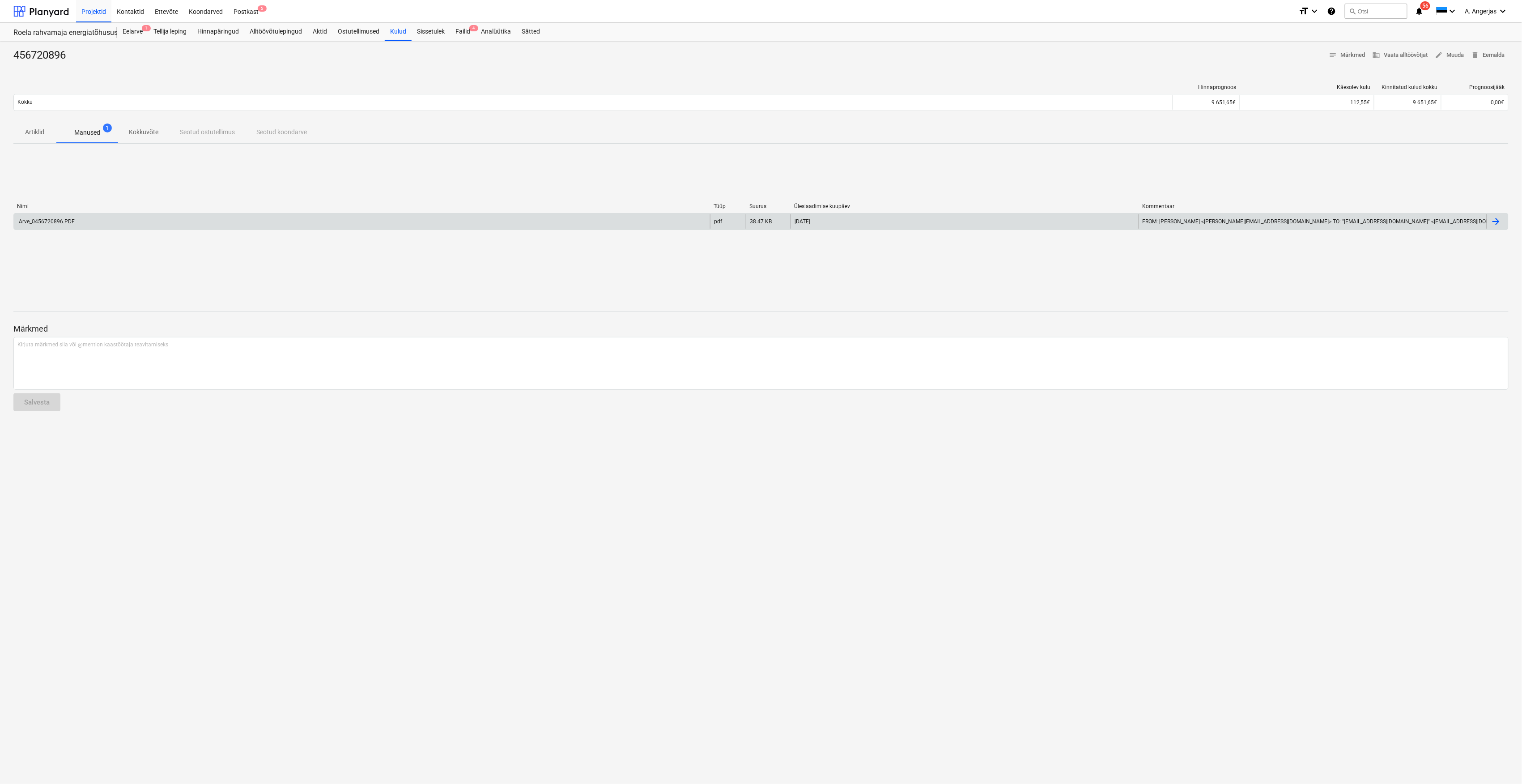
click at [69, 229] on div "Arve_0456720896.PDF pdf 38.47 KB 04.08.2025 FROM: Kersti Jaaniste <kersti.jaani…" at bounding box center [761, 221] width 1495 height 17
click at [236, 228] on div "Arve_0456720896.PDF" at bounding box center [362, 222] width 696 height 14
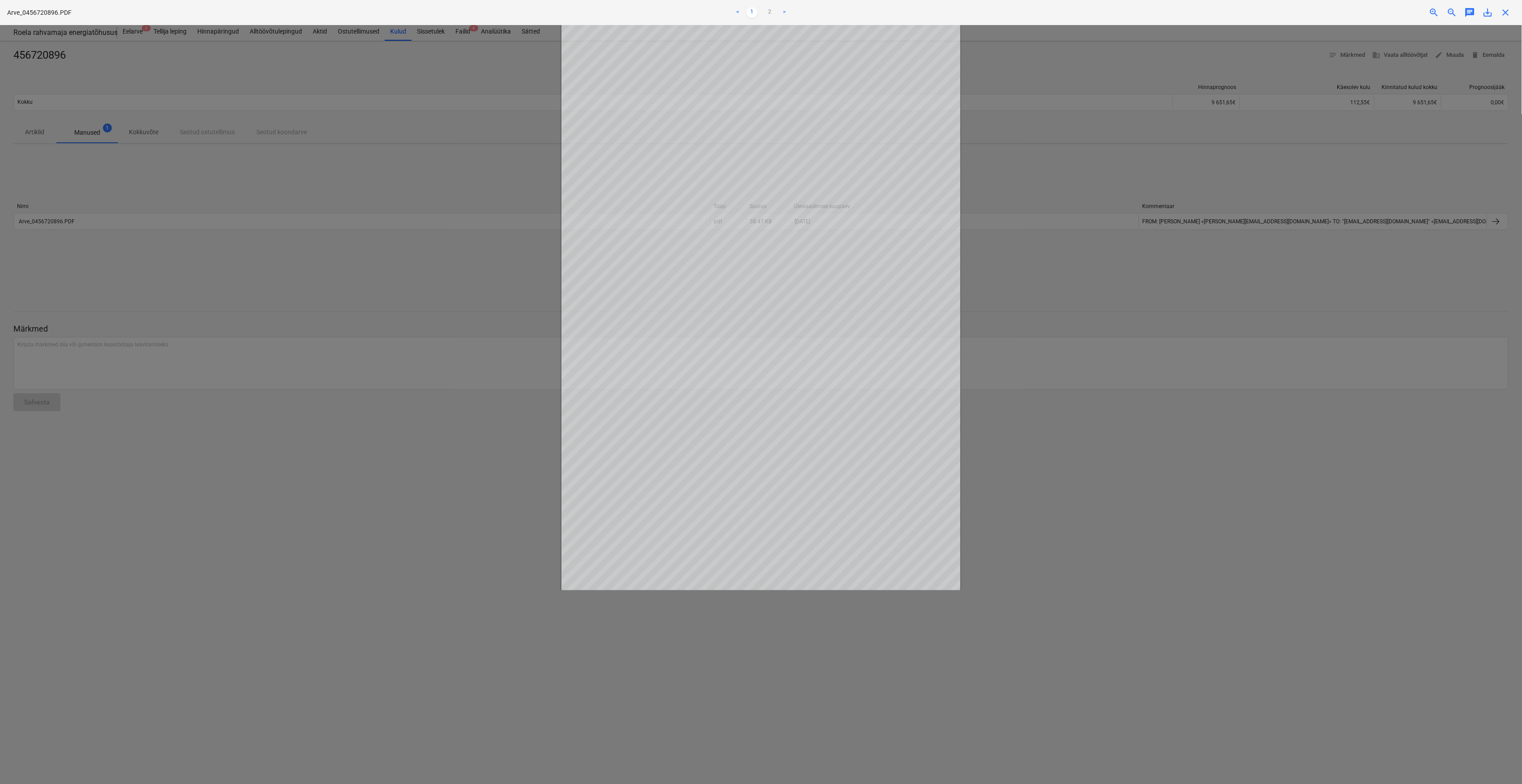
click at [217, 247] on div at bounding box center [761, 404] width 1522 height 759
click at [1505, 10] on span "close" at bounding box center [1506, 12] width 11 height 11
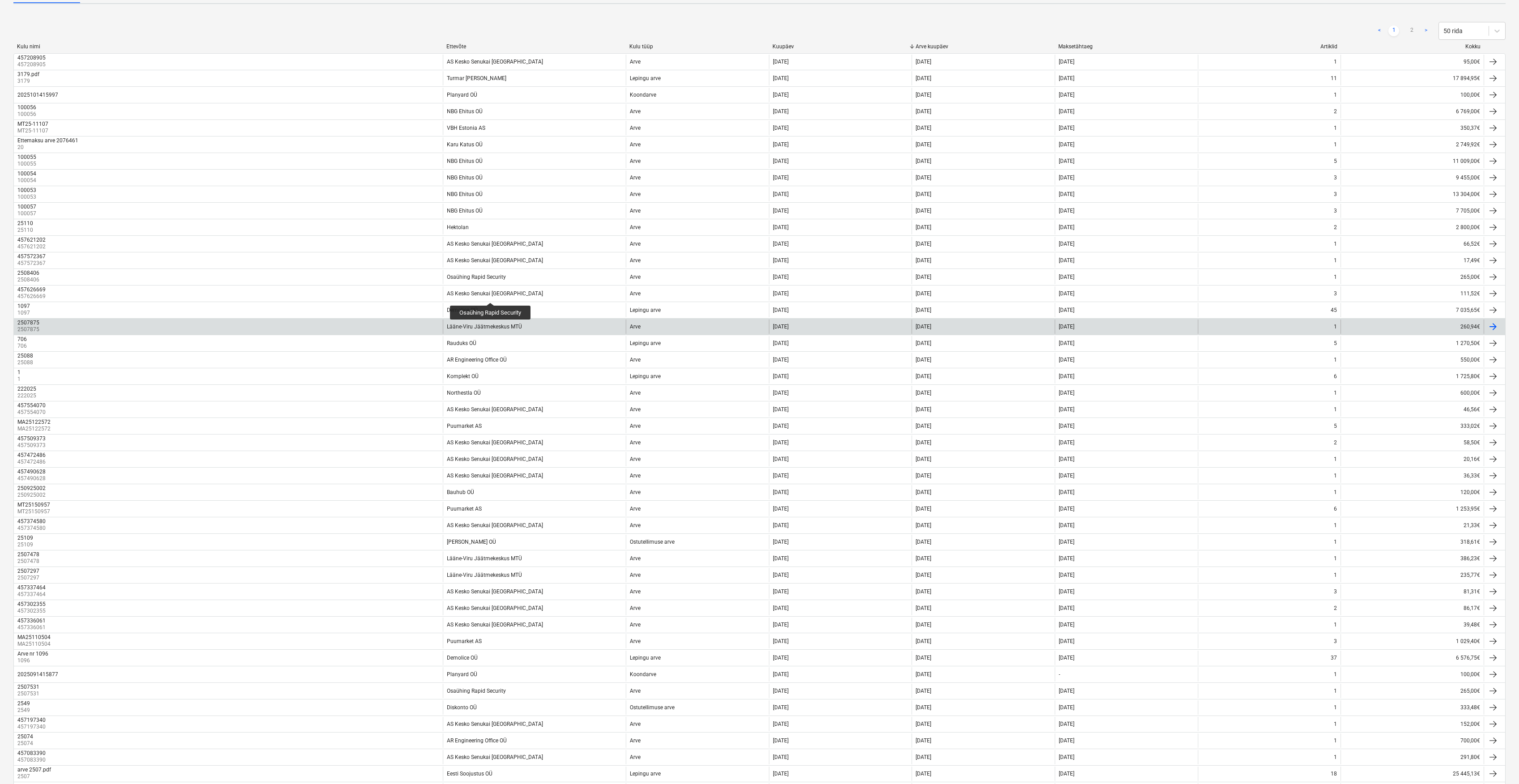
scroll to position [95, 0]
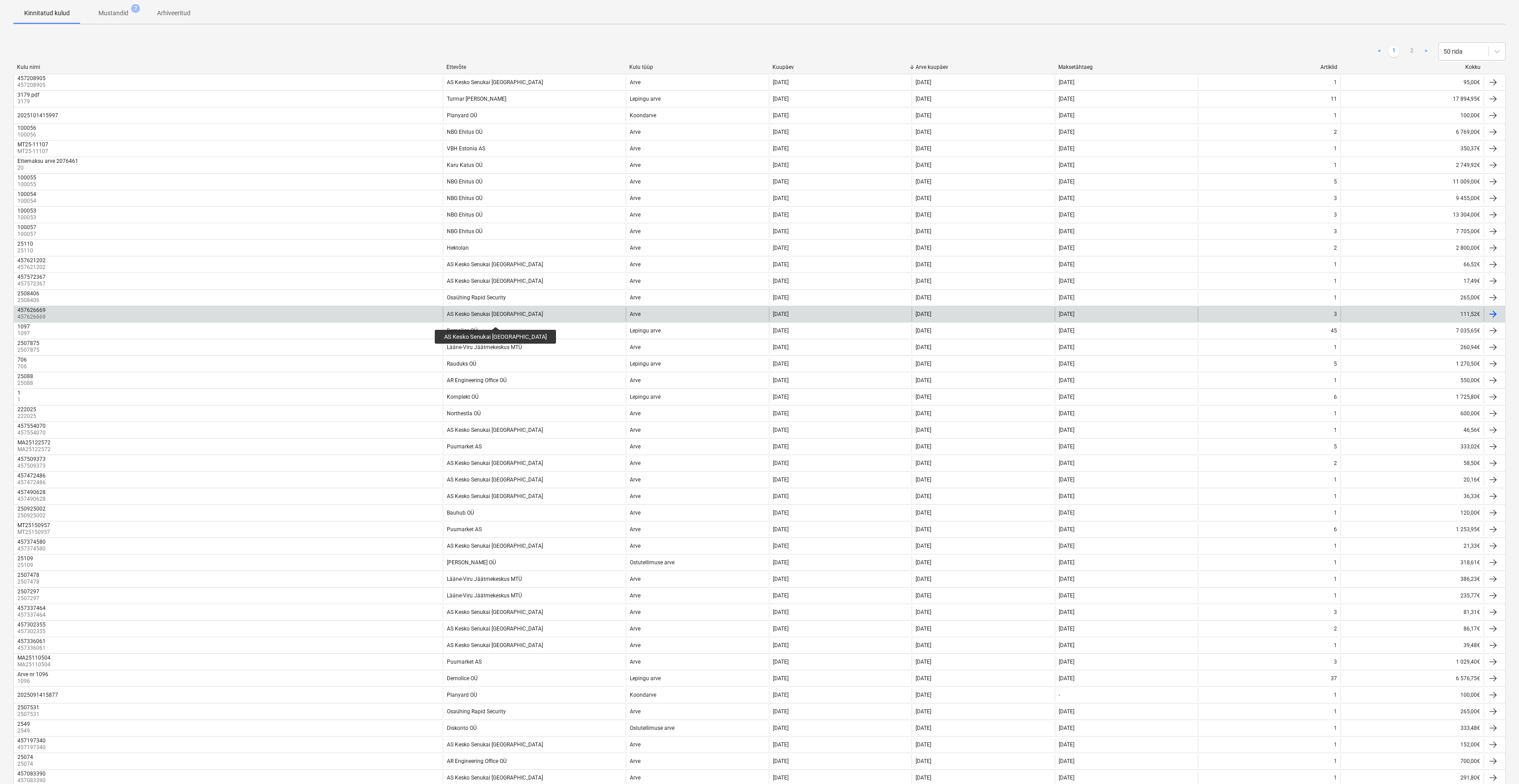
click at [478, 317] on div "AS Kesko Senukai [GEOGRAPHIC_DATA]" at bounding box center [495, 314] width 96 height 6
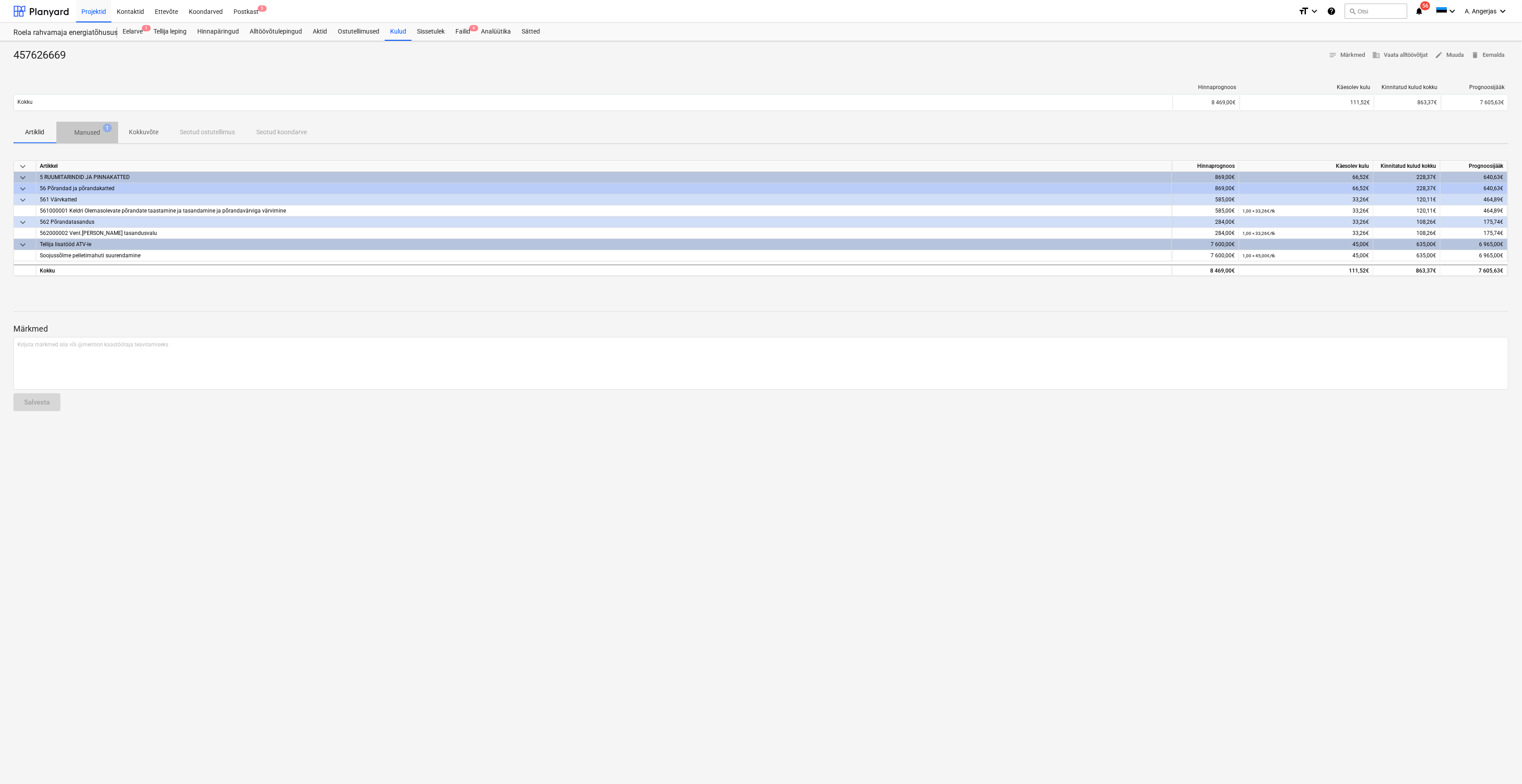
click at [105, 129] on span "1" at bounding box center [107, 128] width 9 height 9
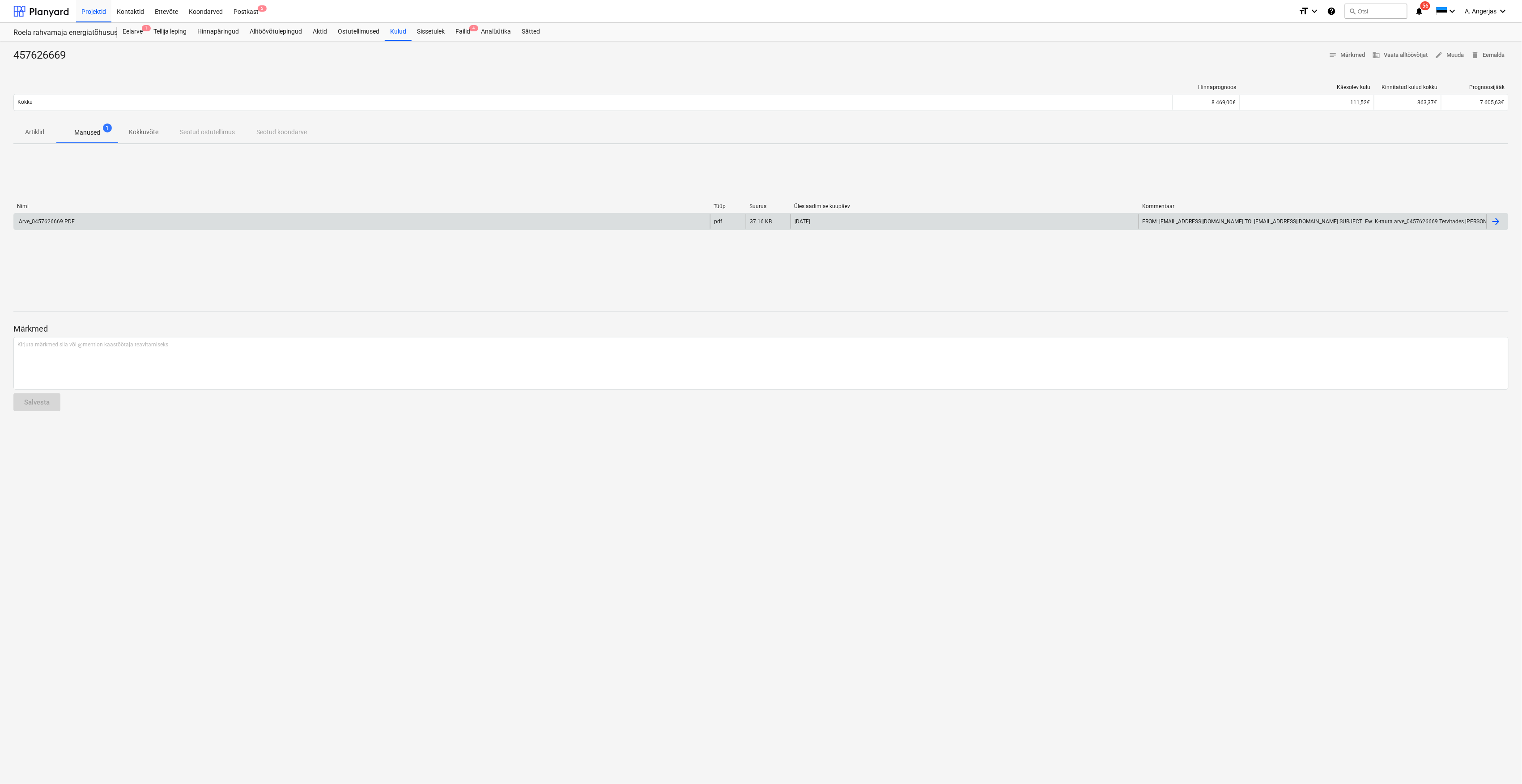
click at [101, 215] on div "Arve_0457626669.PDF" at bounding box center [362, 222] width 696 height 14
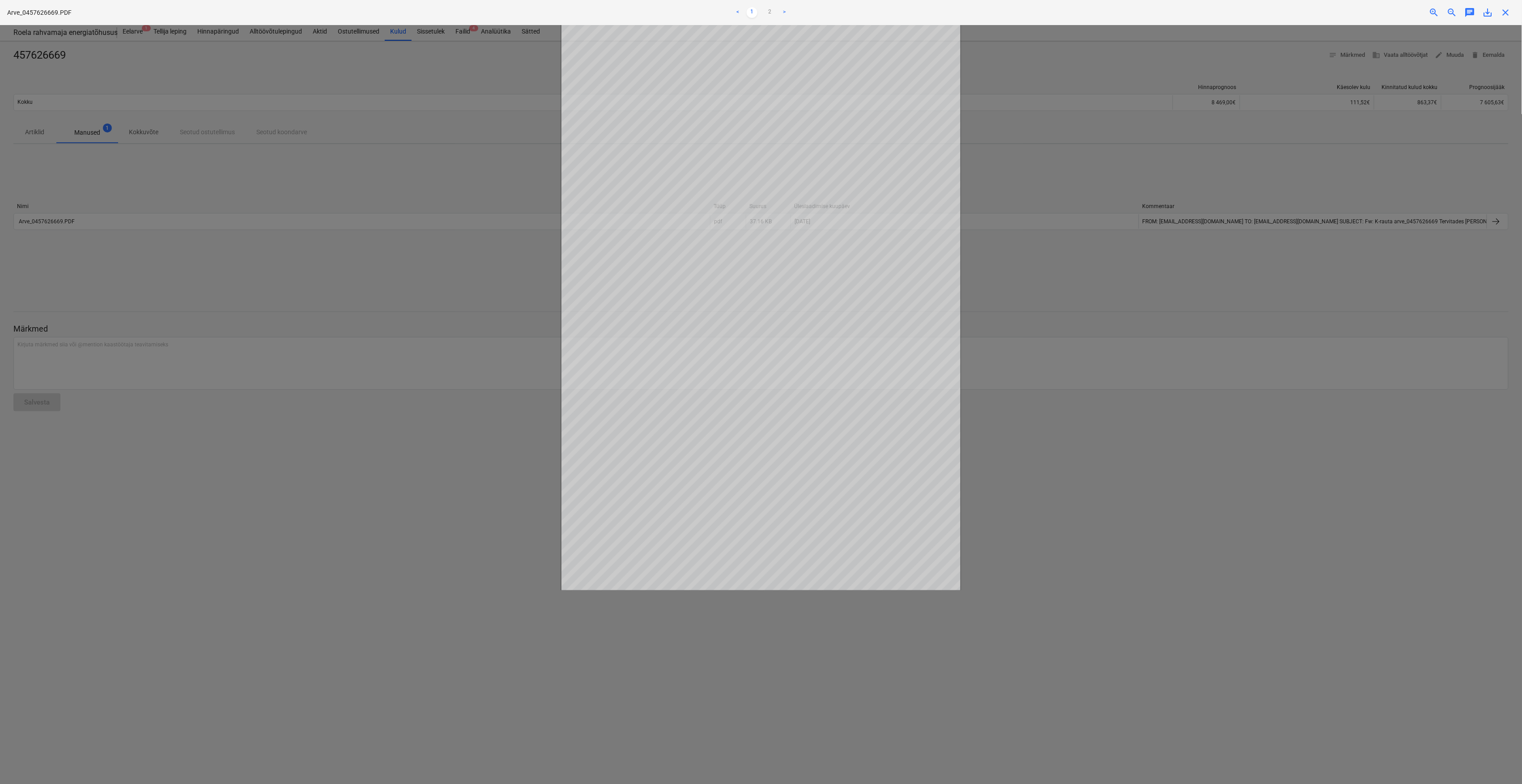
click at [1506, 12] on span "close" at bounding box center [1506, 12] width 11 height 11
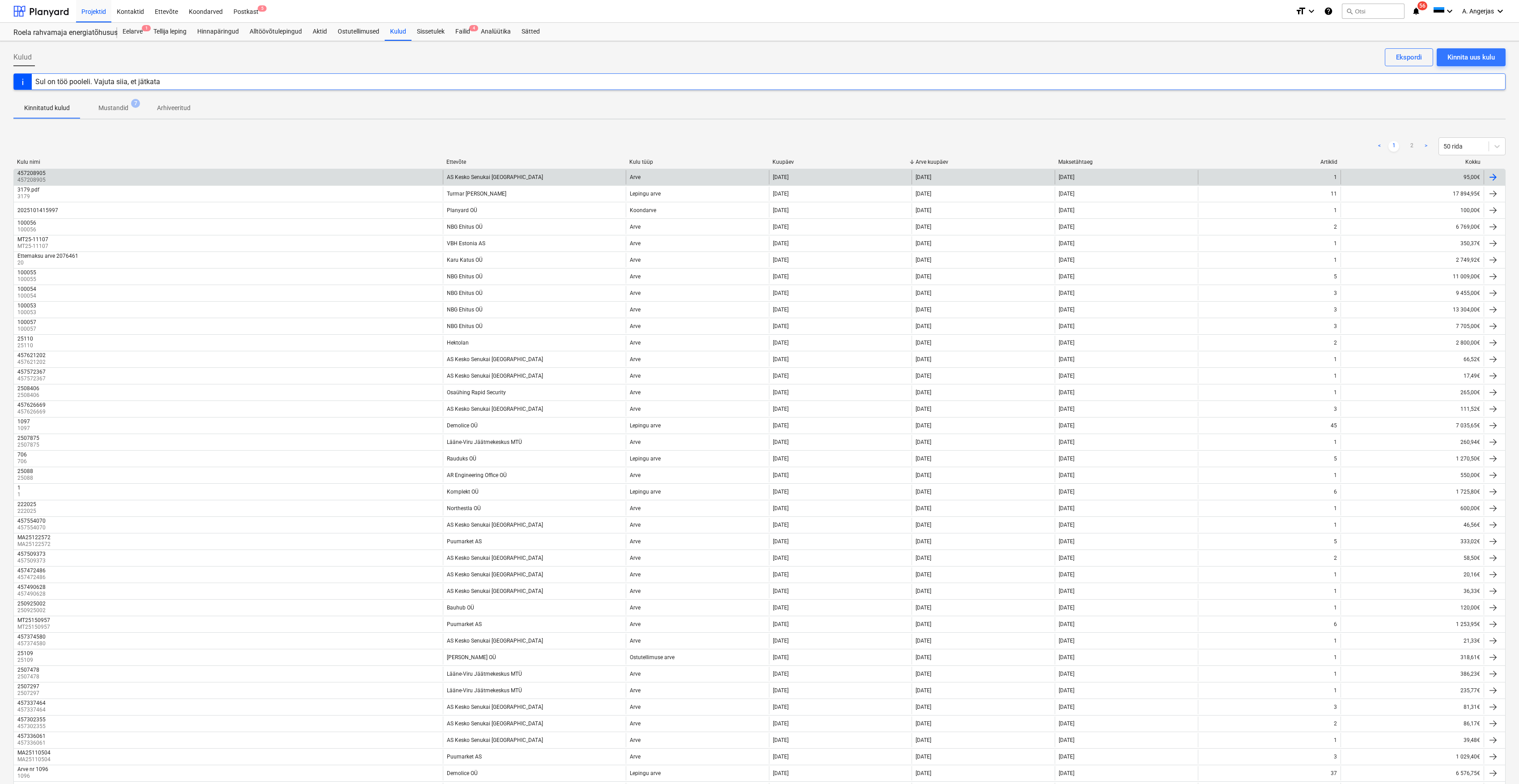
click at [388, 177] on div "457208905 457208905" at bounding box center [228, 177] width 429 height 14
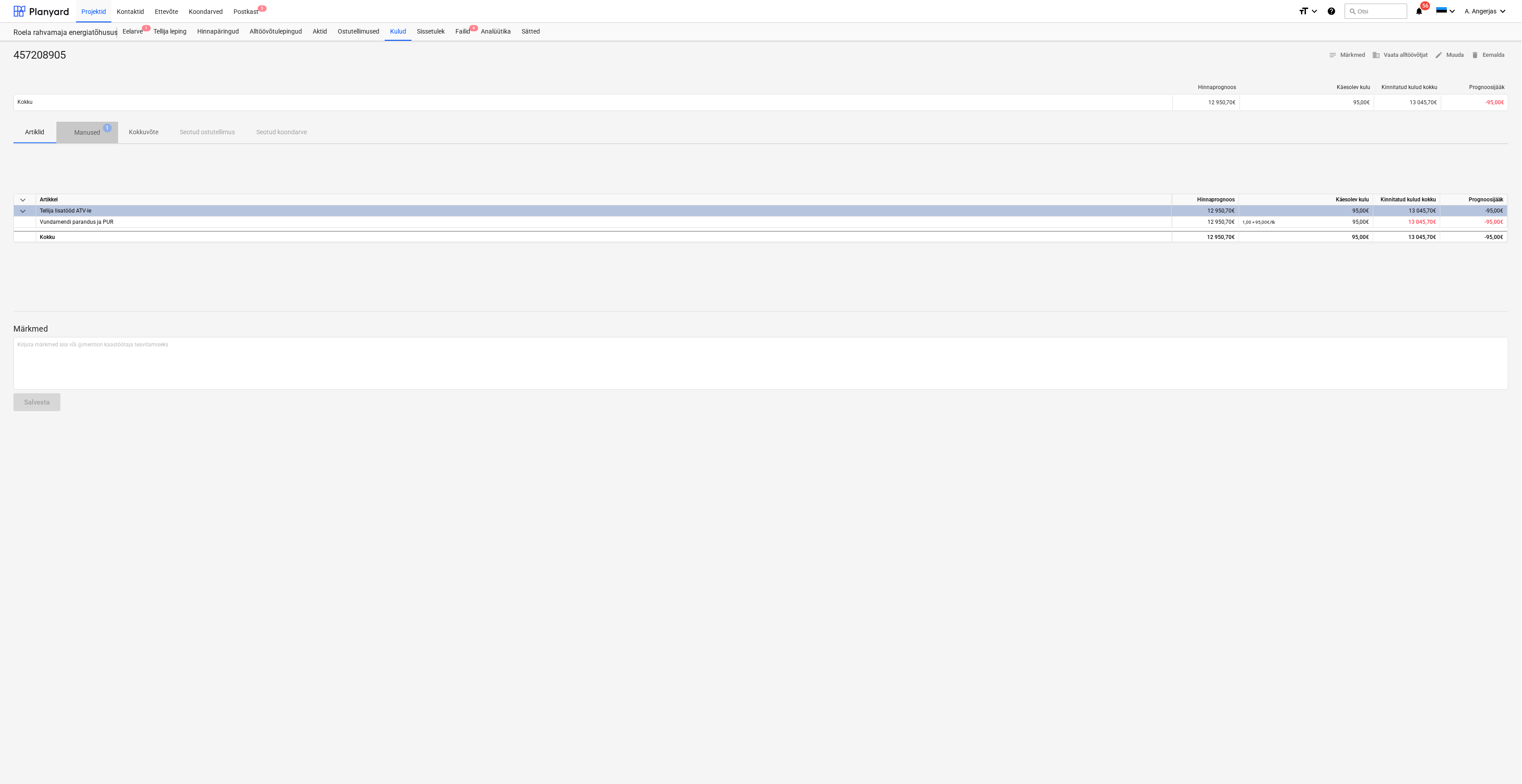
click at [103, 137] on span "Manused 1" at bounding box center [87, 133] width 40 height 9
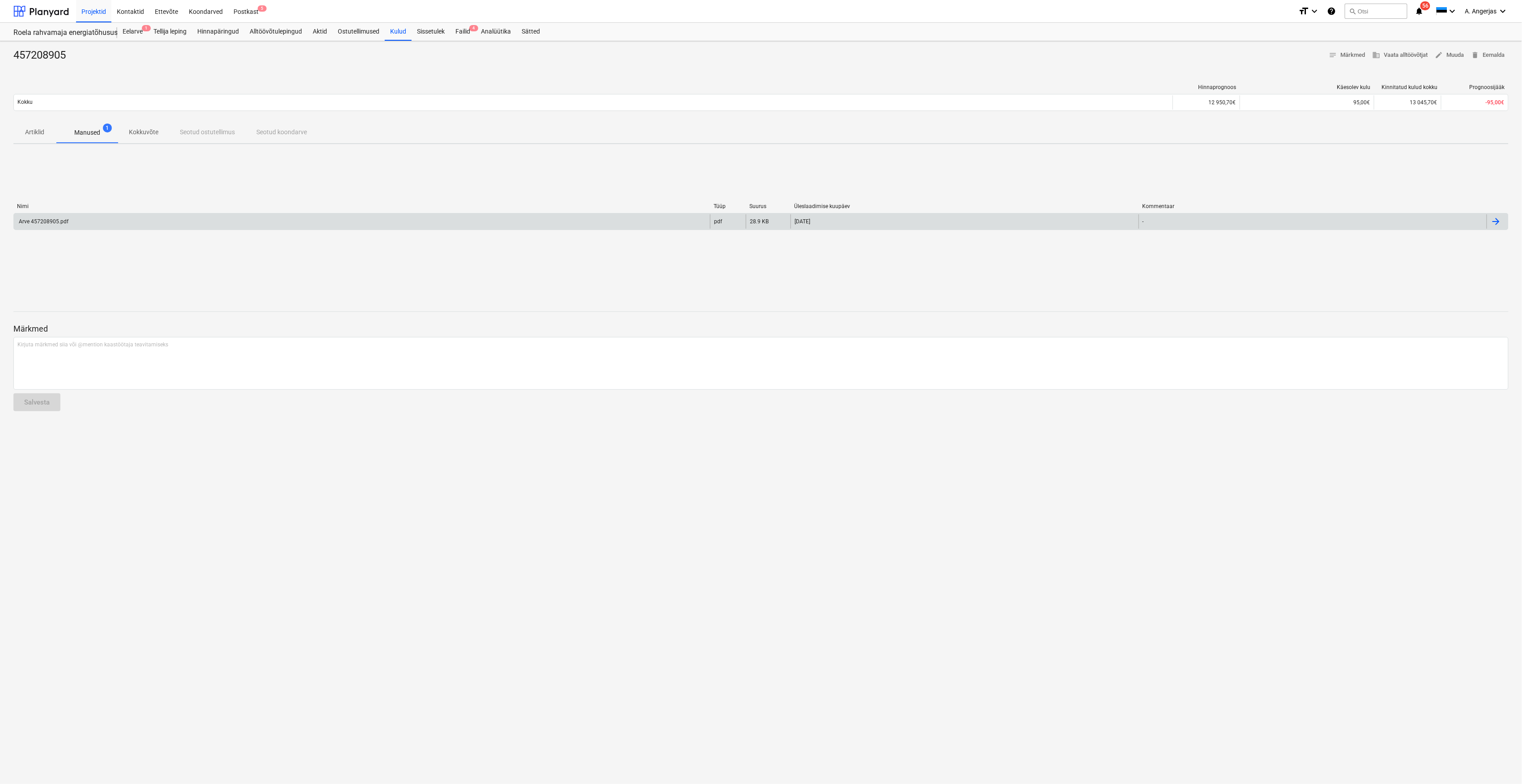
click at [61, 224] on div "Arve 457208905.pdf" at bounding box center [43, 222] width 51 height 6
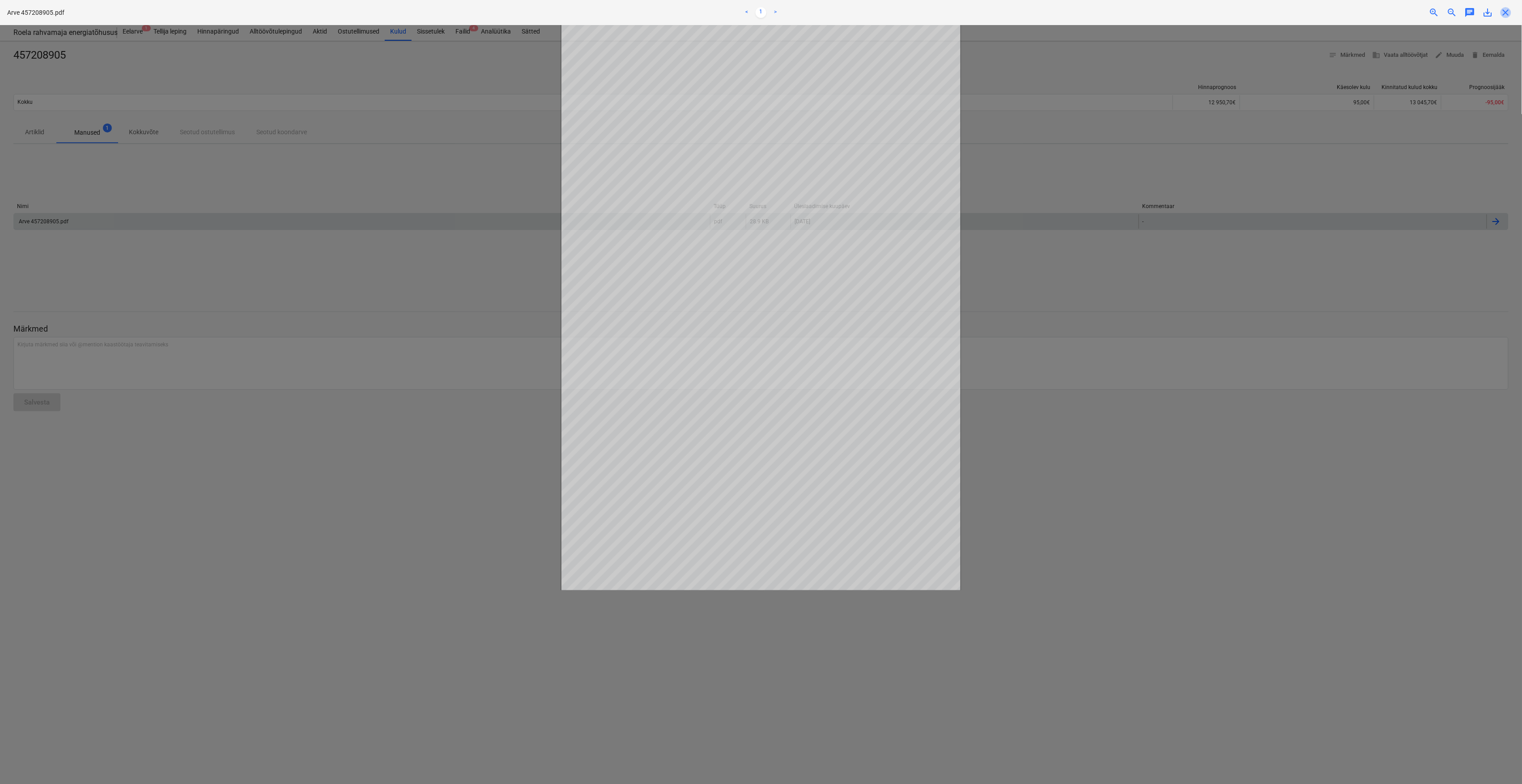
click at [1510, 14] on span "close" at bounding box center [1506, 12] width 11 height 11
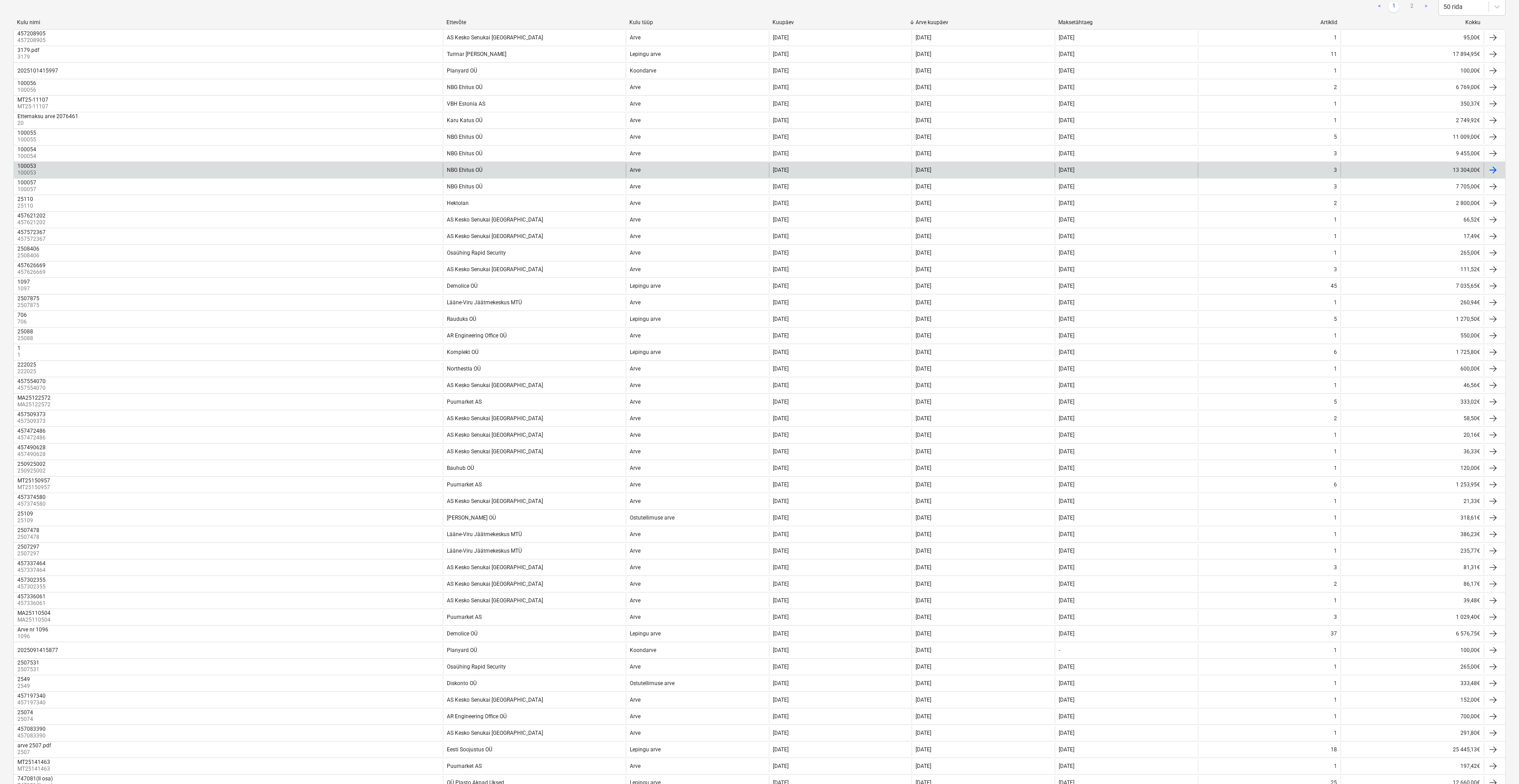
scroll to position [271, 0]
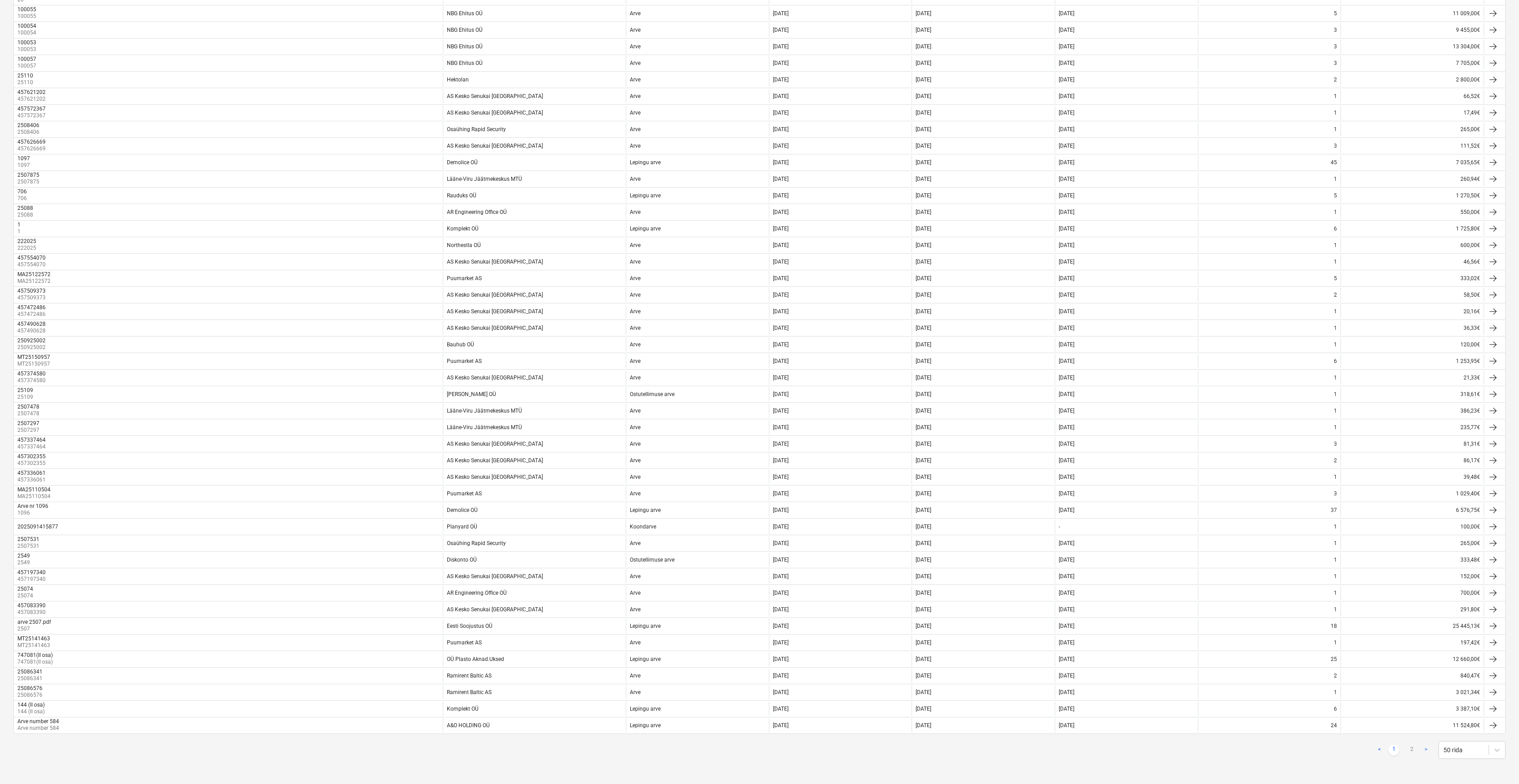
click at [1409, 743] on div "< 1 2 > 50 rida" at bounding box center [1440, 750] width 132 height 18
click at [1411, 747] on link "2" at bounding box center [1412, 750] width 11 height 11
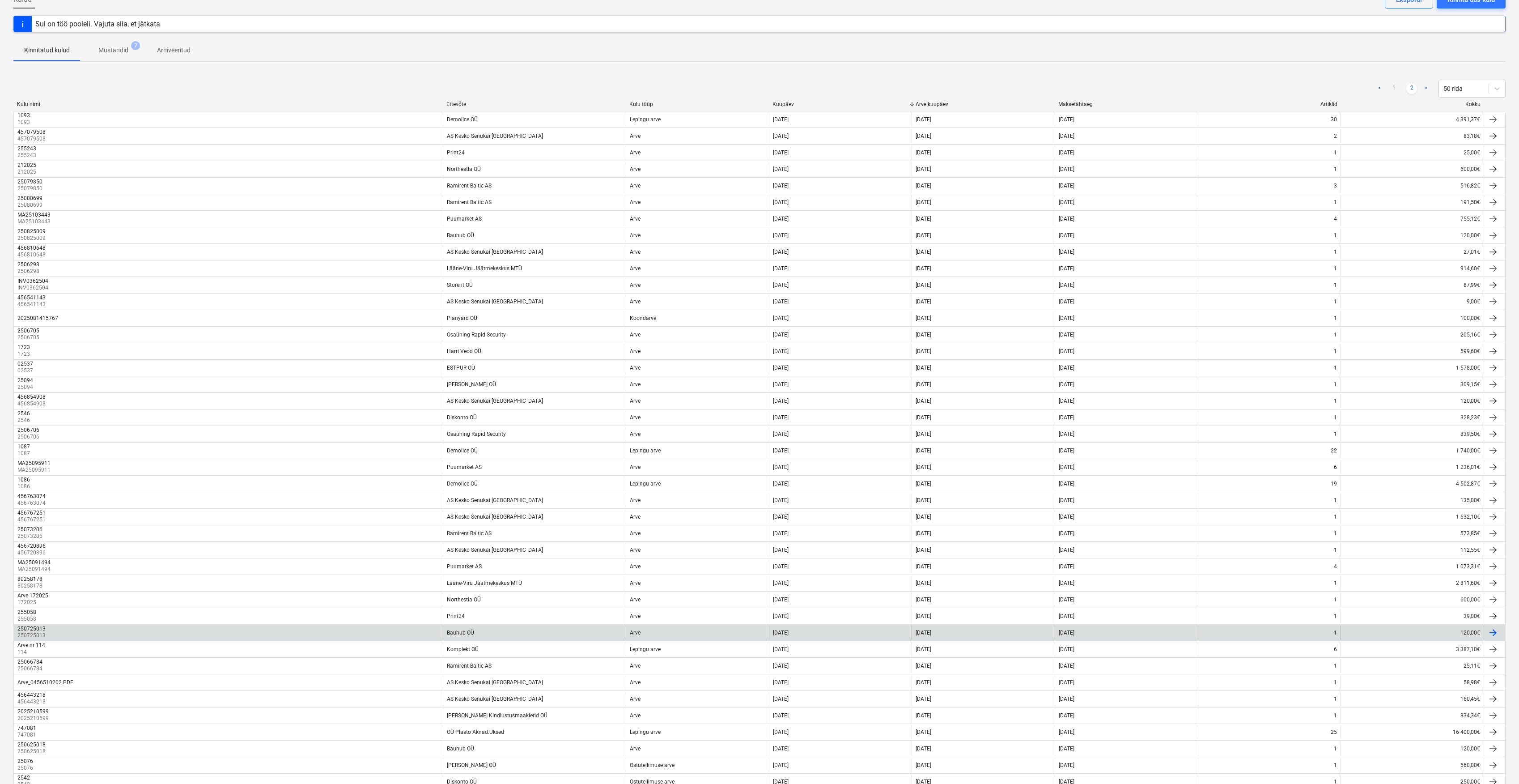
scroll to position [0, 0]
